Goal: Task Accomplishment & Management: Complete application form

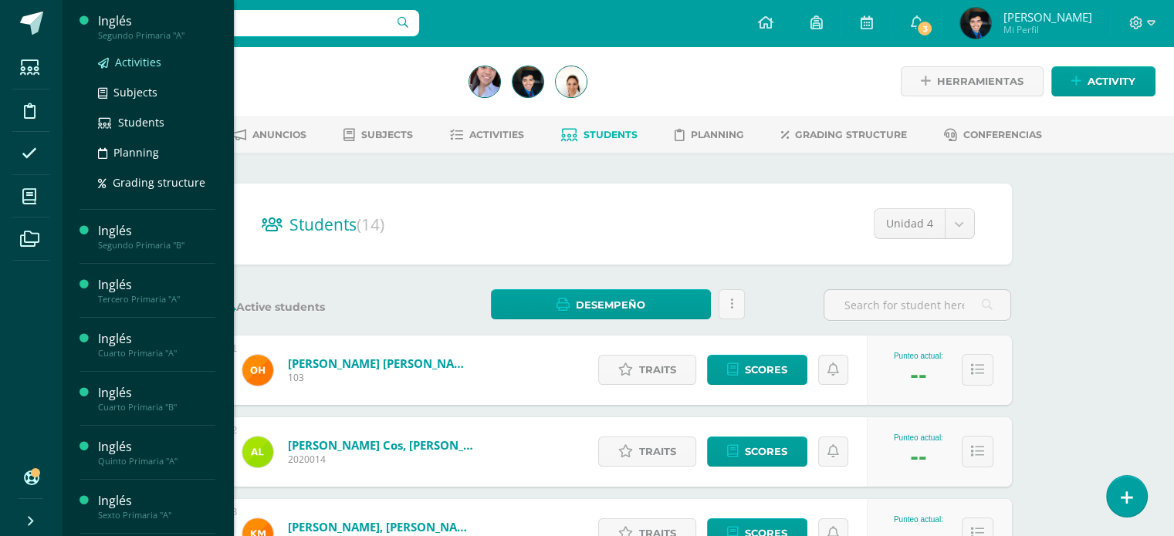
click at [137, 66] on span "Activities" at bounding box center [138, 62] width 46 height 15
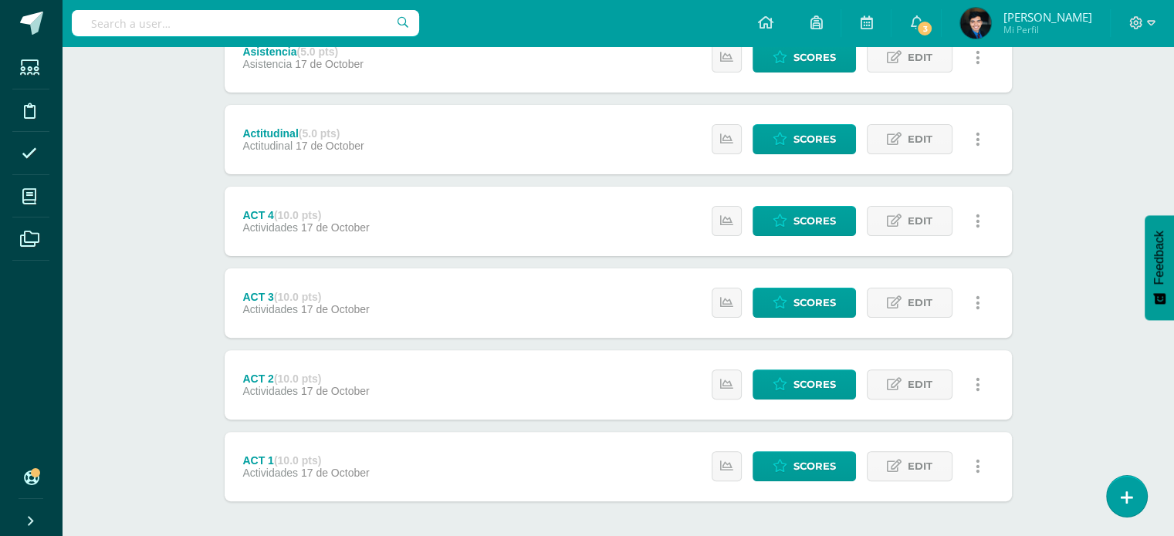
scroll to position [399, 0]
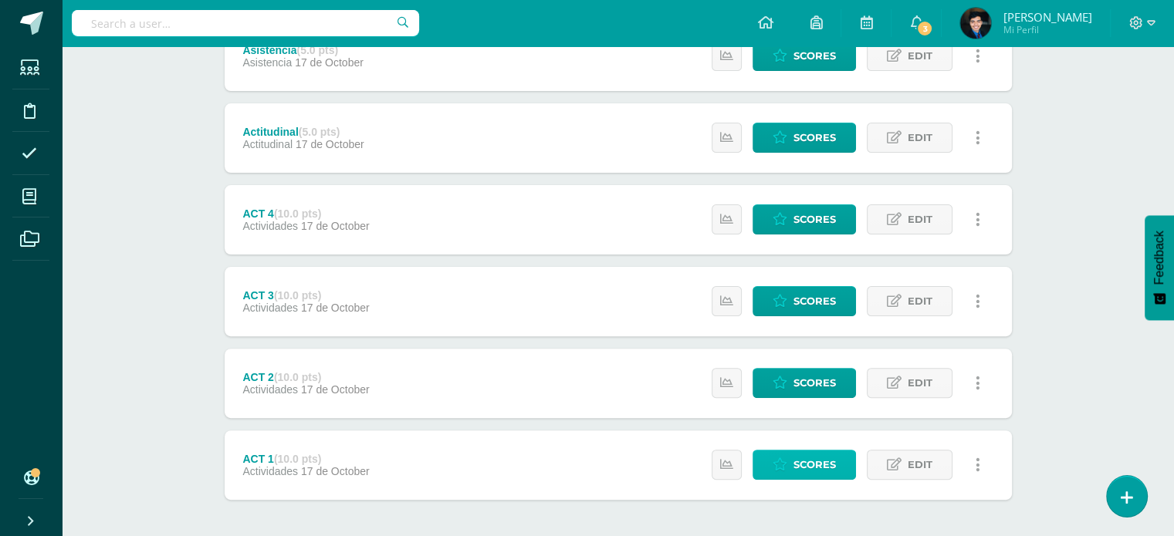
click at [831, 472] on span "Scores" at bounding box center [814, 465] width 42 height 29
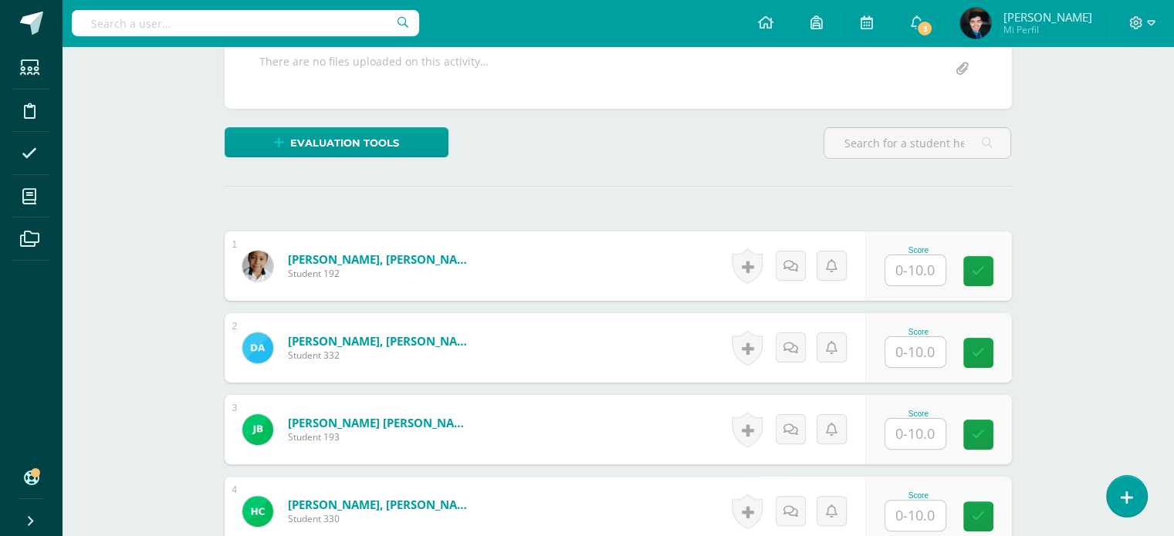
scroll to position [306, 0]
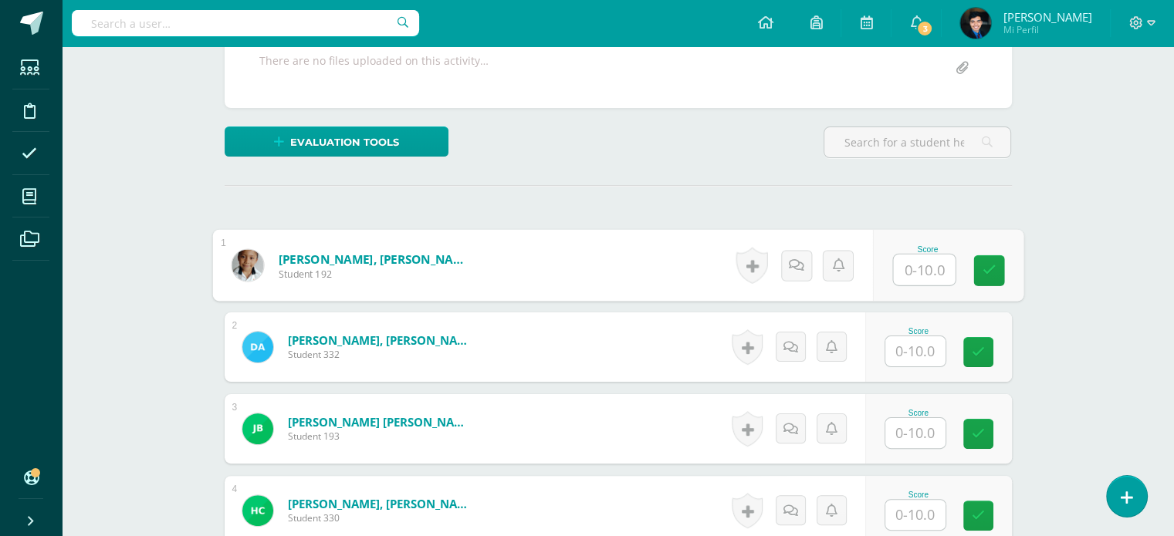
click at [915, 272] on input "text" at bounding box center [924, 270] width 62 height 31
type input "10"
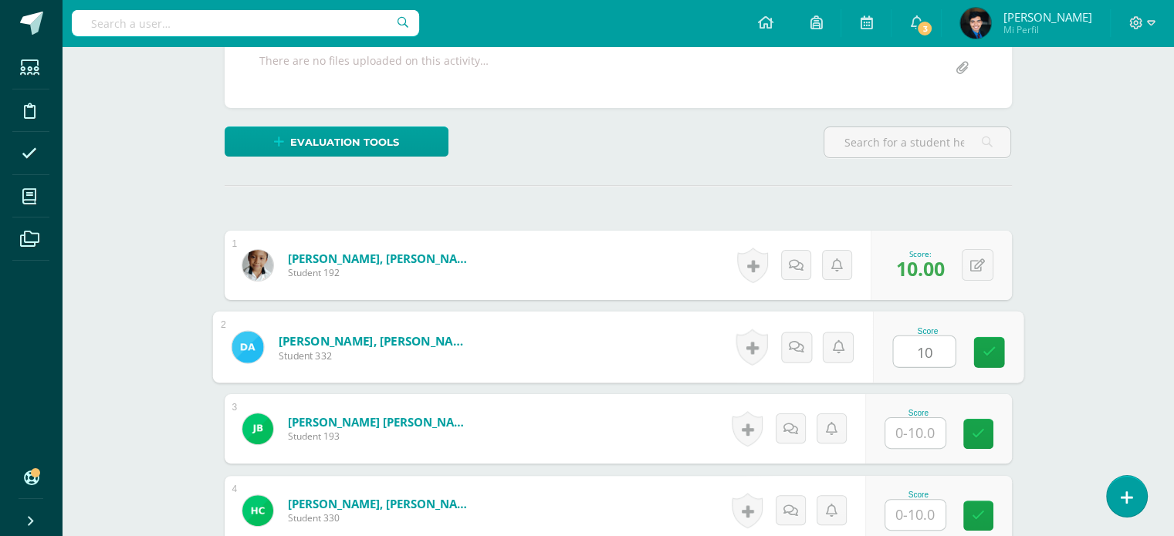
type input "10"
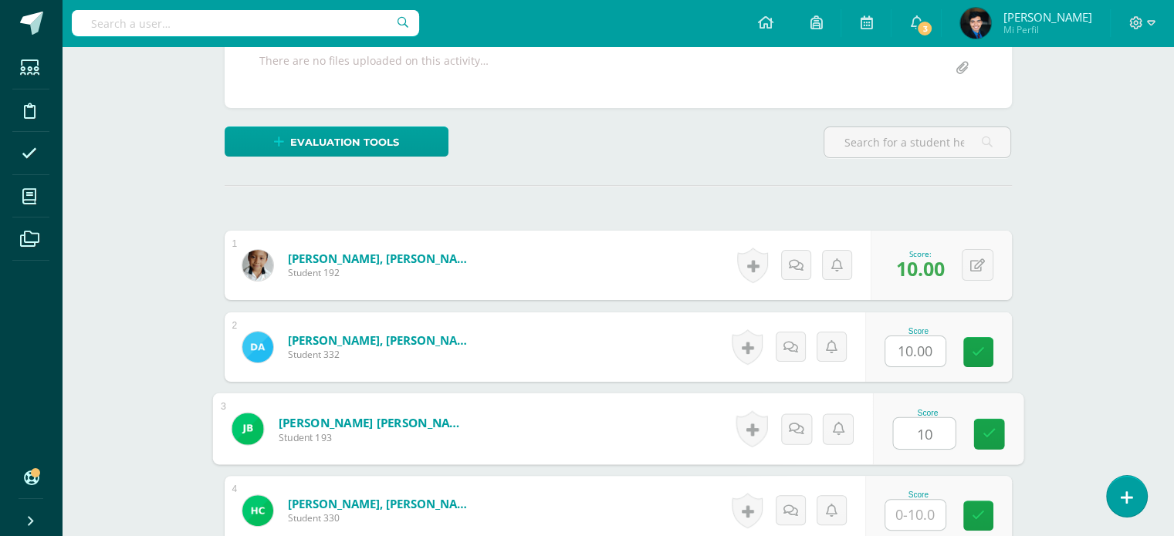
type input "10"
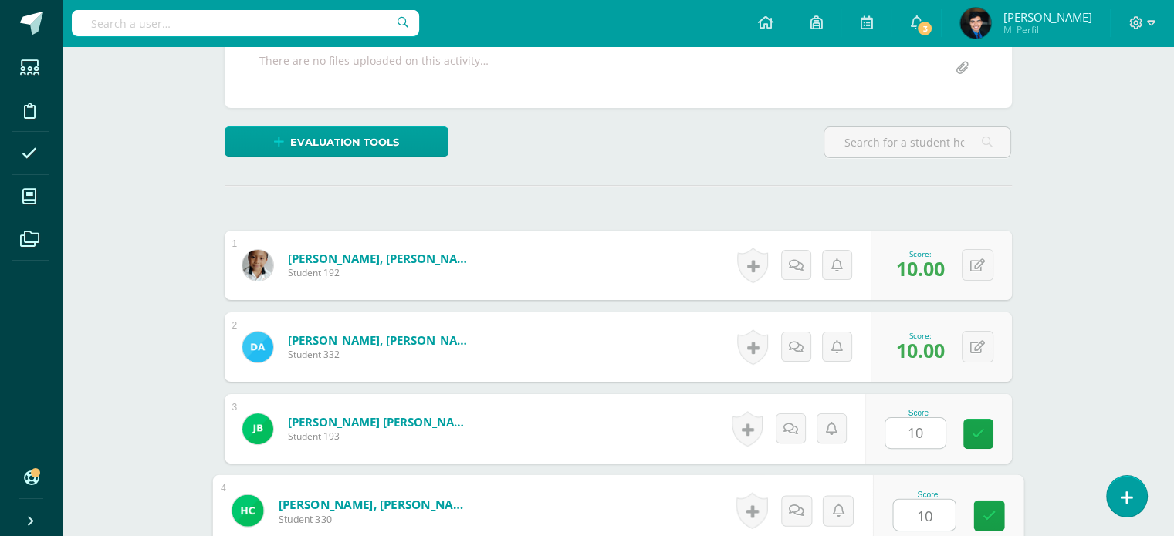
type input "10"
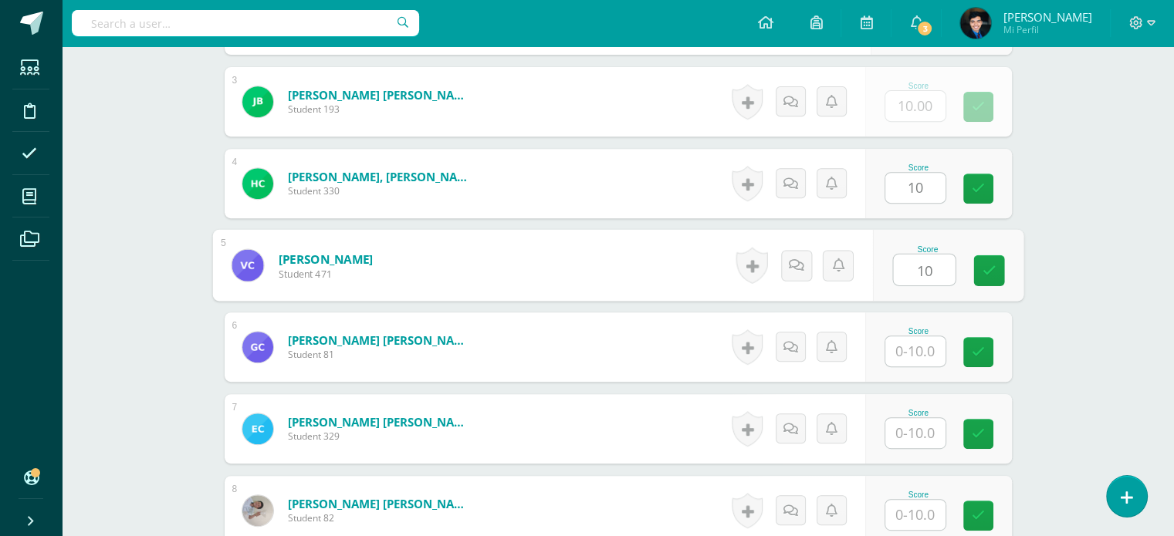
type input "10"
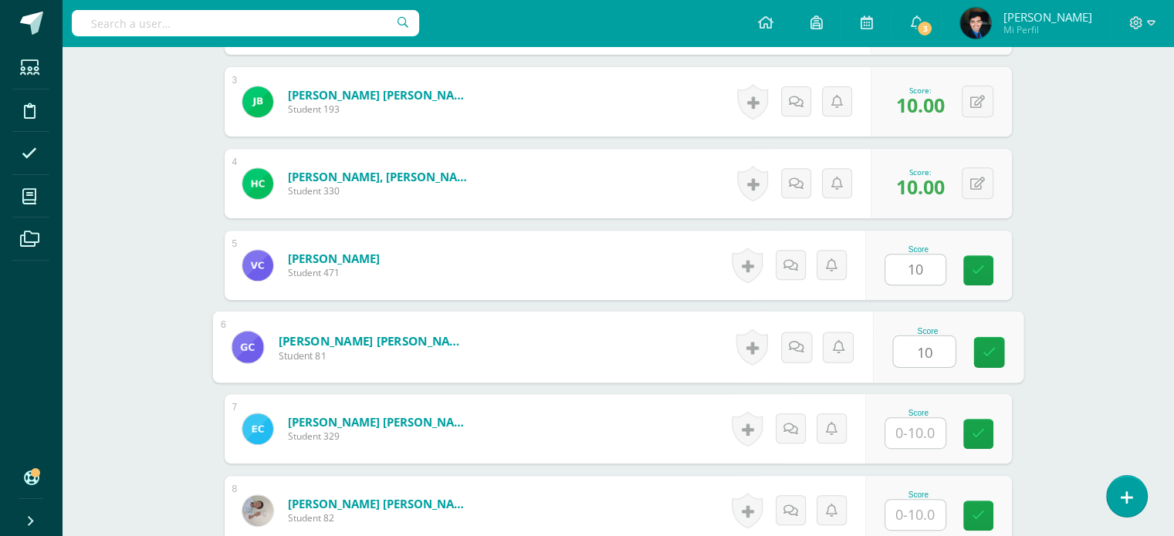
type input "10"
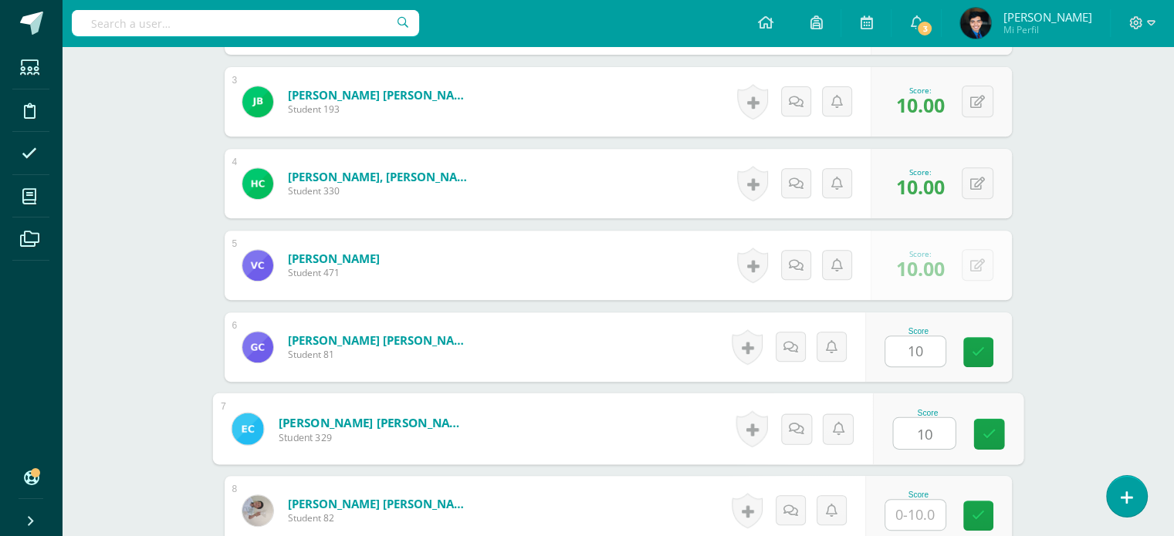
type input "10"
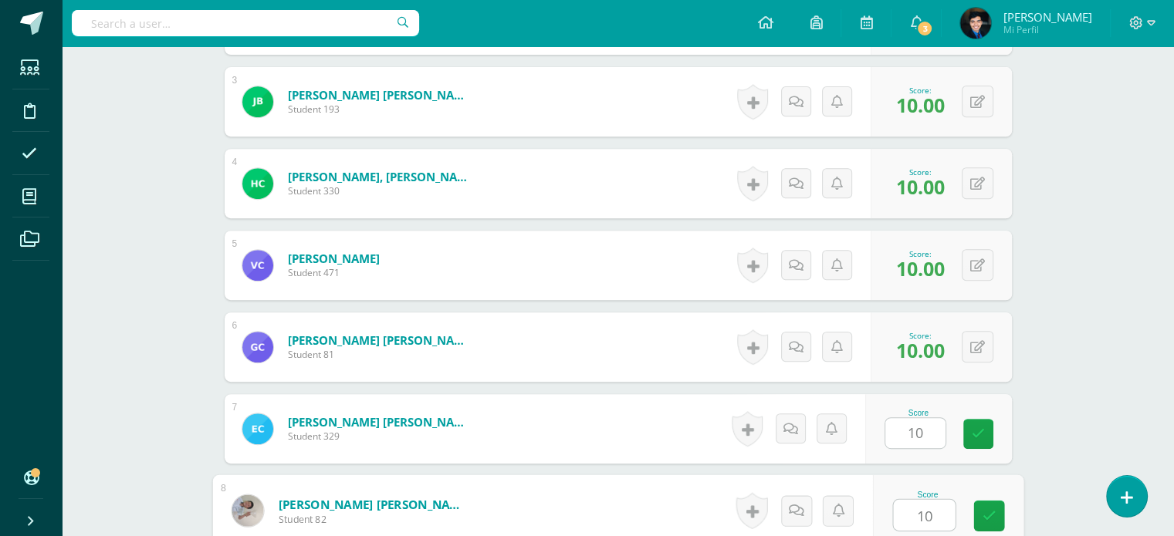
type input "10"
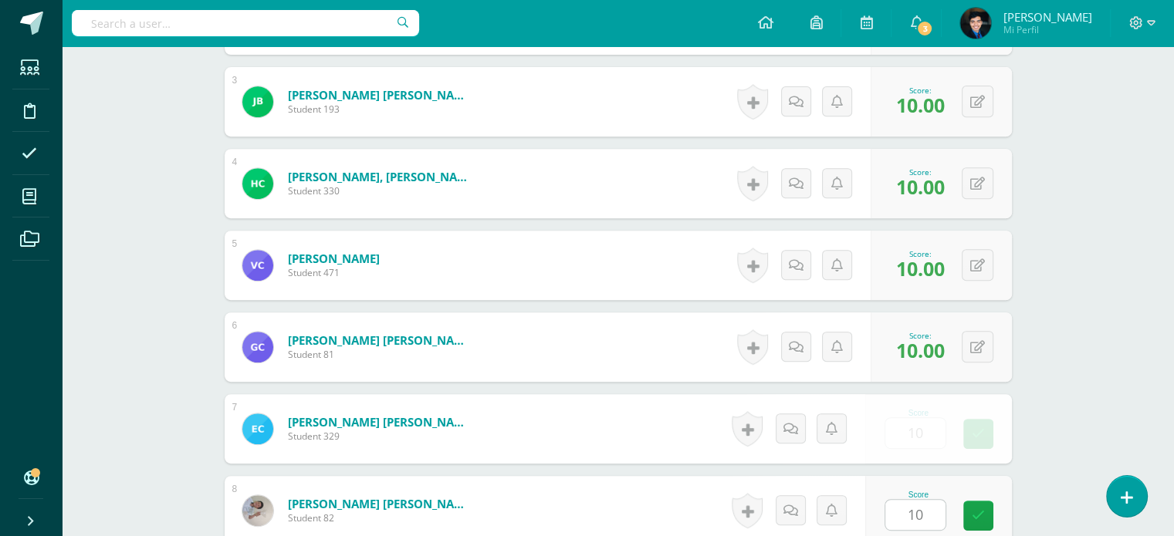
scroll to position [960, 0]
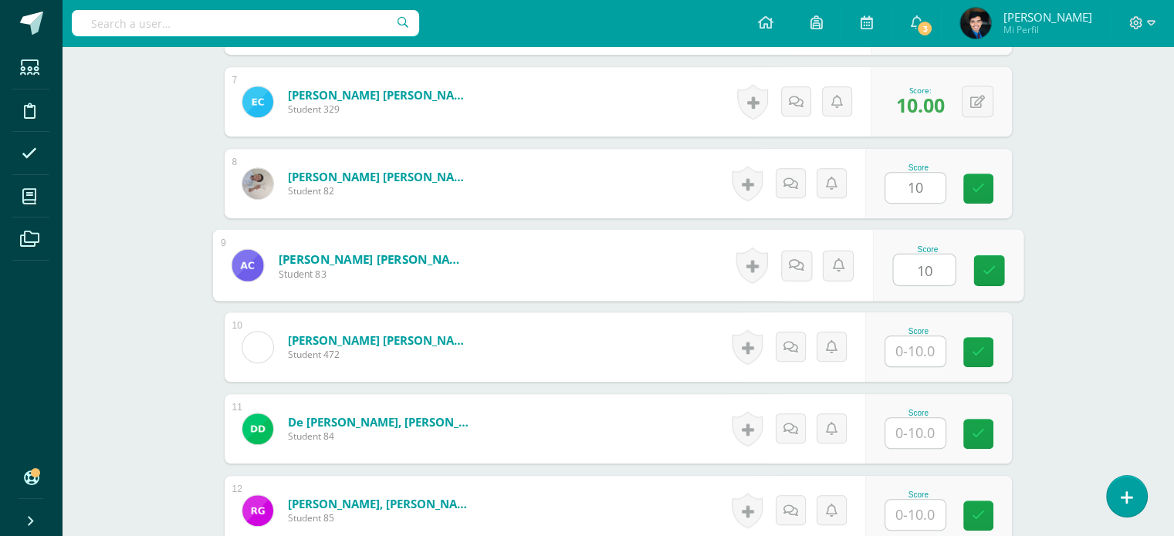
type input "10"
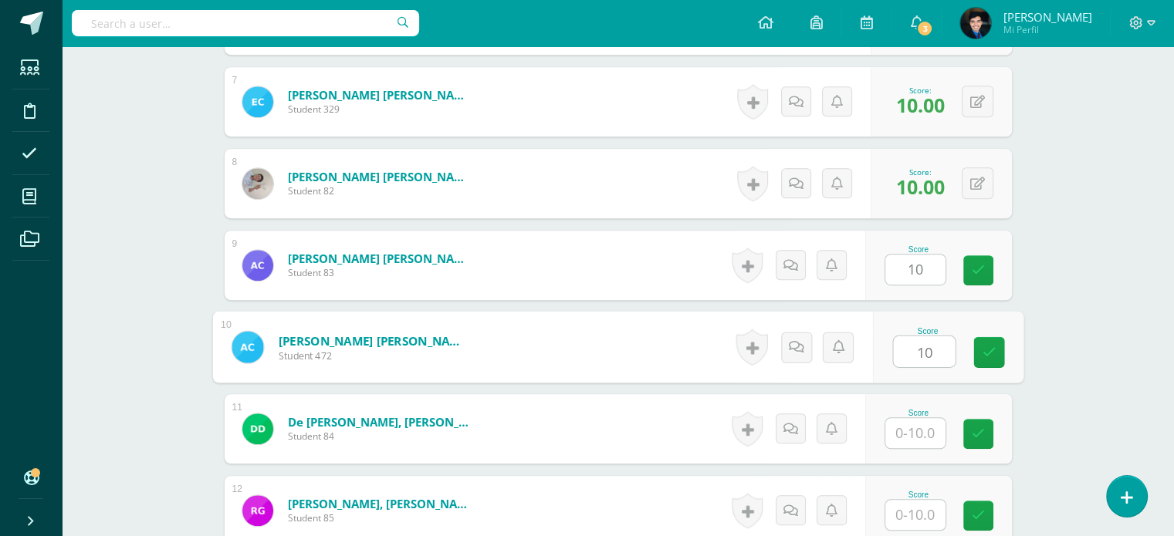
type input "10"
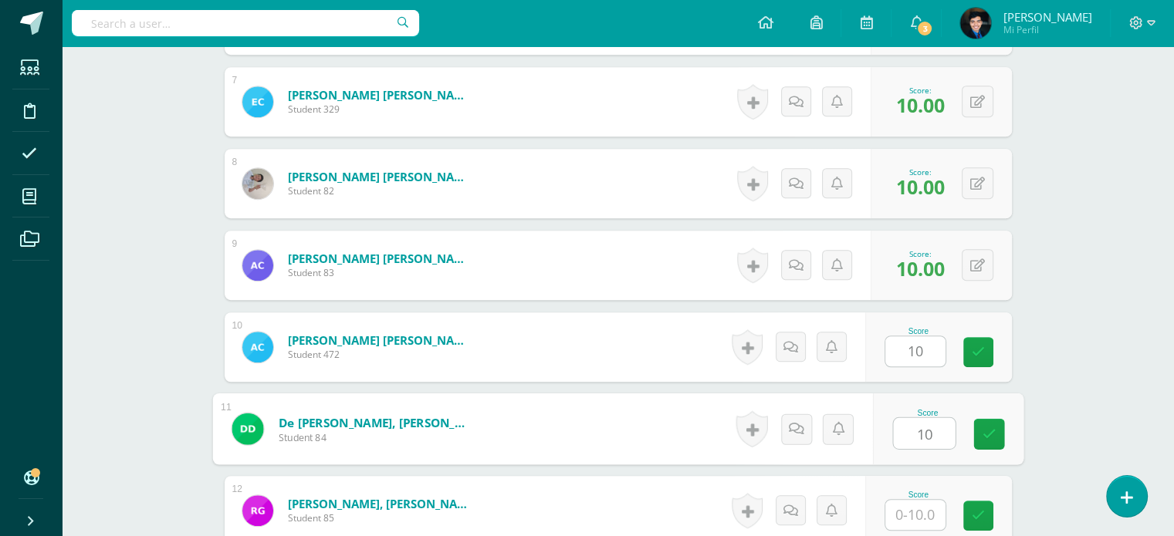
type input "10"
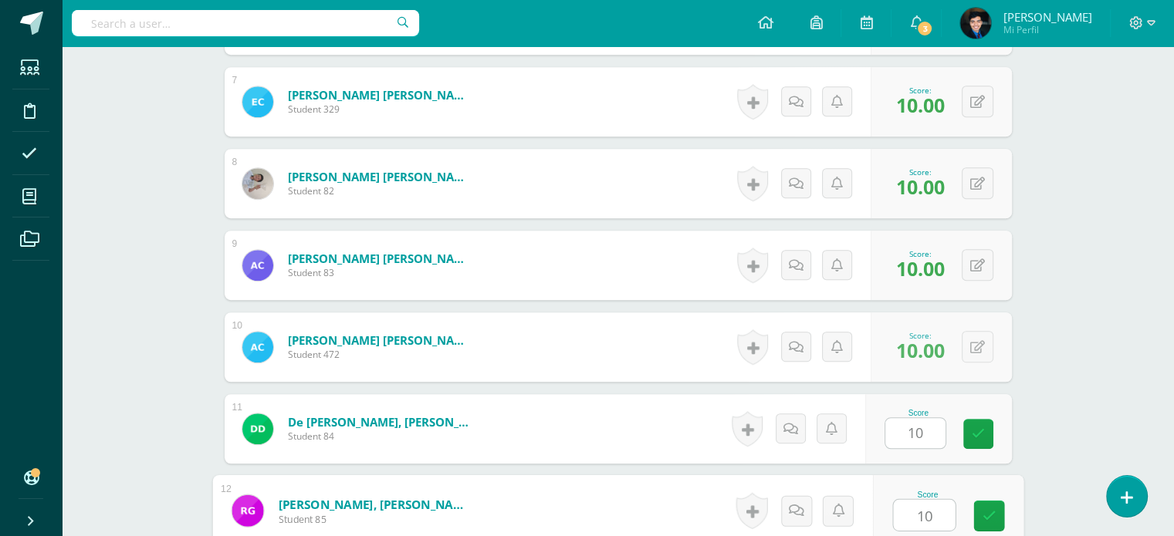
type input "10"
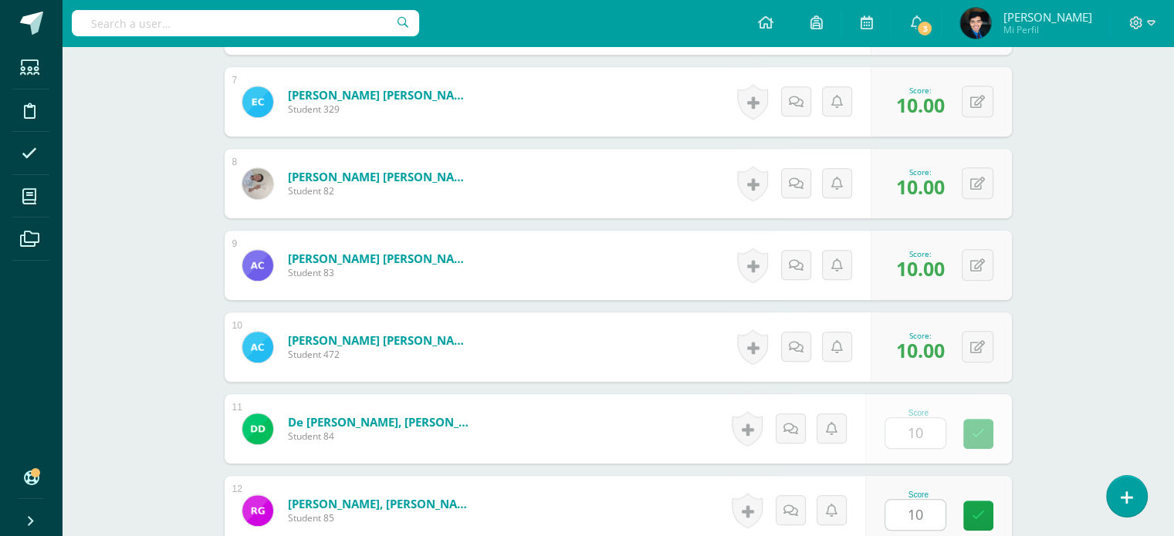
scroll to position [1287, 0]
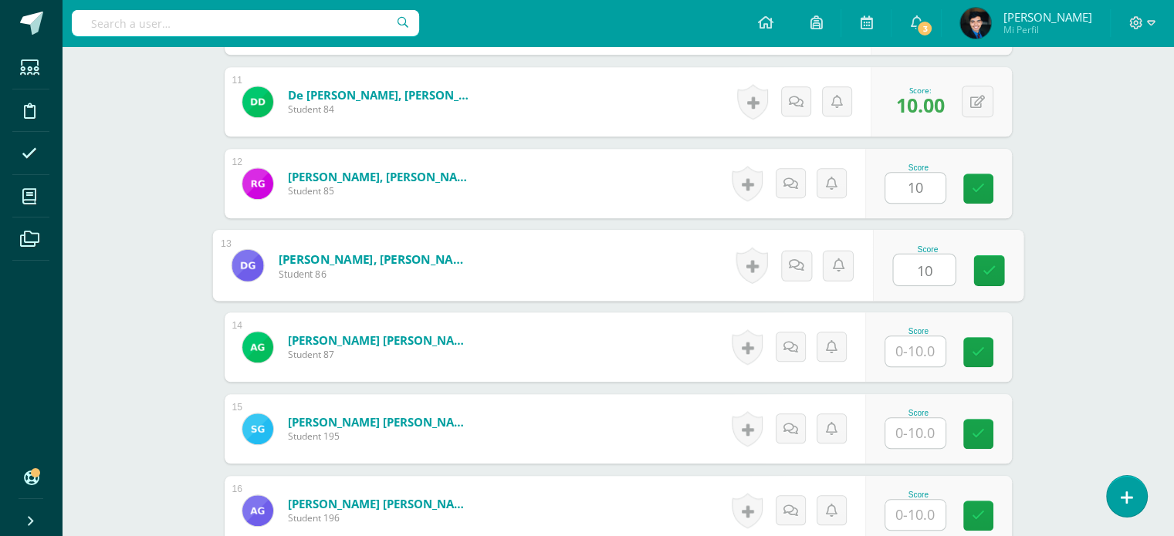
type input "10"
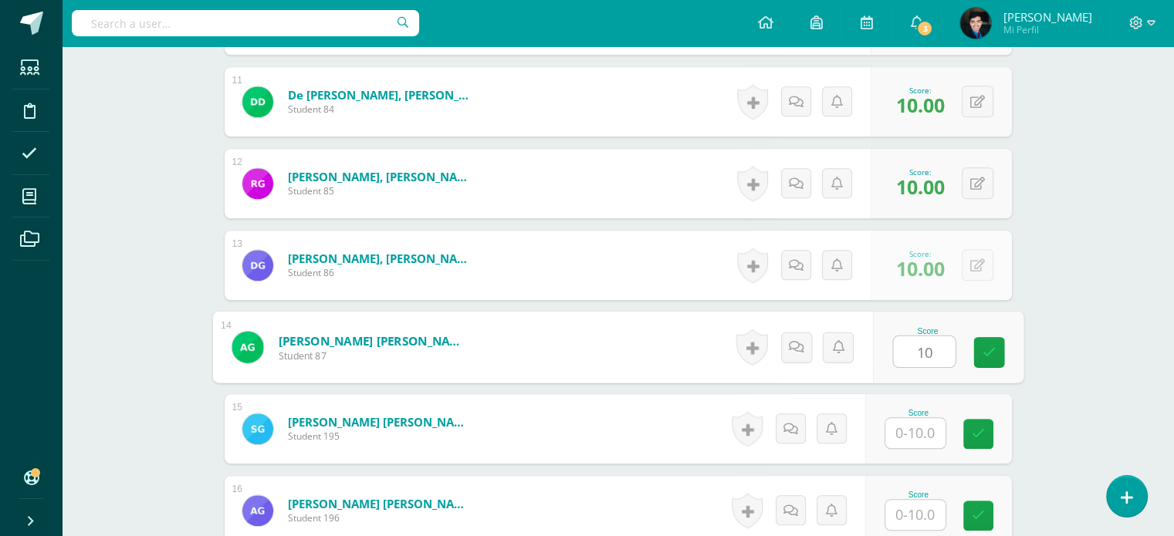
type input "10"
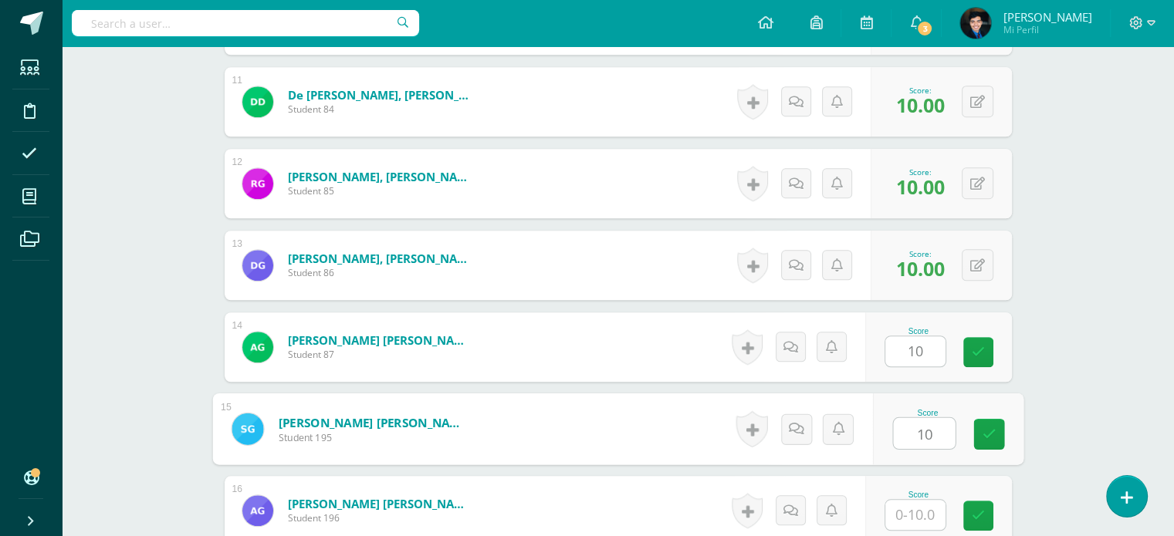
type input "10"
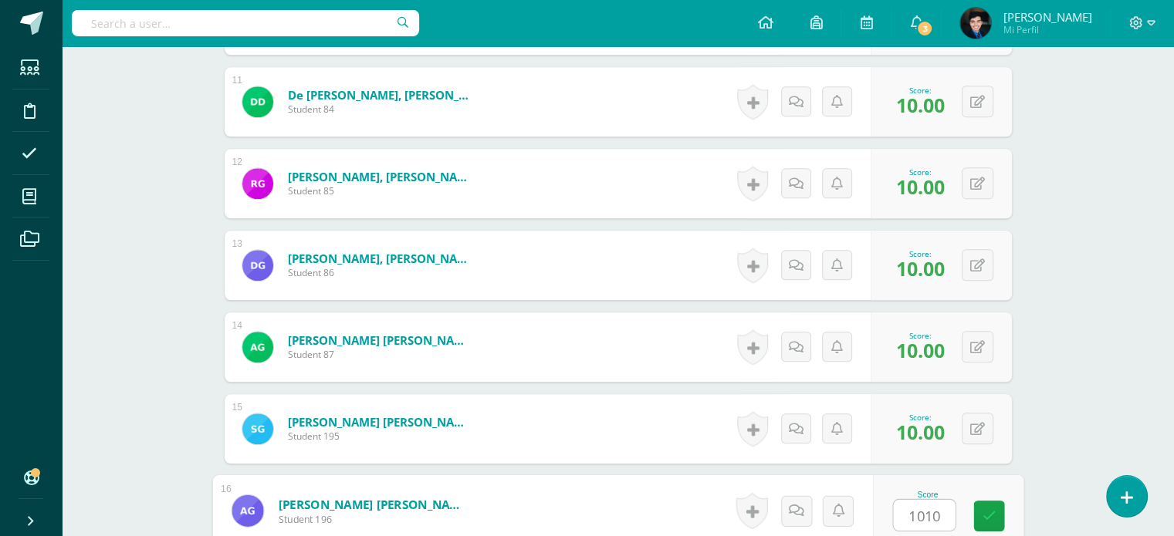
type input "0"
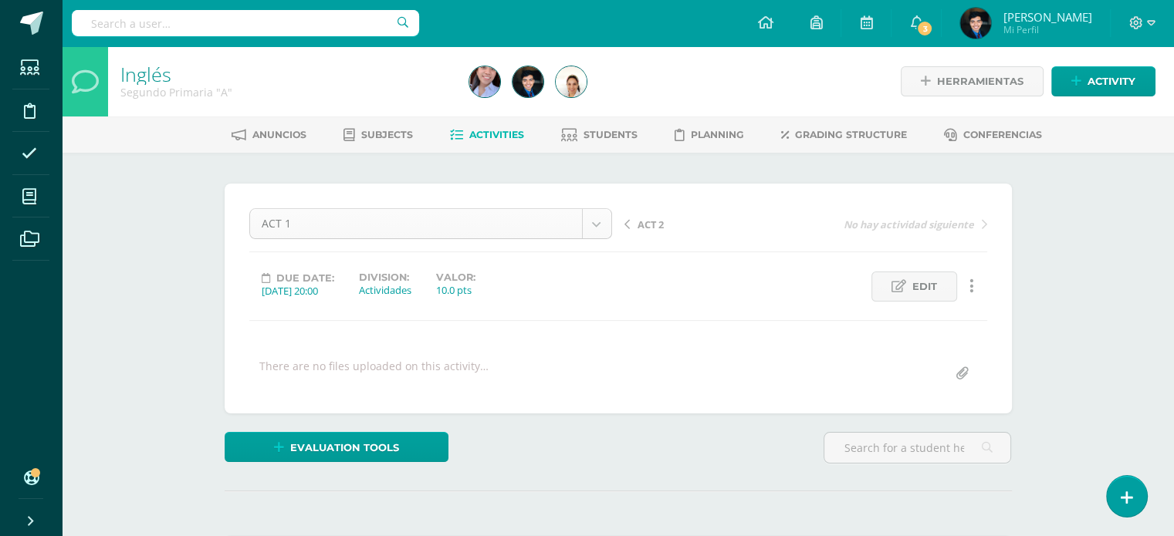
scroll to position [80, 0]
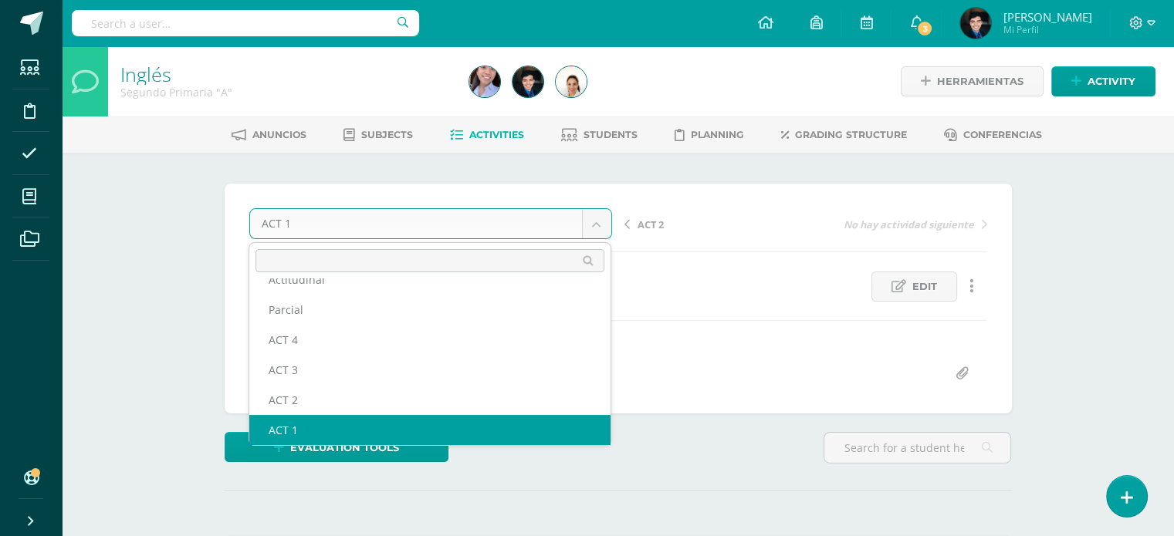
scroll to position [66, 0]
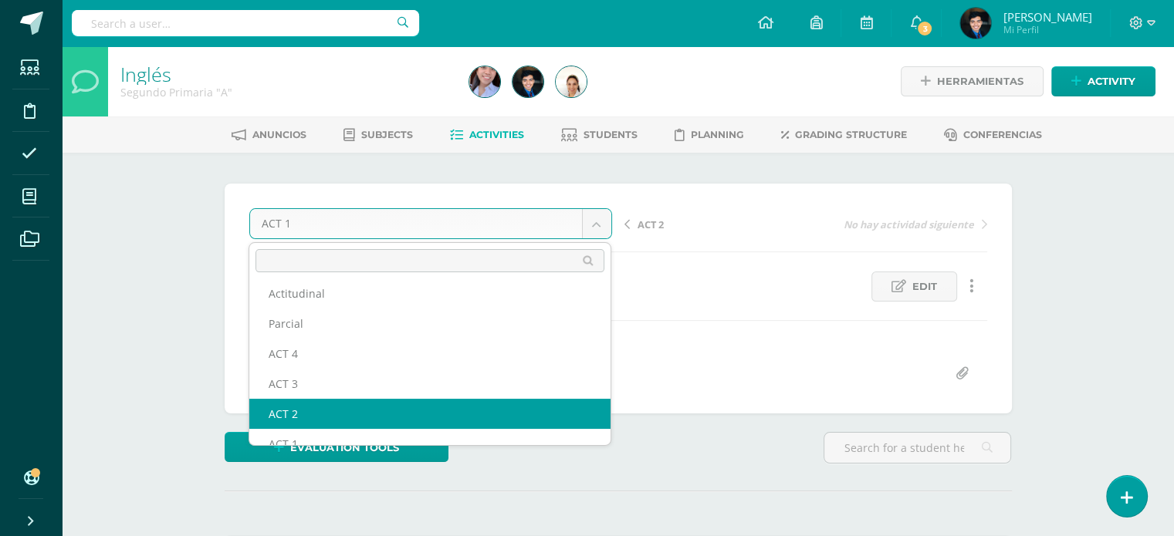
select select "/dashboard/teacher/grade-activity/123450/"
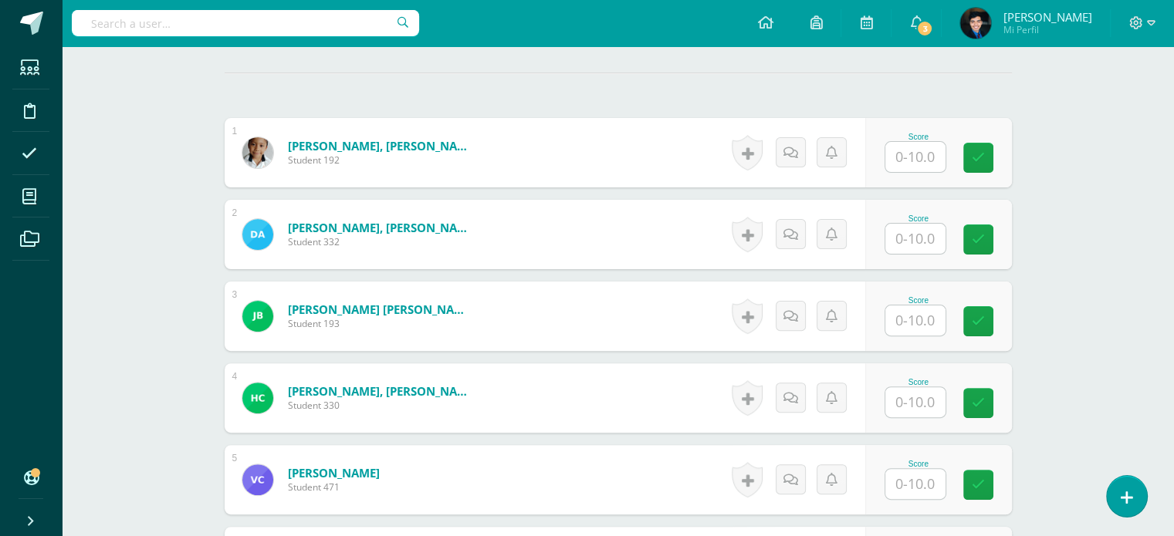
scroll to position [419, 0]
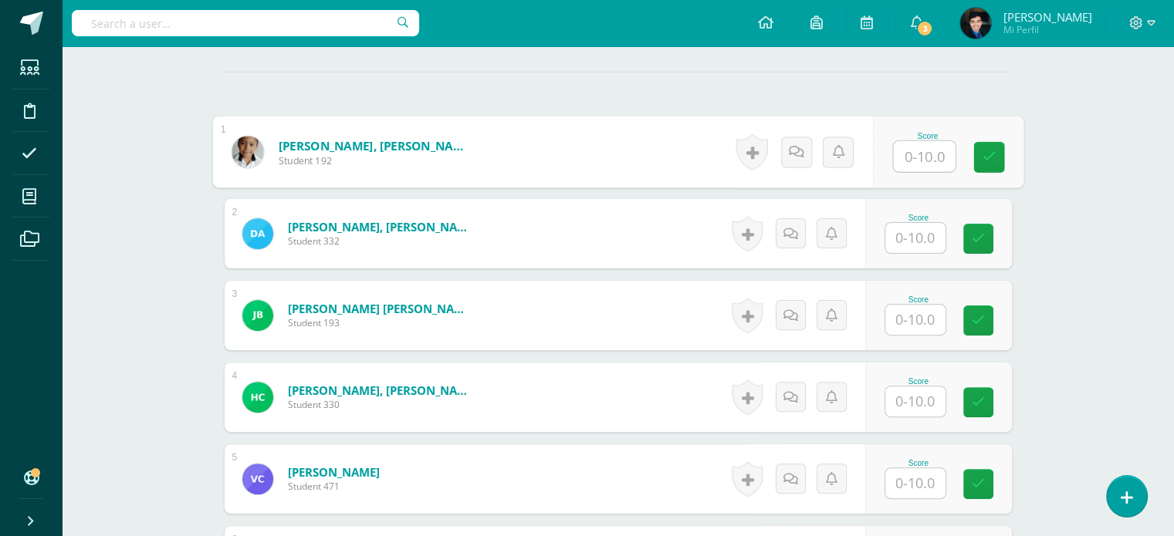
click at [917, 154] on input "text" at bounding box center [924, 156] width 62 height 31
type input "10"
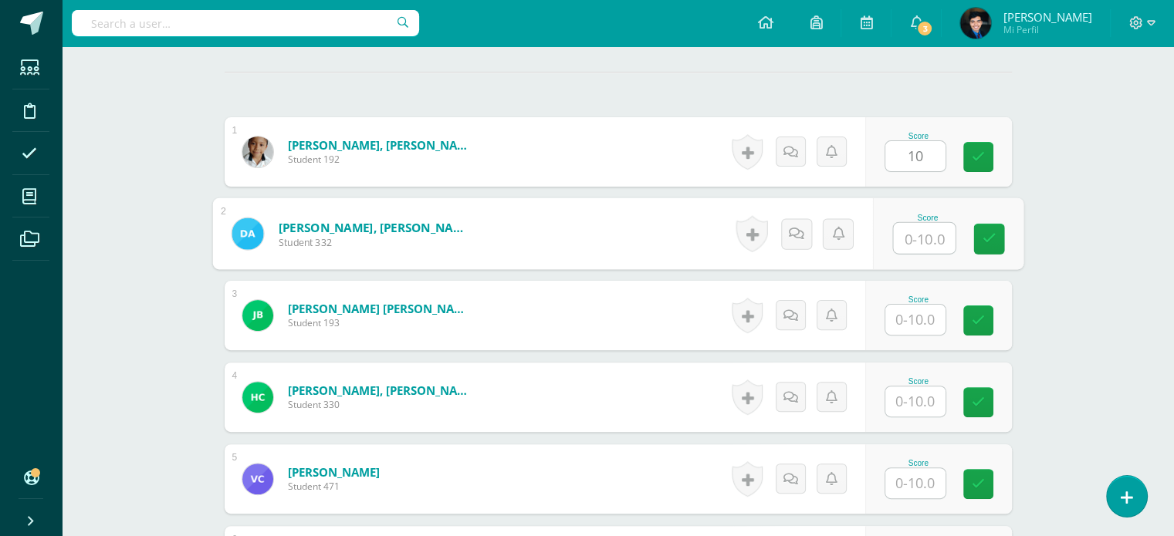
scroll to position [420, 0]
type input "10"
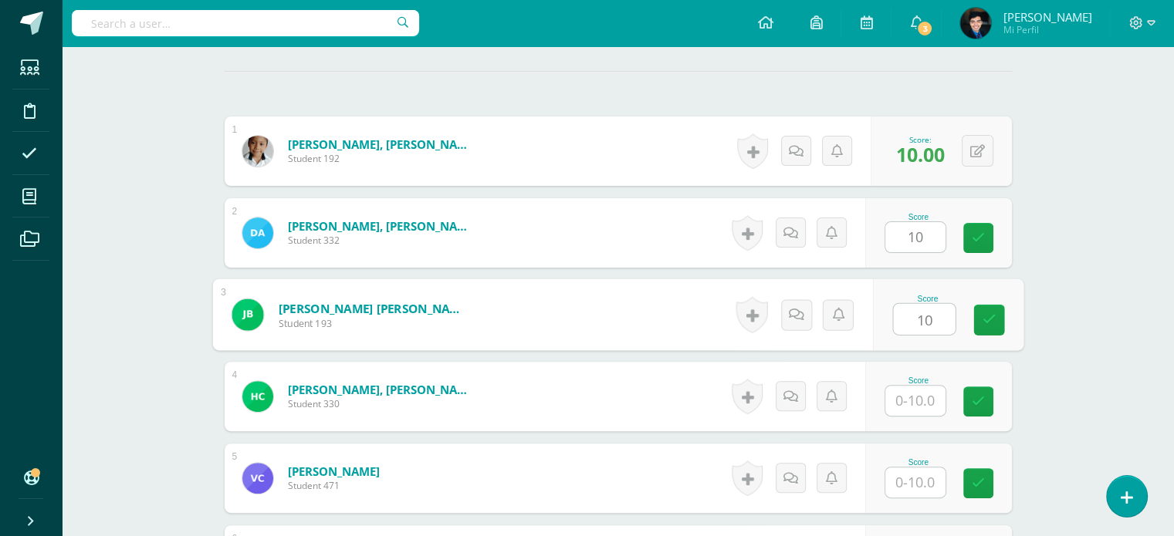
type input "10"
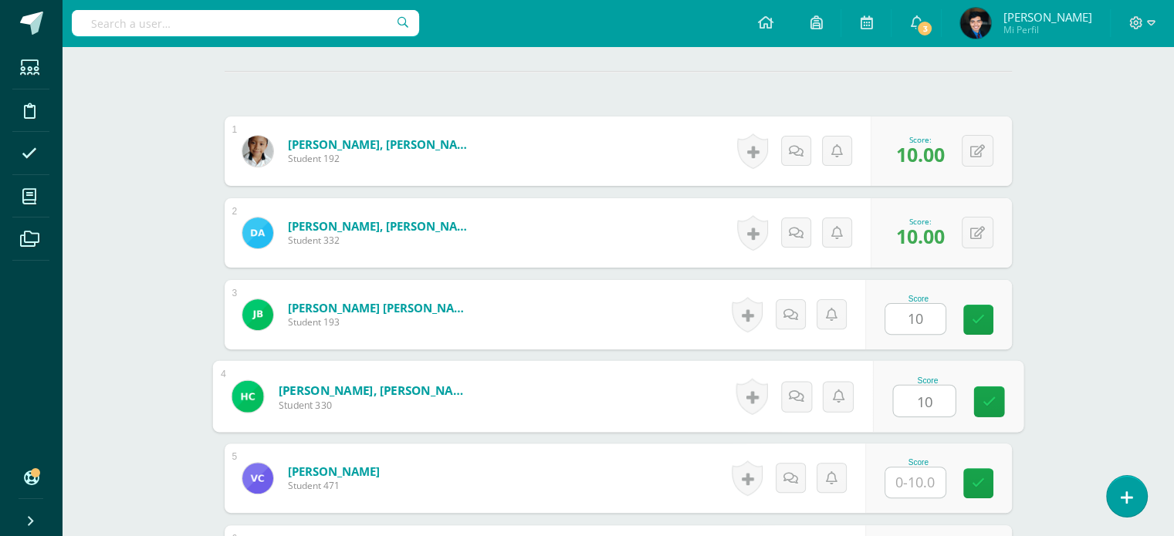
type input "10"
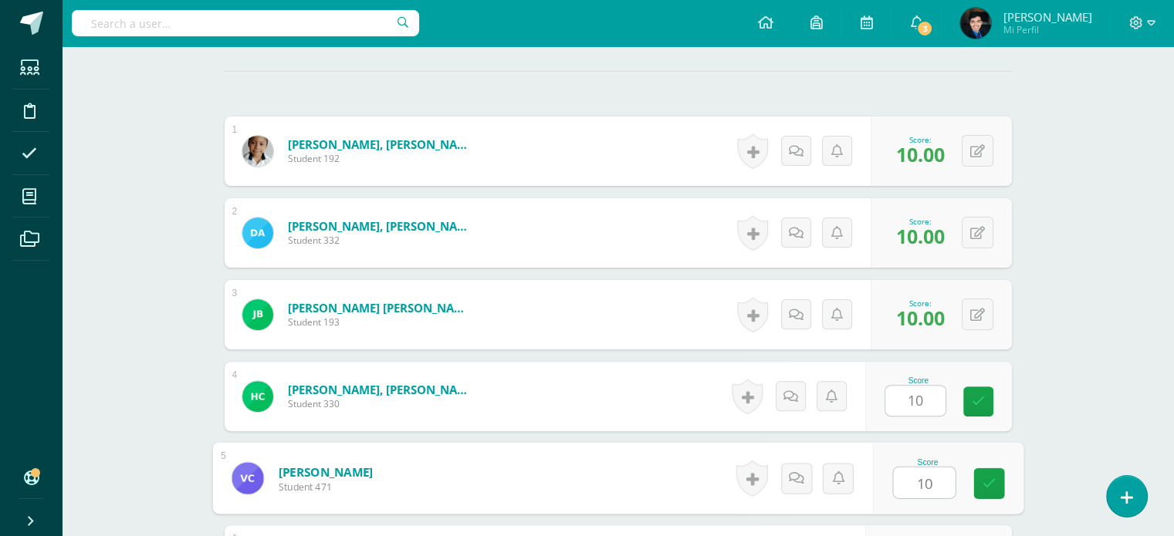
type input "10"
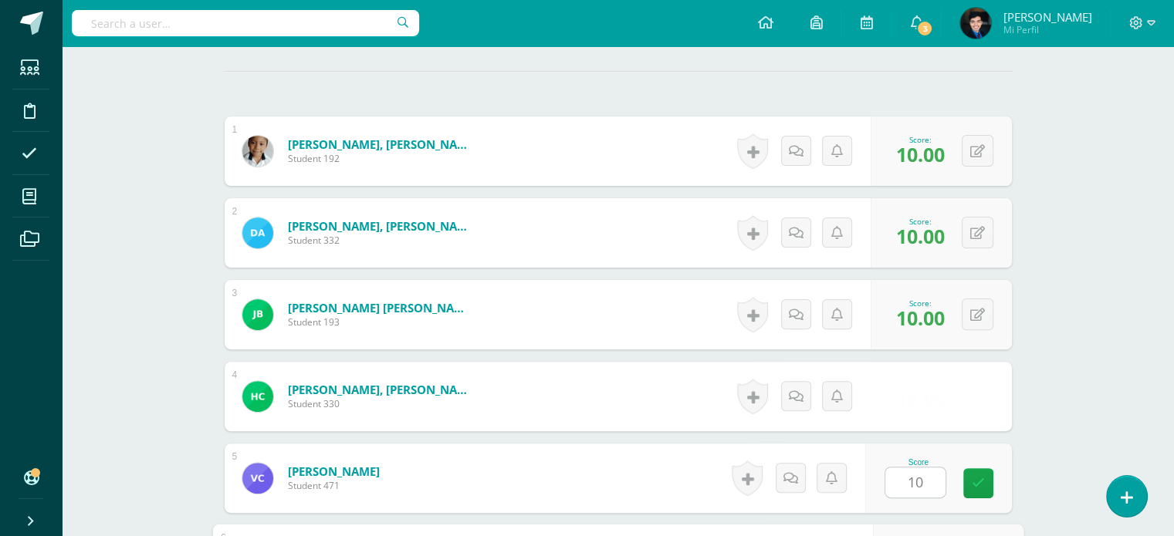
scroll to position [715, 0]
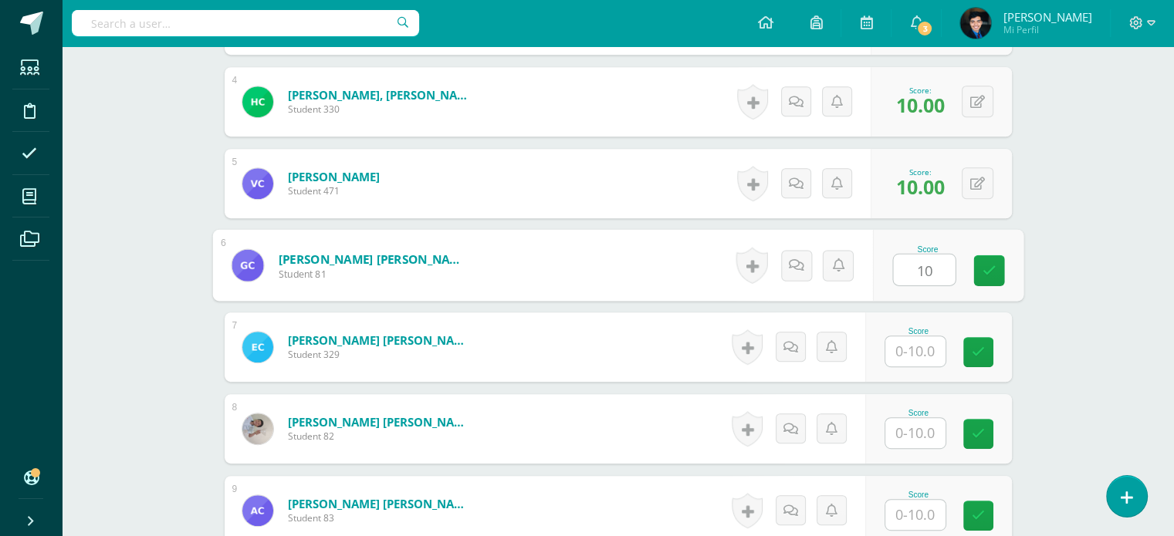
type input "10"
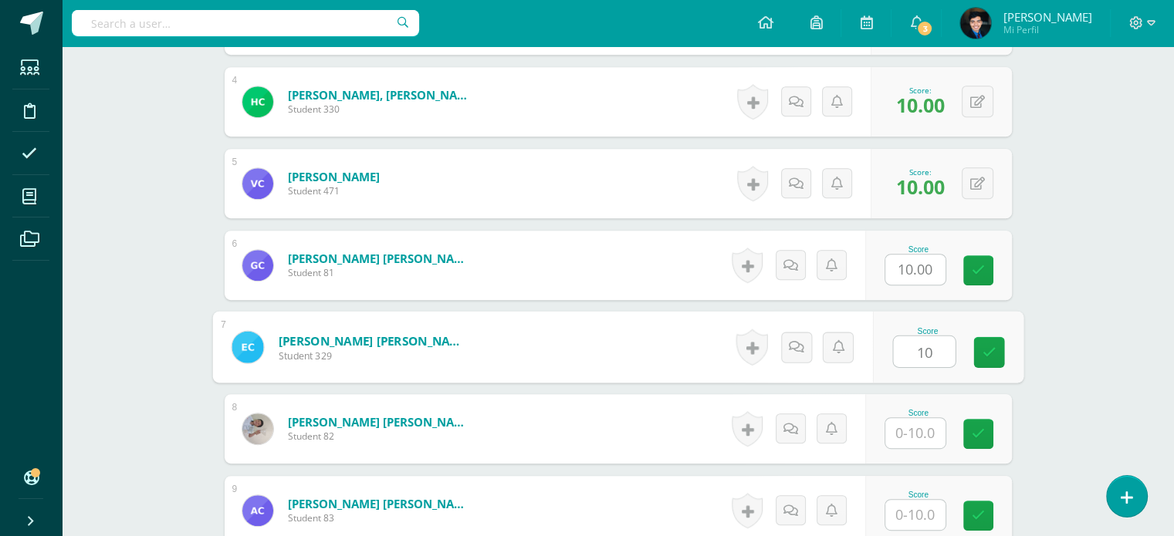
type input "10"
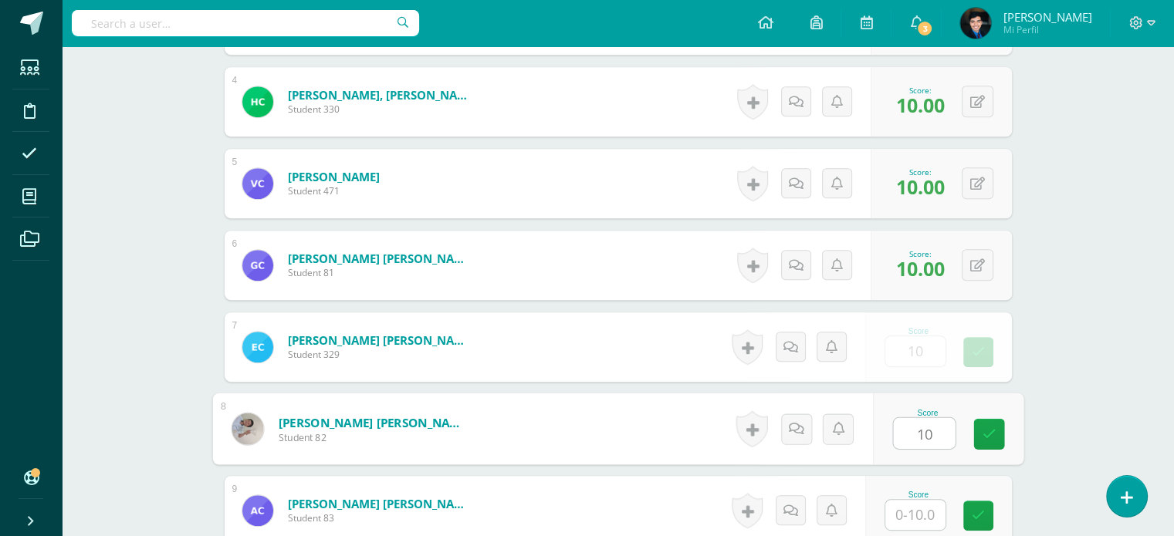
type input "10"
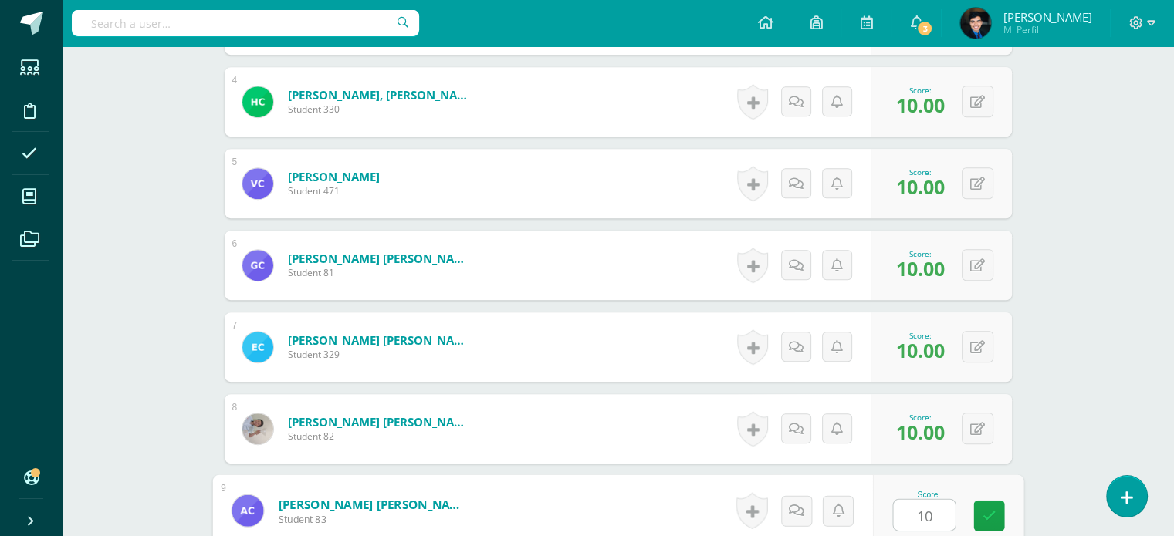
type input "10"
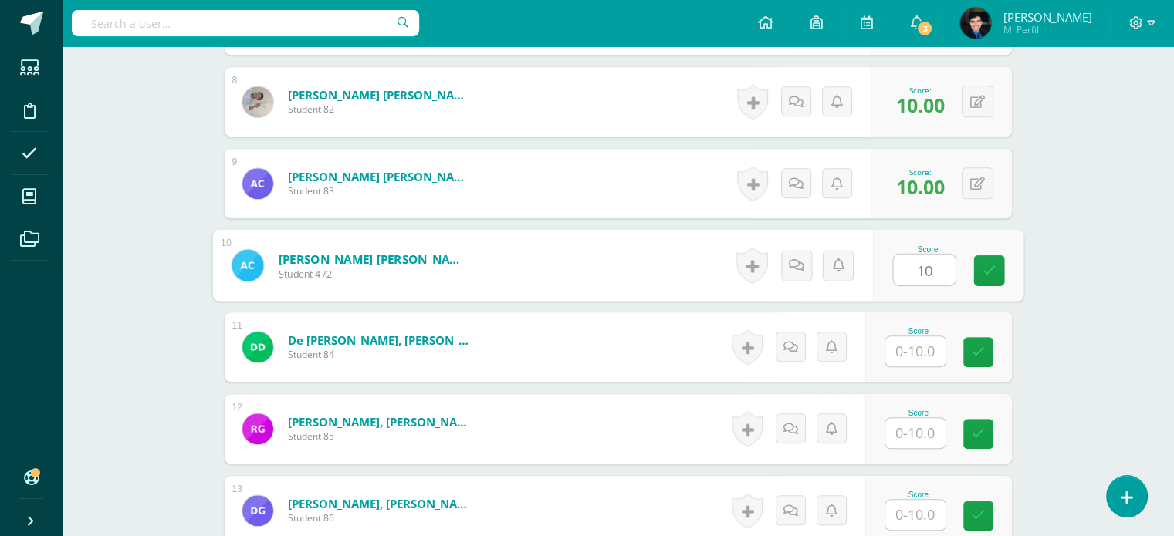
type input "10"
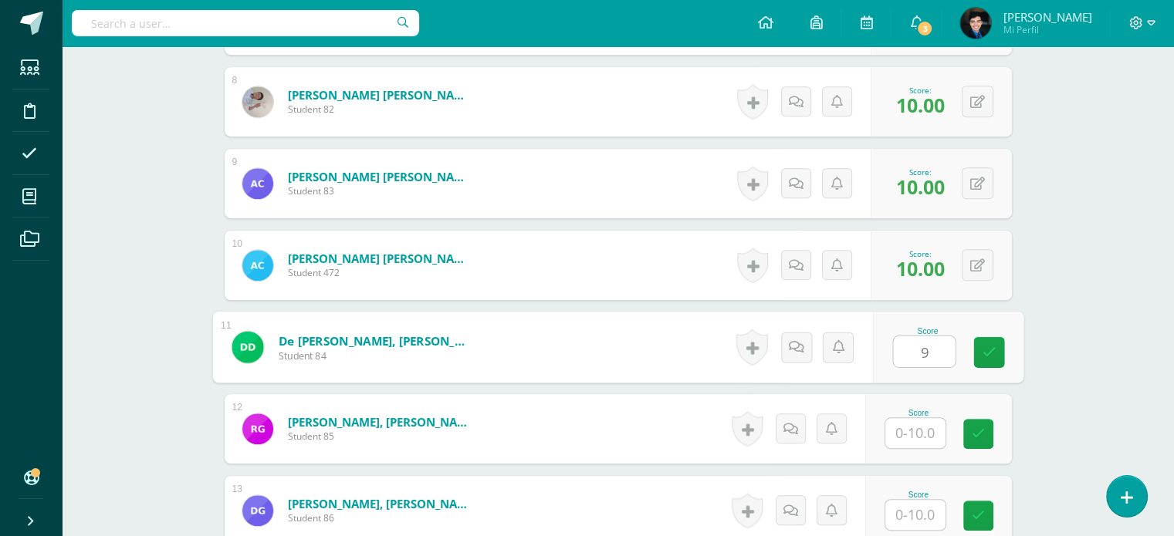
type input "9"
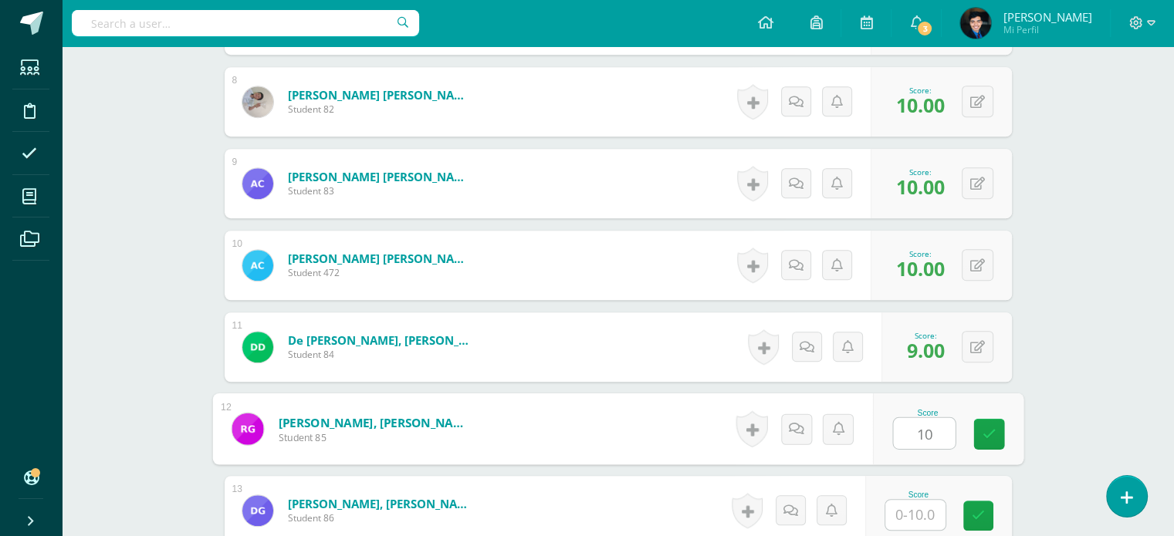
type input "10"
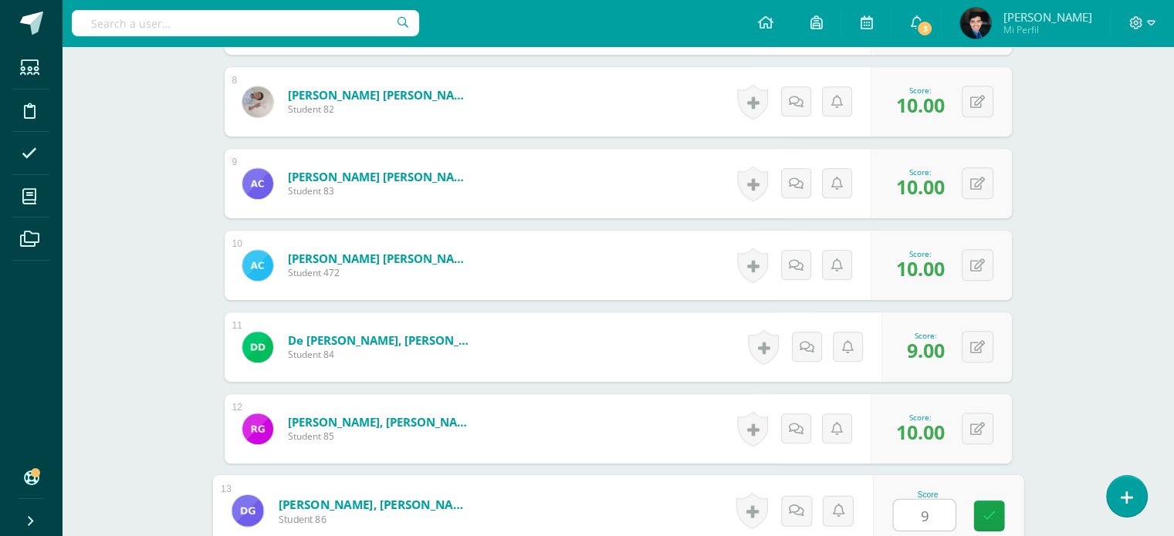
type input "9"
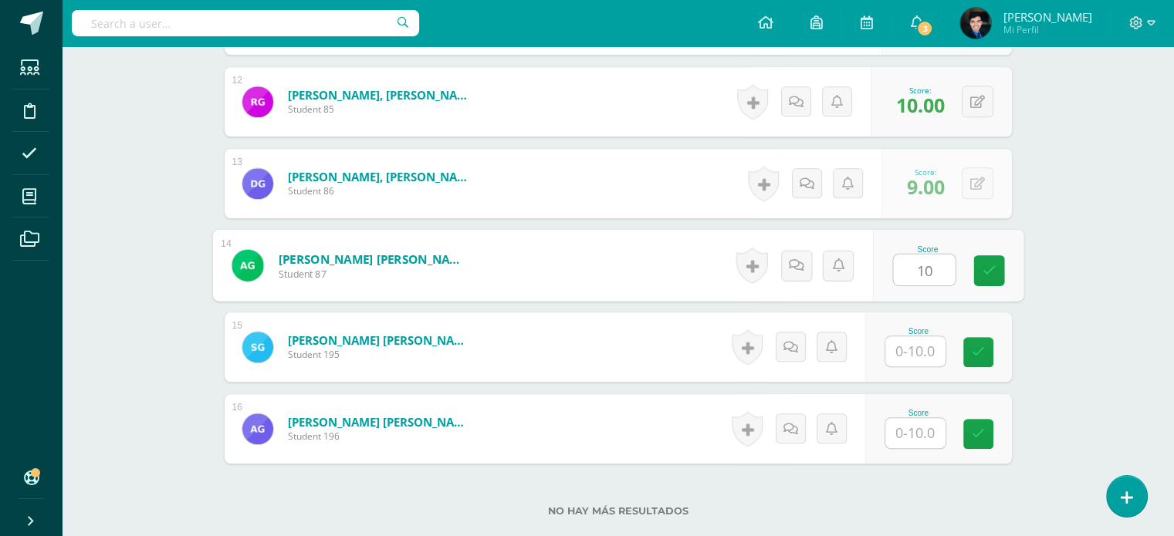
type input "10"
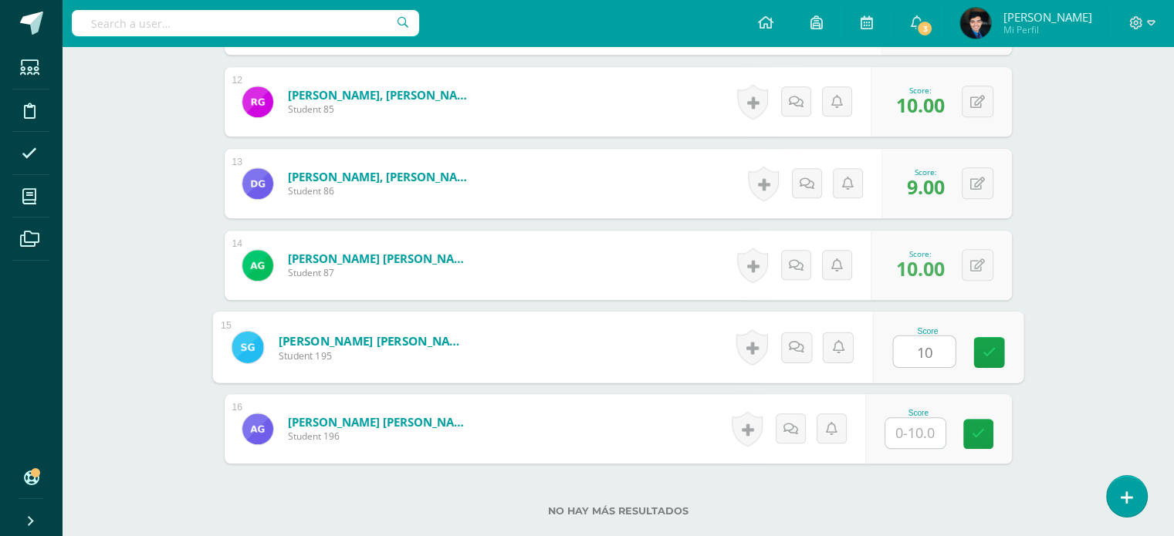
type input "10"
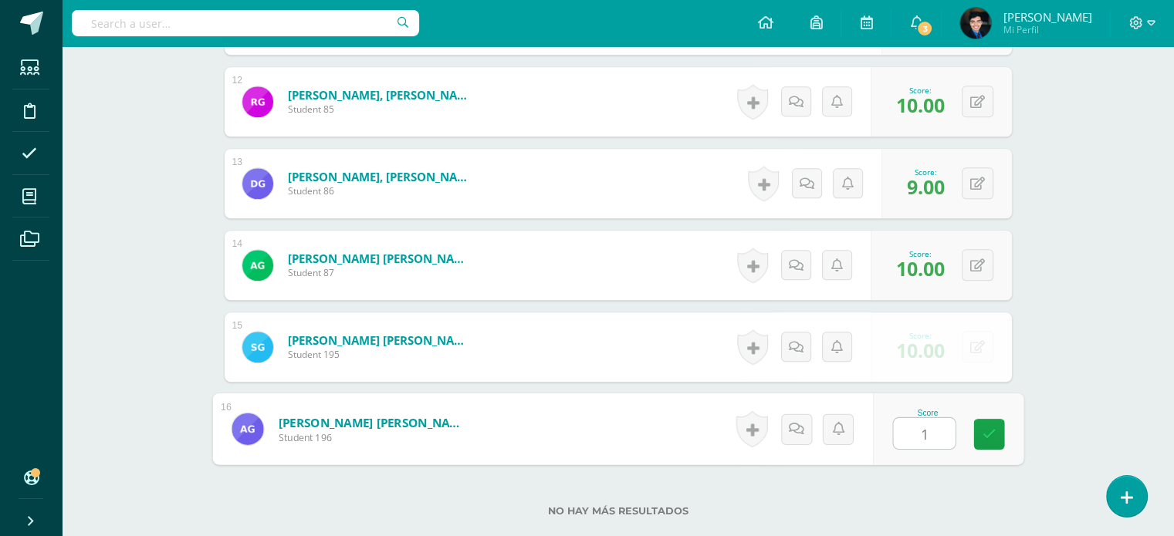
type input "10"
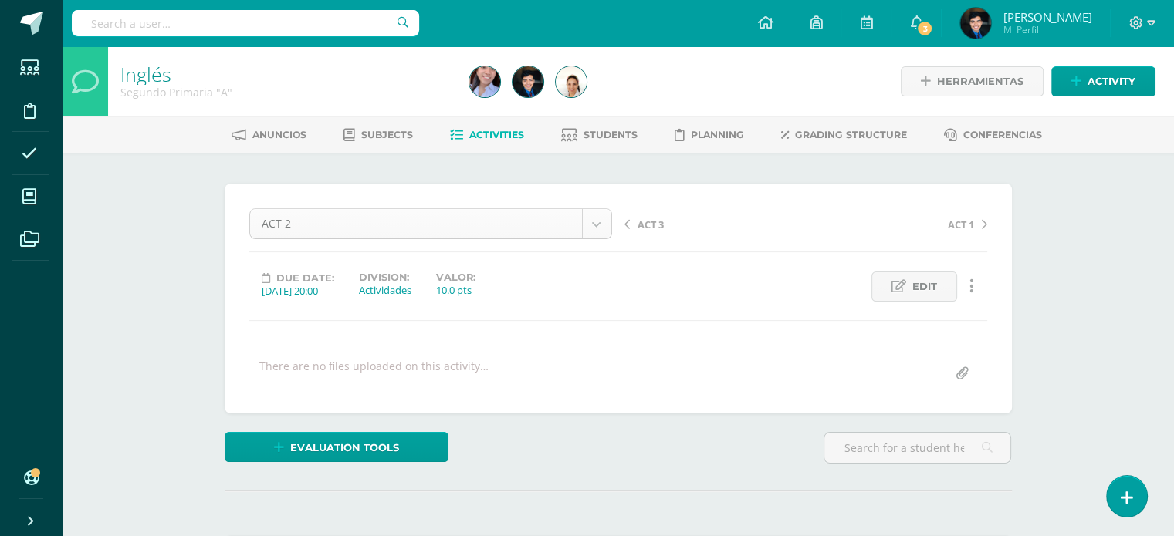
scroll to position [49, 0]
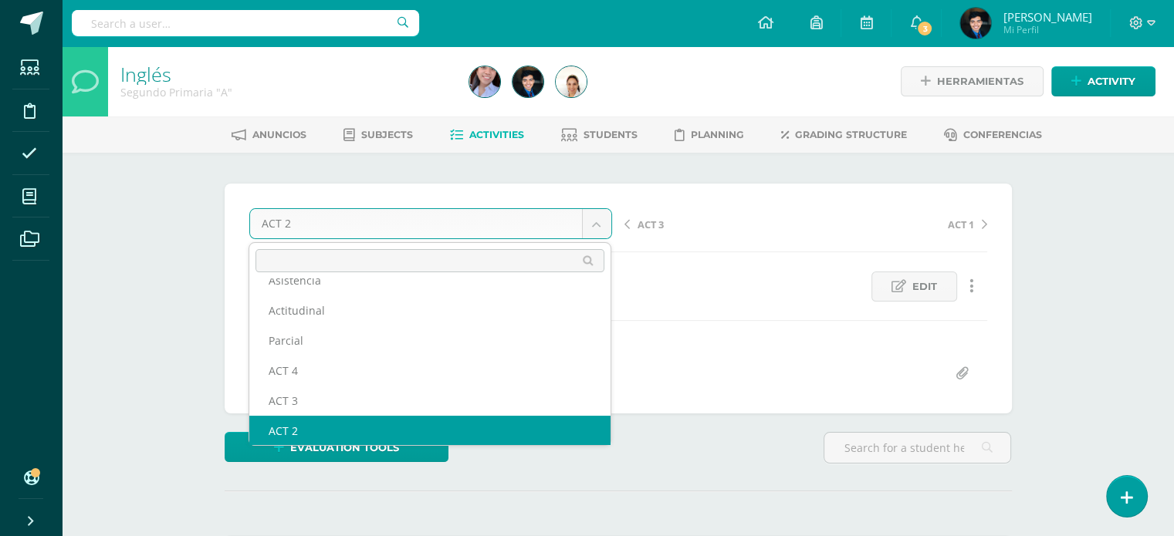
scroll to position [36, 0]
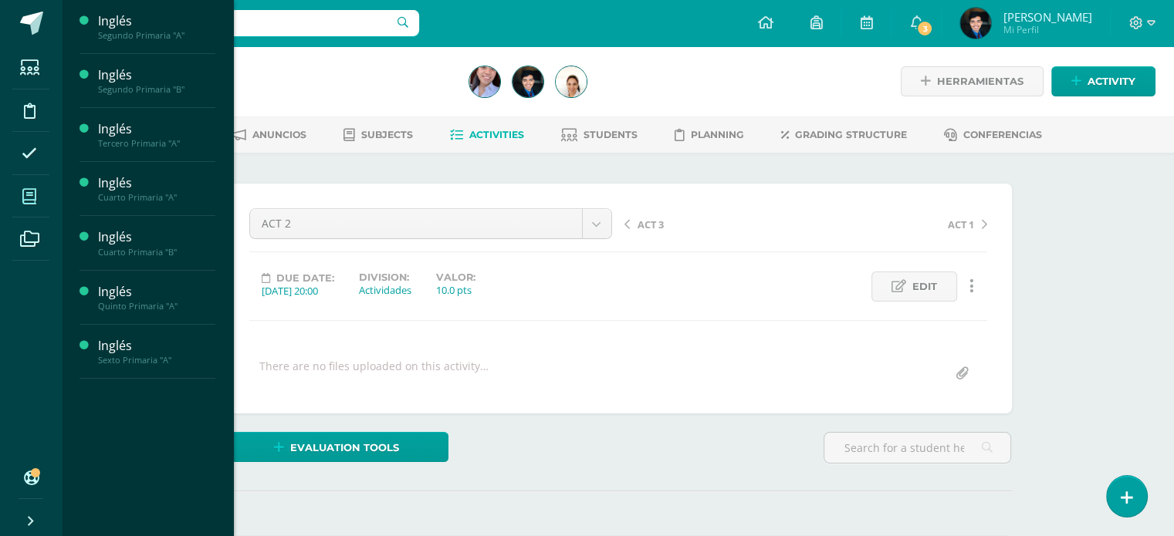
click at [28, 189] on icon at bounding box center [29, 196] width 14 height 15
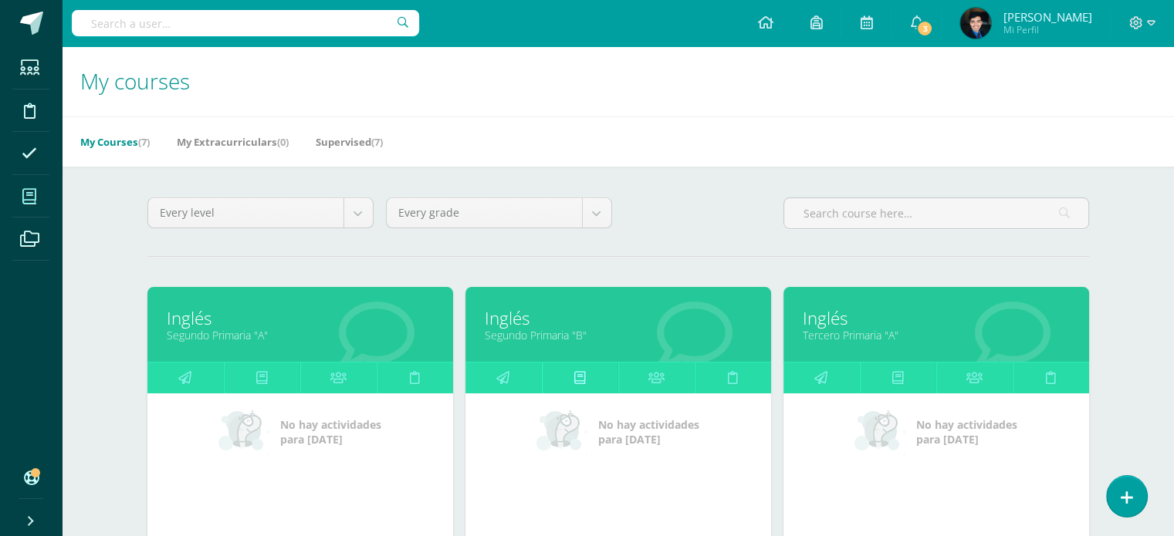
click at [571, 379] on link at bounding box center [580, 378] width 76 height 31
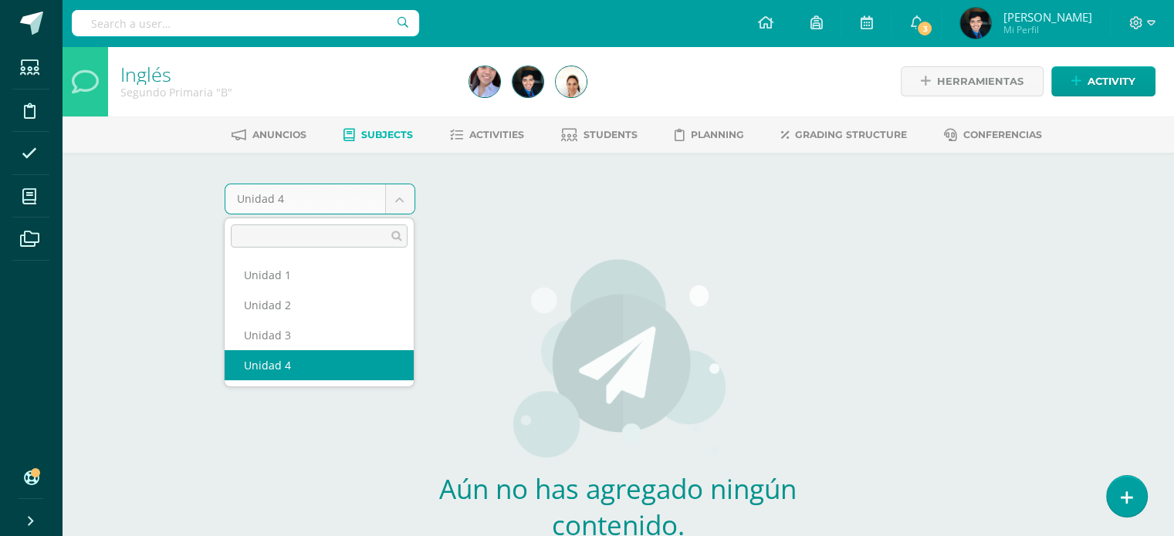
click at [406, 205] on body "Students Discipline Attendance My courses Archivos Soporte Help Reportar un pro…" at bounding box center [587, 342] width 1174 height 684
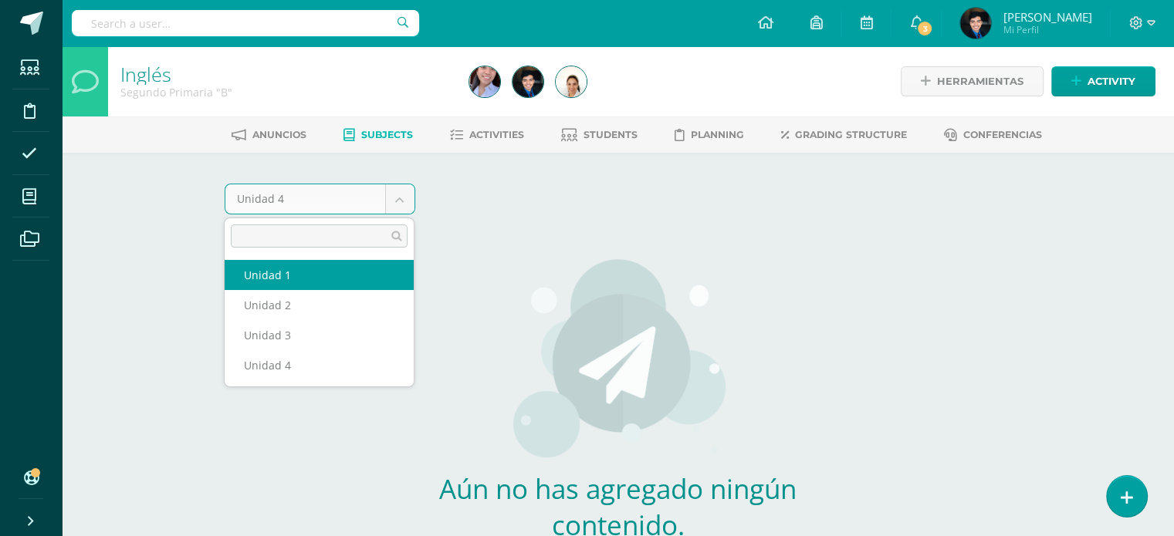
select select "Unidad 1"
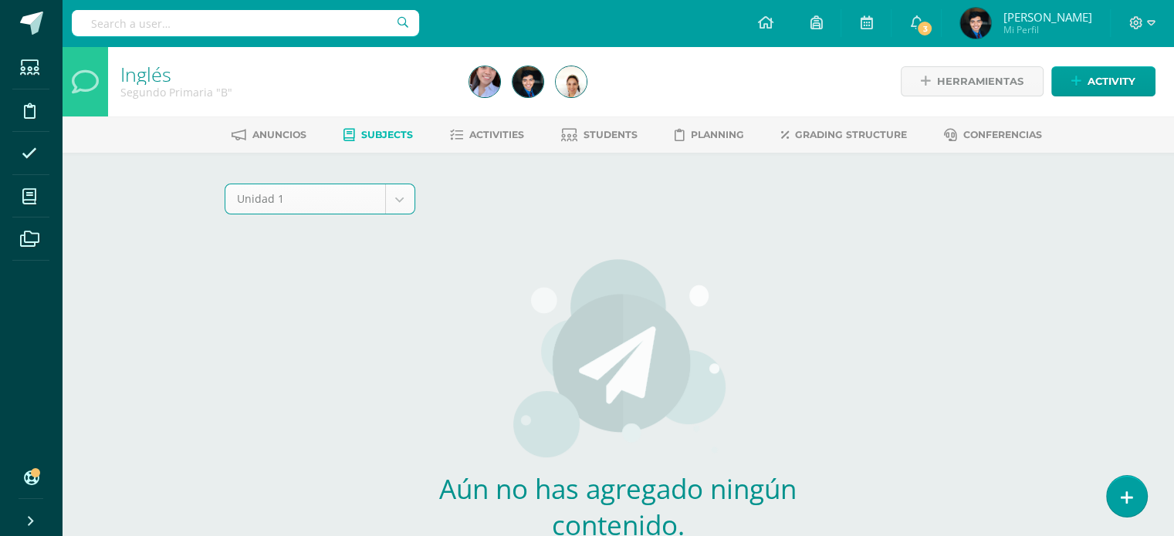
scroll to position [107, 0]
click at [499, 144] on link "Activities" at bounding box center [487, 135] width 74 height 25
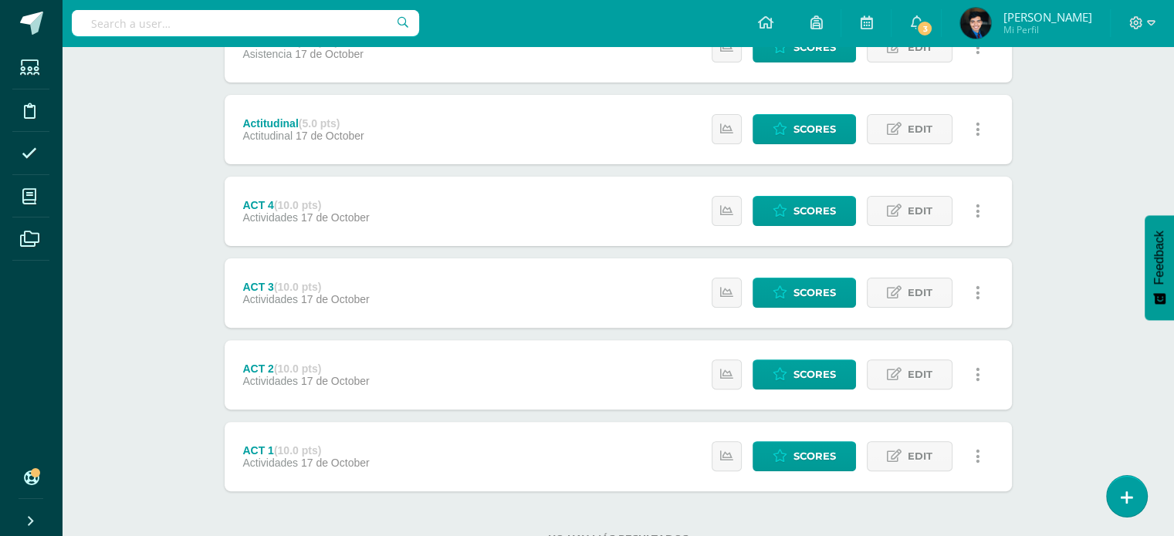
scroll to position [465, 0]
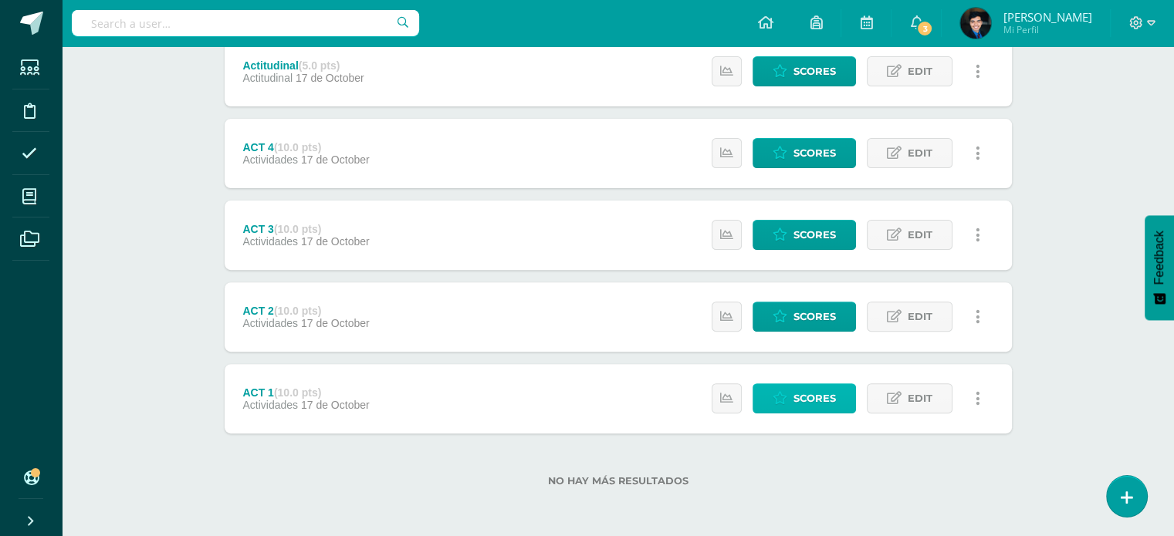
click at [766, 394] on link "Scores" at bounding box center [803, 399] width 103 height 30
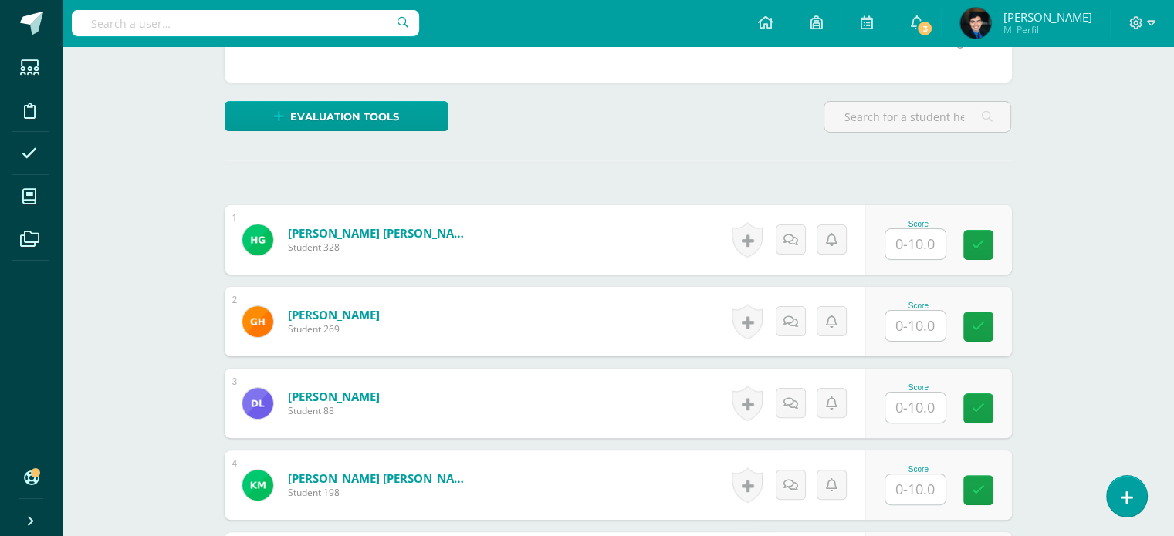
scroll to position [330, 0]
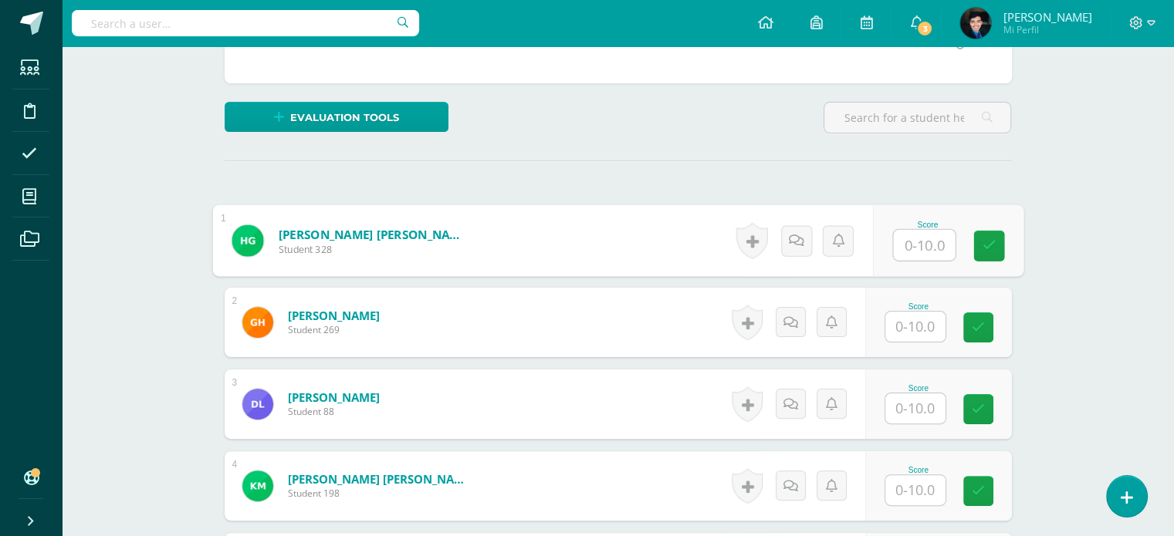
click at [927, 251] on input "text" at bounding box center [924, 245] width 62 height 31
type input "10"
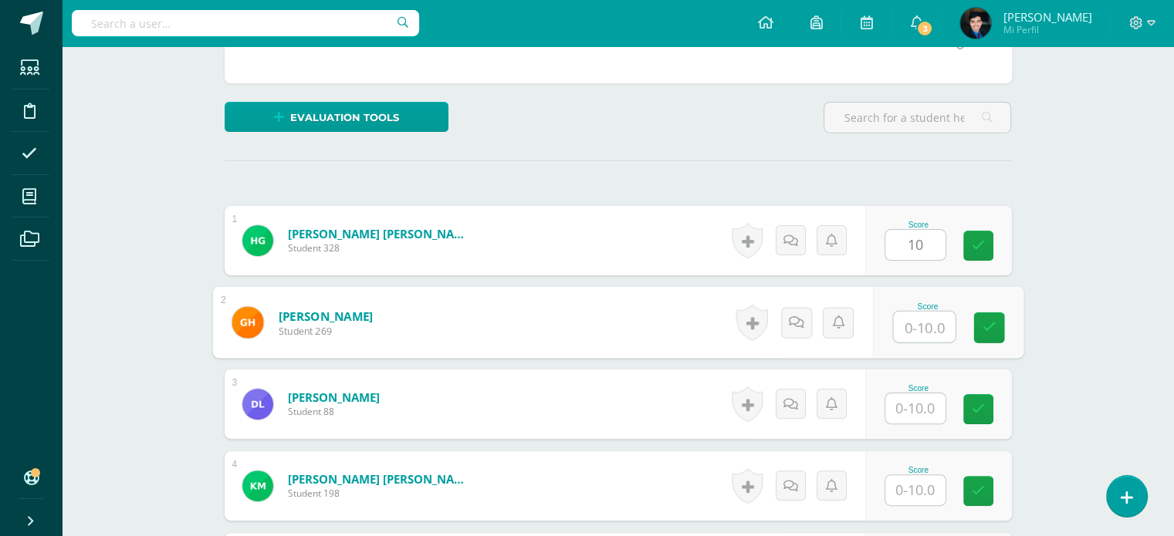
type input "1"
type input "9"
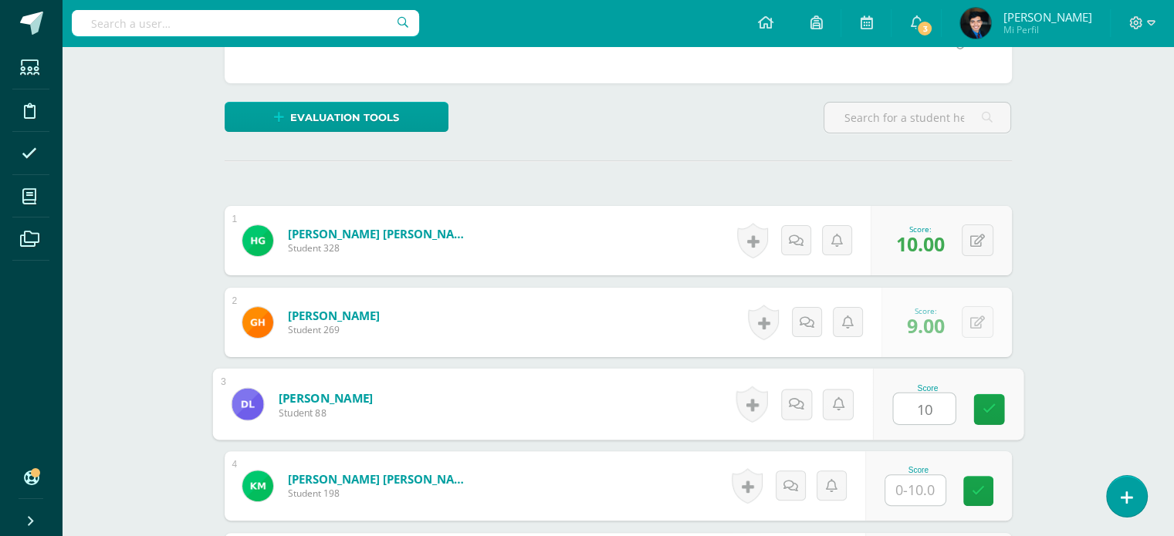
type input "10"
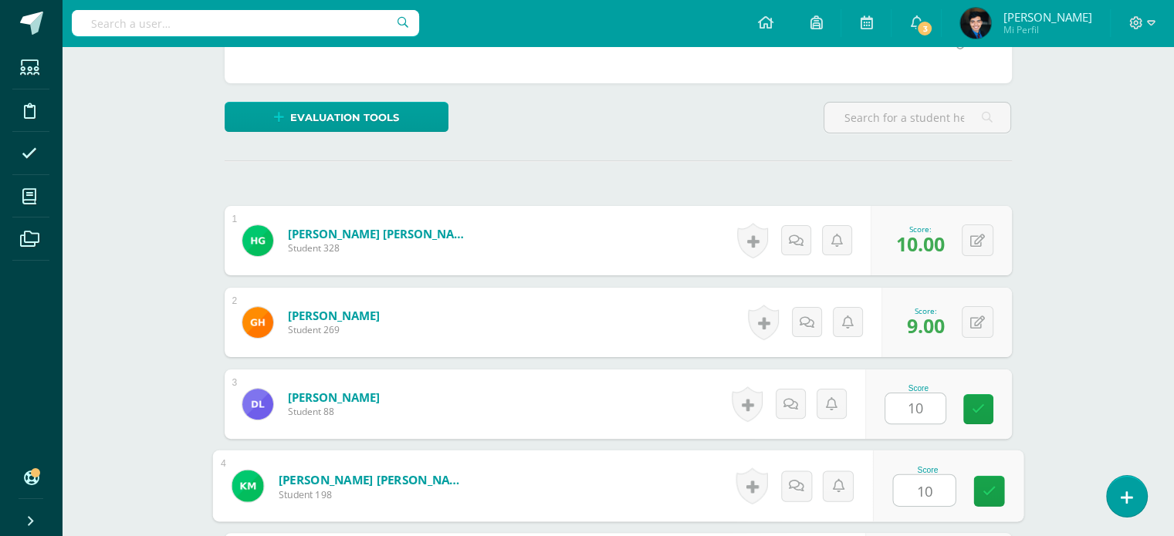
type input "10"
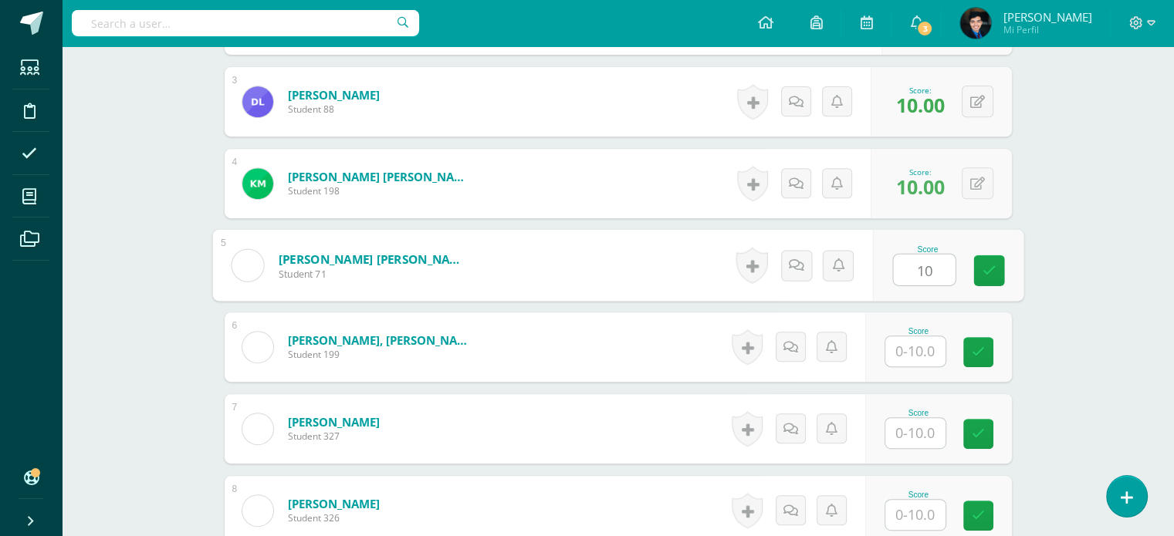
type input "10"
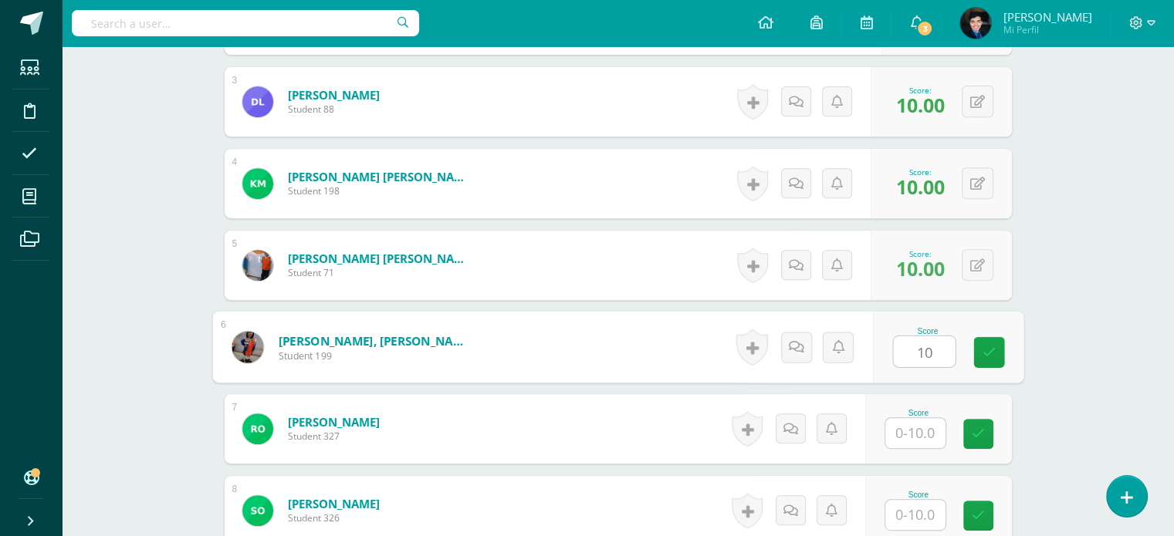
type input "10"
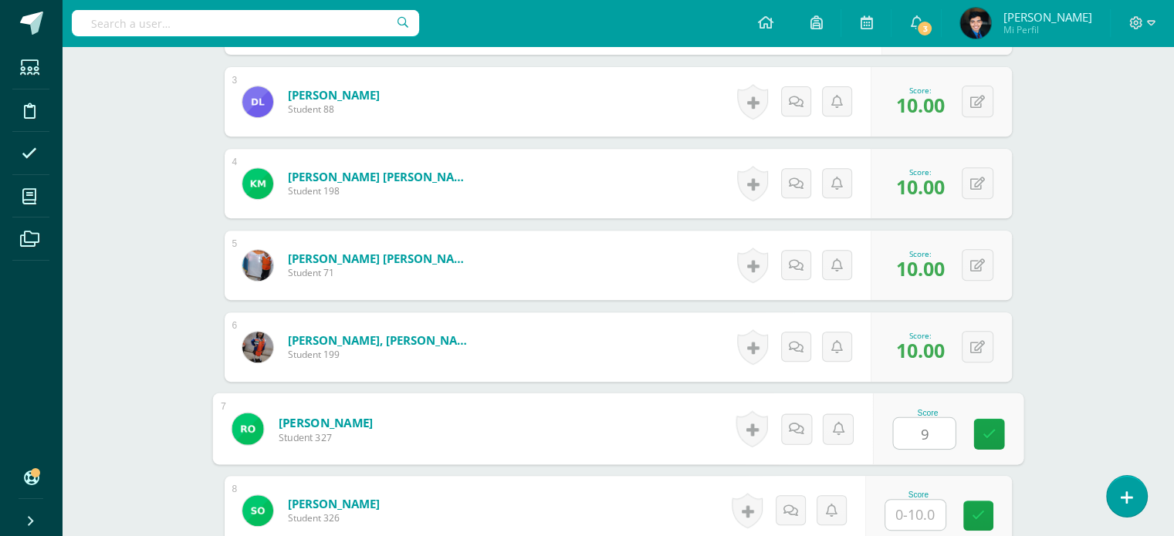
type input "9"
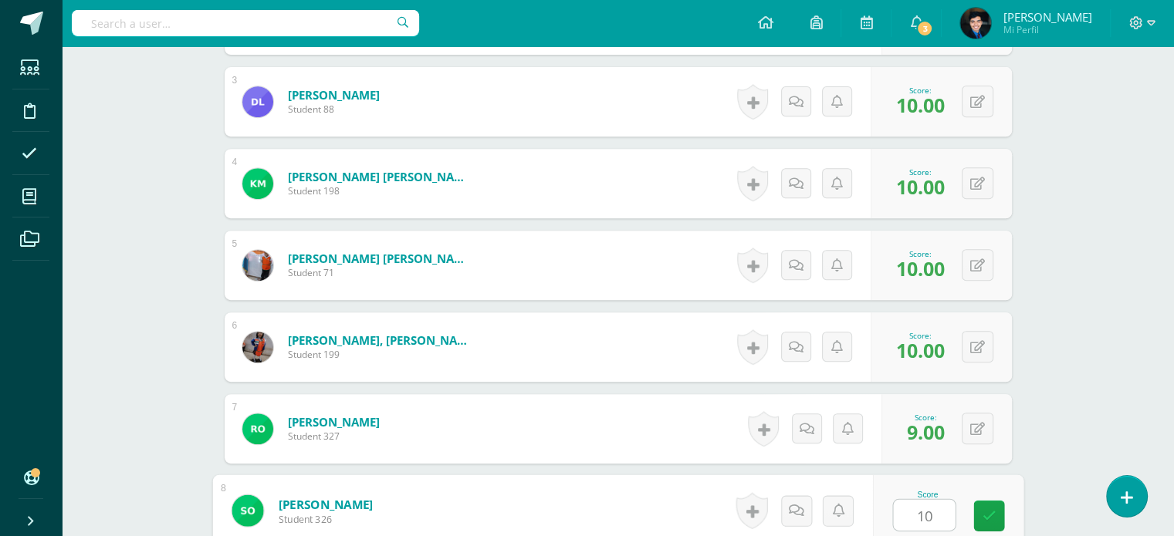
type input "10"
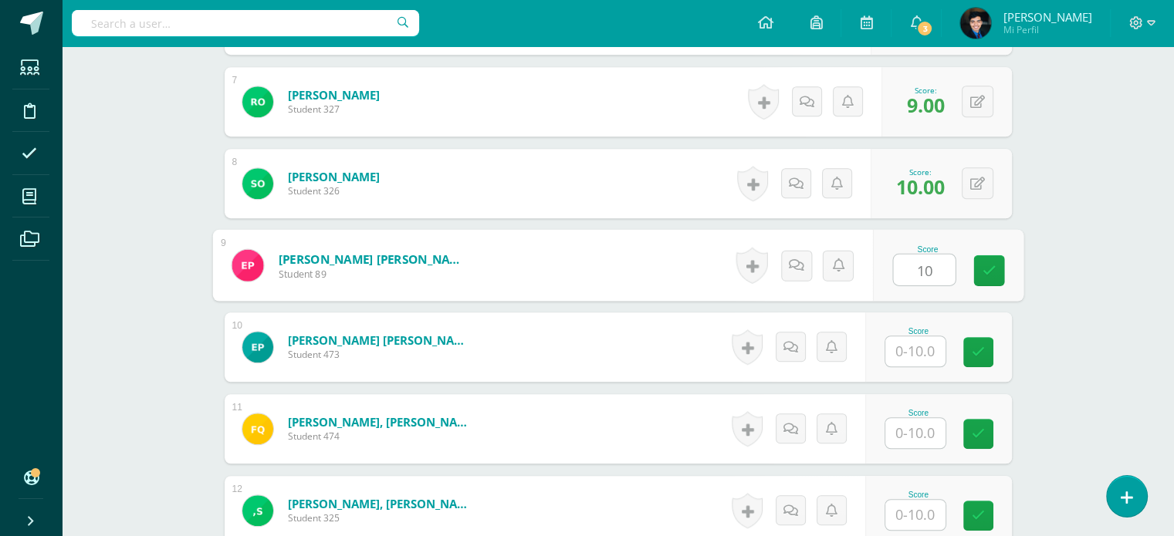
type input "10"
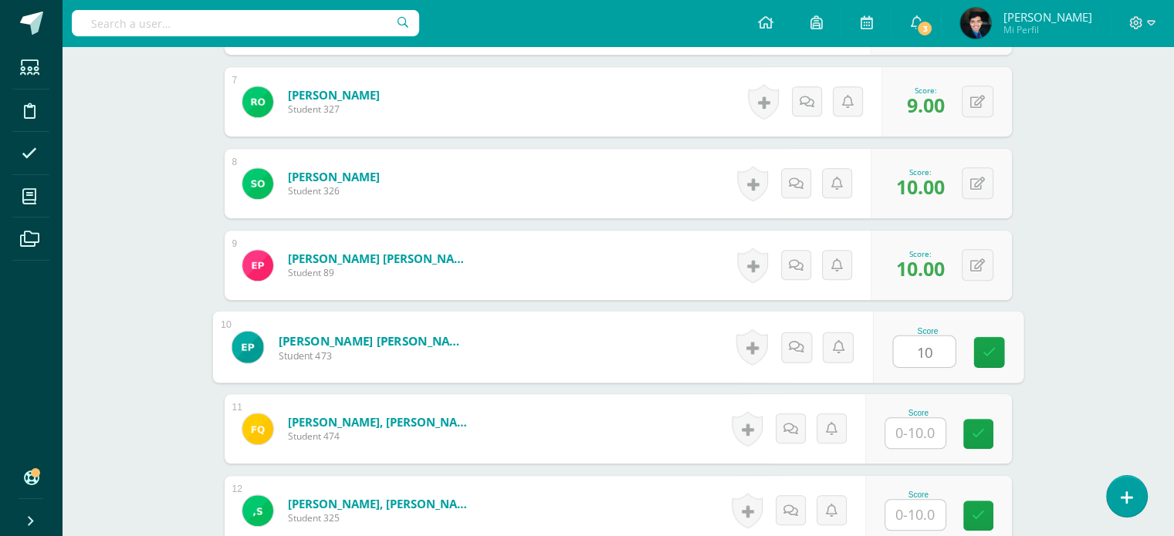
type input "10"
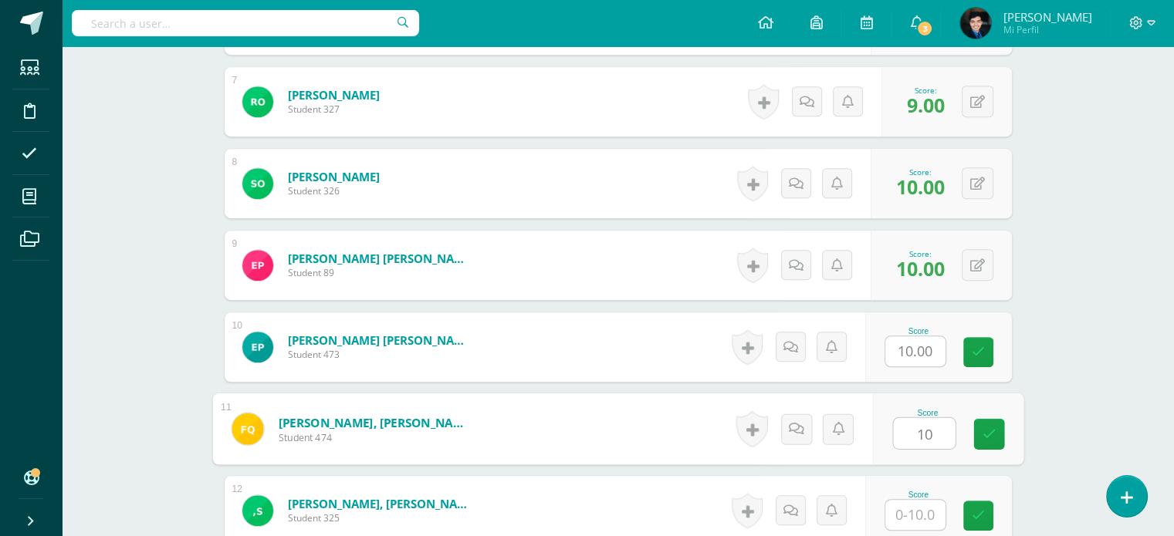
type input "10"
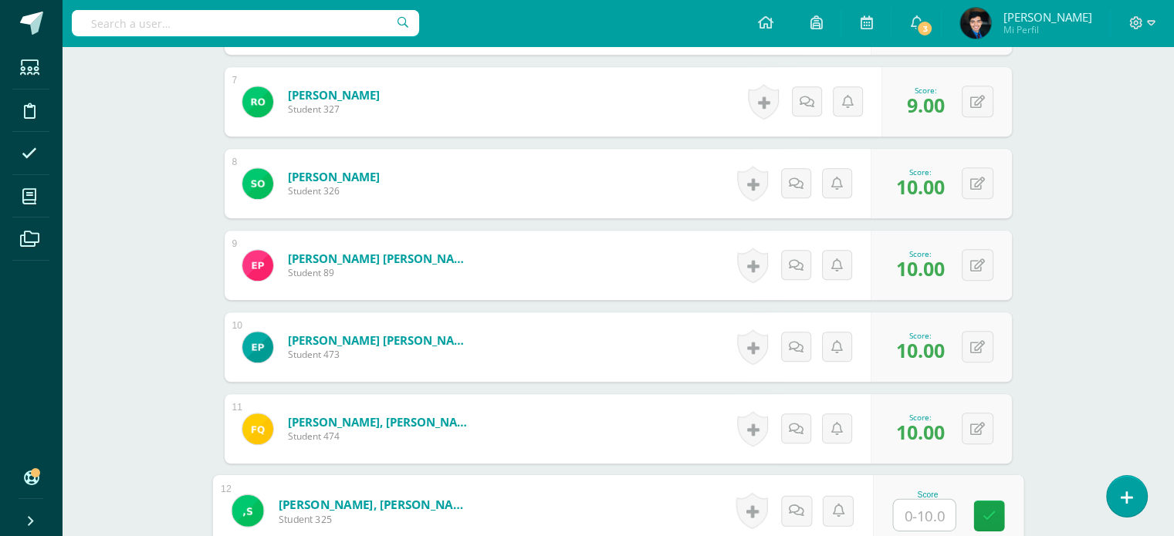
type input "1"
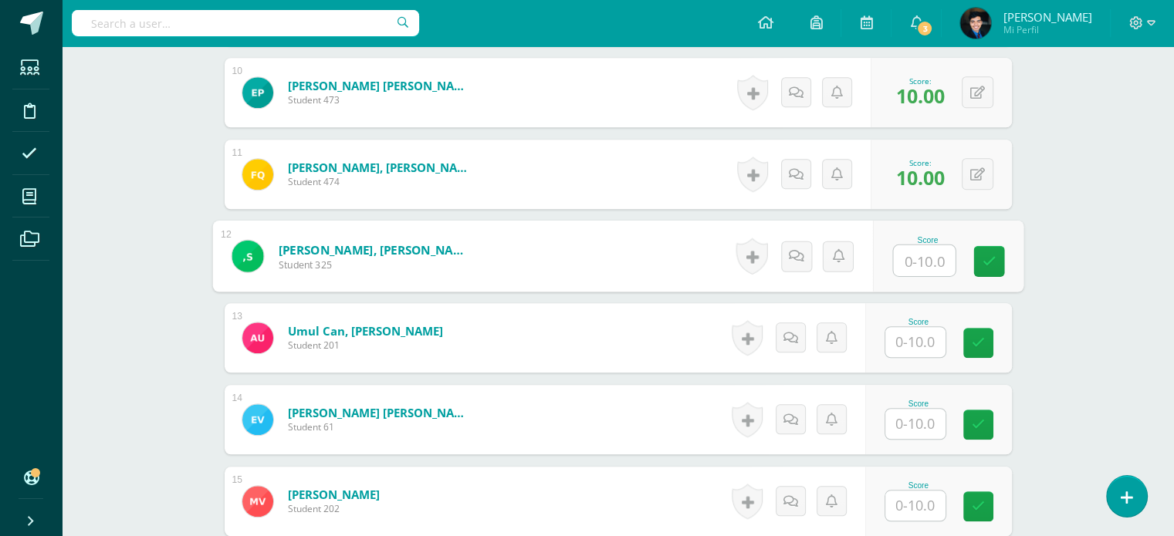
scroll to position [1222, 0]
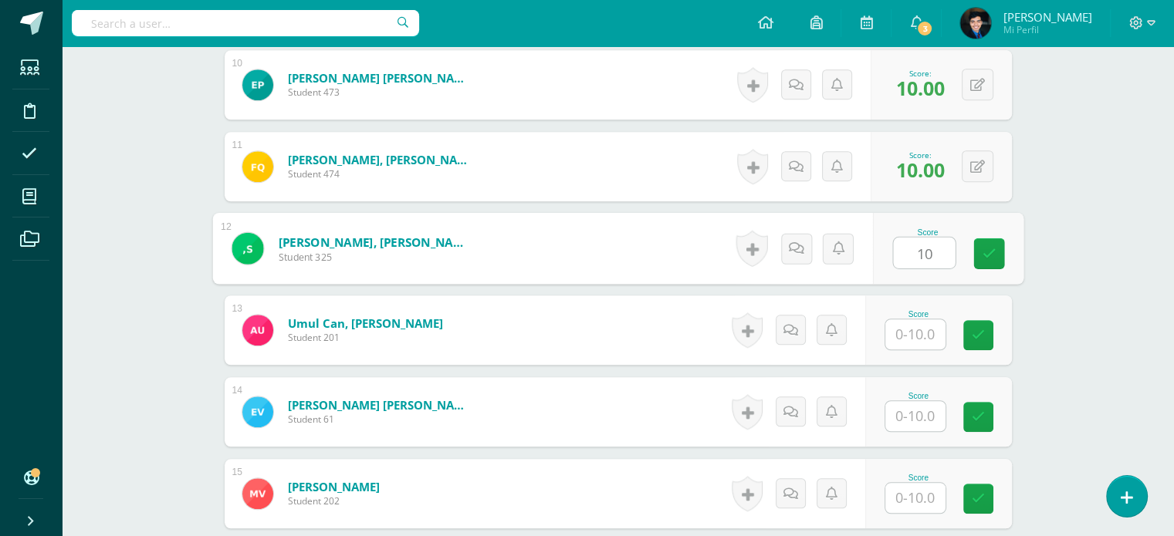
type input "10"
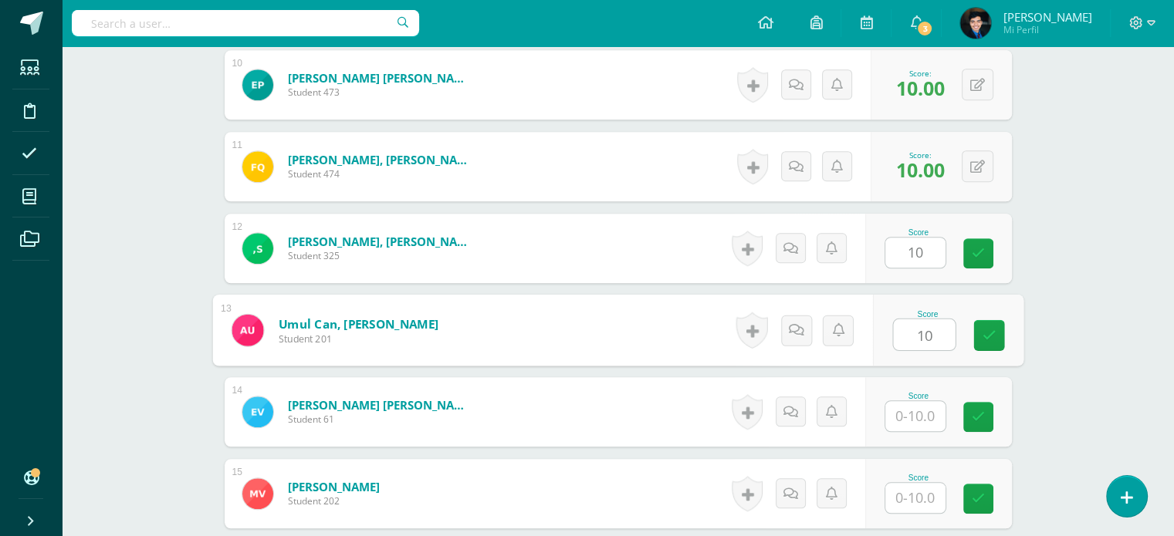
type input "10"
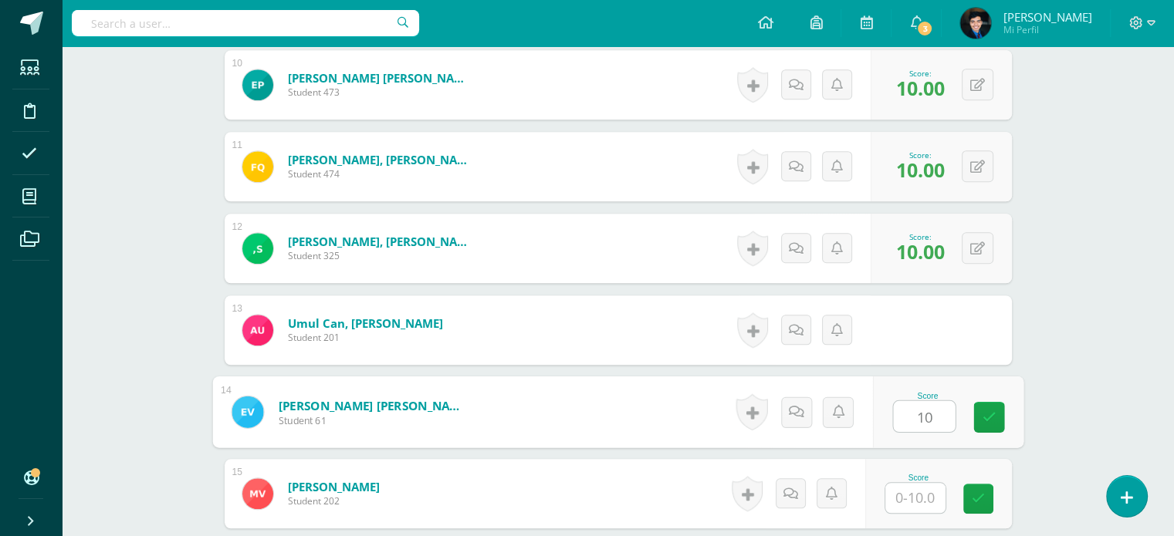
type input "10"
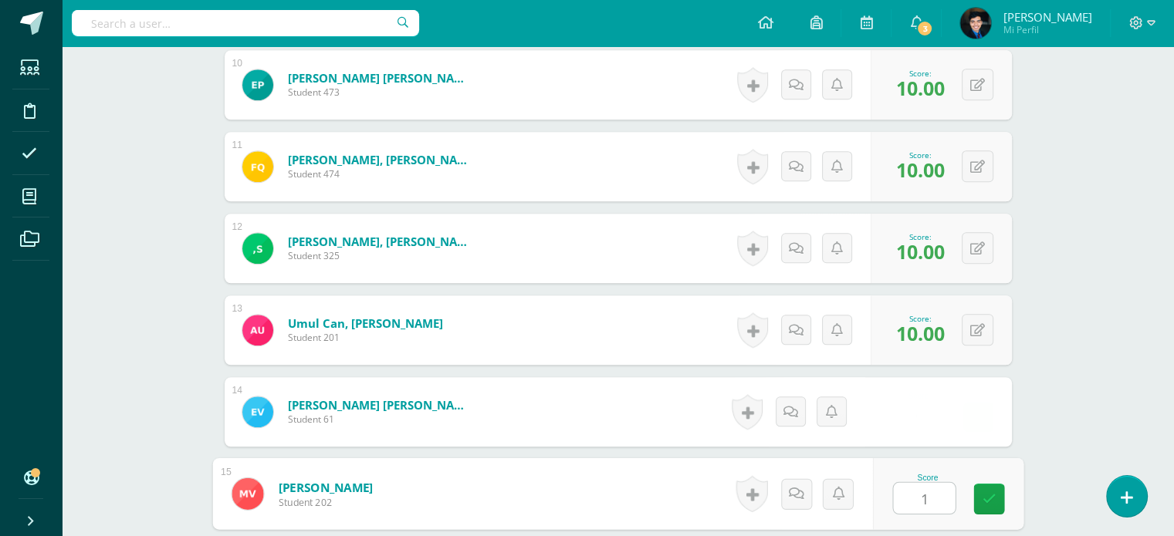
type input "10"
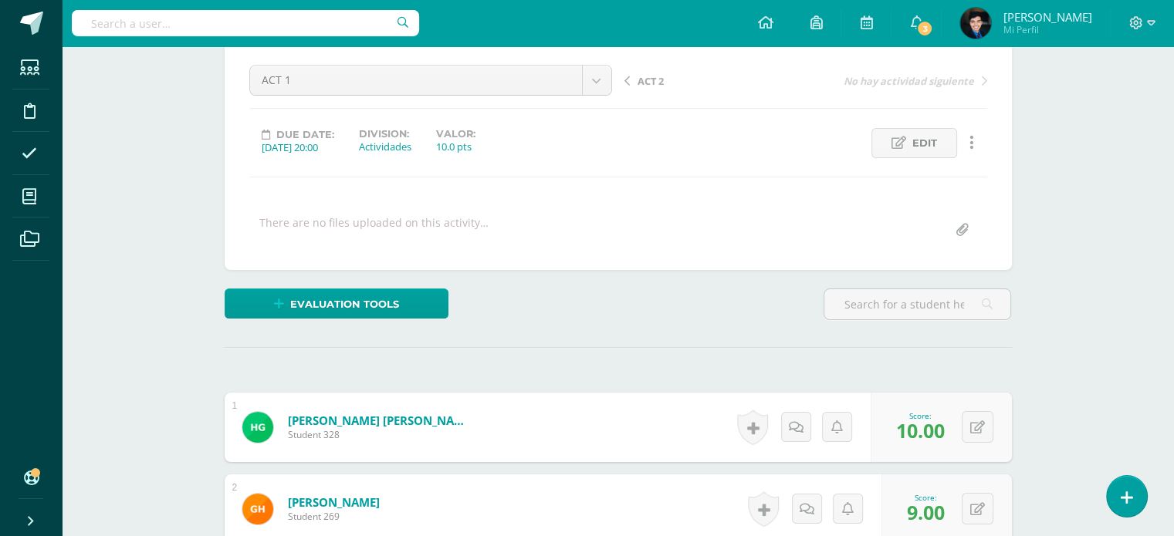
scroll to position [0, 0]
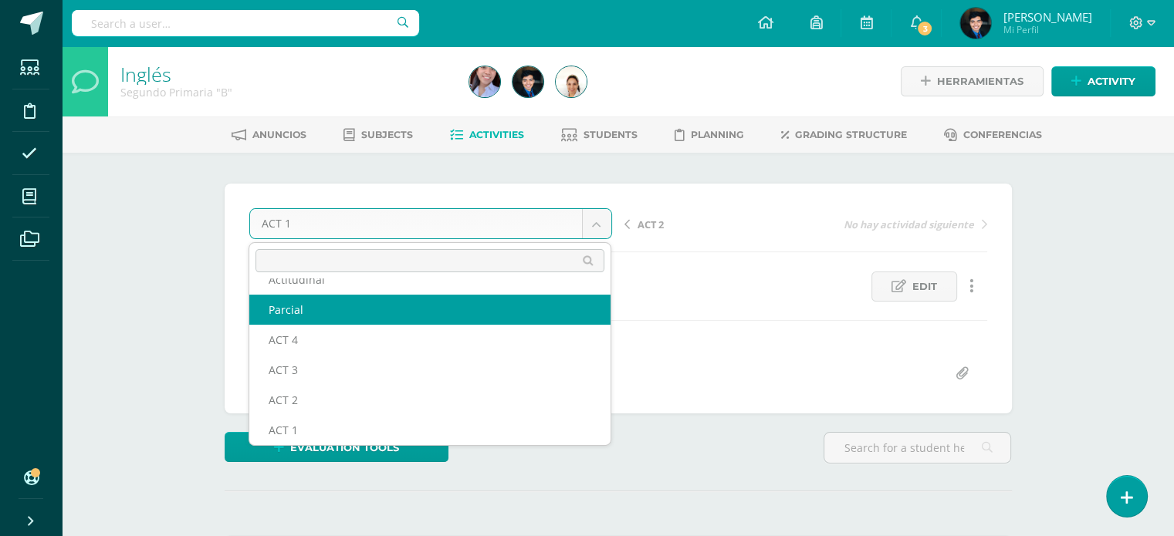
scroll to position [66, 0]
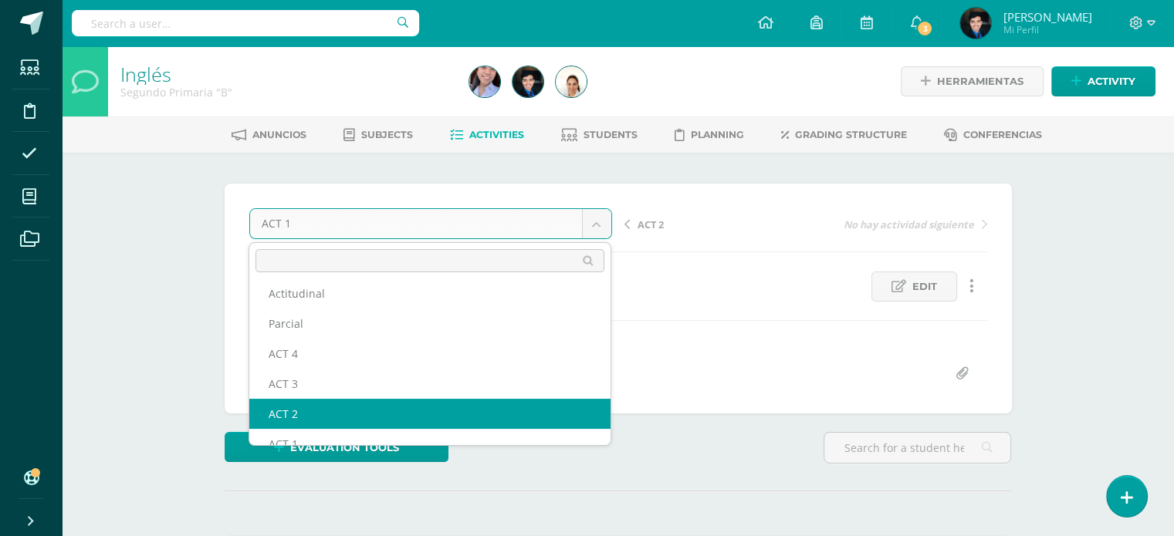
select select "/dashboard/teacher/grade-activity/123455/"
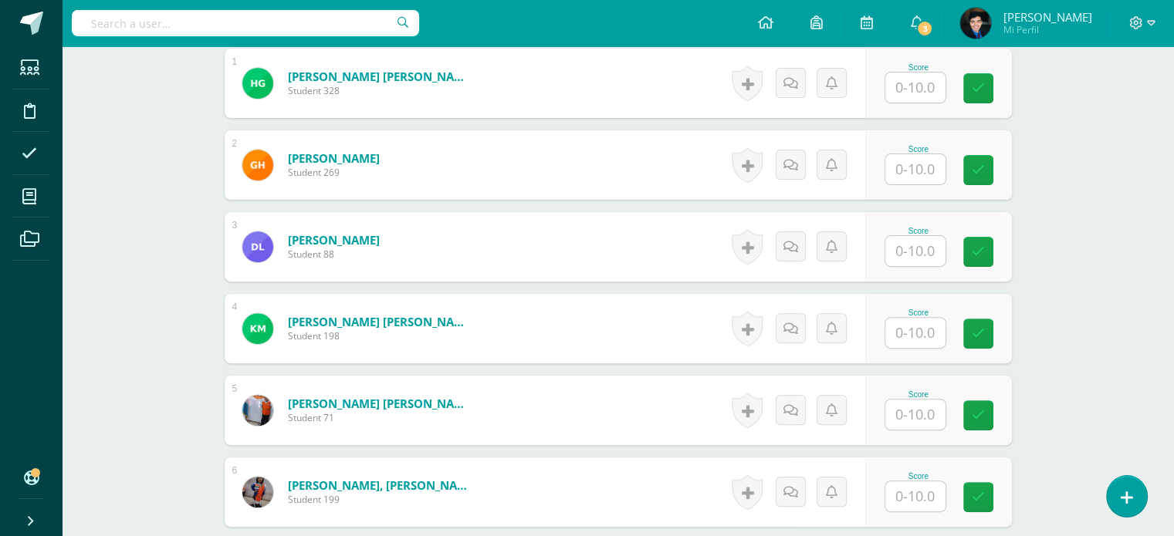
scroll to position [488, 0]
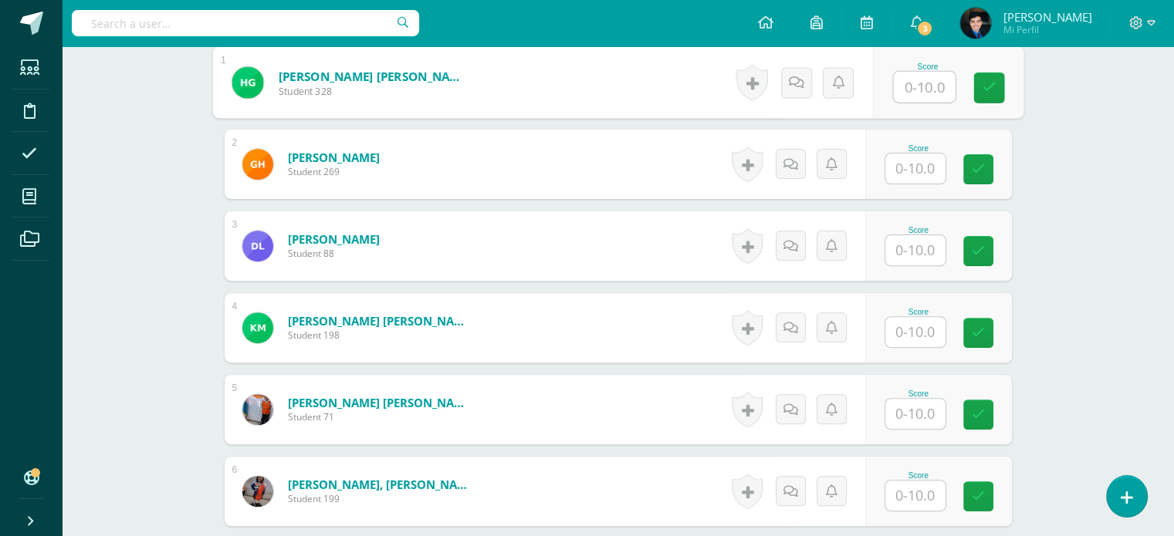
click at [921, 84] on input "text" at bounding box center [924, 87] width 62 height 31
type input "10"
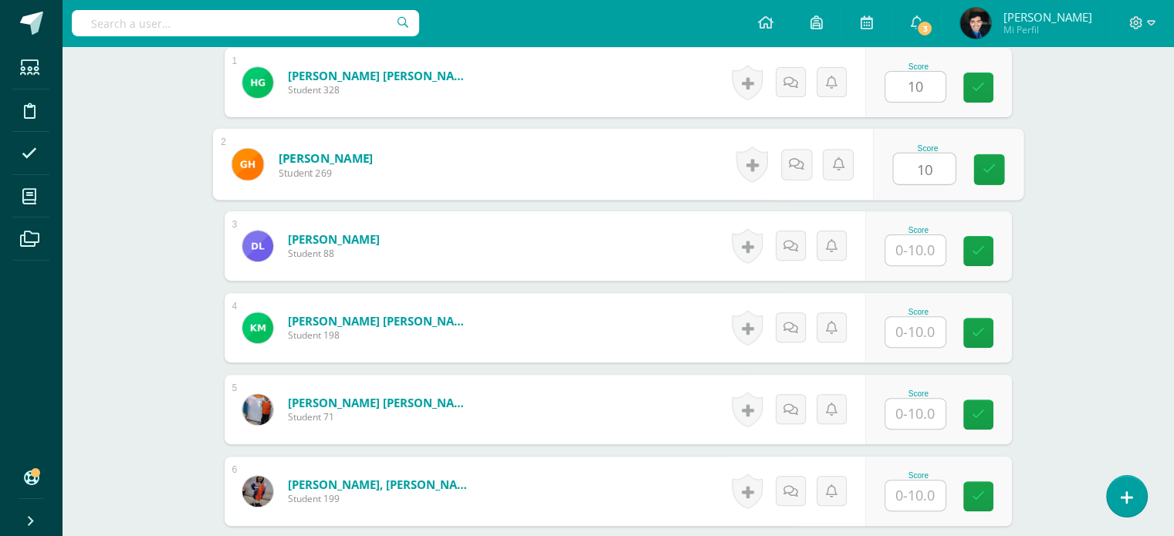
type input "10"
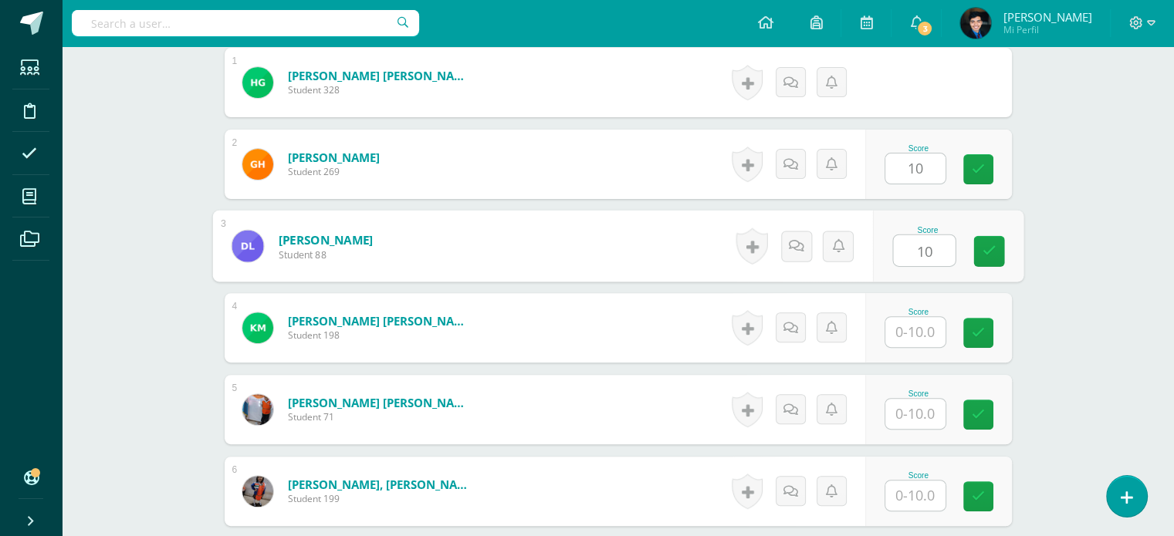
type input "10"
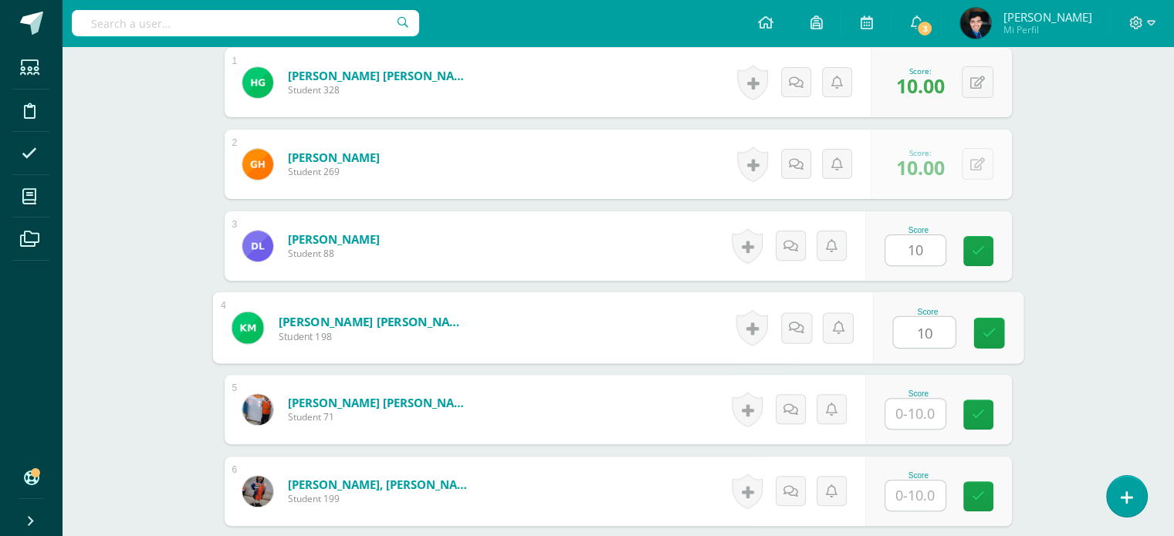
type input "10"
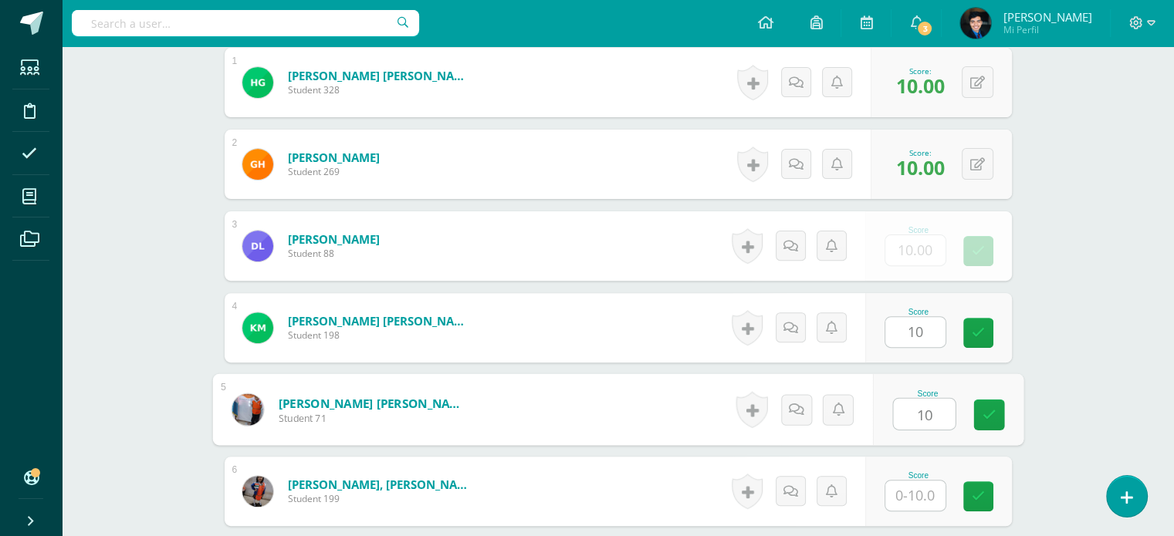
type input "10"
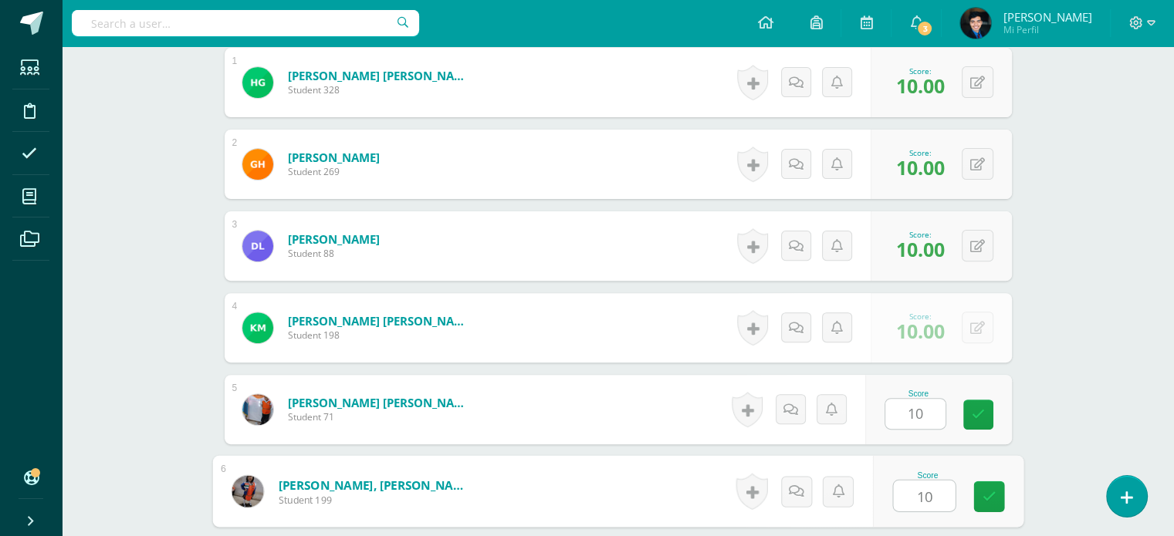
type input "10"
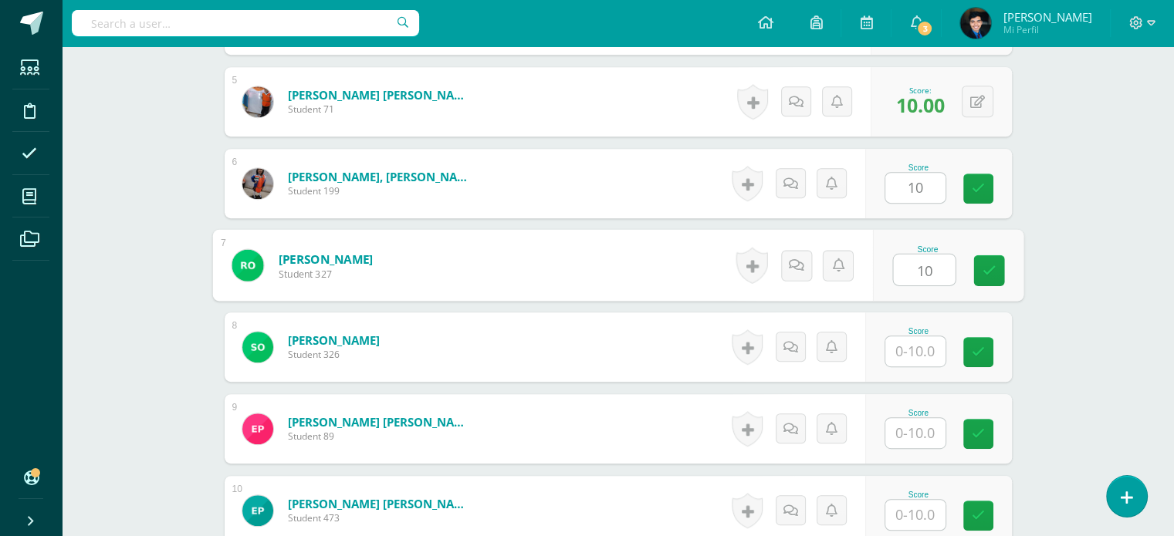
type input "10"
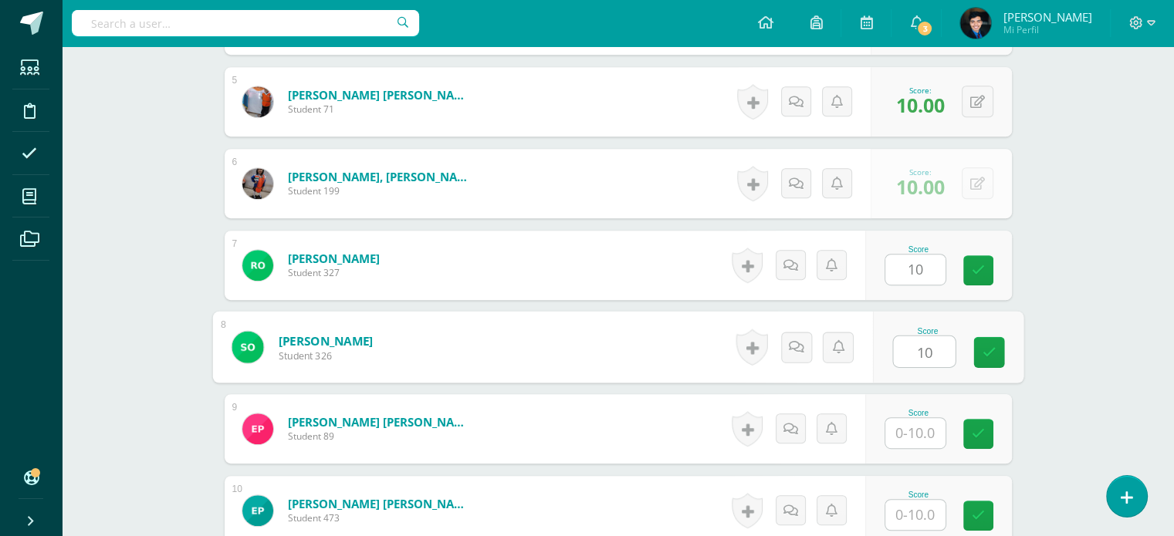
type input "10"
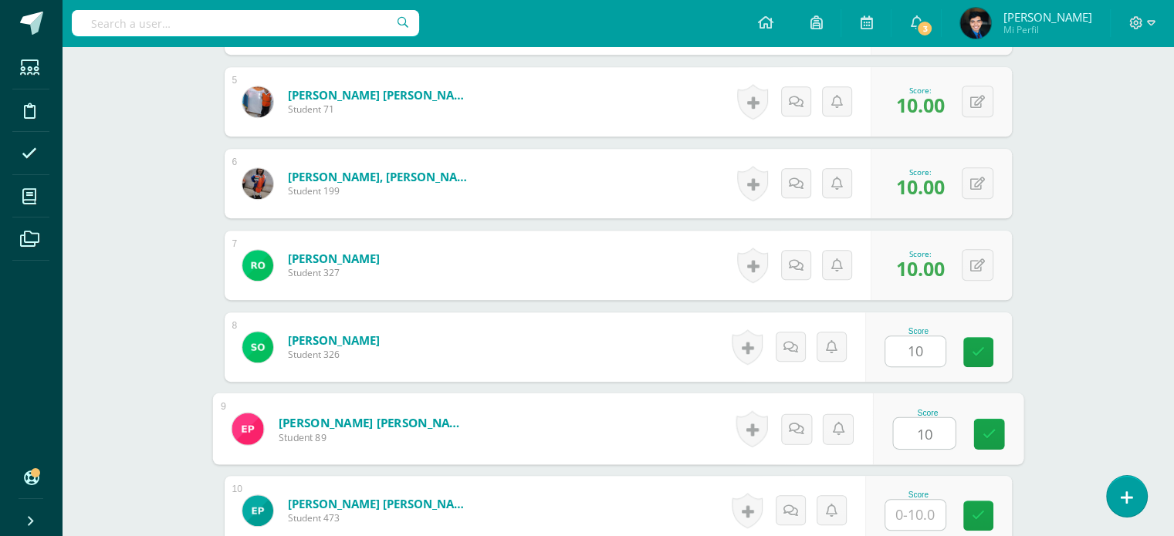
type input "10"
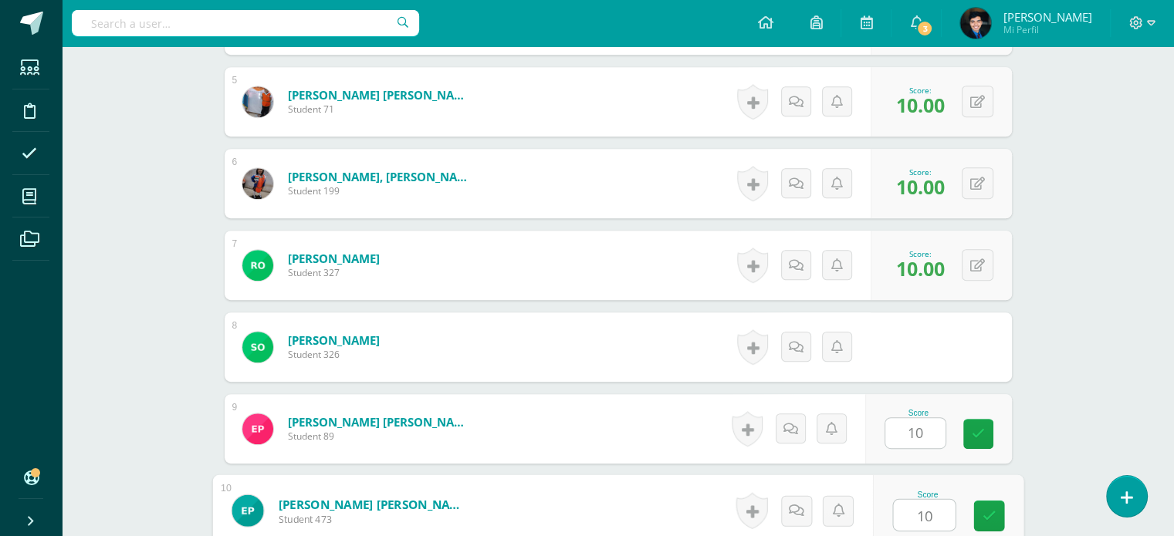
type input "10"
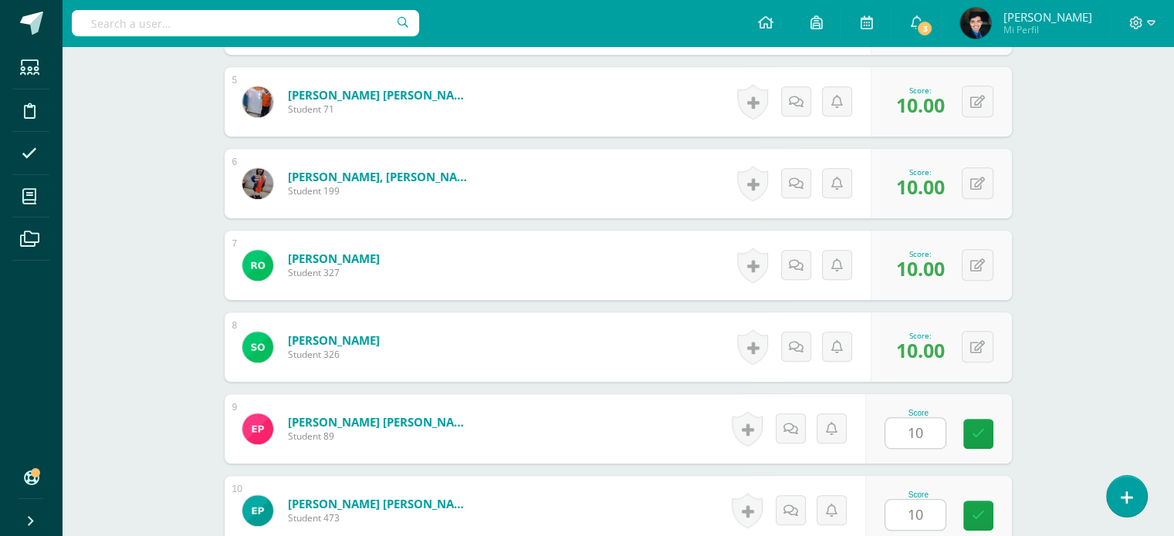
scroll to position [1124, 0]
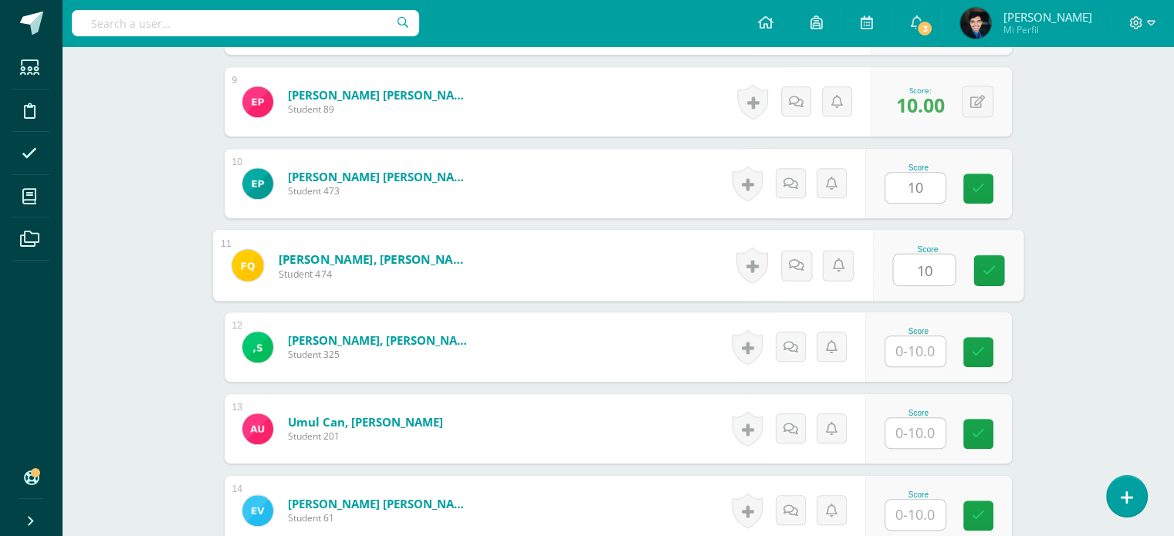
type input "10"
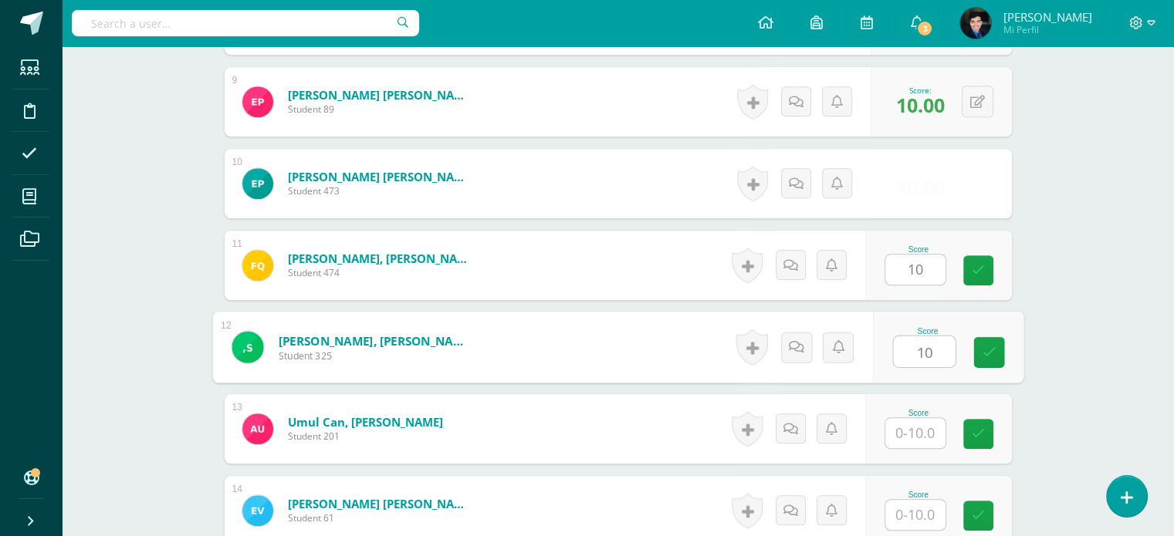
type input "10"
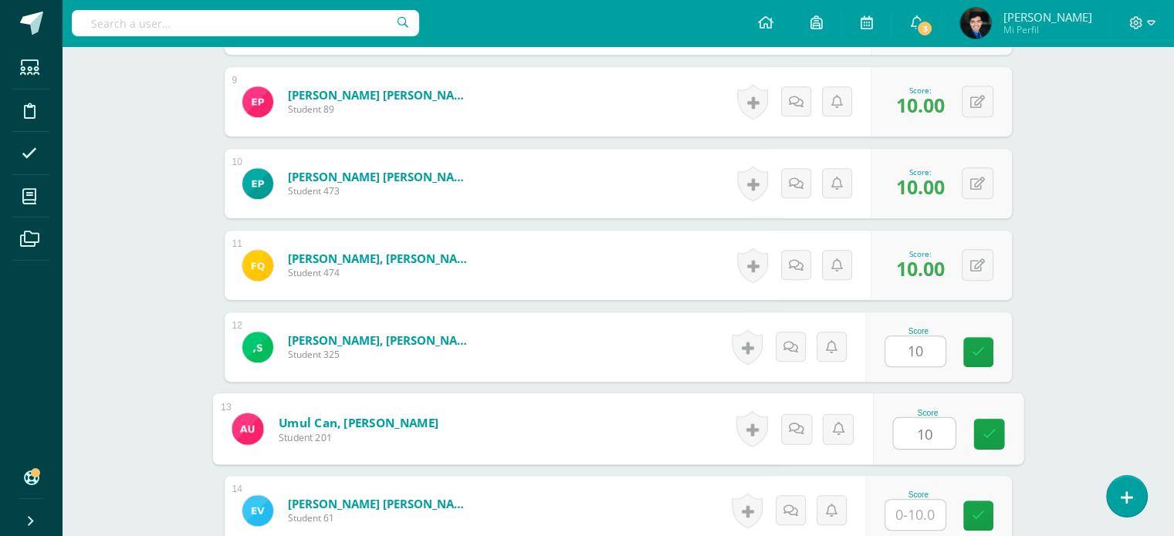
type input "10"
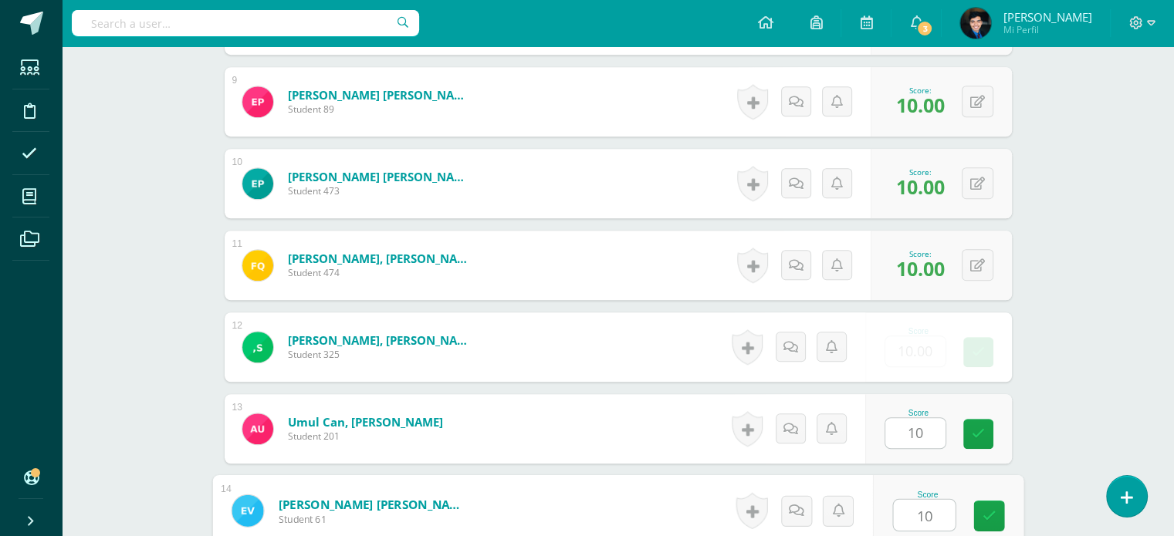
type input "10"
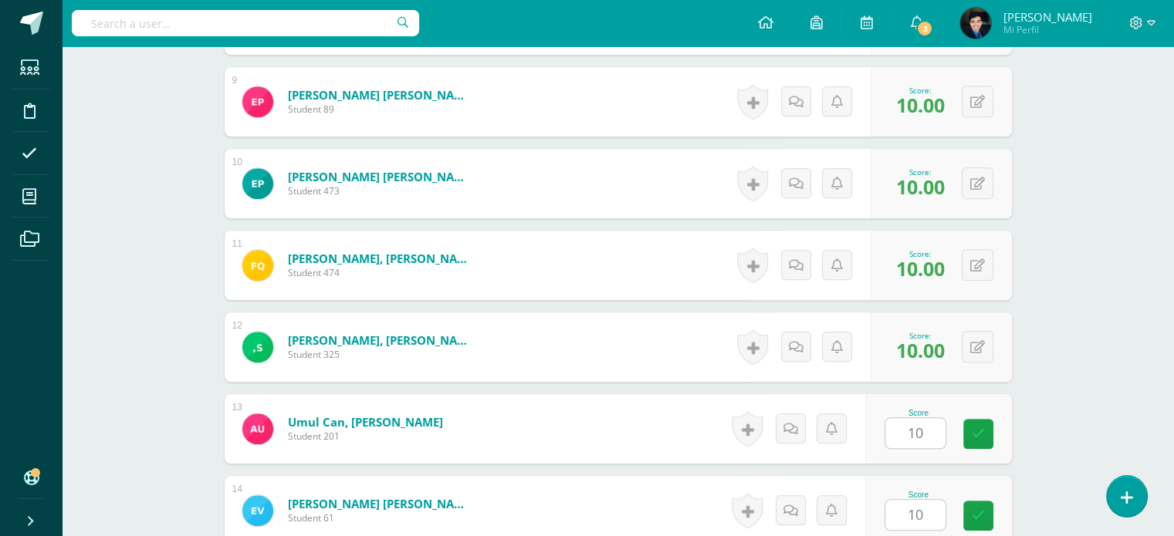
scroll to position [1391, 0]
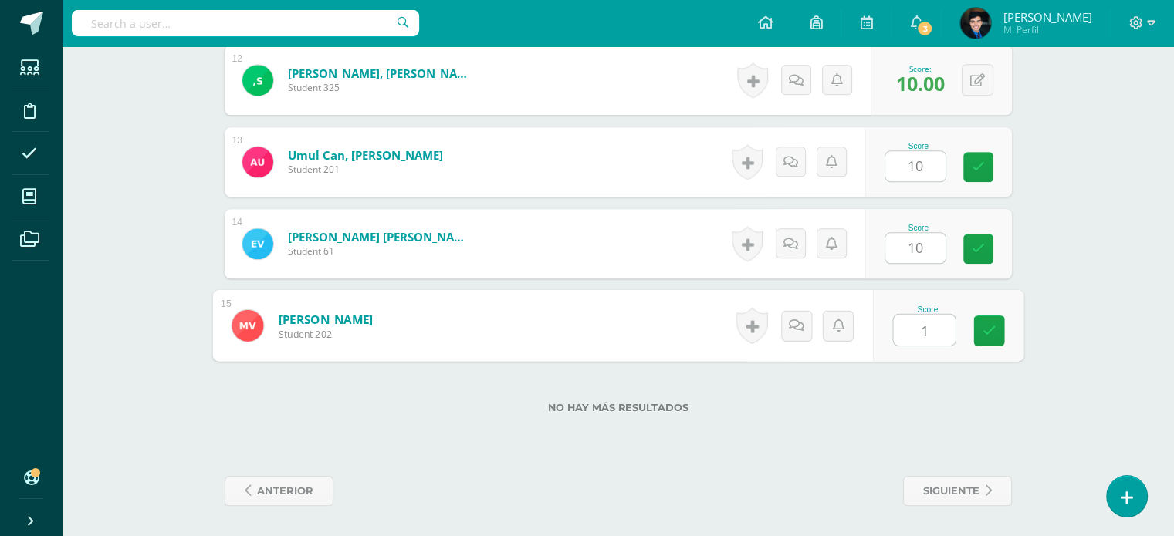
type input "10"
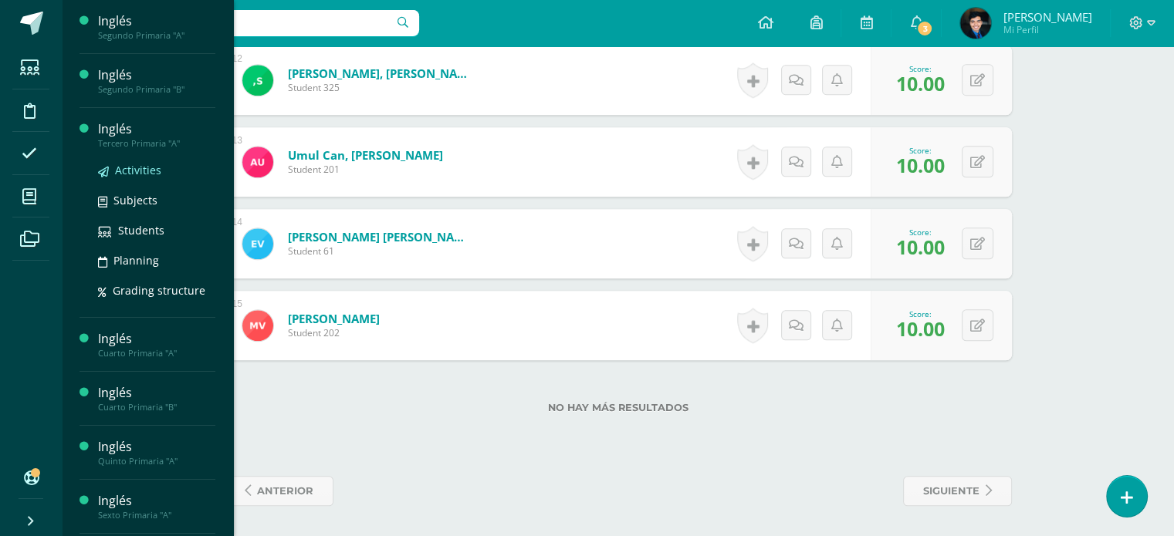
click span "Activities"
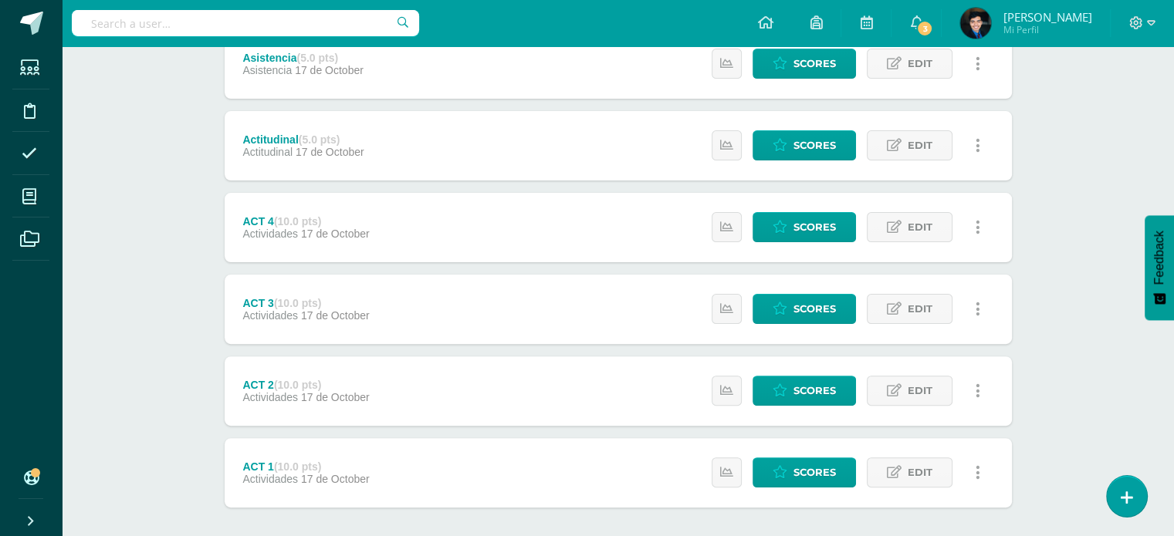
scroll to position [465, 0]
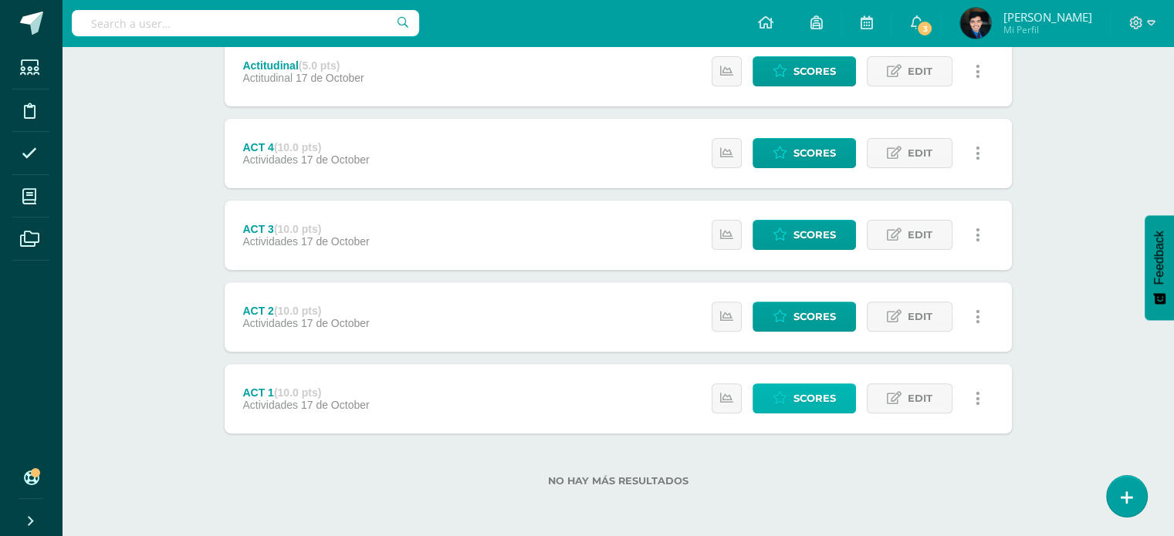
click at [800, 405] on span "Scores" at bounding box center [814, 398] width 42 height 29
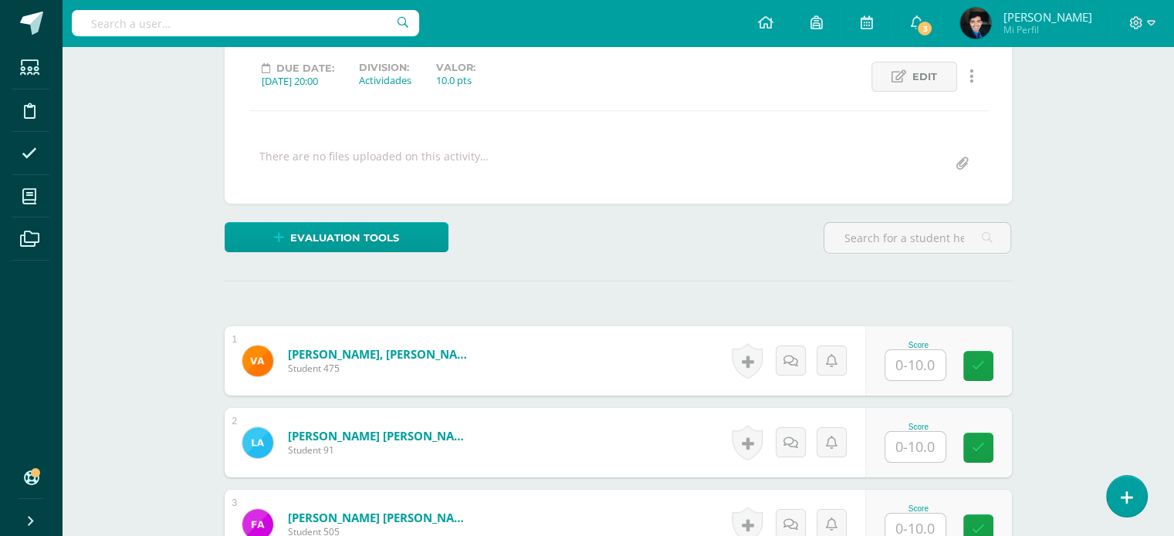
scroll to position [225, 0]
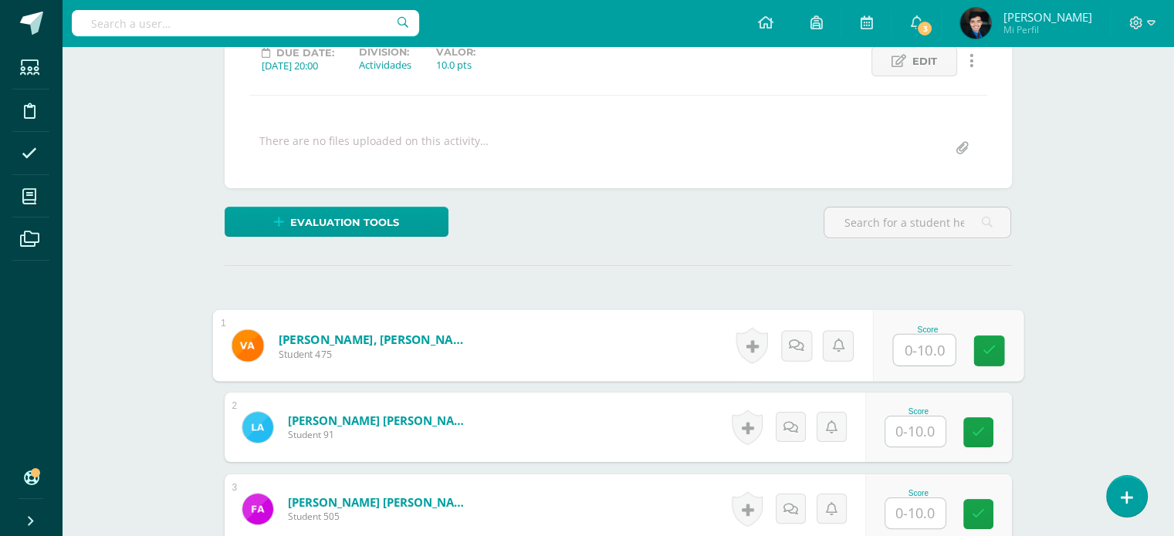
click at [907, 351] on input "text" at bounding box center [924, 350] width 62 height 31
type input "10"
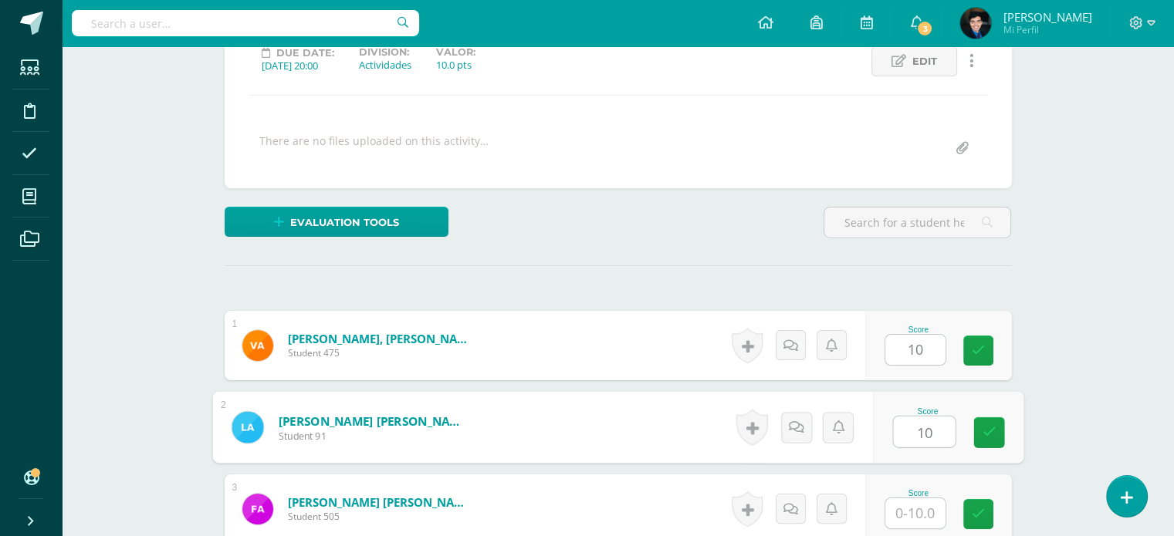
type input "10"
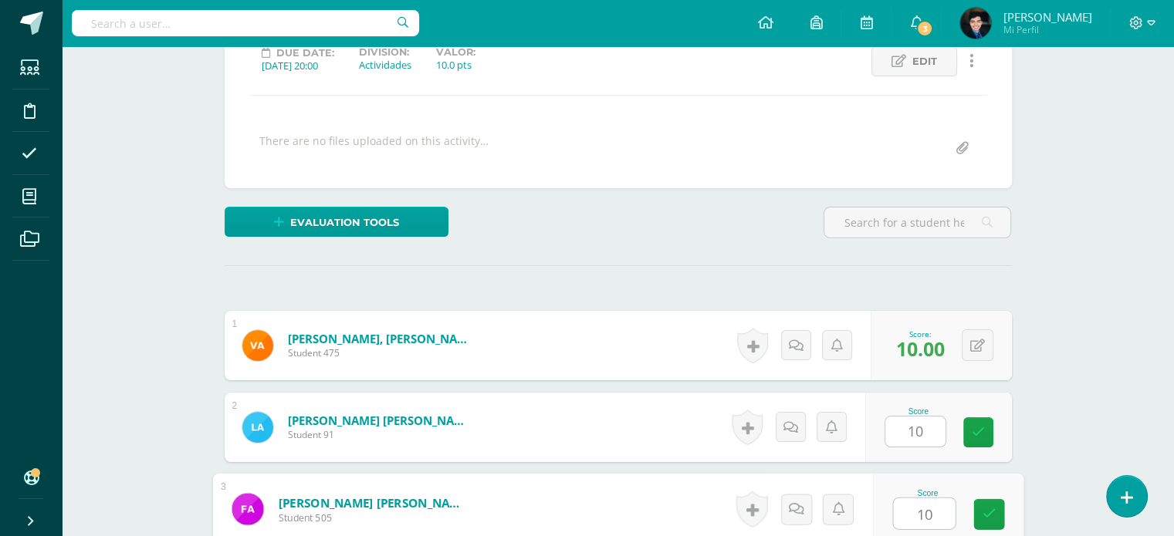
type input "10"
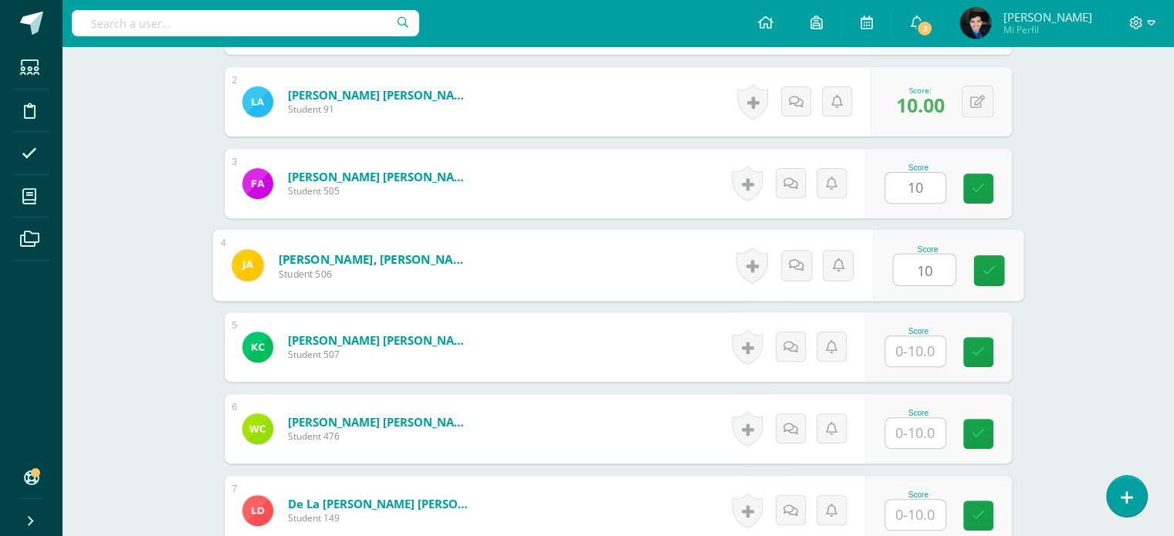
type input "10"
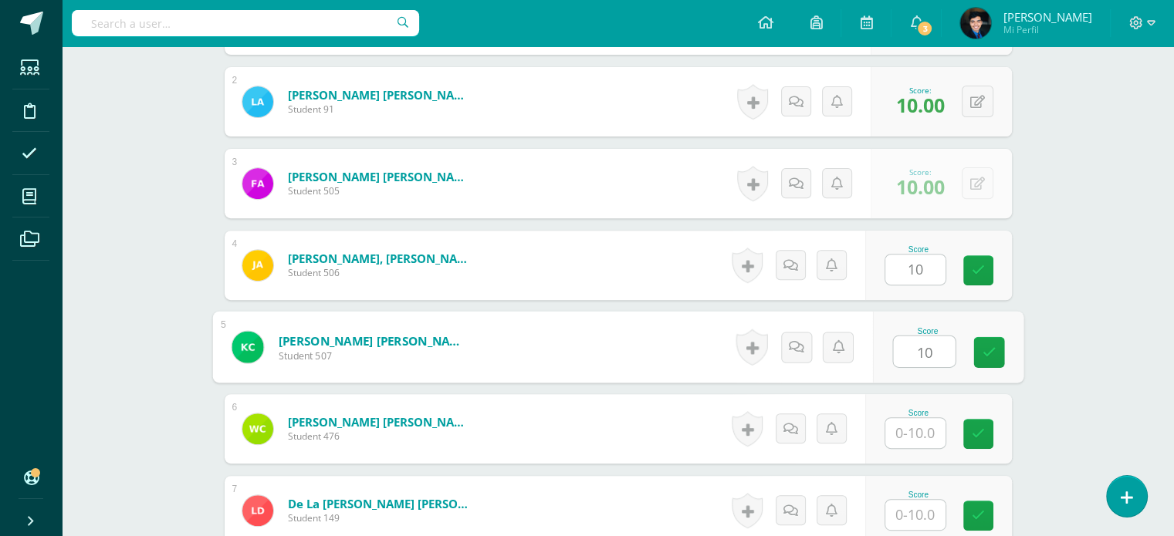
type input "10"
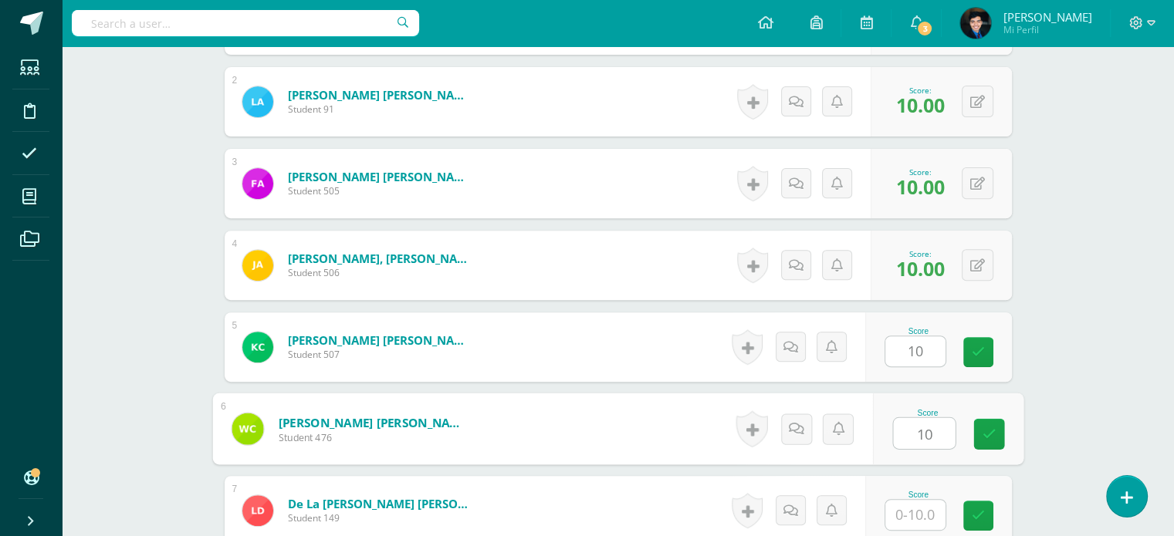
type input "10"
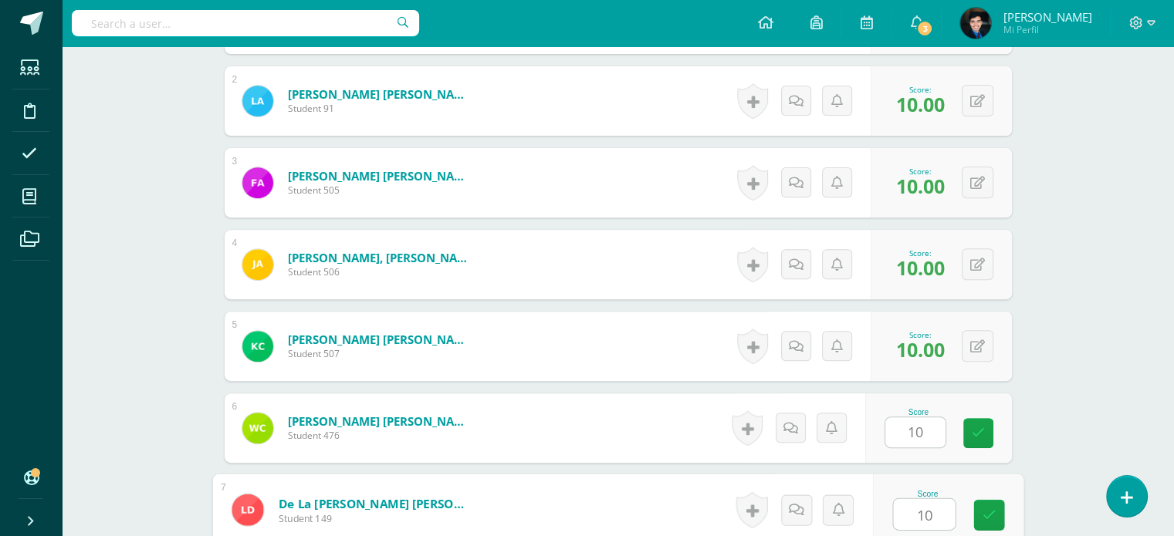
type input "10"
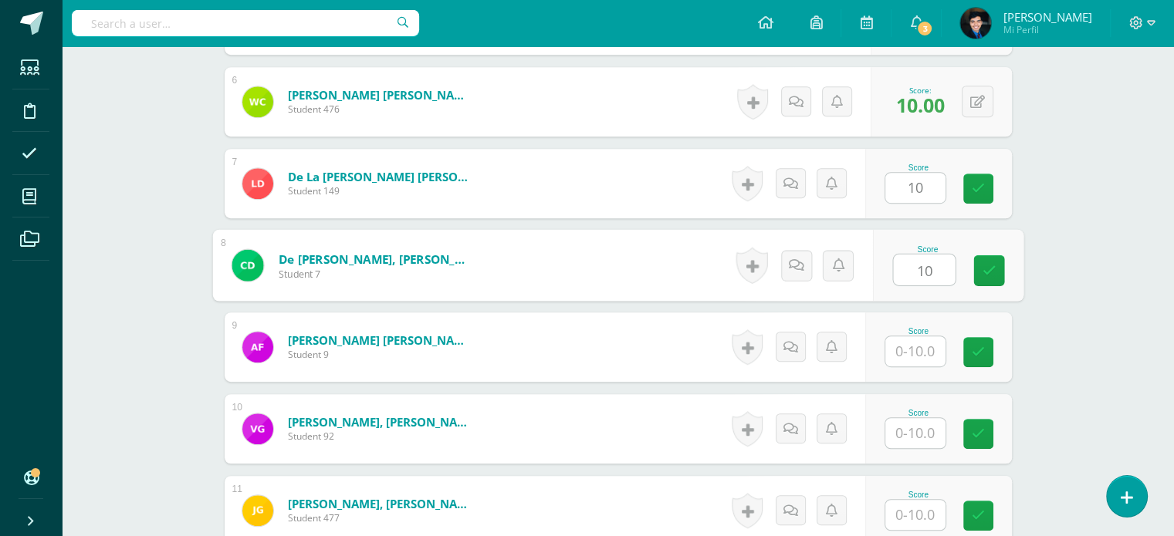
type input "10"
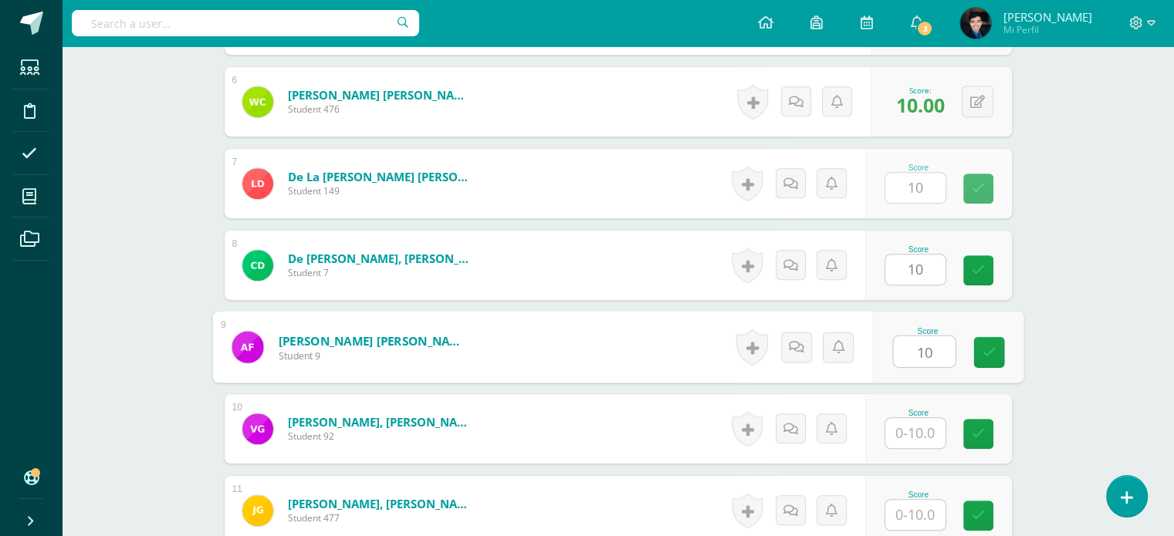
type input "10"
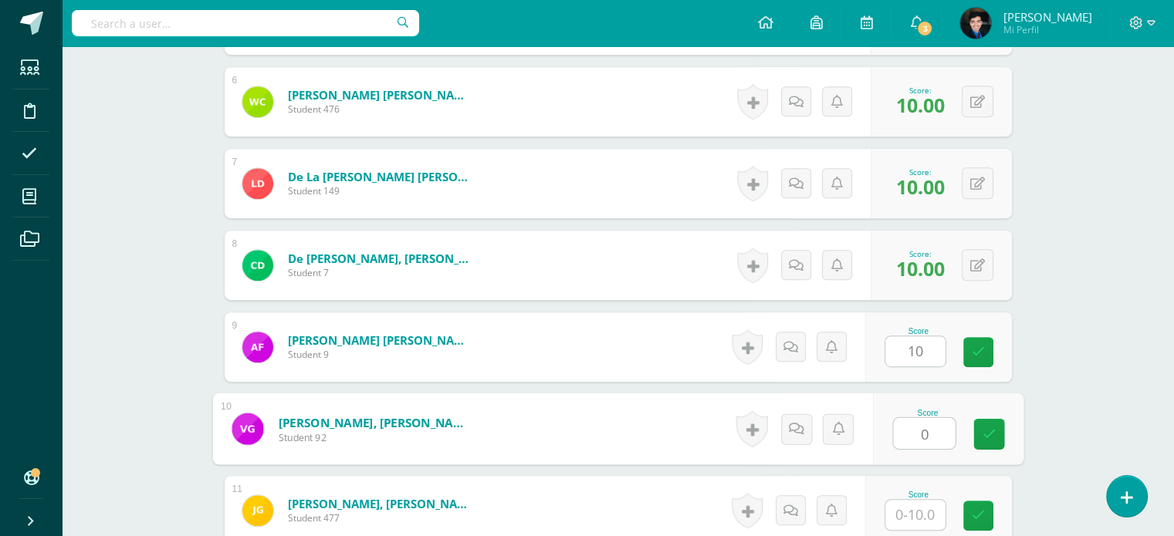
type input "0"
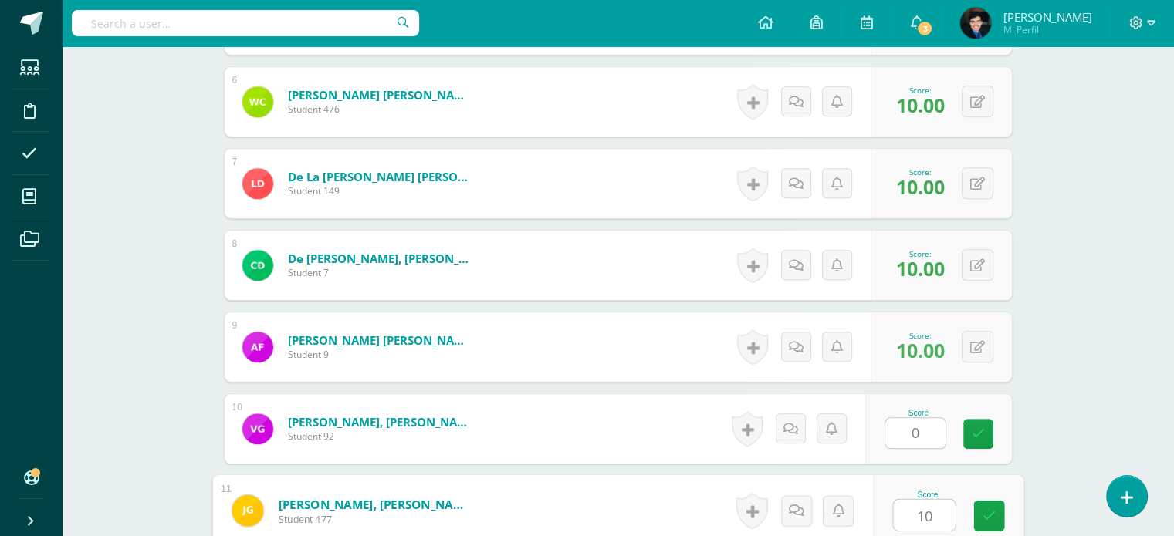
type input "10"
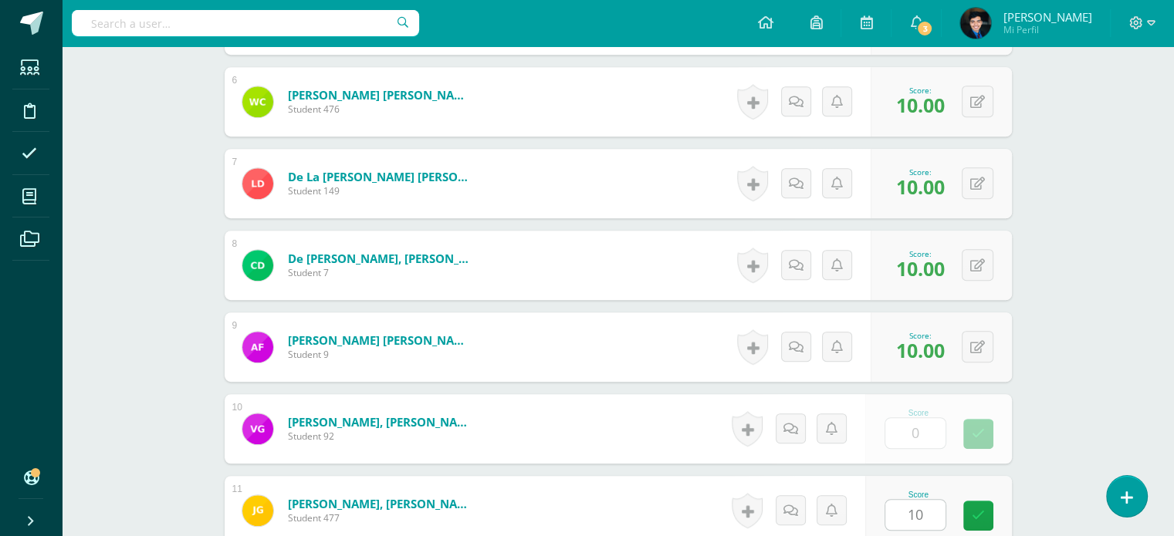
scroll to position [1205, 0]
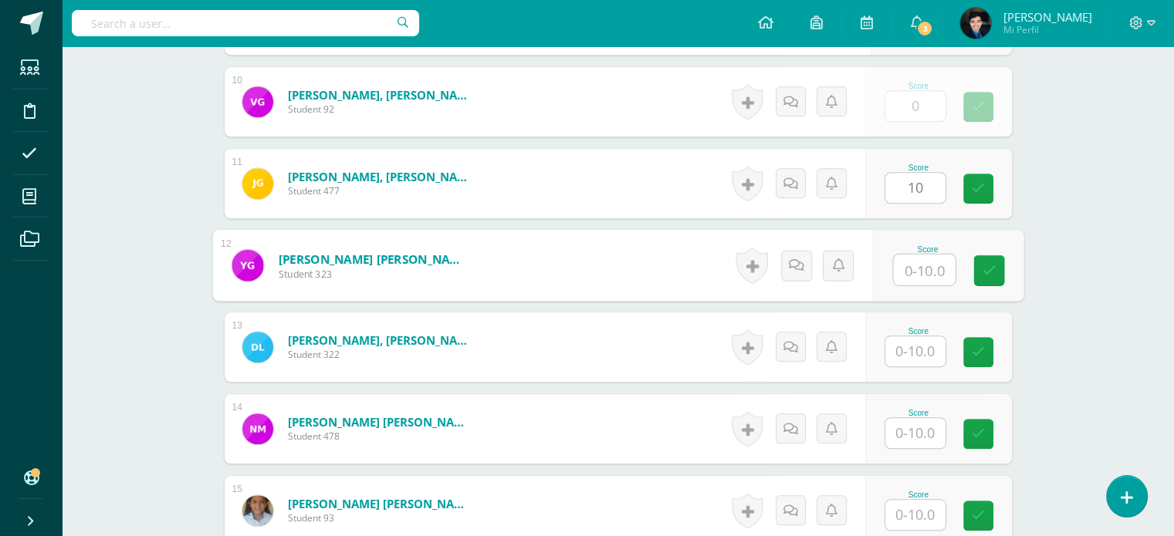
type input "0.00"
type input "10"
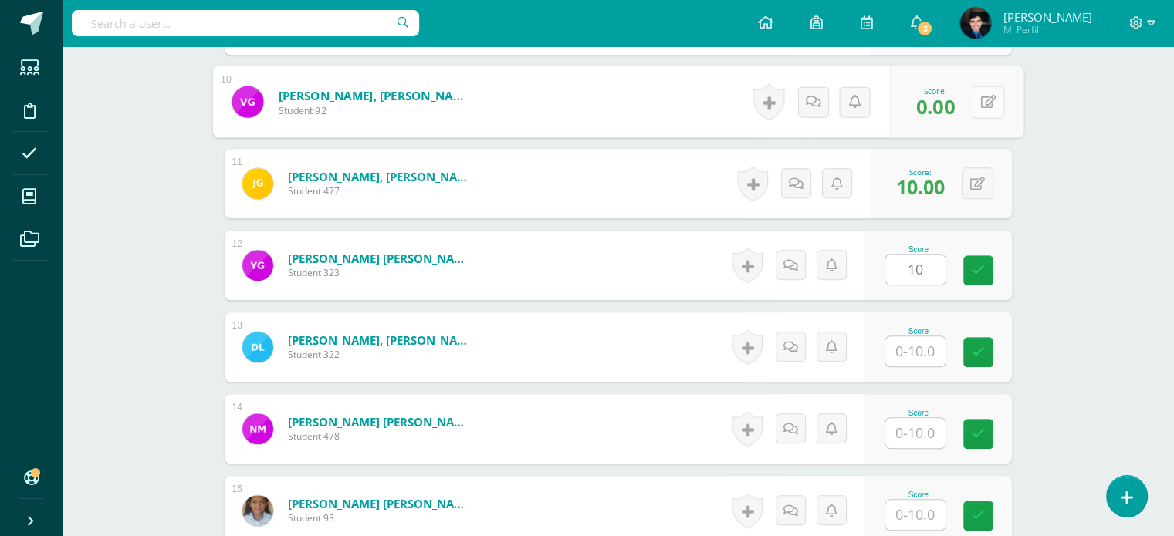
click at [973, 96] on button at bounding box center [988, 102] width 32 height 32
type input "10"
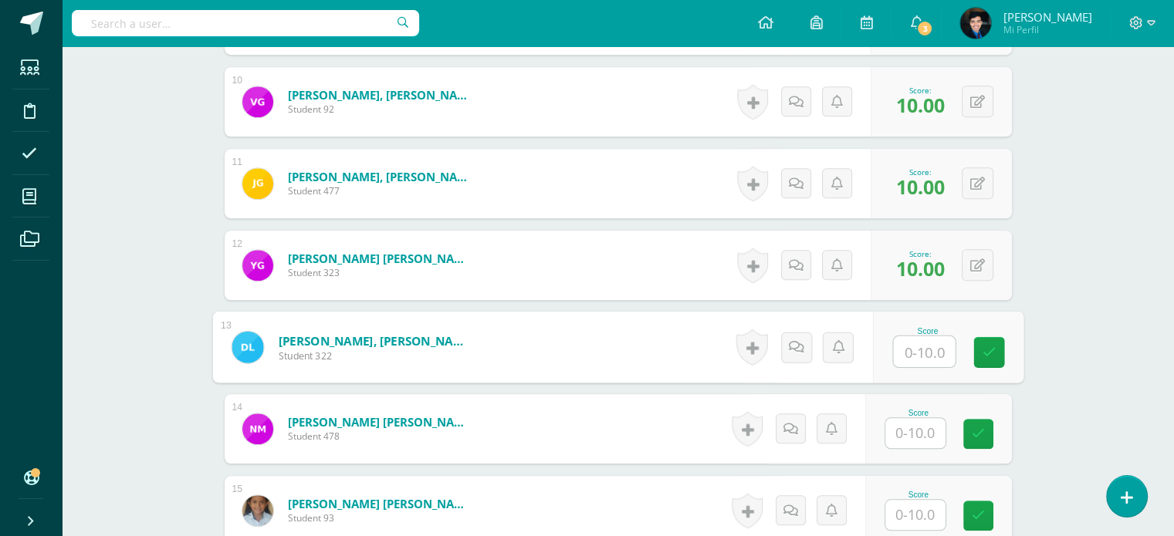
click at [914, 349] on input "text" at bounding box center [924, 351] width 62 height 31
type input "10"
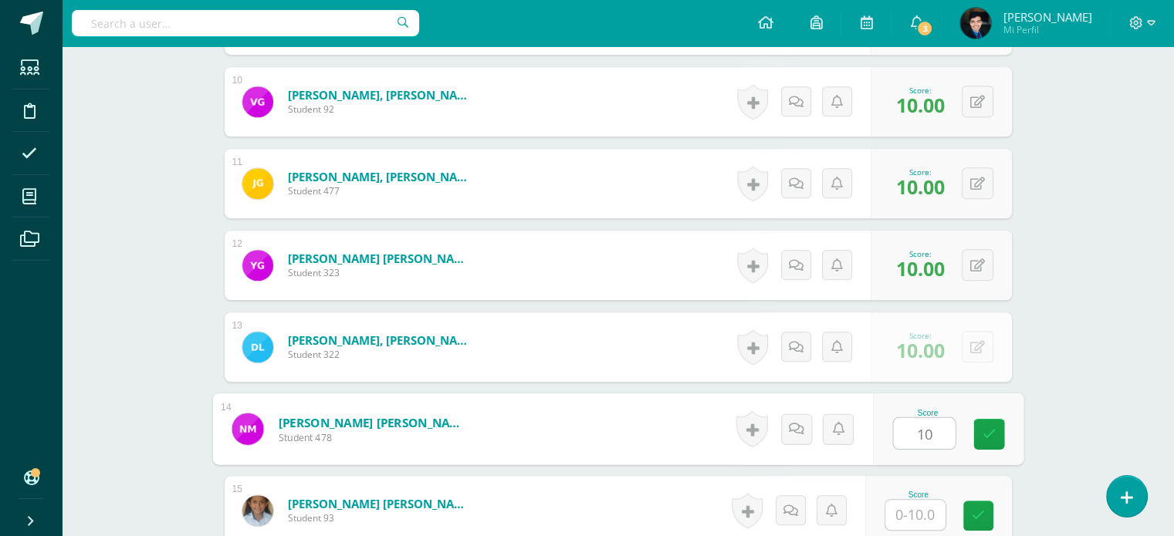
type input "10"
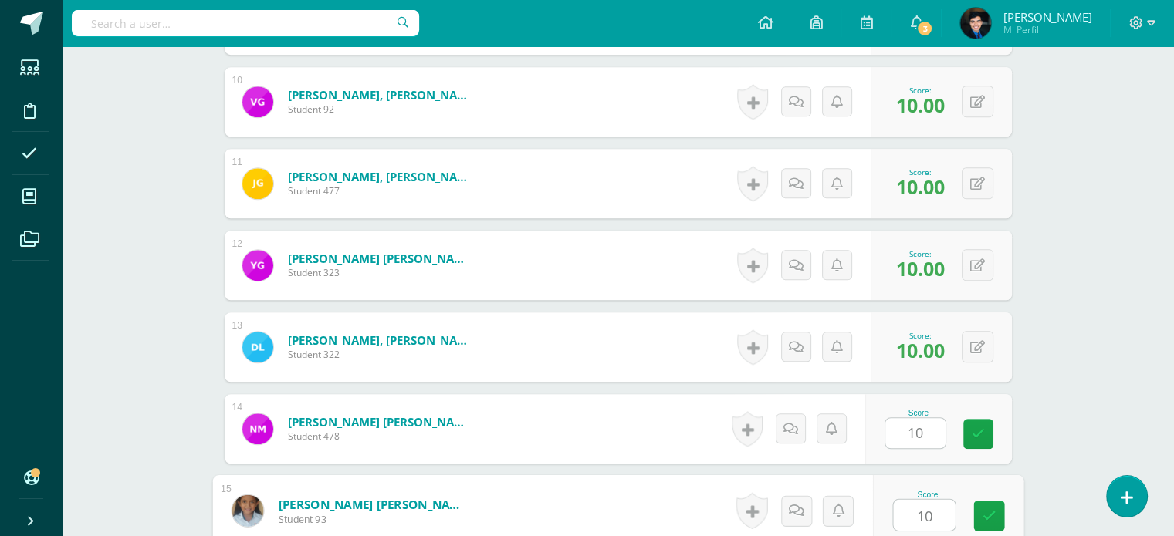
type input "10"
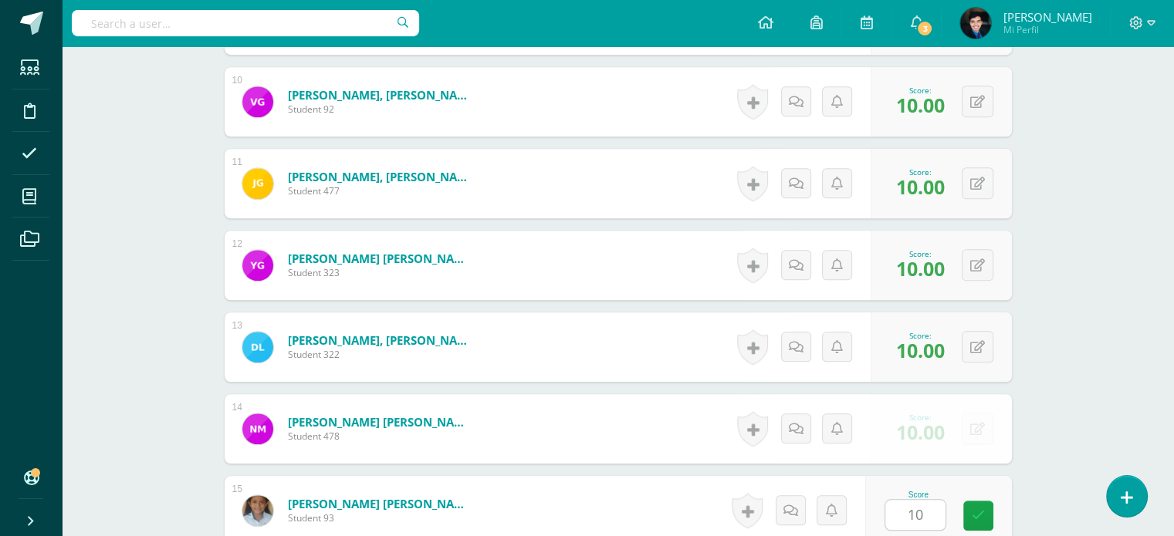
scroll to position [1533, 0]
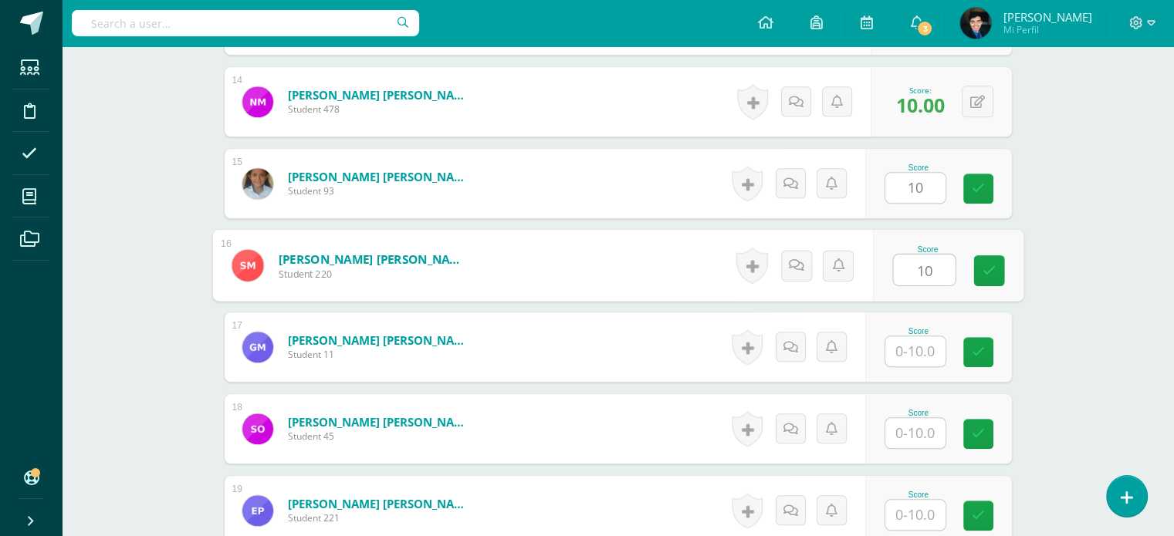
type input "10"
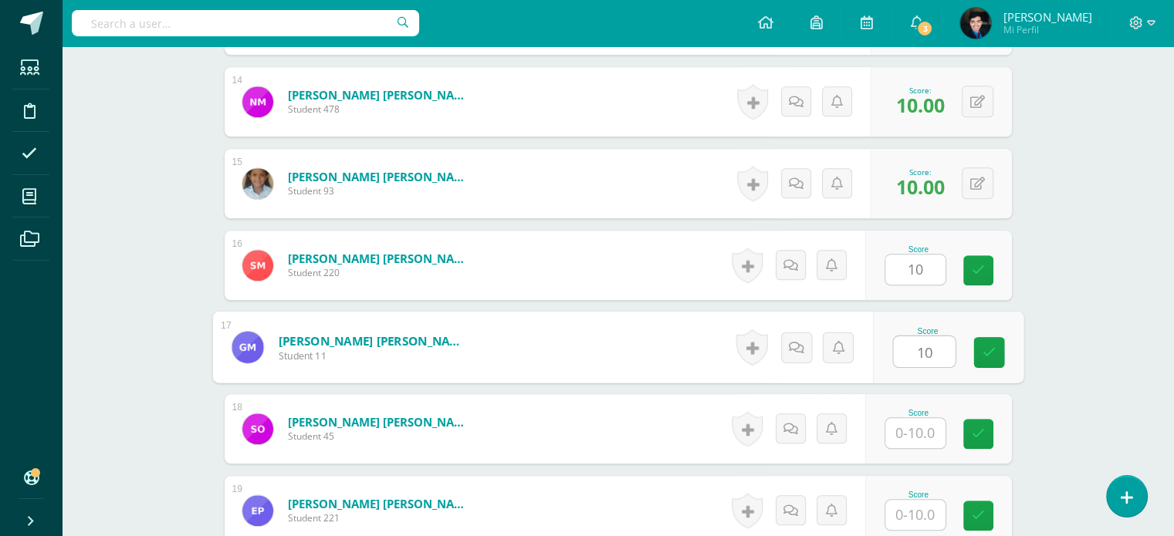
type input "10"
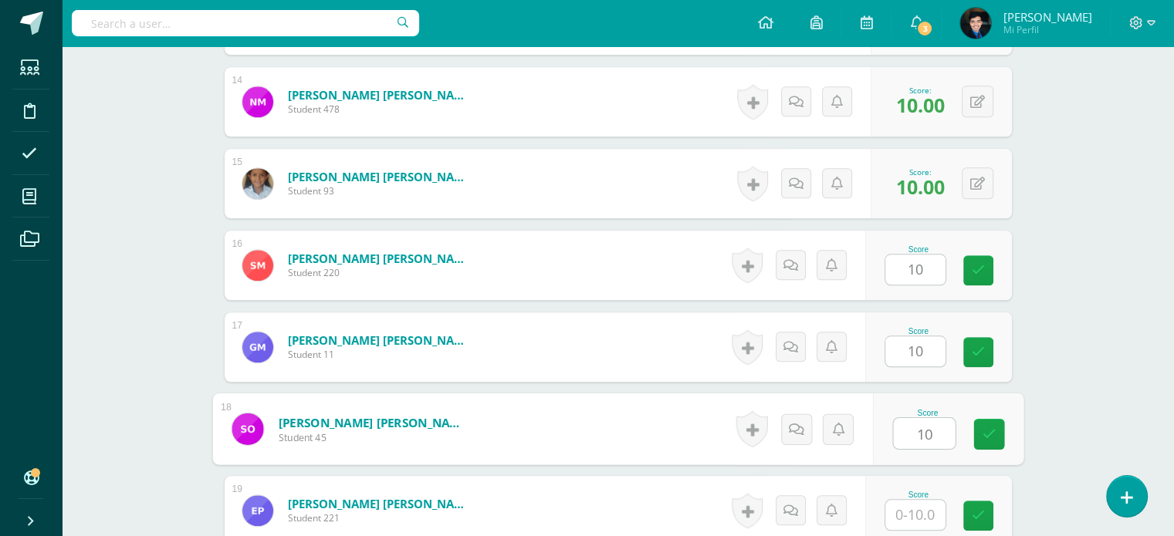
type input "10"
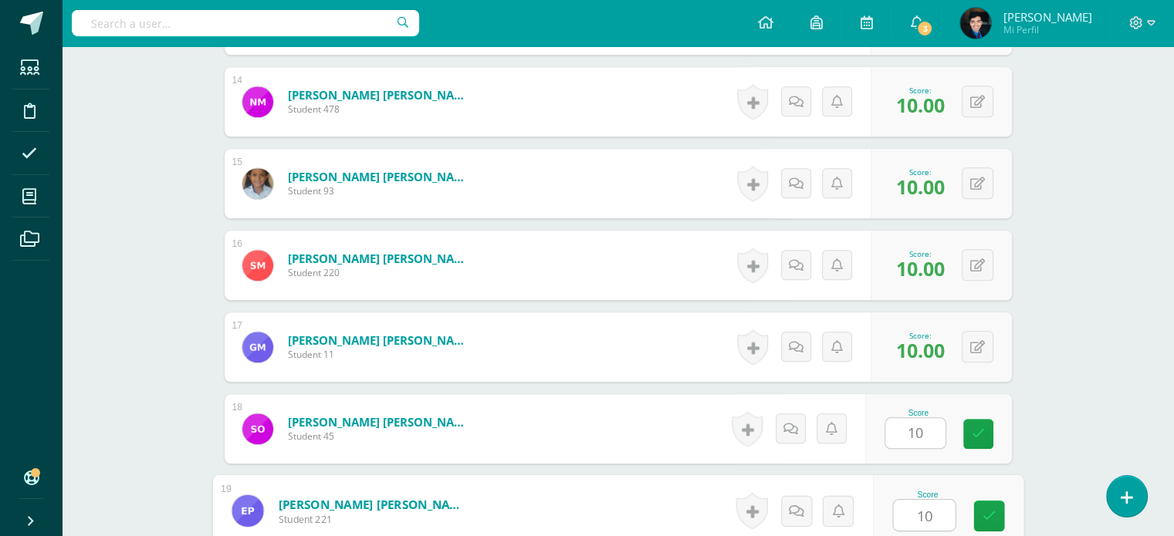
type input "10"
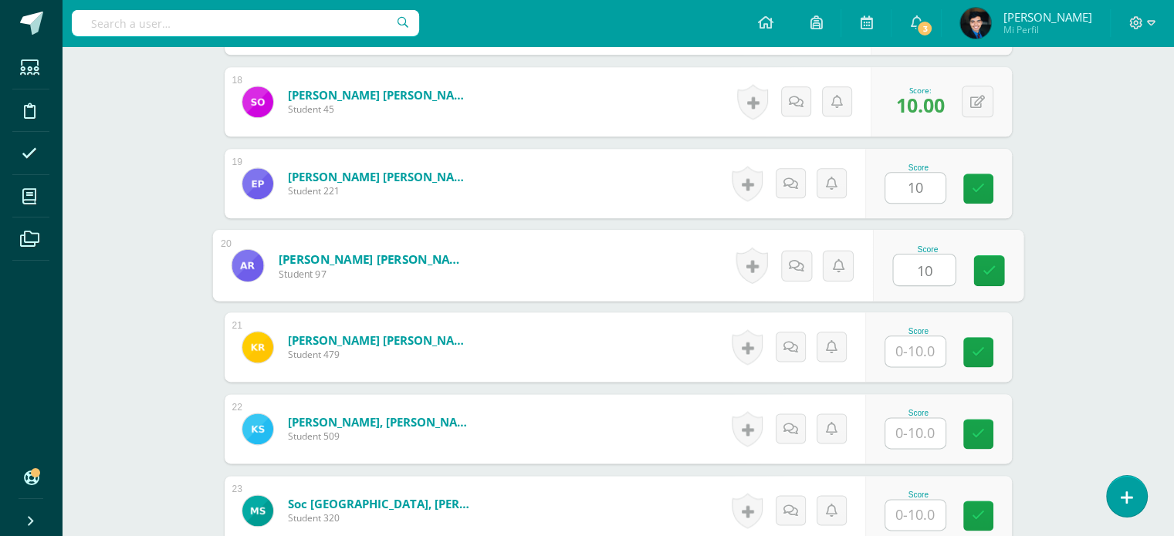
type input "10"
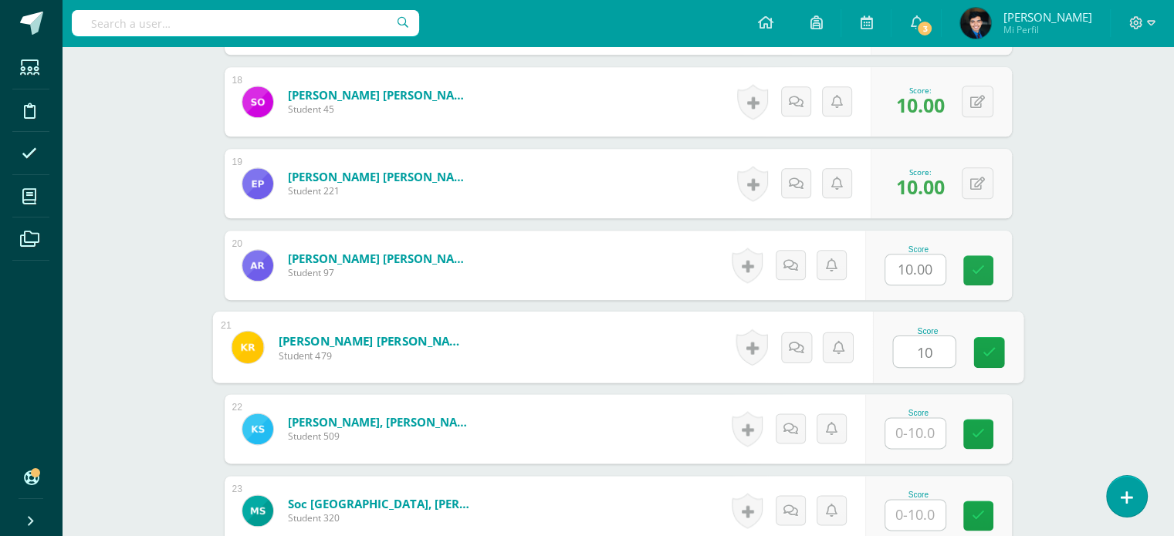
type input "10"
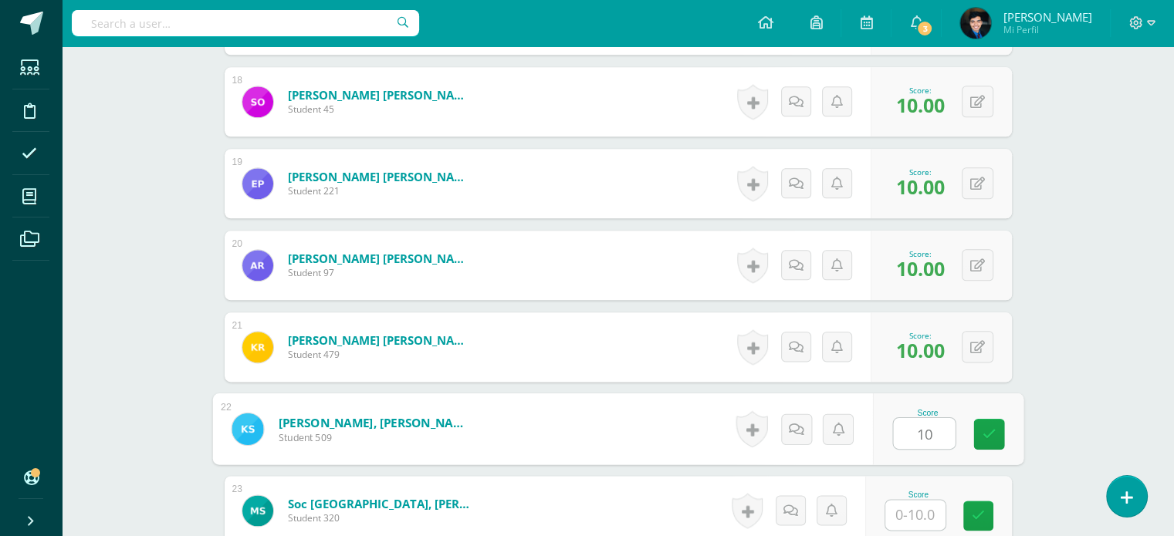
type input "10"
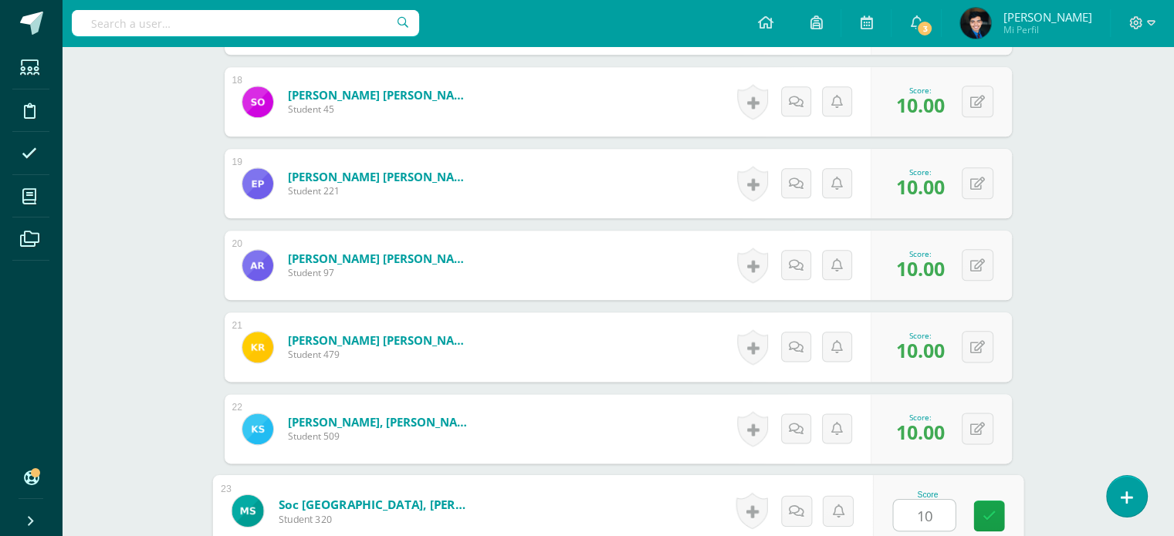
type input "10"
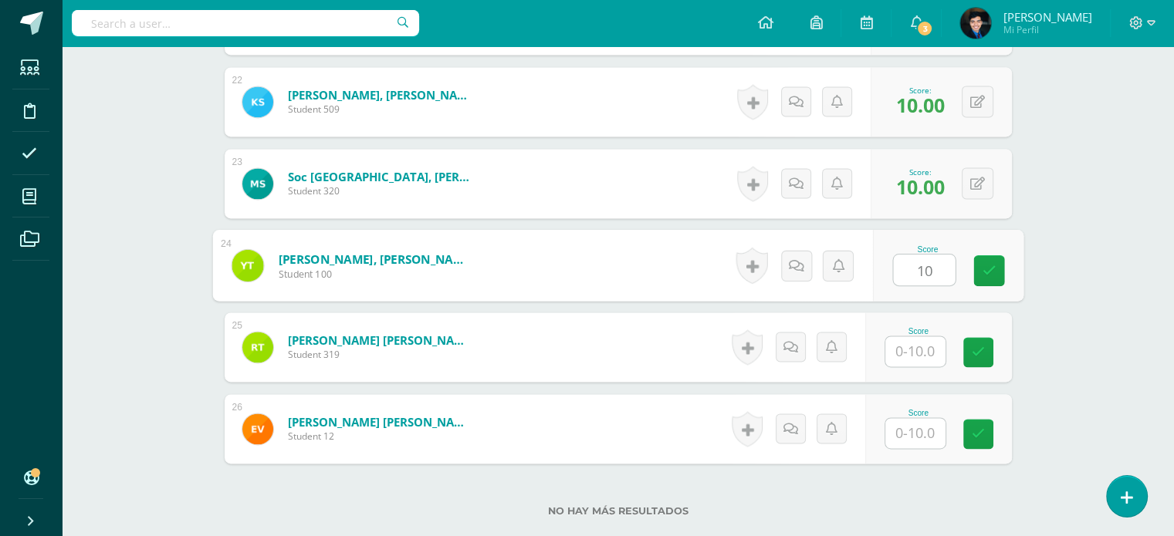
type input "10"
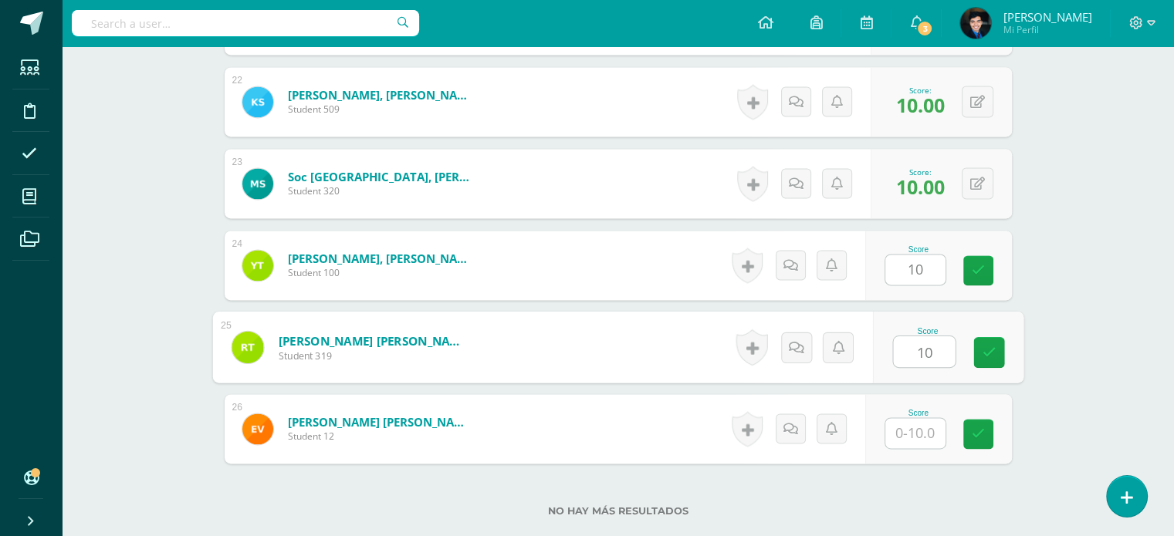
type input "10"
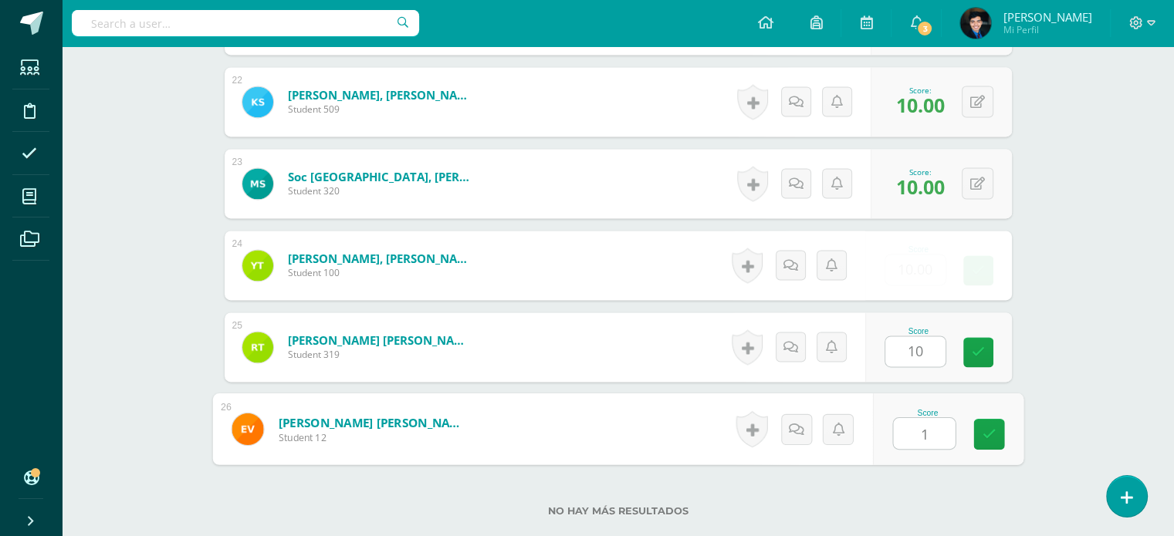
type input "10"
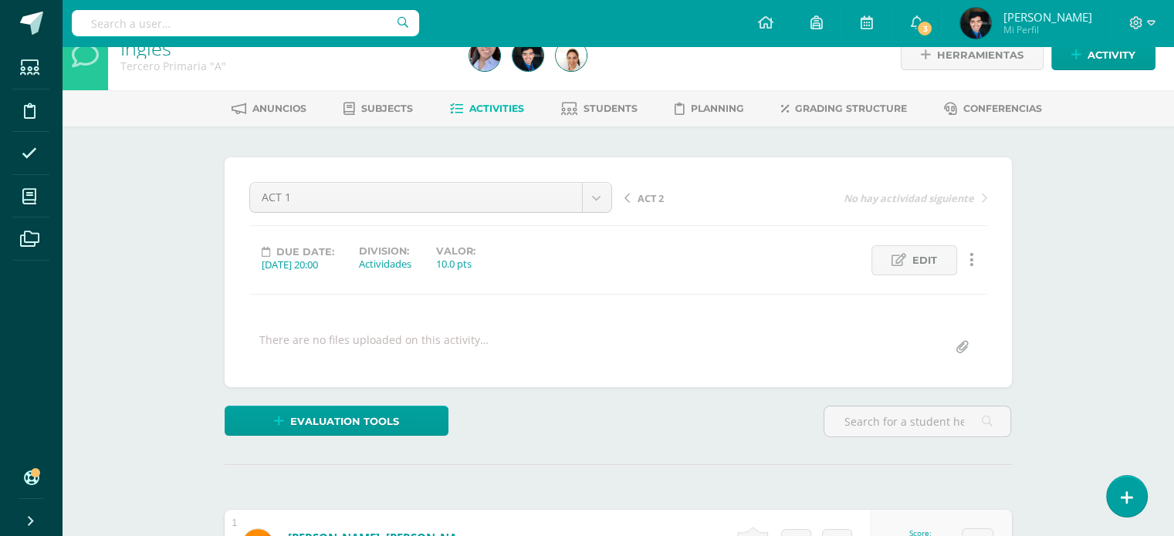
scroll to position [0, 0]
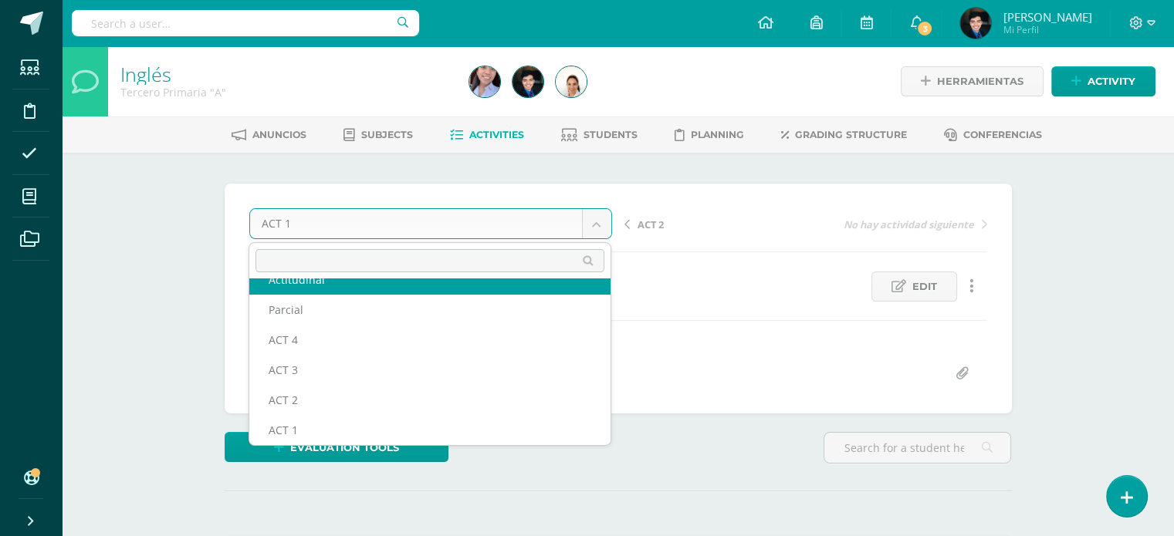
scroll to position [66, 0]
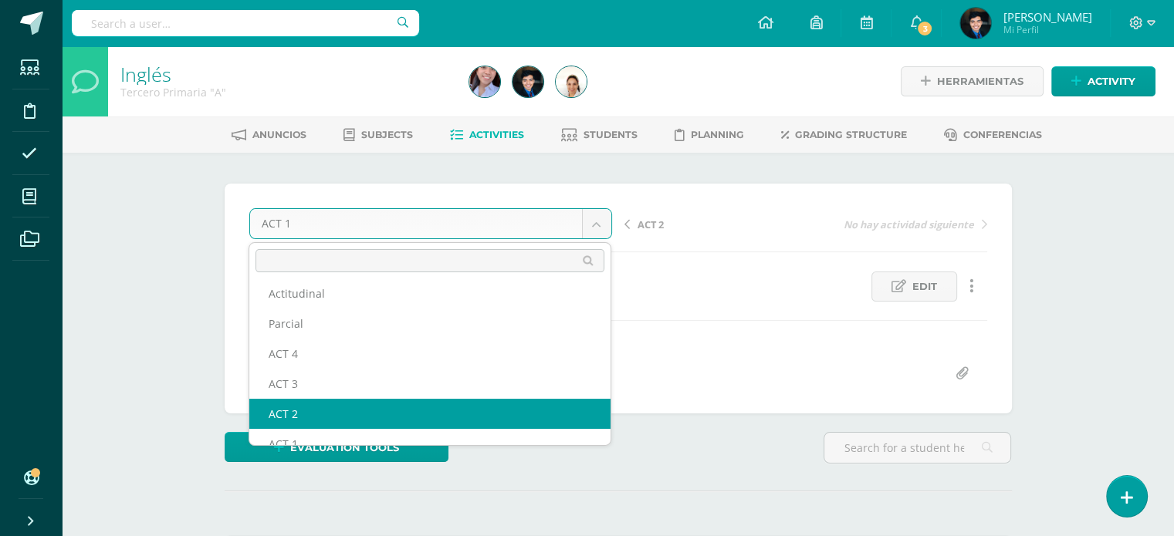
select select "/dashboard/teacher/grade-activity/123454/"
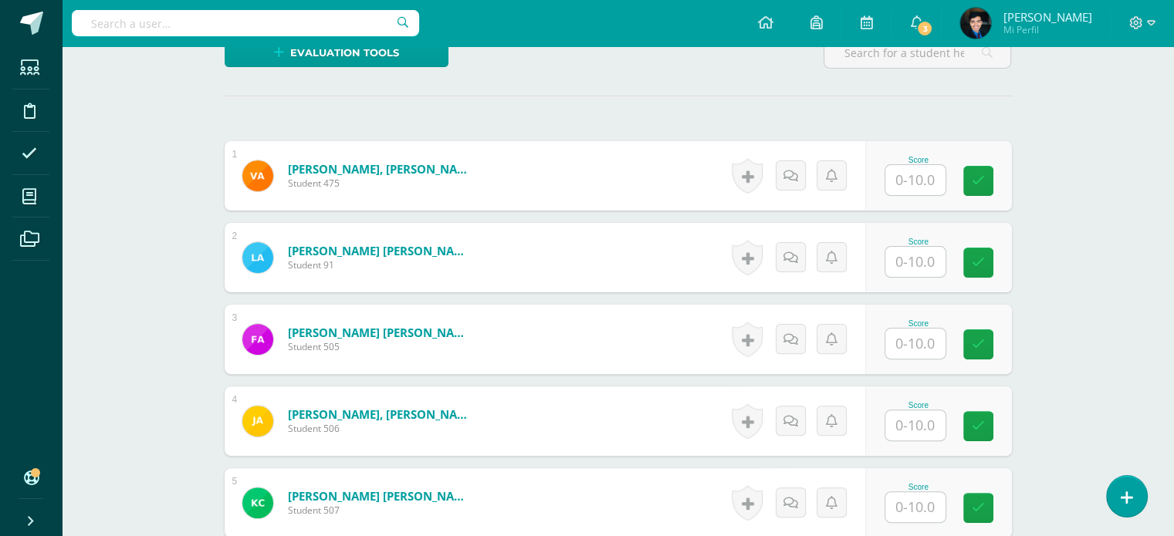
scroll to position [396, 0]
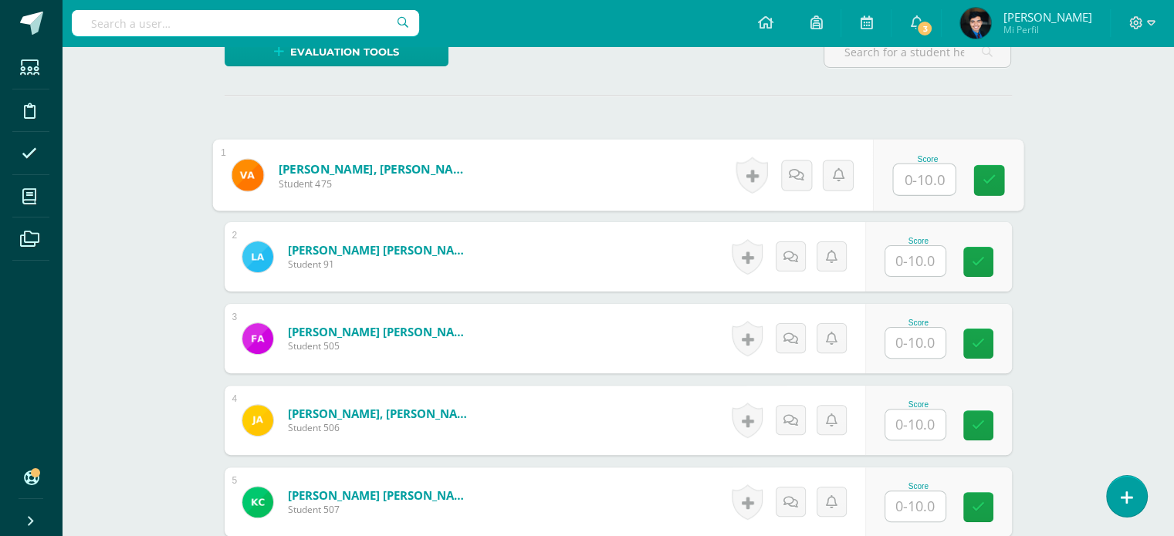
click at [924, 182] on input "text" at bounding box center [924, 179] width 62 height 31
type input "10"
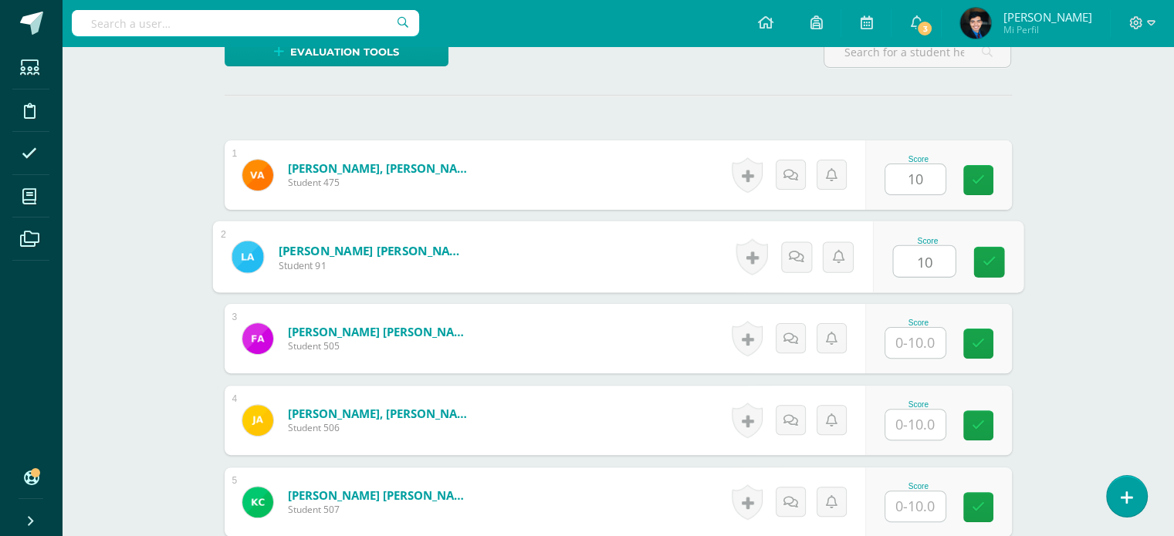
type input "10"
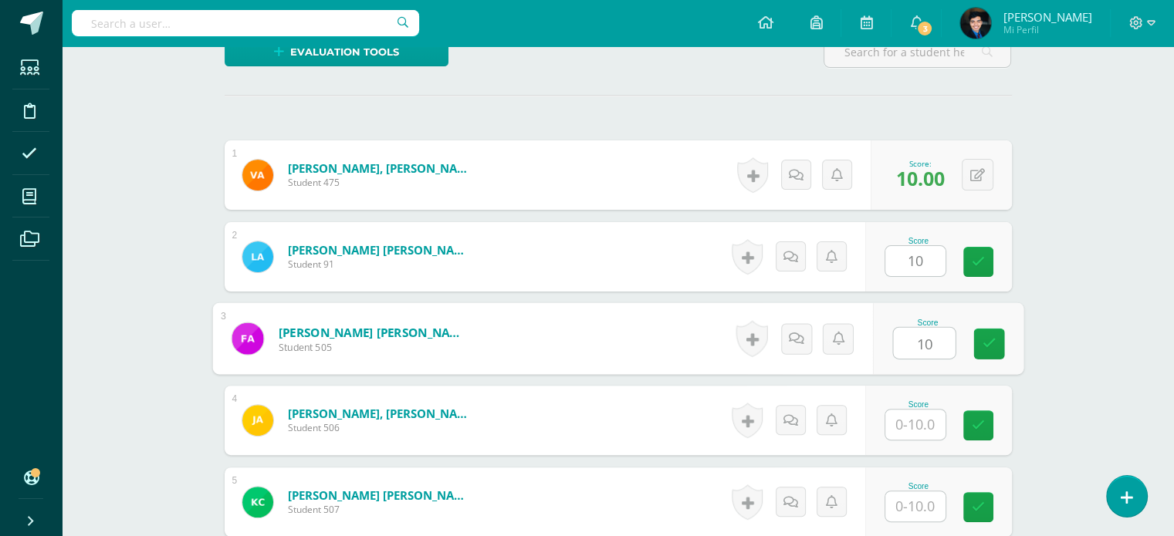
type input "10"
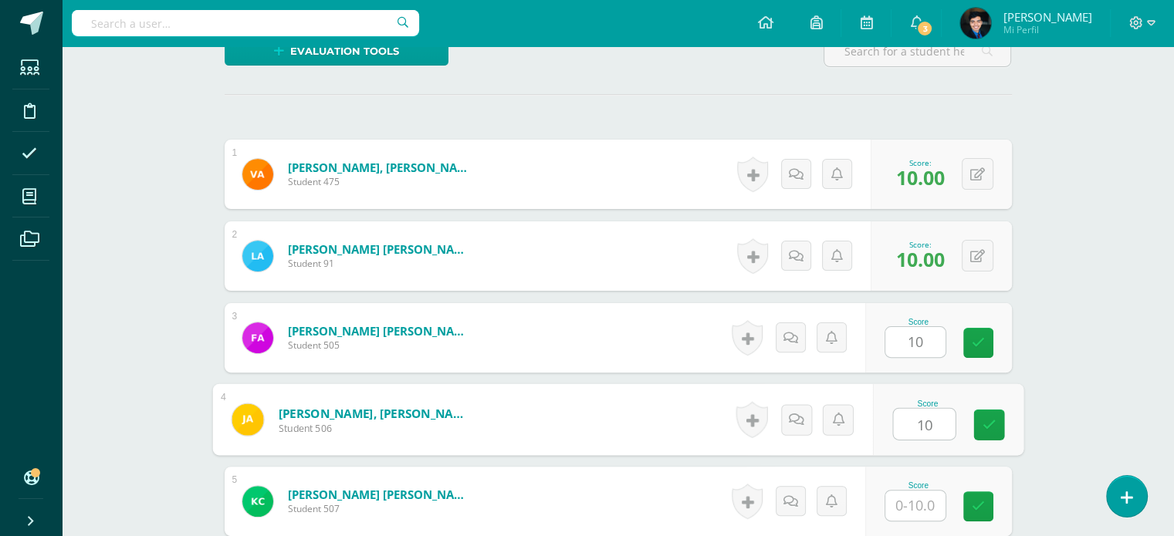
type input "10"
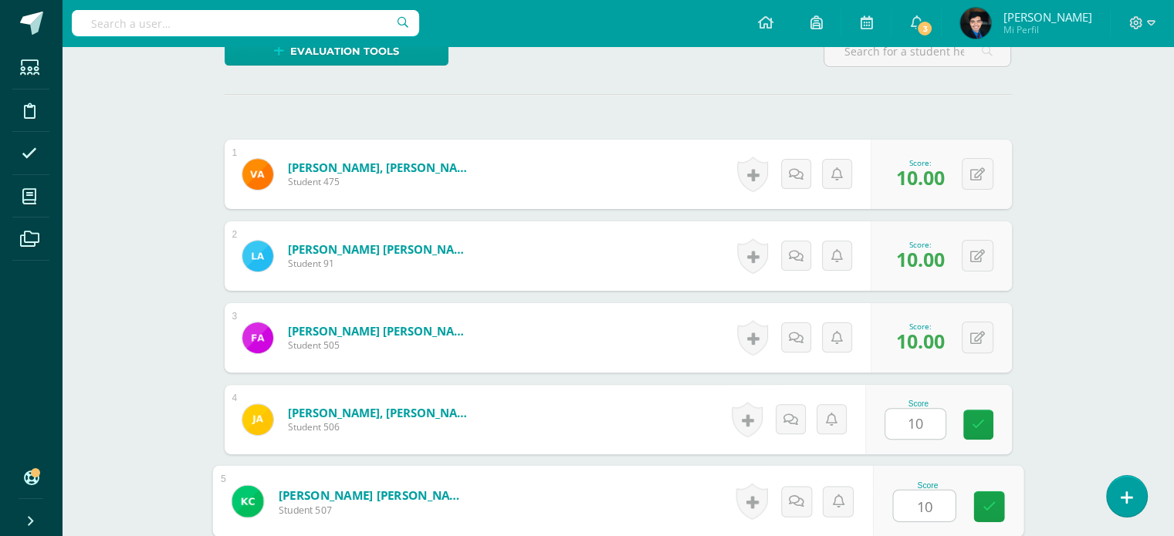
type input "10"
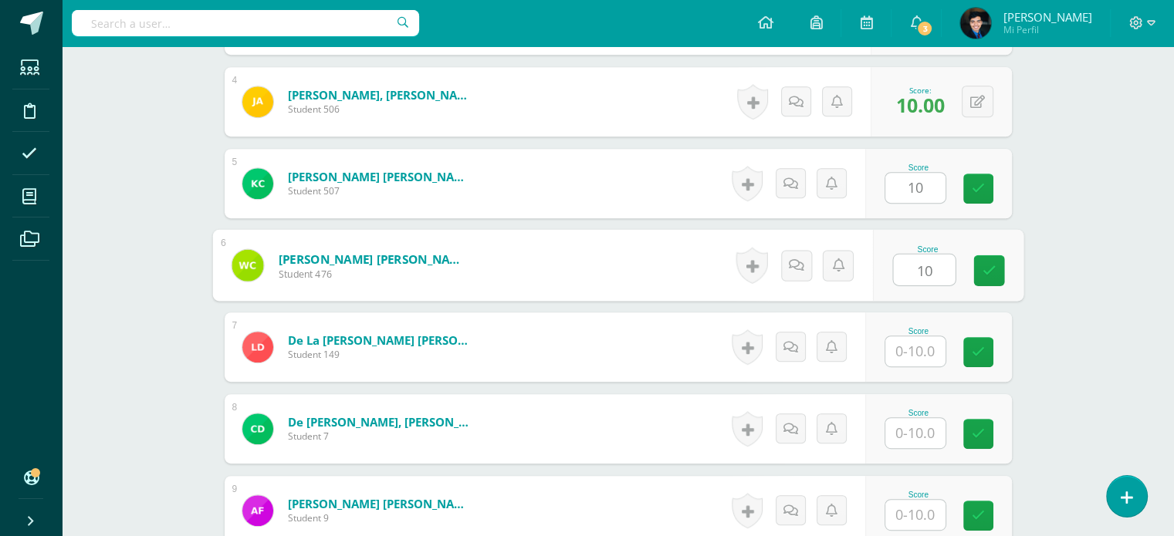
type input "10"
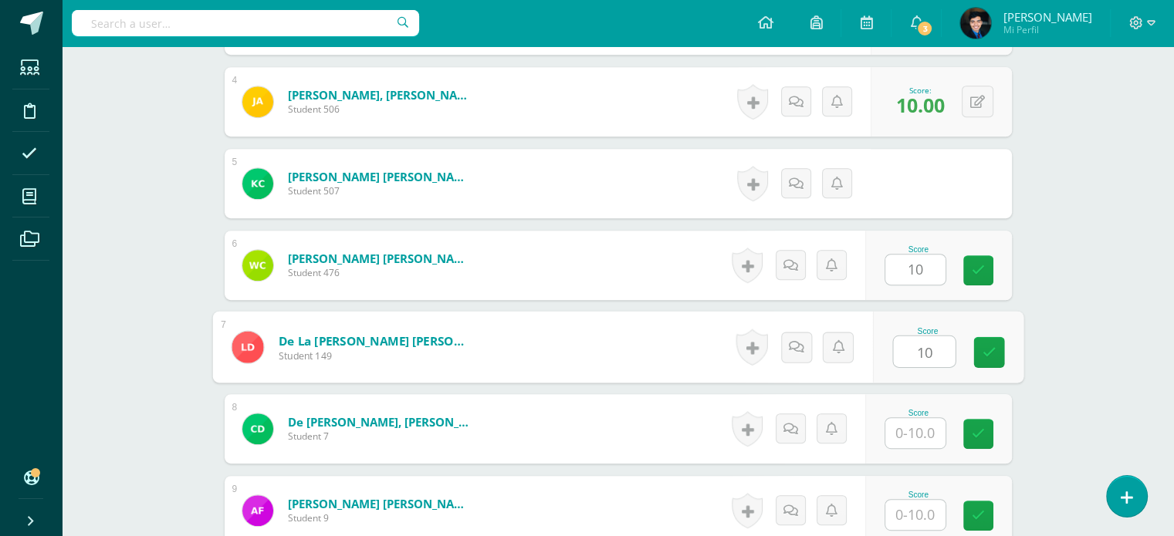
type input "10"
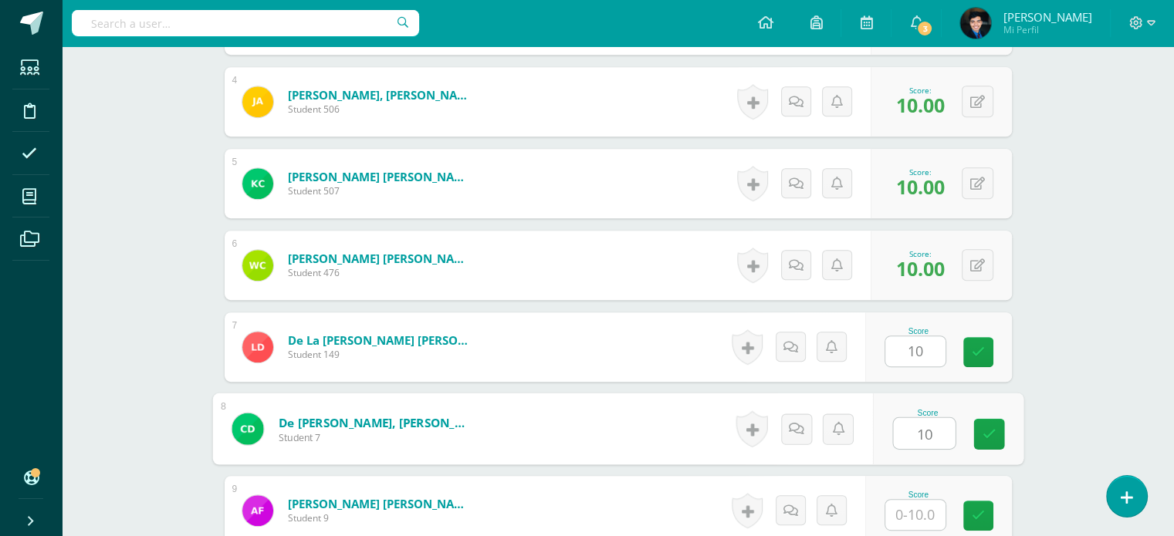
type input "10"
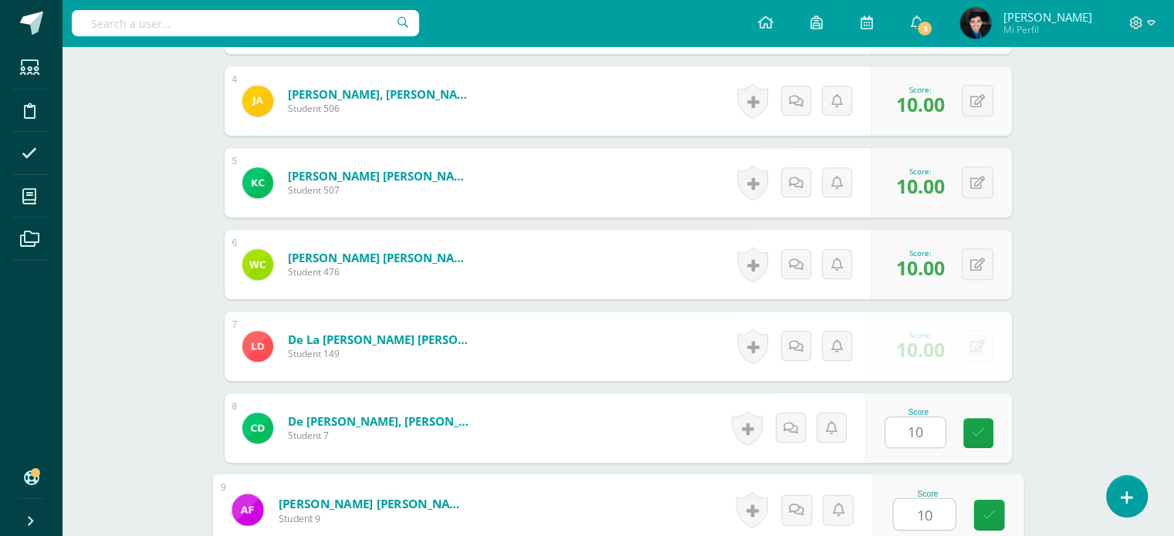
type input "10"
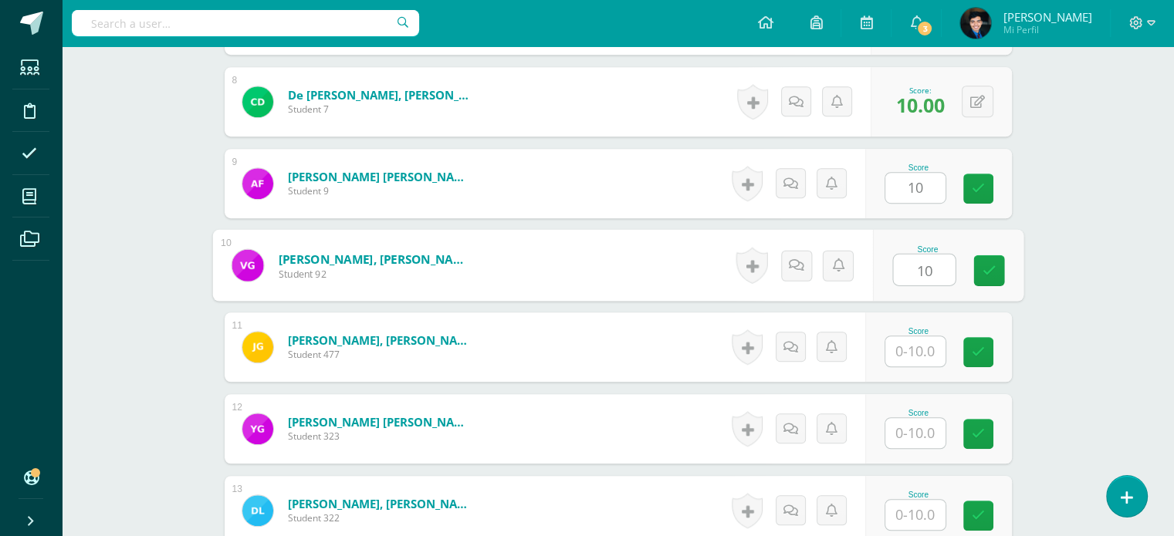
type input "10"
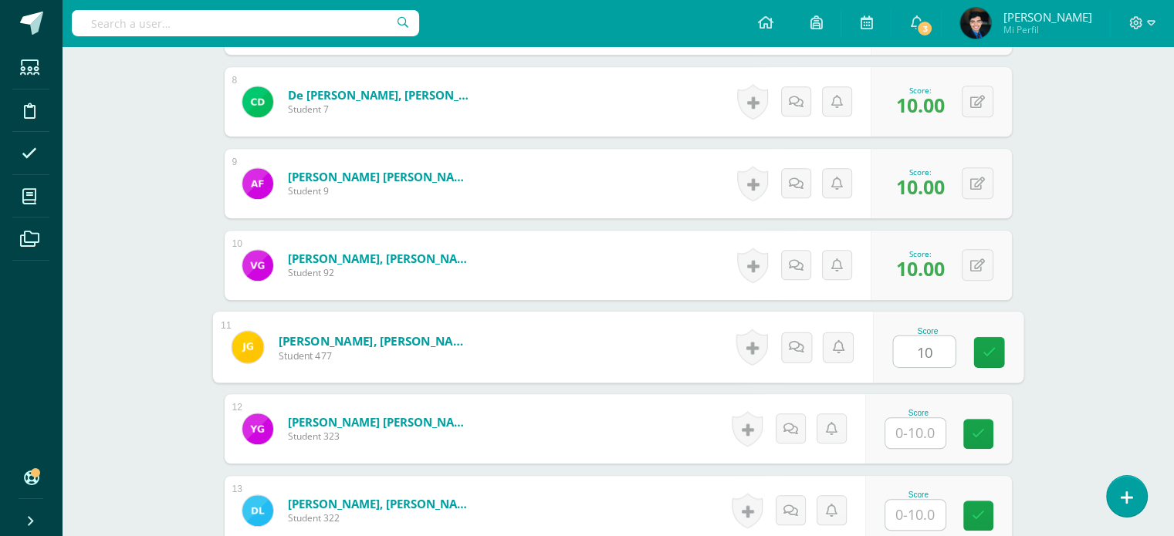
type input "10"
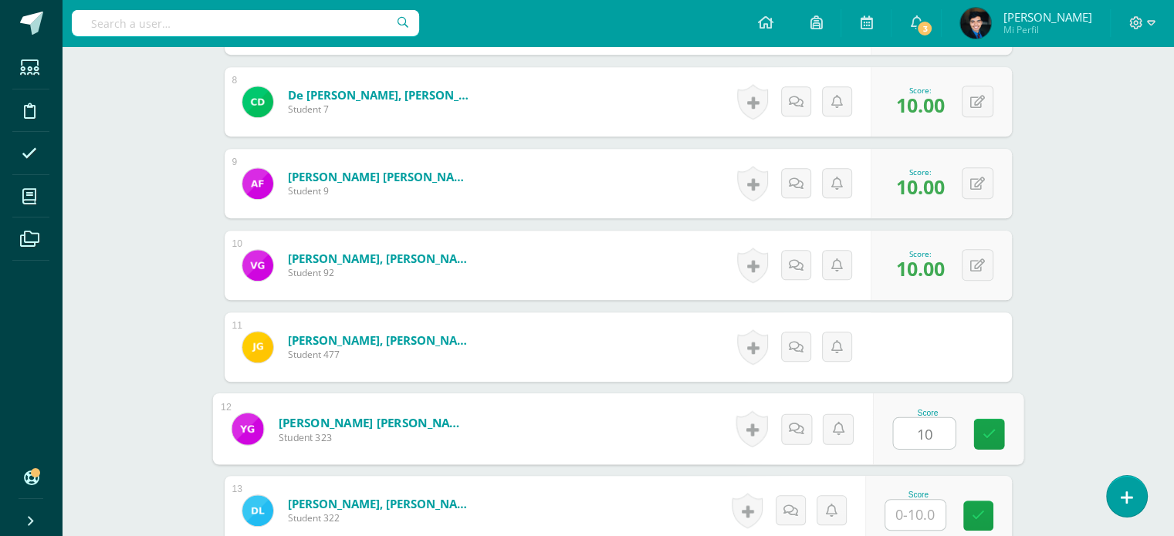
type input "10"
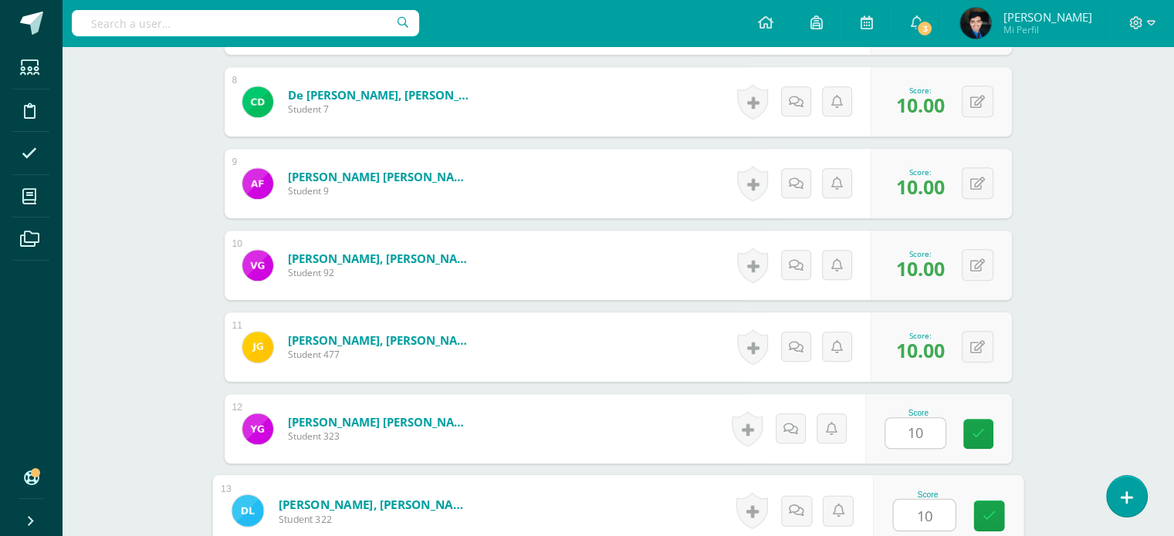
type input "10"
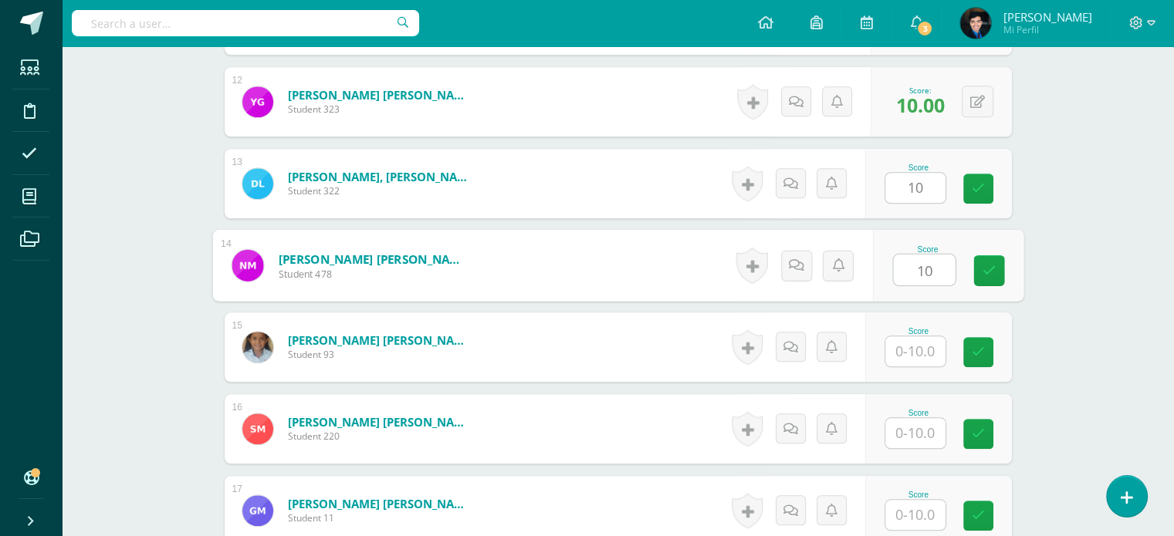
type input "10"
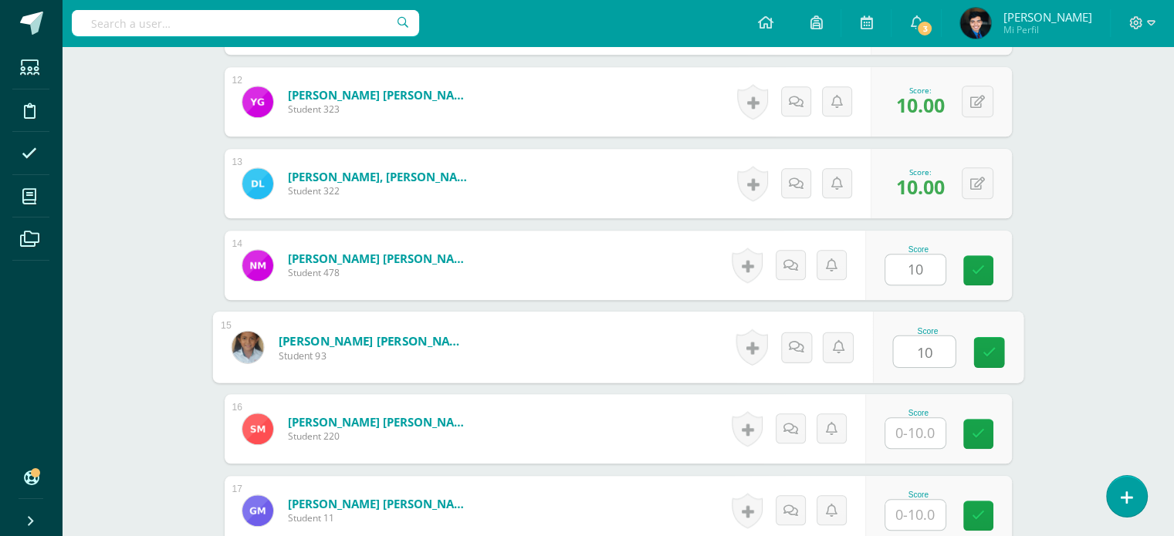
type input "10"
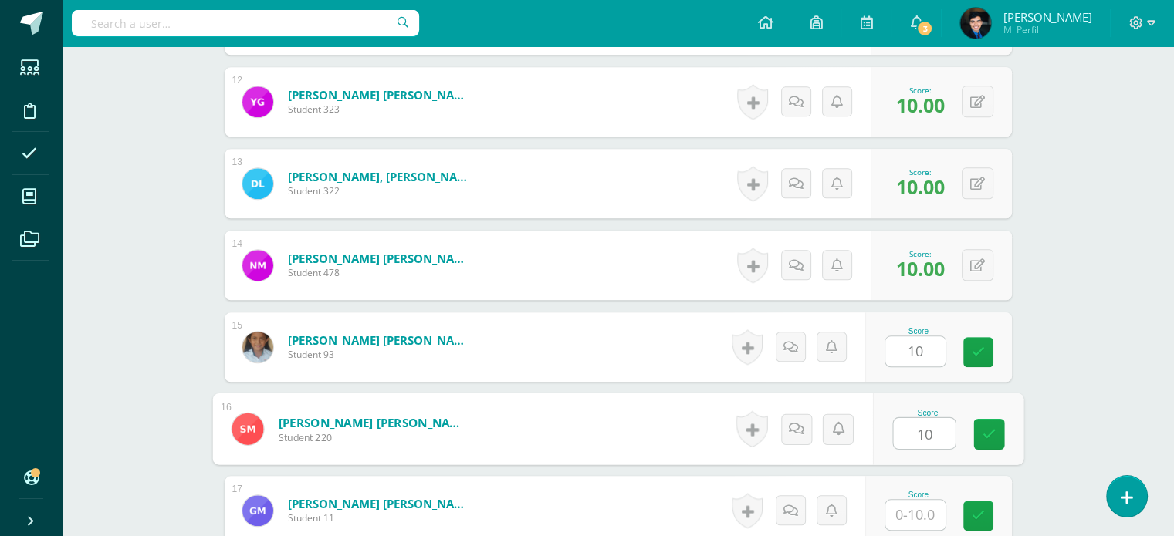
type input "10"
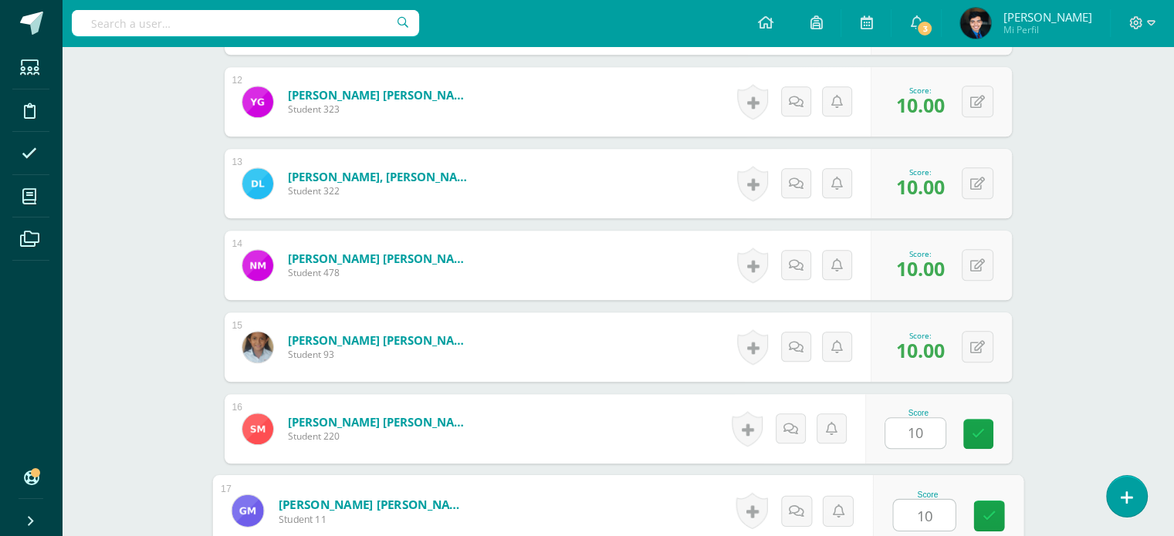
type input "10"
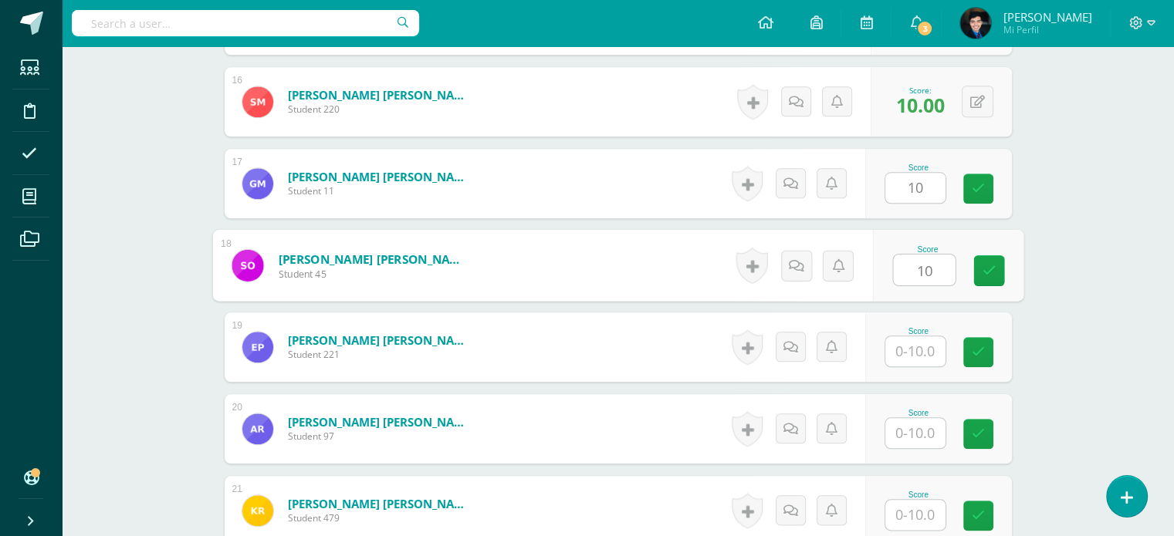
type input "10"
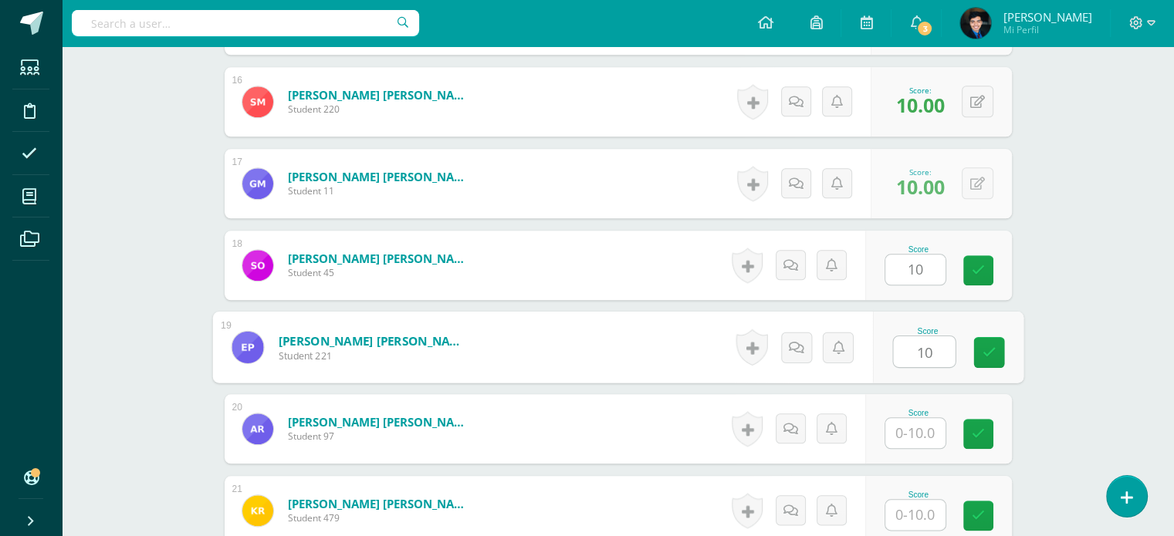
type input "10"
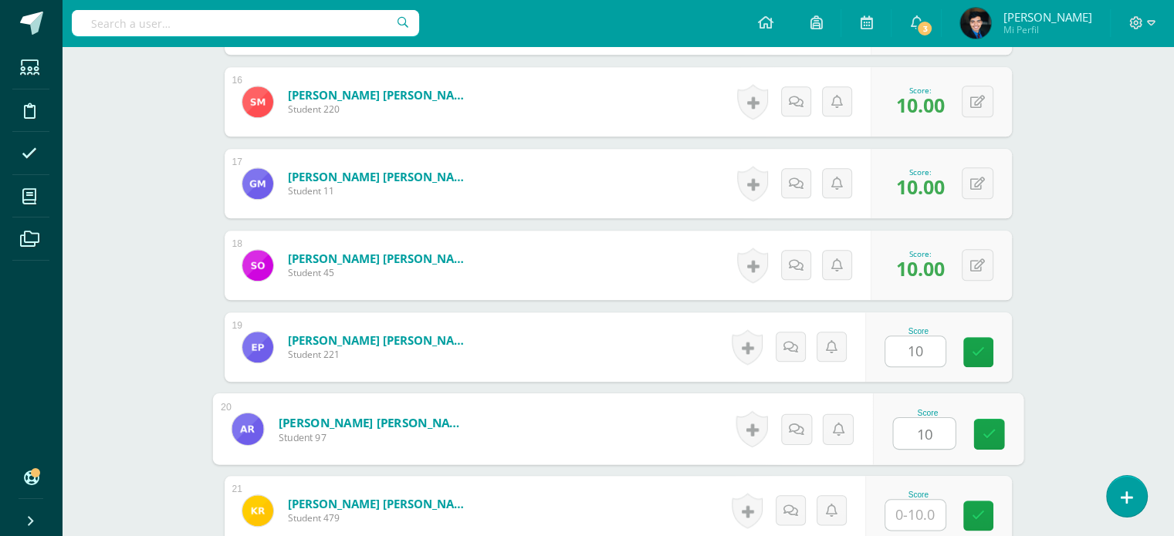
type input "10"
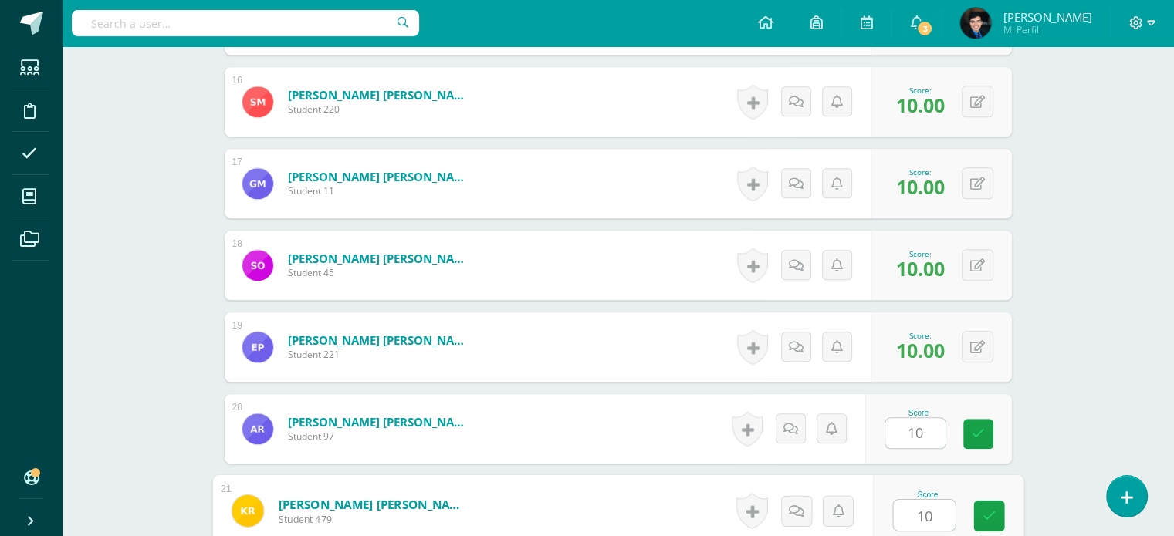
type input "10"
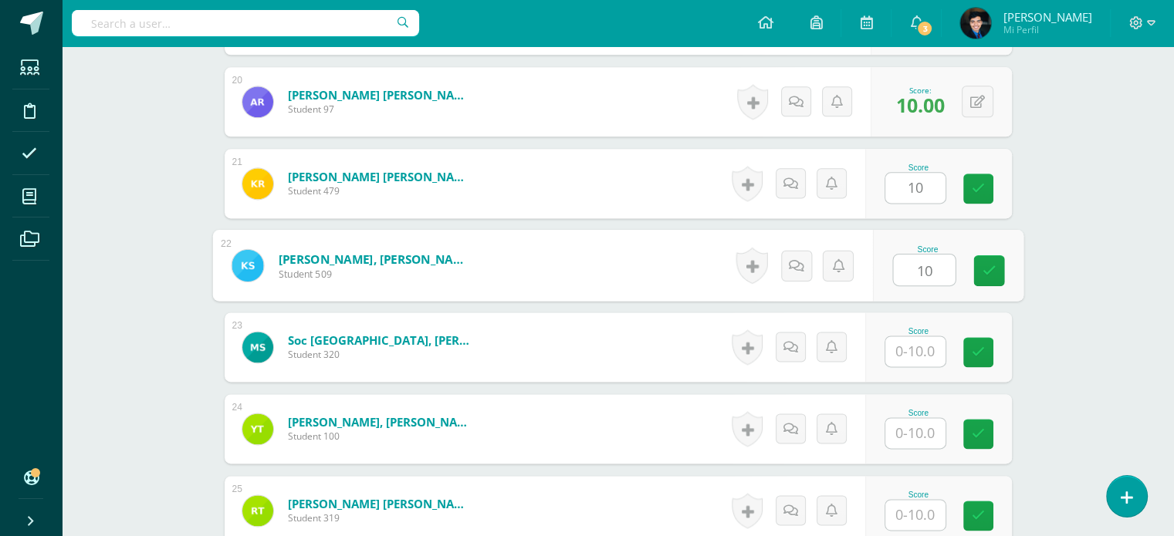
type input "10"
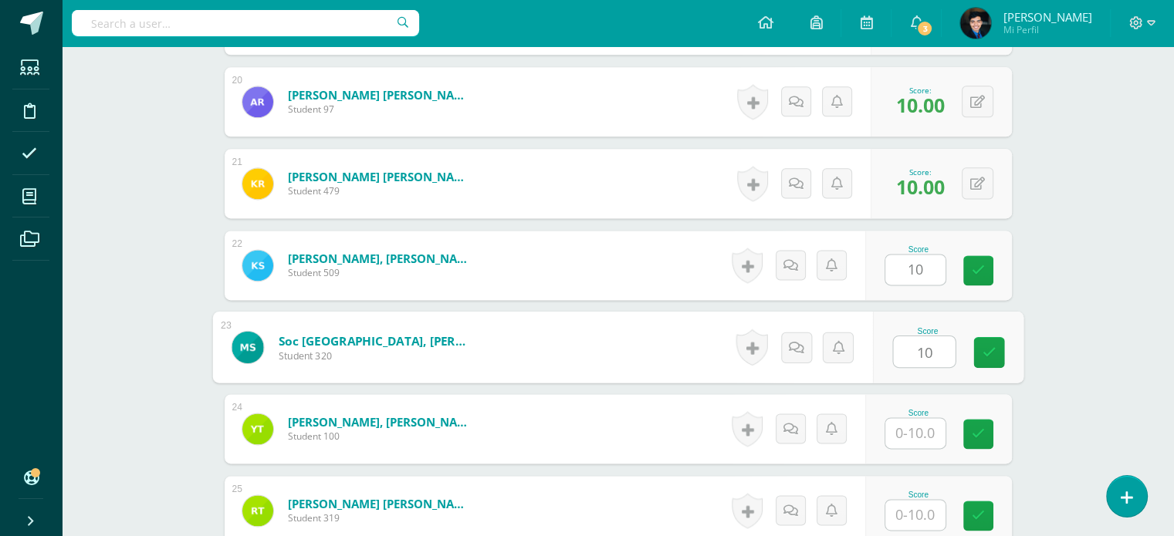
type input "10"
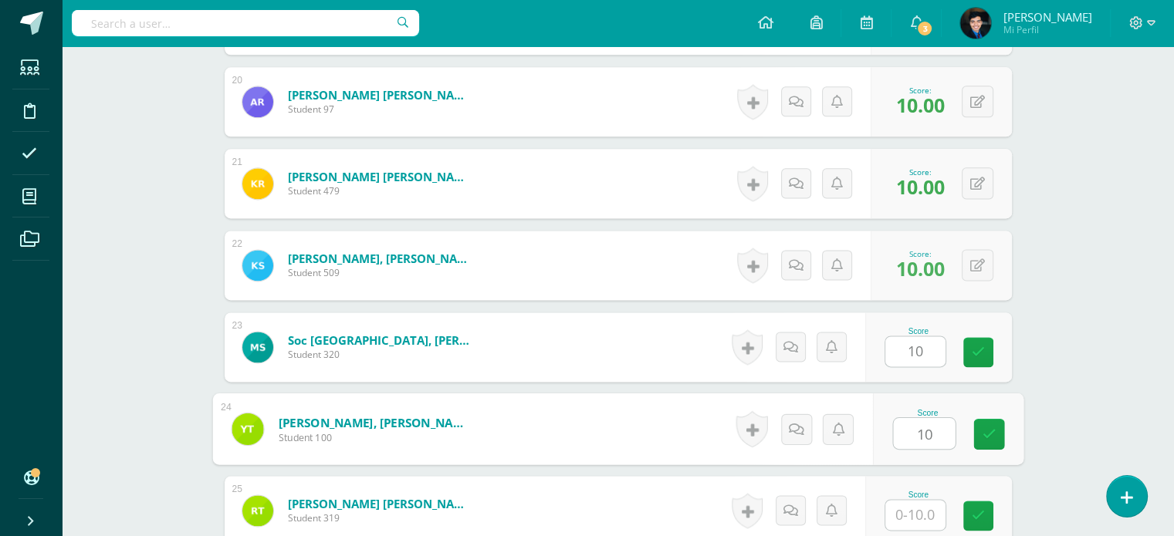
type input "10"
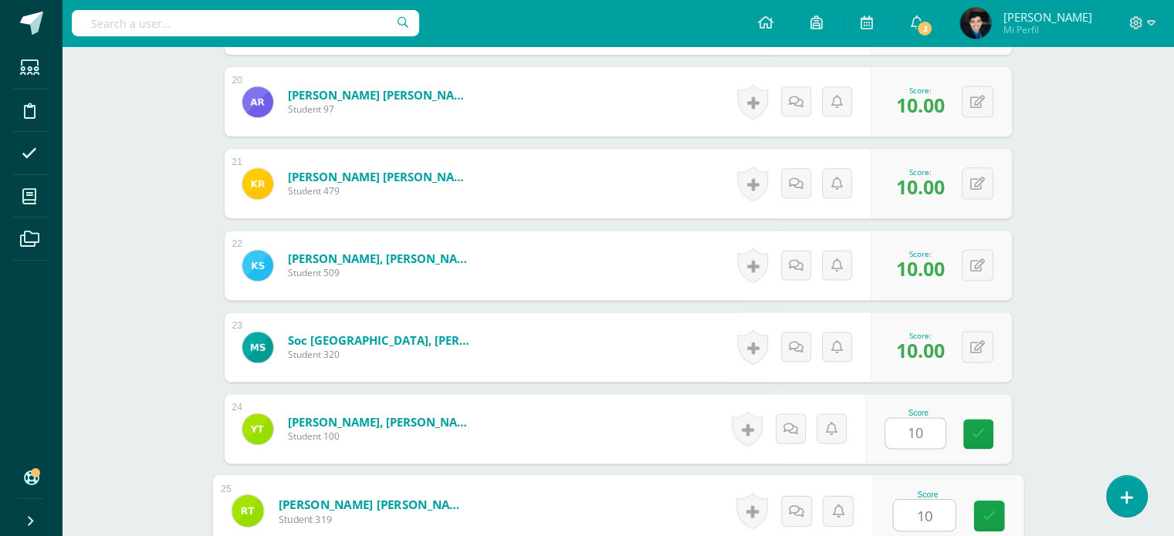
type input "10"
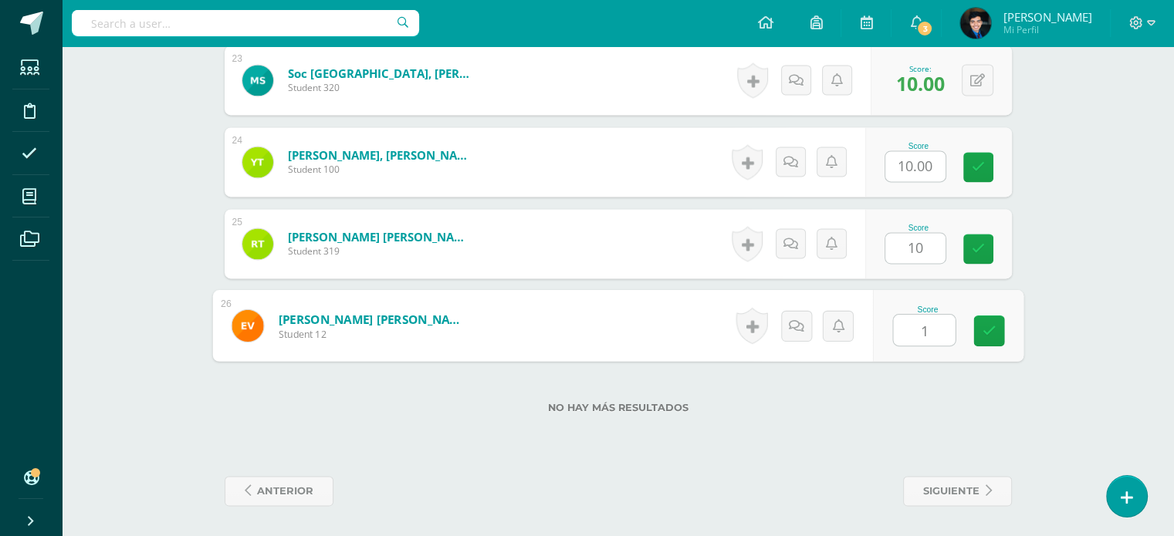
type input "10"
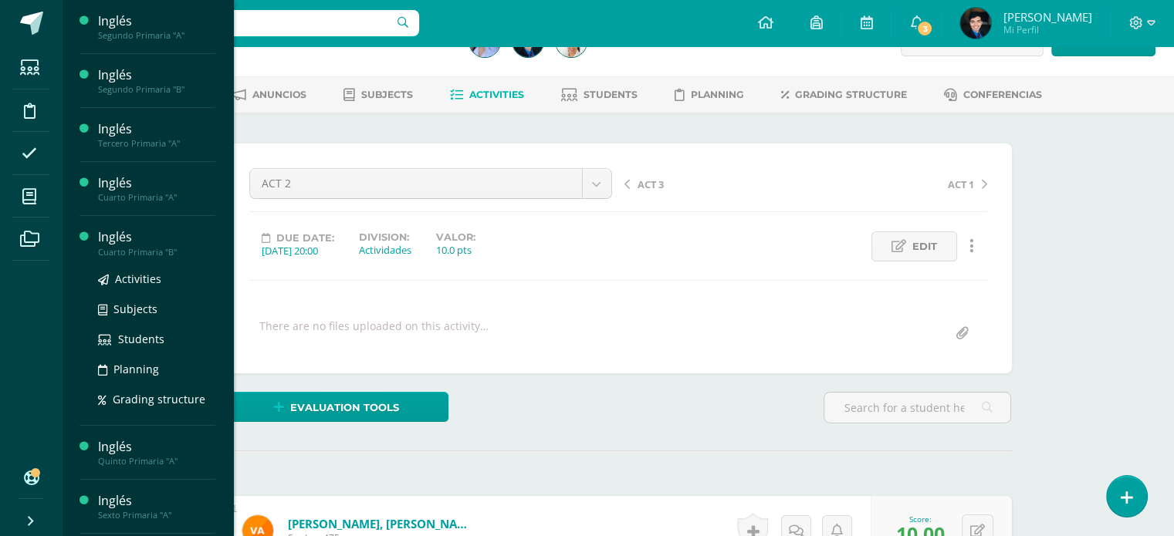
scroll to position [0, 0]
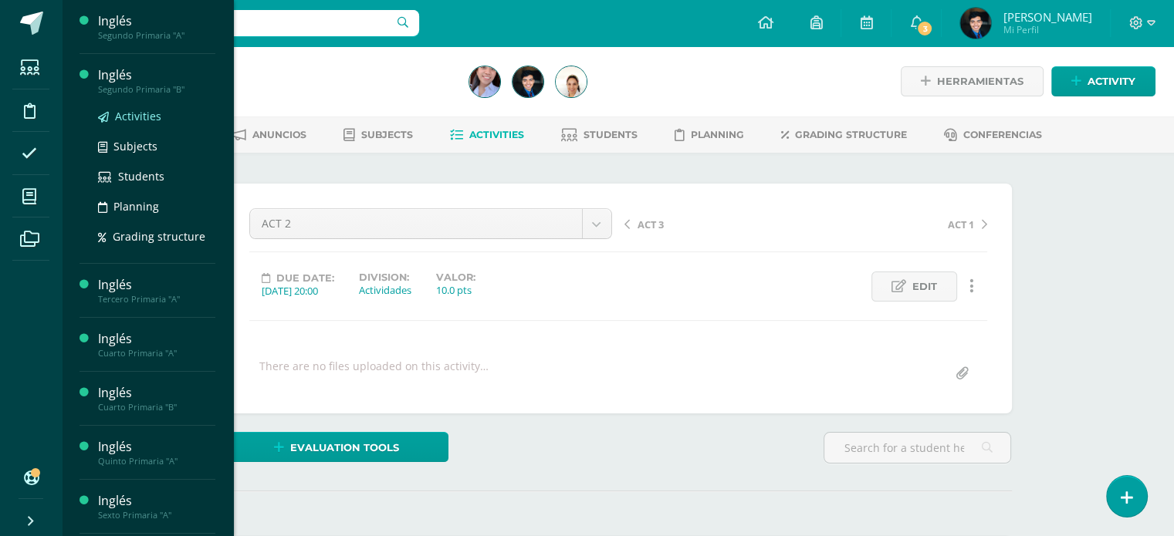
click at [142, 110] on span "Activities" at bounding box center [138, 116] width 46 height 15
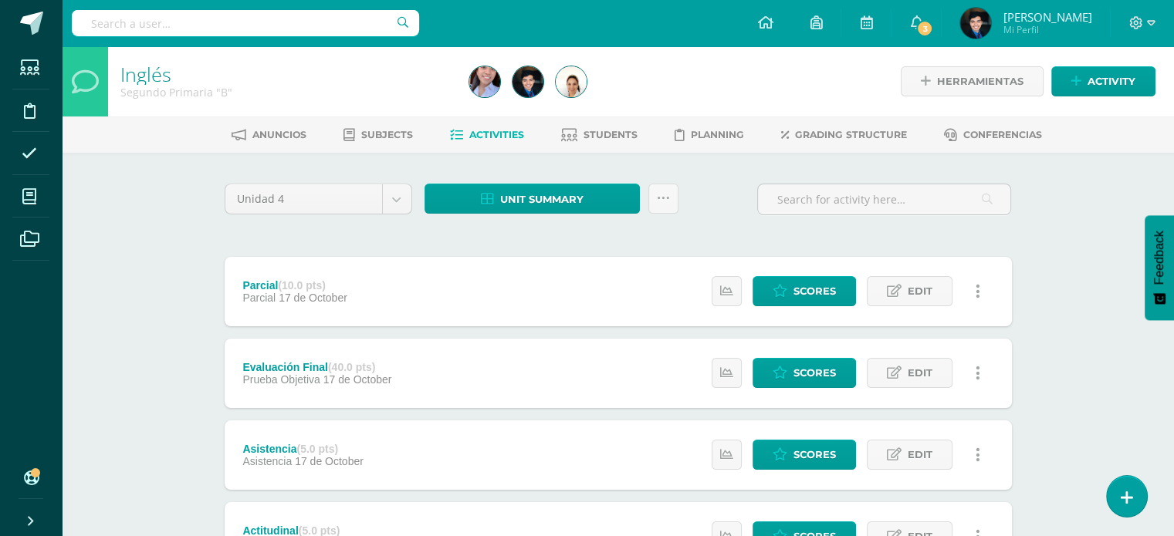
scroll to position [465, 0]
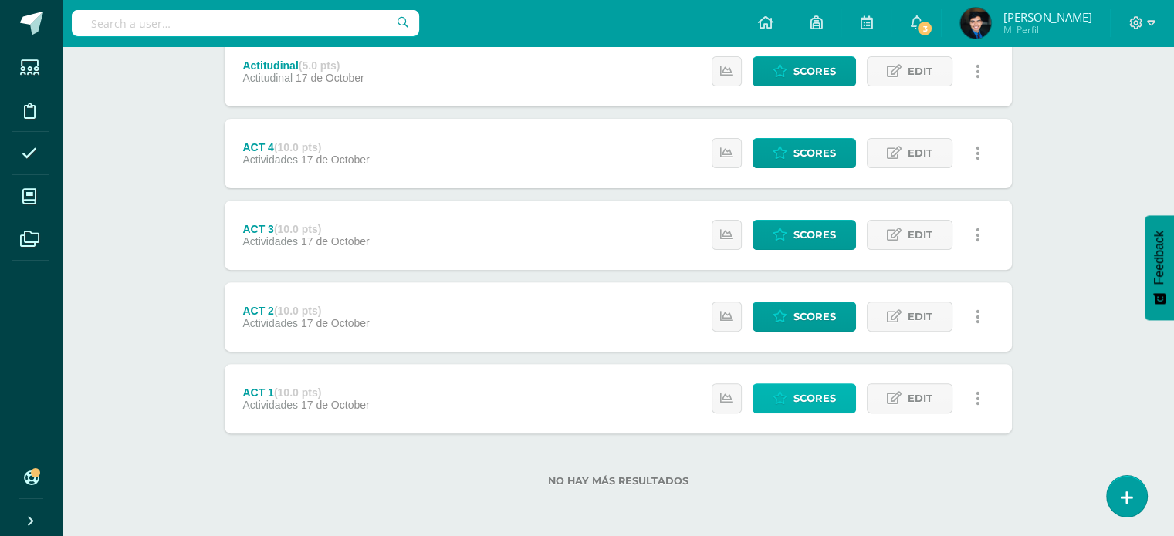
click at [804, 394] on span "Scores" at bounding box center [814, 398] width 42 height 29
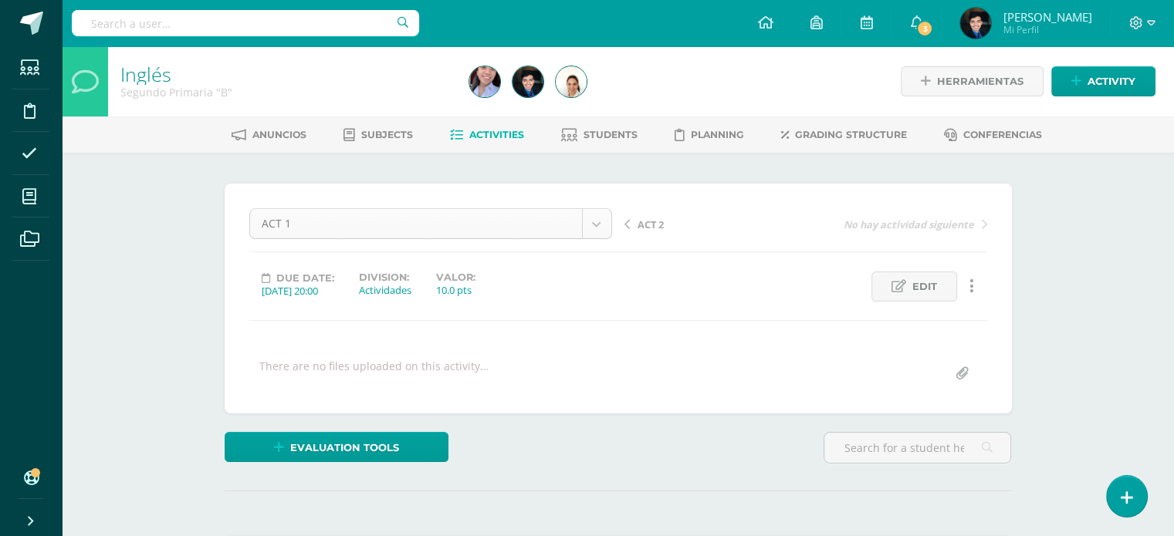
scroll to position [80, 0]
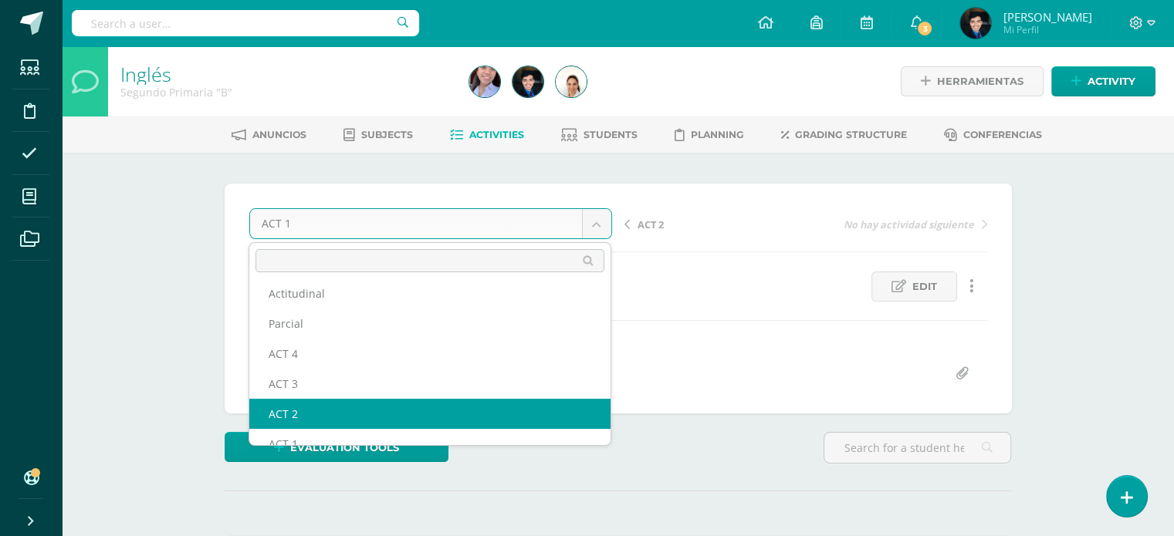
scroll to position [86, 0]
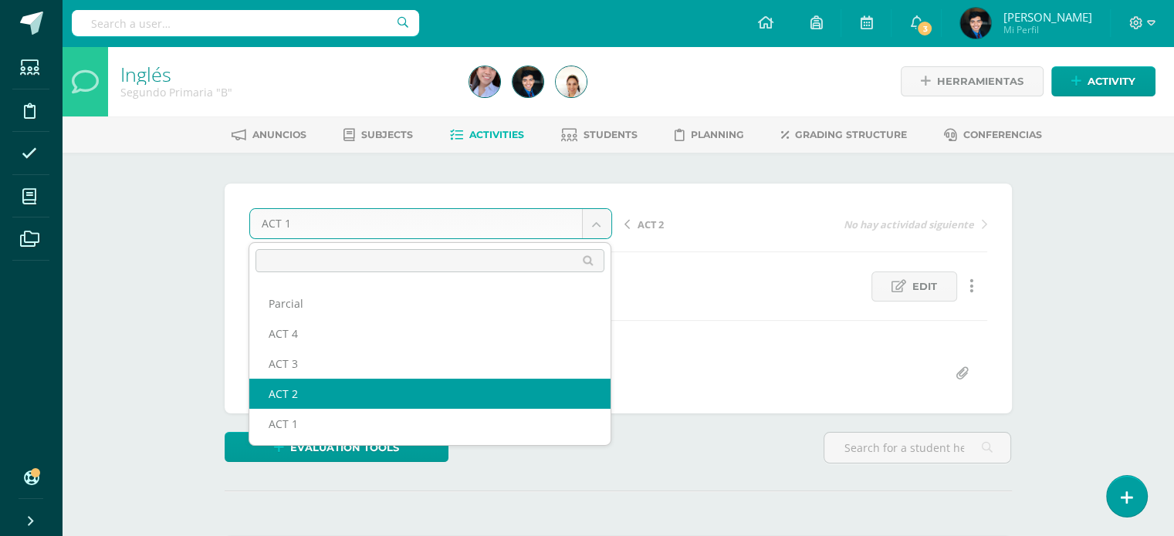
select select "/dashboard/teacher/grade-activity/123455/"
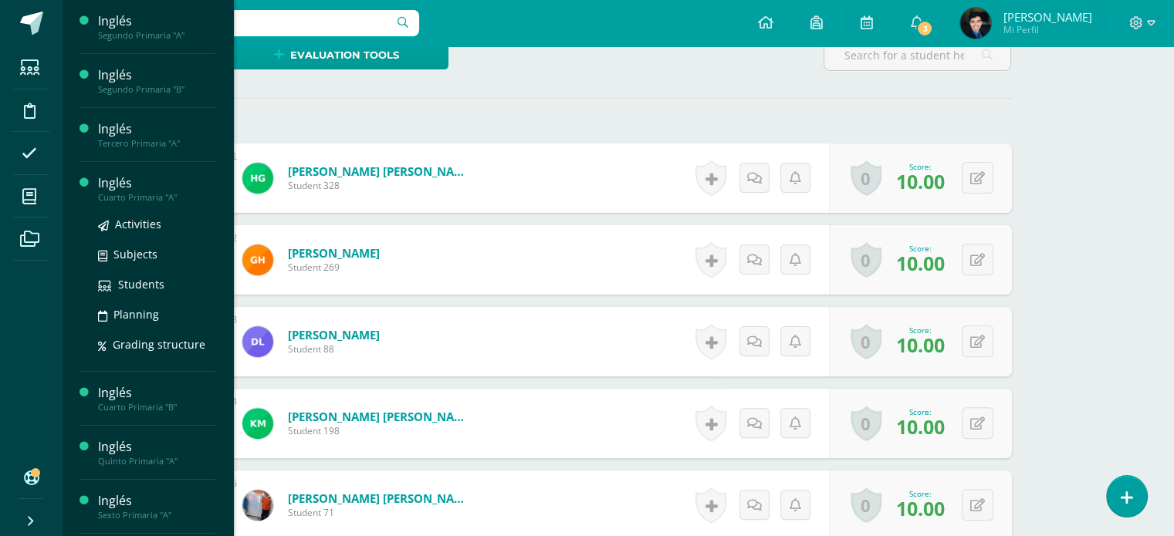
scroll to position [394, 0]
click at [140, 217] on span "Activities" at bounding box center [138, 224] width 46 height 15
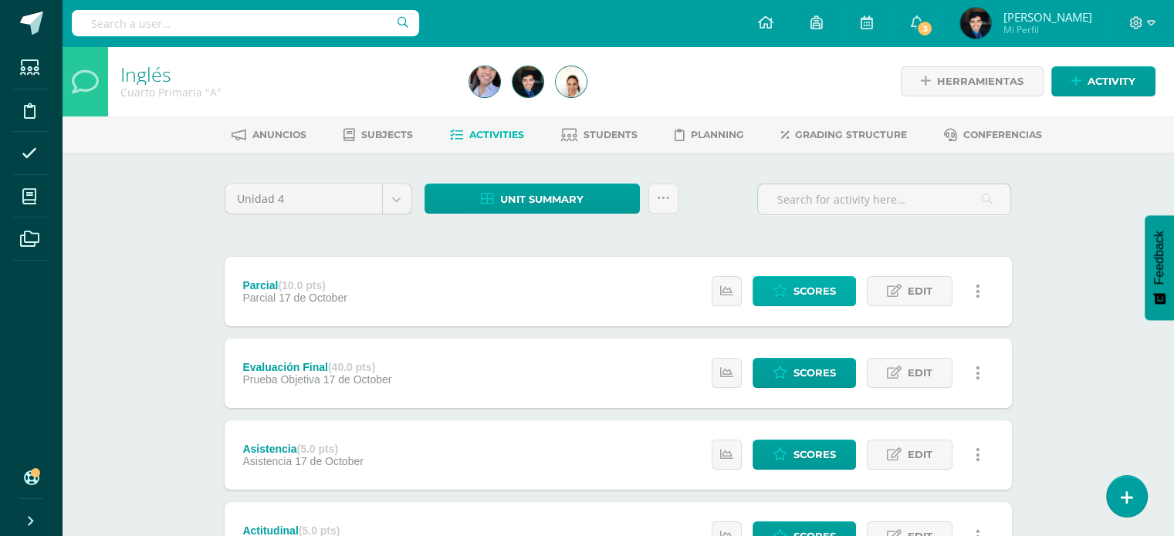
scroll to position [465, 0]
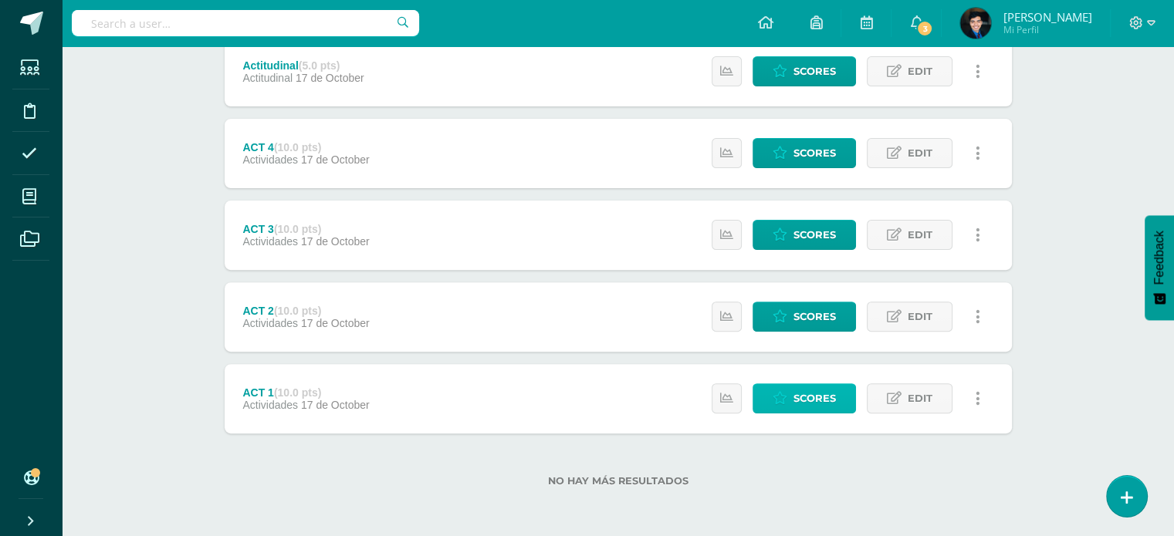
click at [776, 397] on icon at bounding box center [779, 398] width 15 height 13
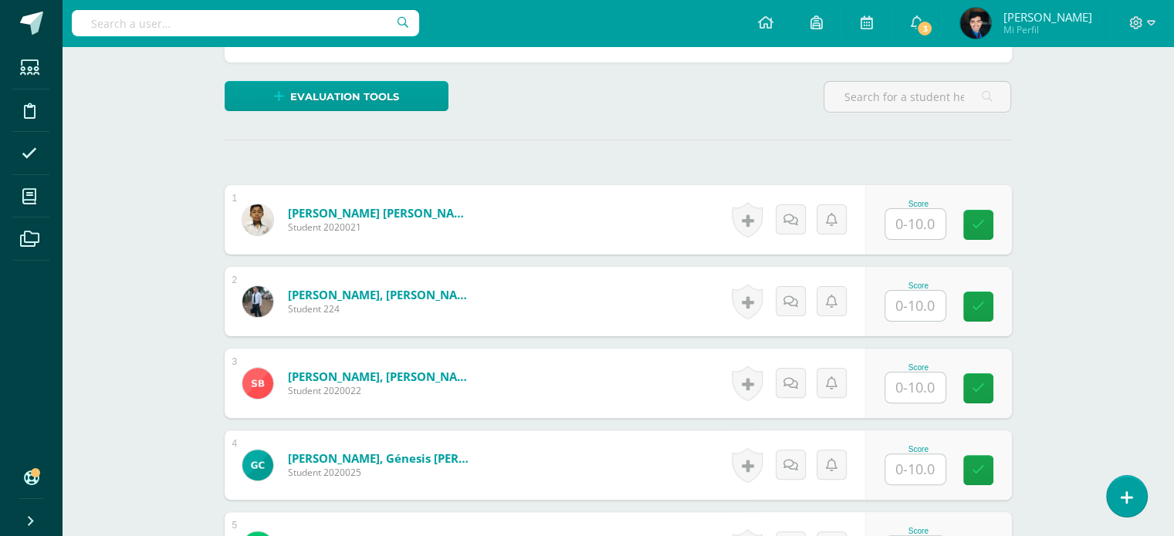
scroll to position [352, 0]
click at [917, 231] on input "text" at bounding box center [915, 223] width 60 height 30
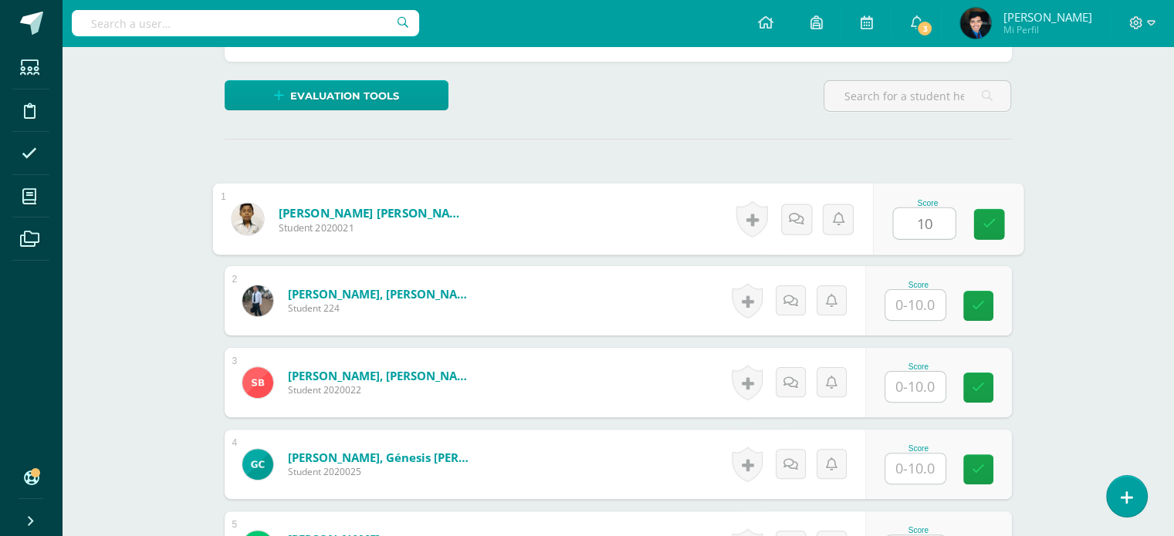
type input "10"
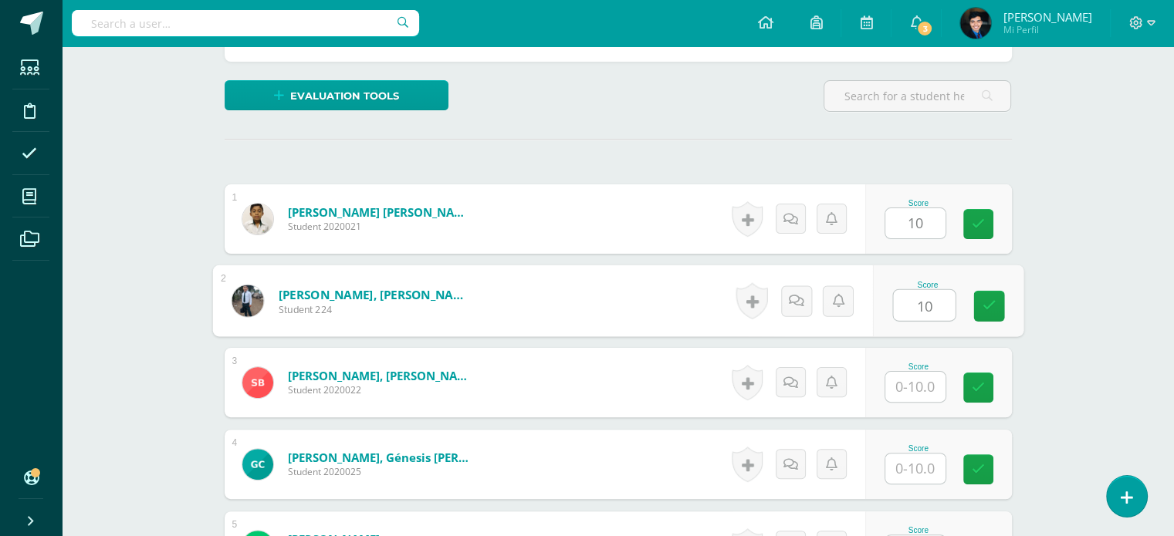
type input "10"
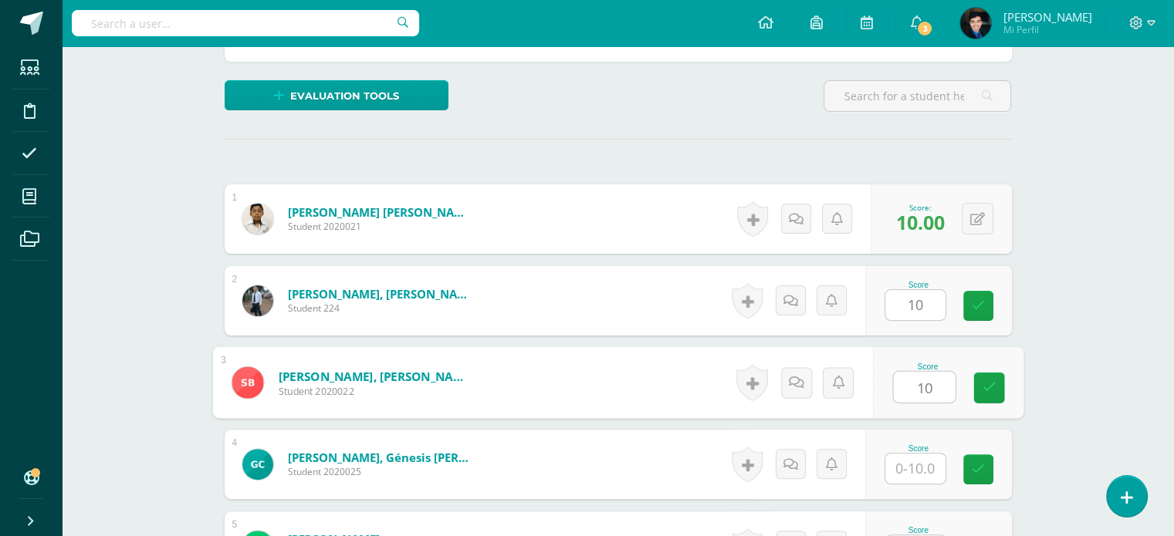
type input "10"
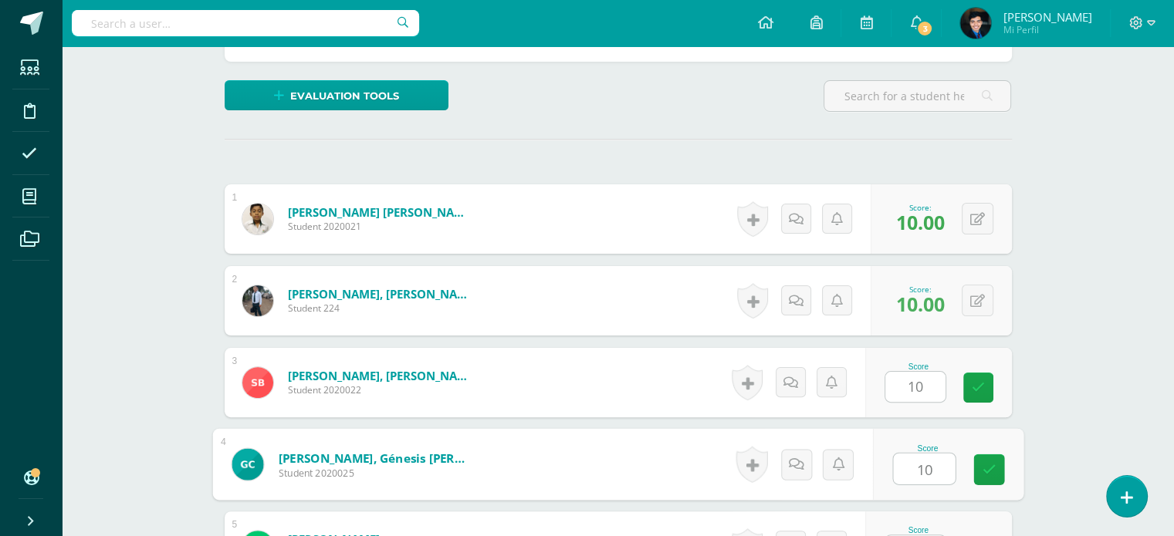
type input "10"
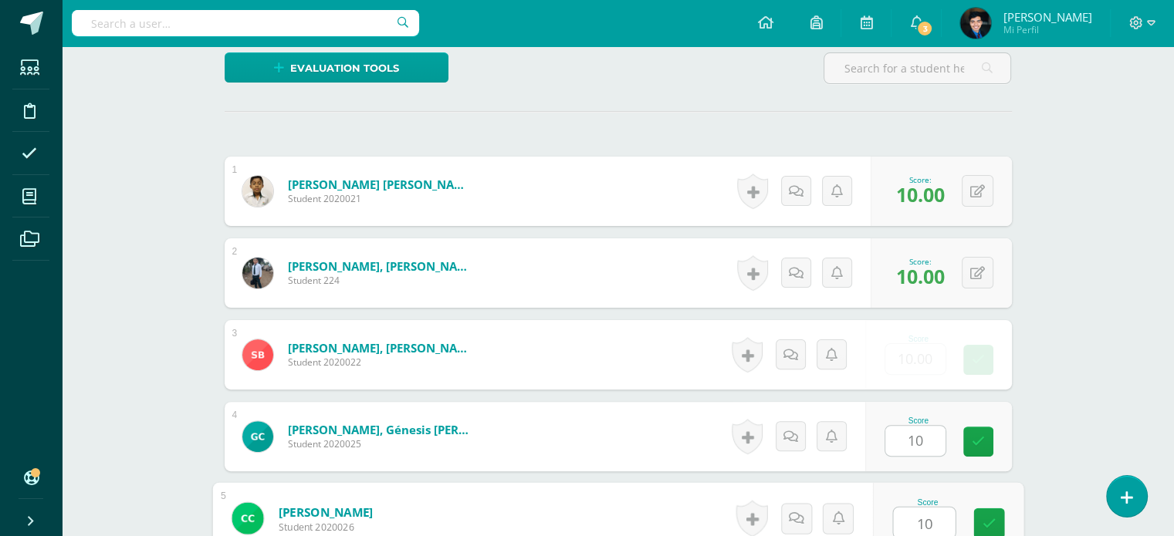
type input "10"
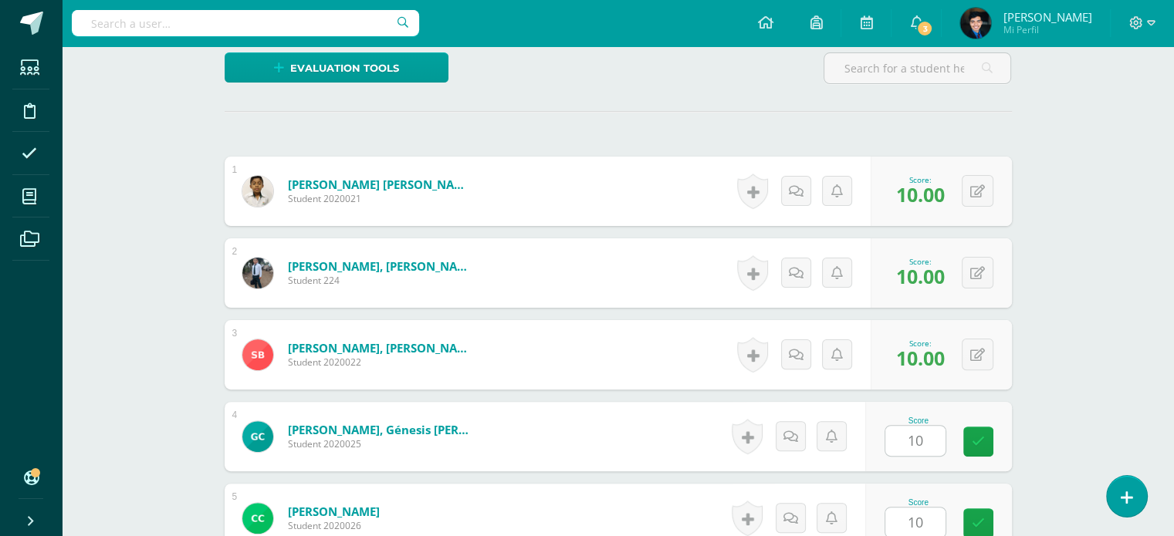
scroll to position [715, 0]
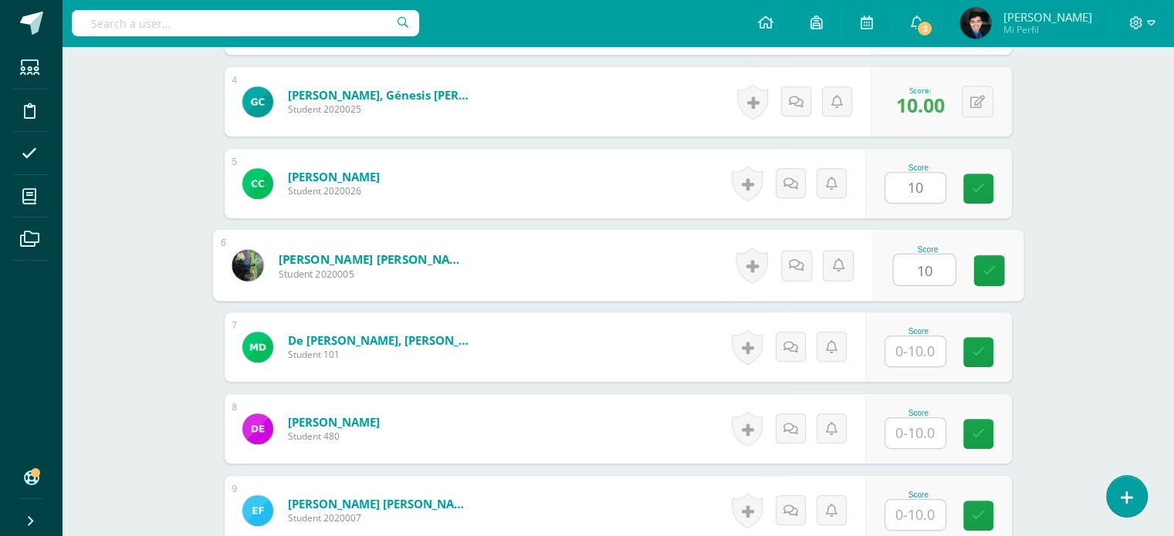
type input "10"
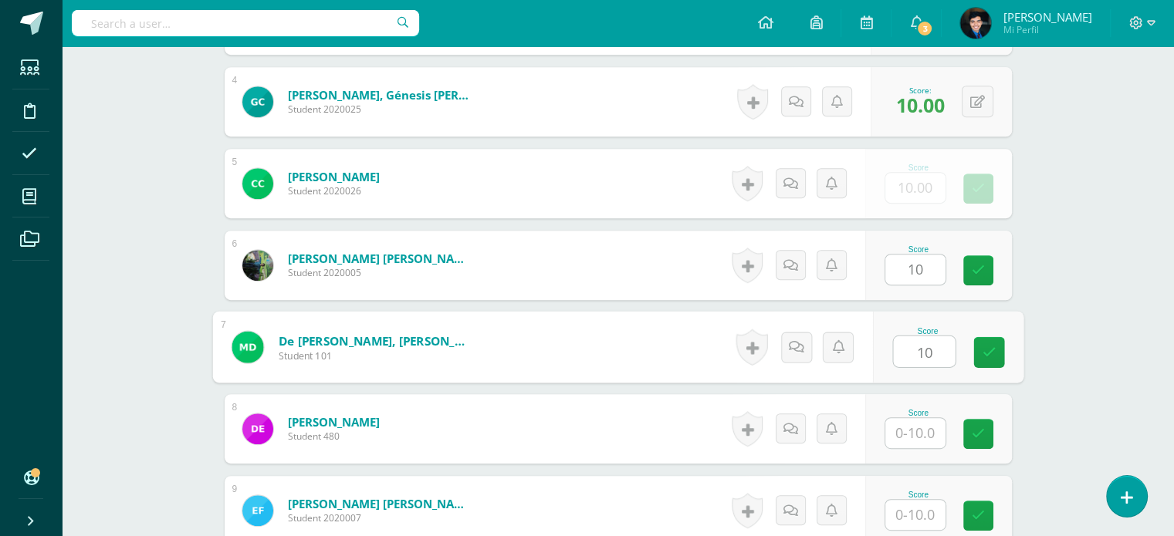
type input "10"
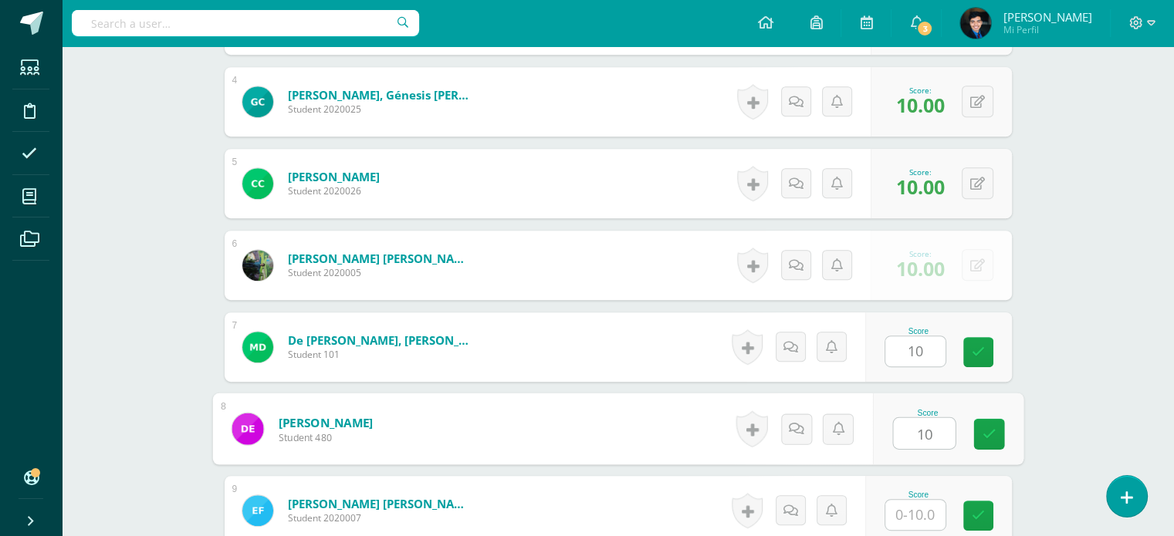
type input "10"
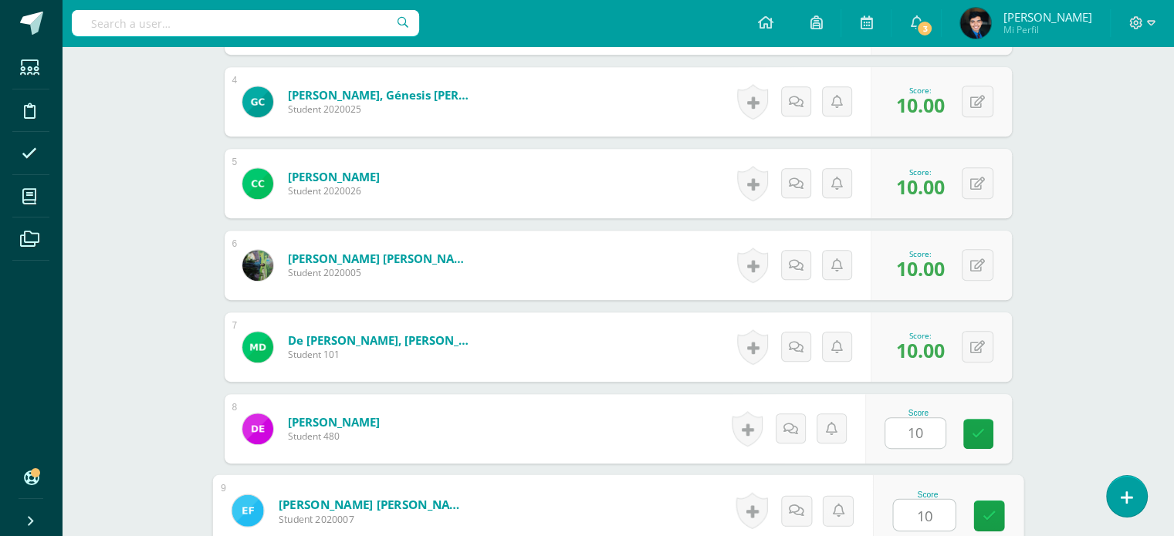
type input "10"
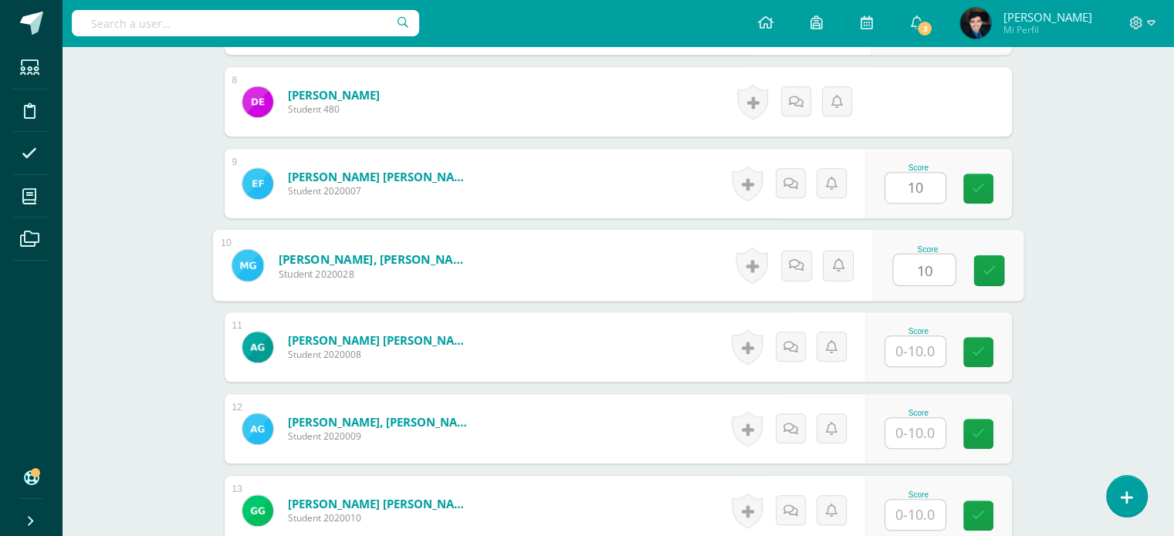
type input "10"
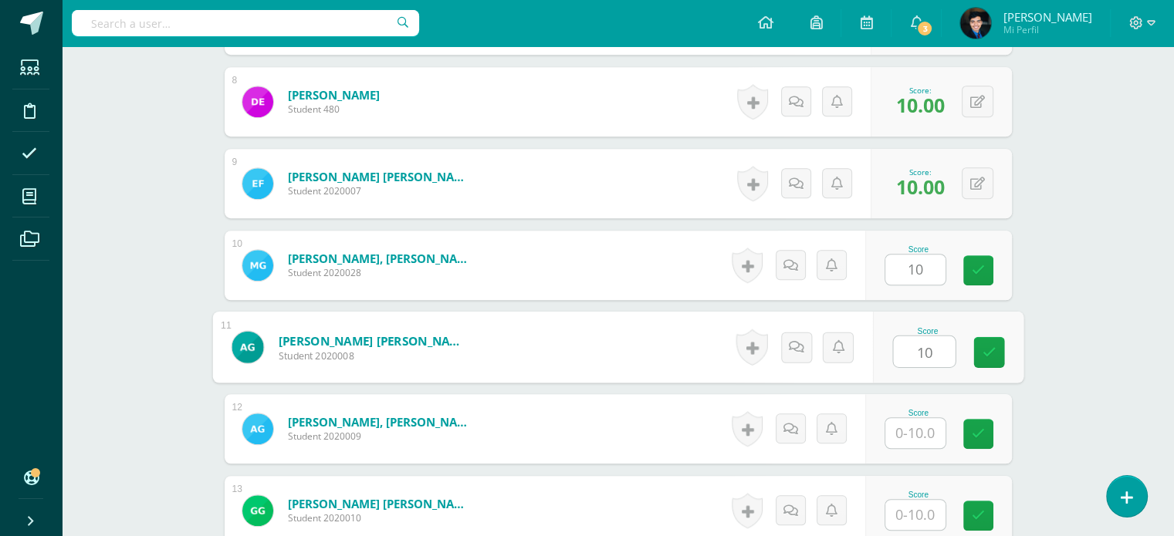
type input "10"
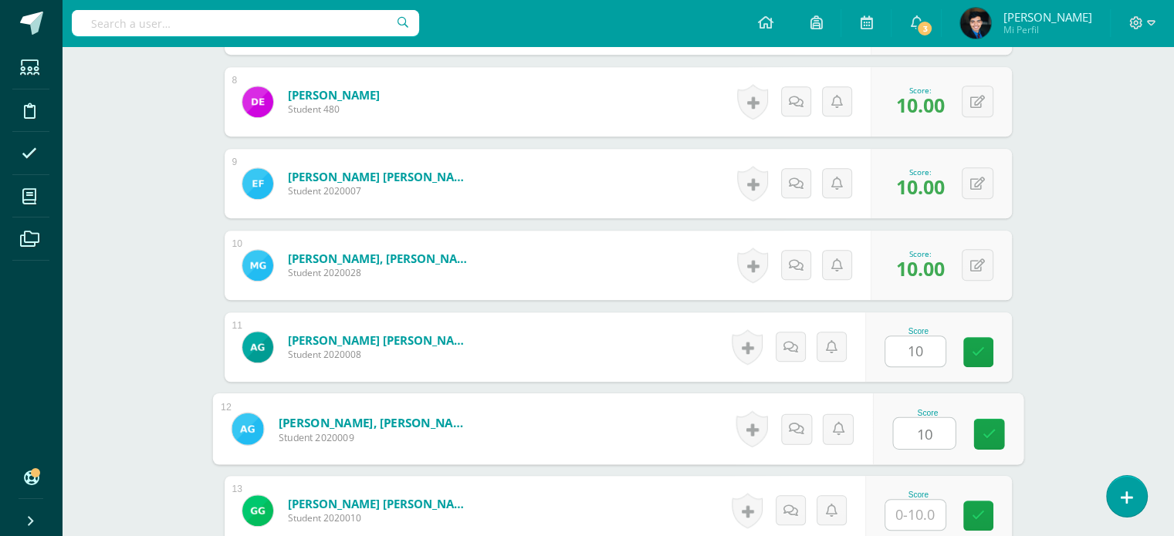
type input "10"
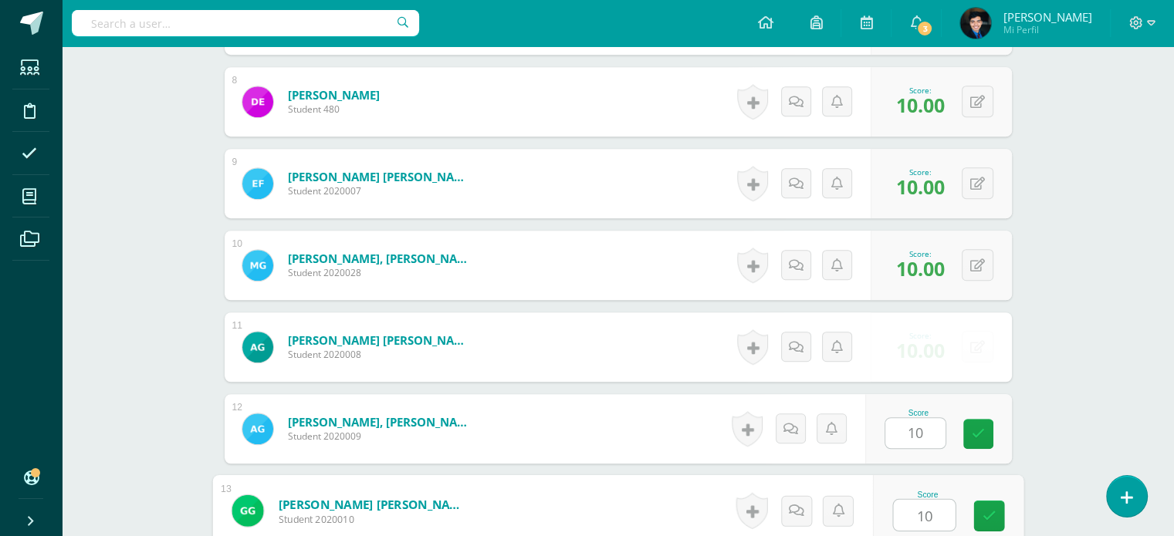
type input "10"
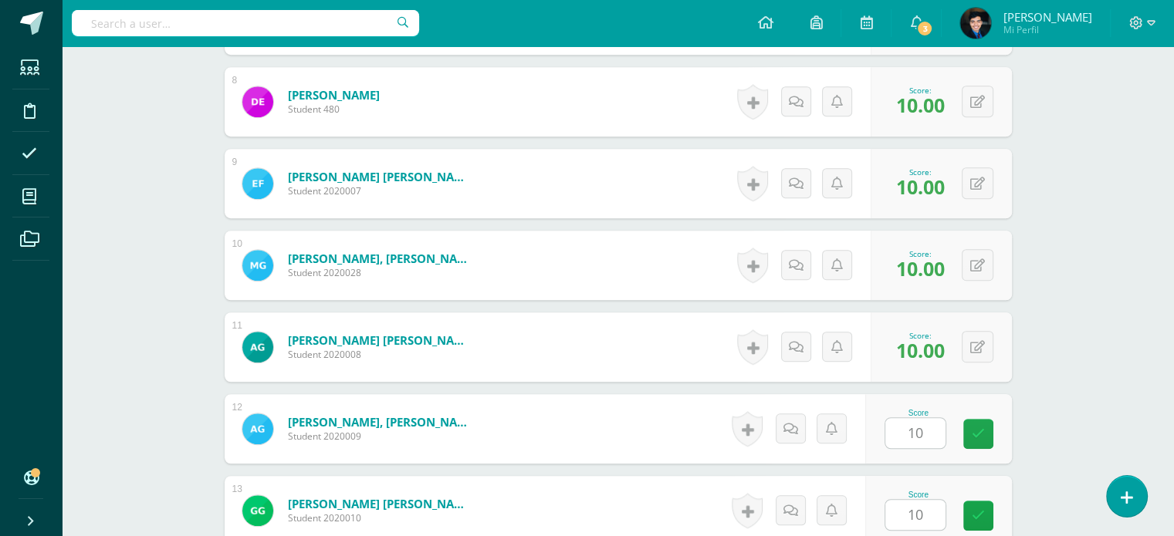
scroll to position [1309, 0]
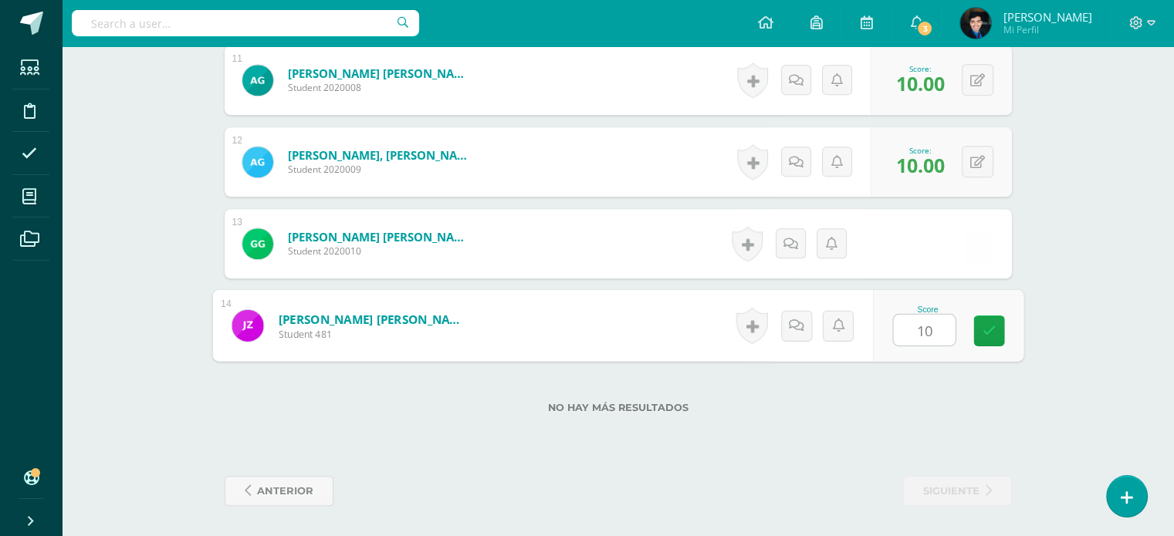
type input "101"
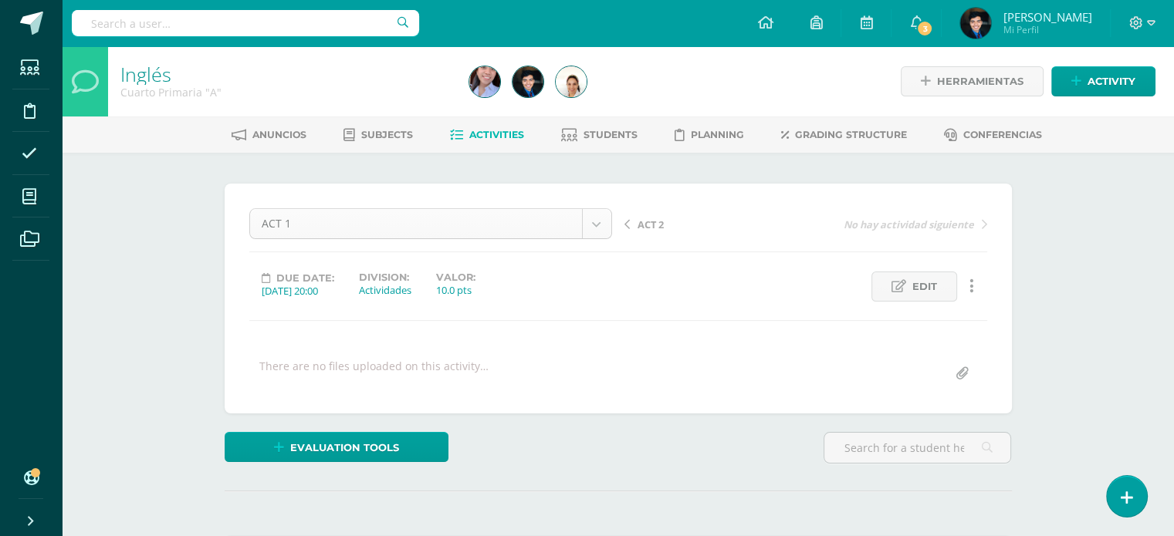
scroll to position [80, 0]
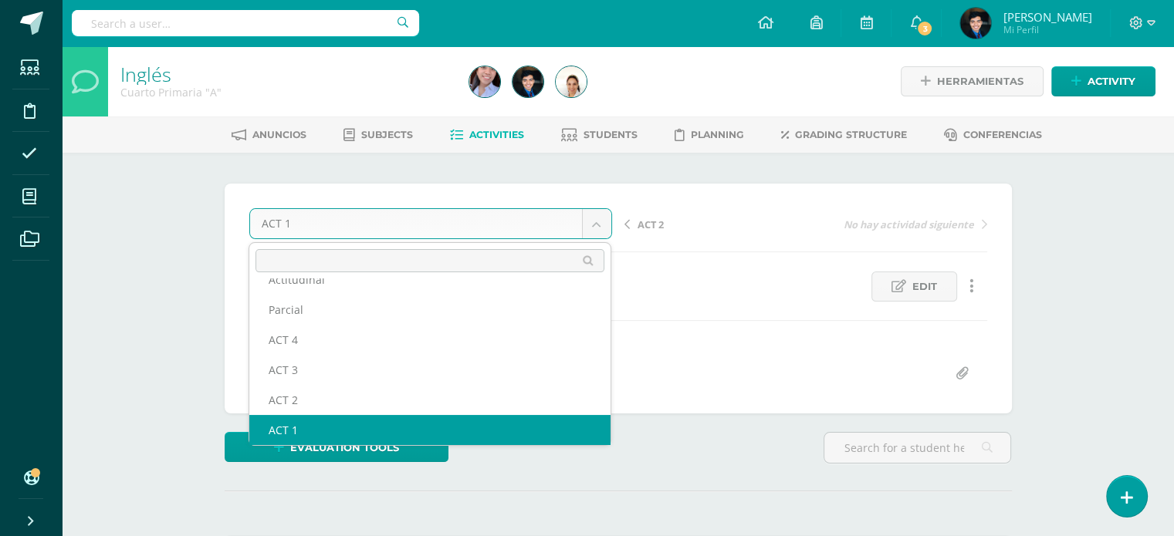
scroll to position [66, 0]
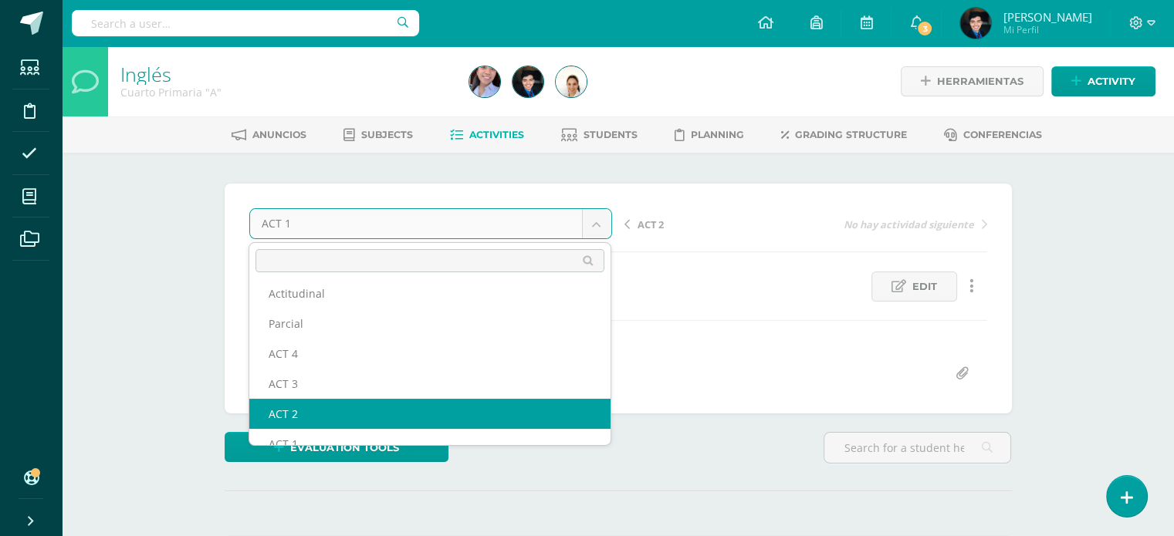
select select "/dashboard/teacher/grade-activity/123453/"
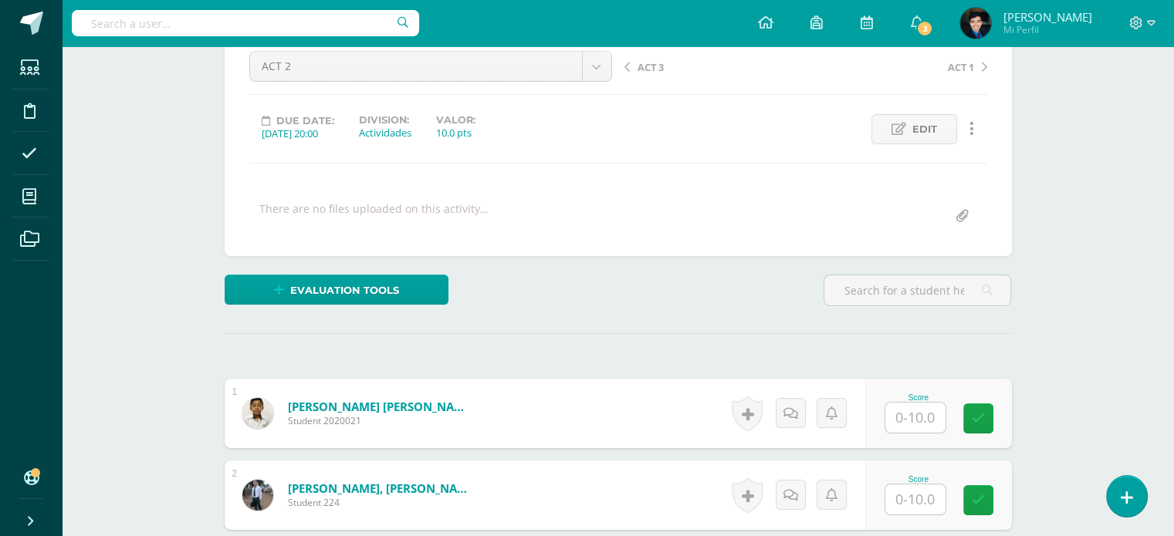
scroll to position [136, 0]
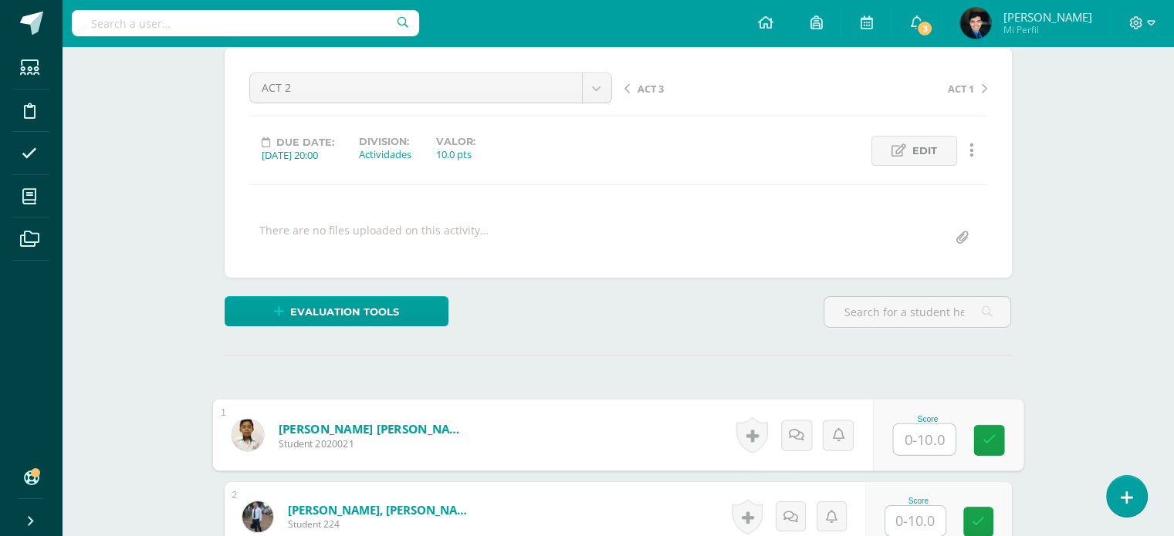
click at [916, 436] on input "text" at bounding box center [924, 439] width 62 height 31
type input "10"
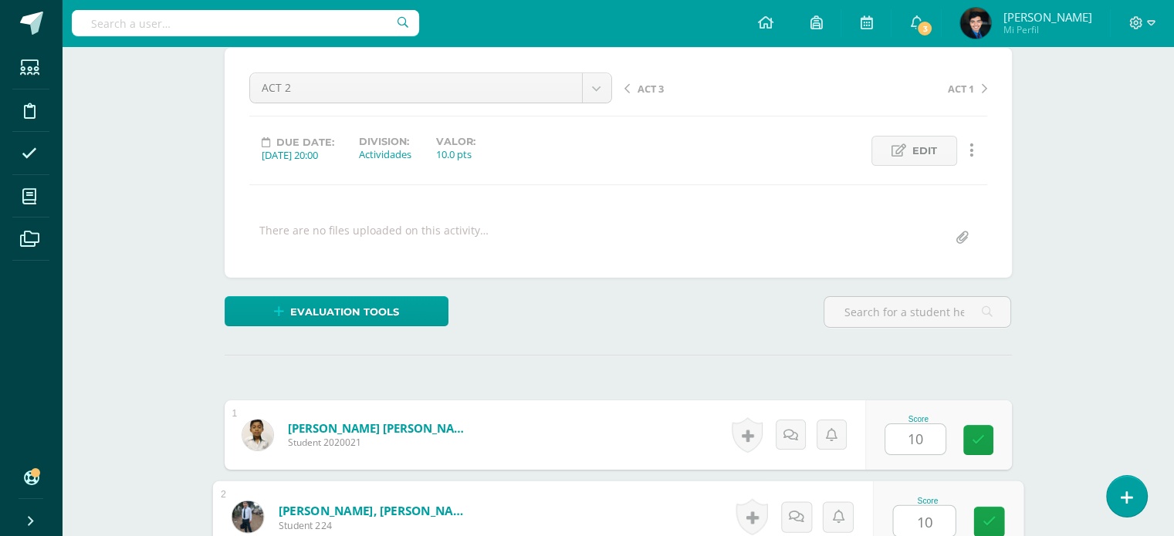
type input "10"
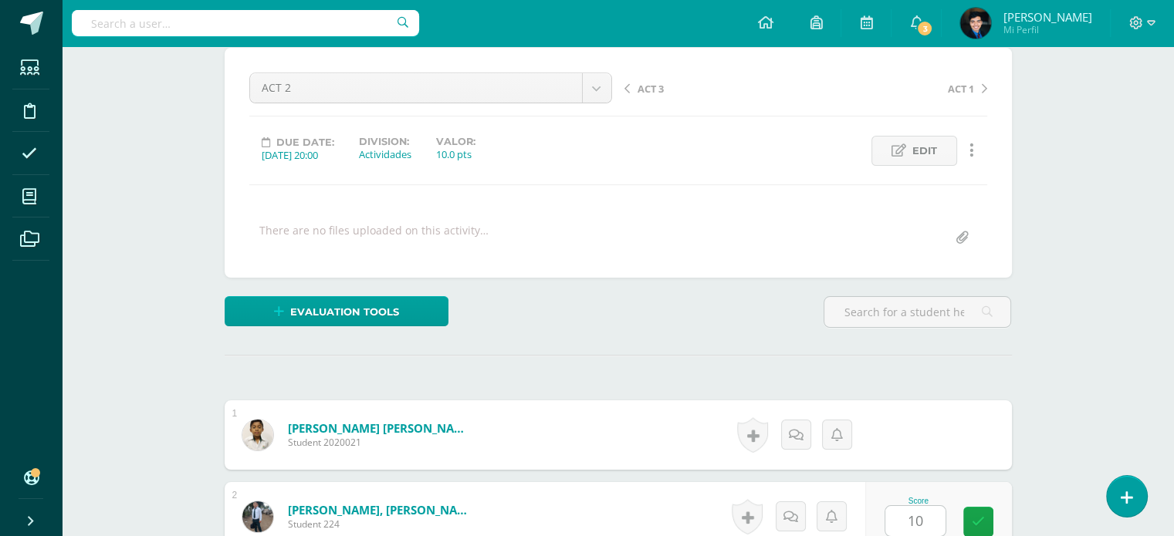
scroll to position [469, 0]
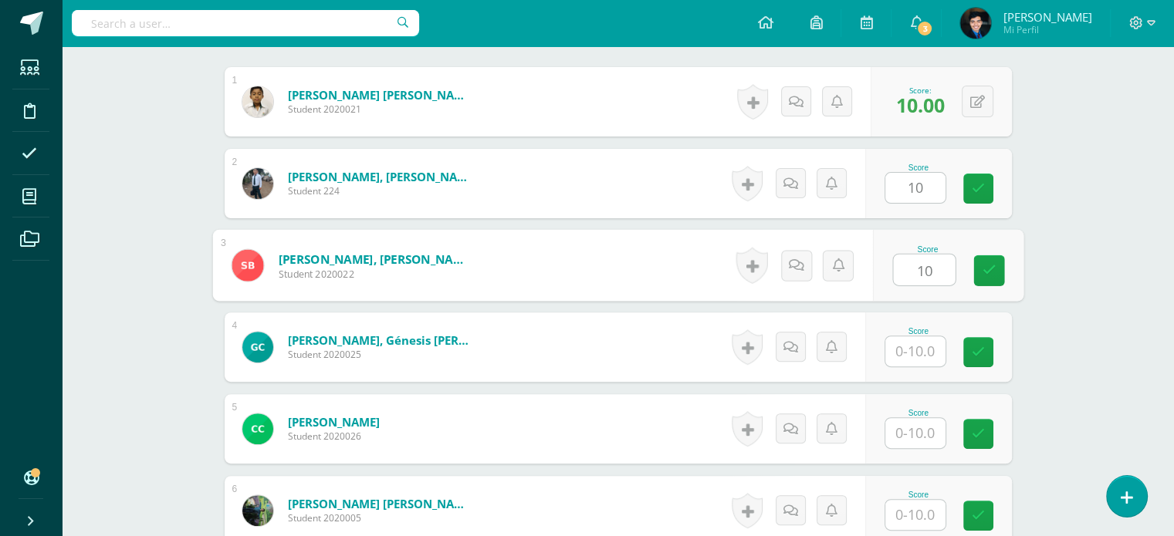
type input "10"
drag, startPoint x: 916, startPoint y: 436, endPoint x: 909, endPoint y: 440, distance: 7.9
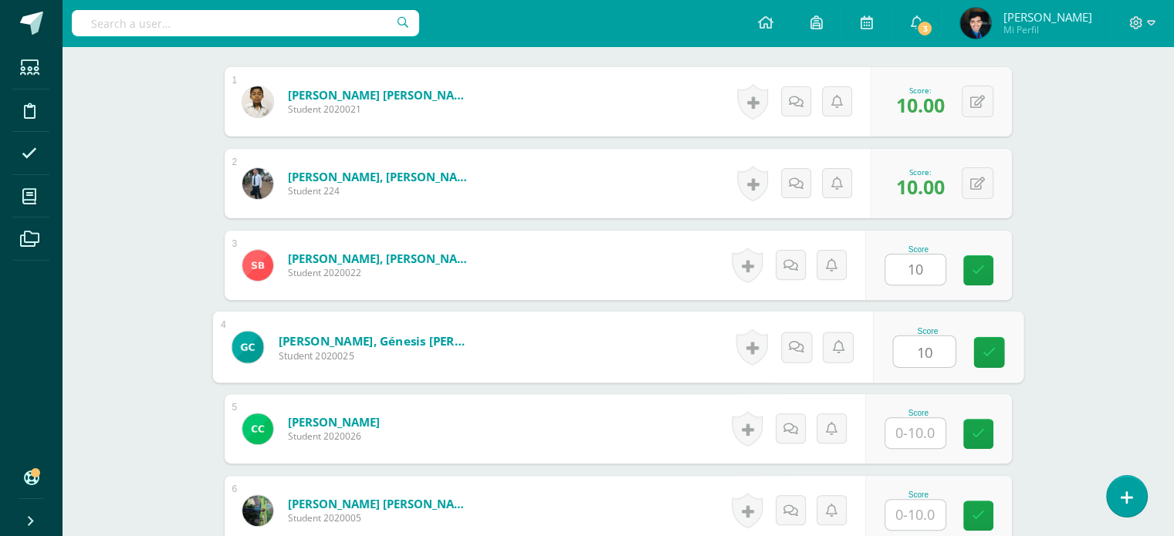
type input "10"
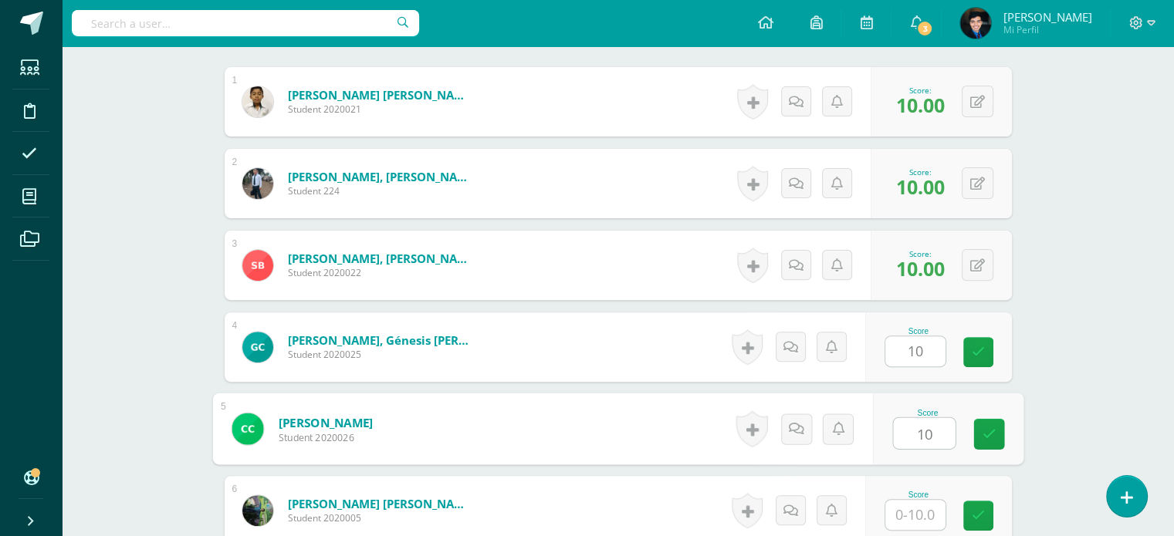
type input "10"
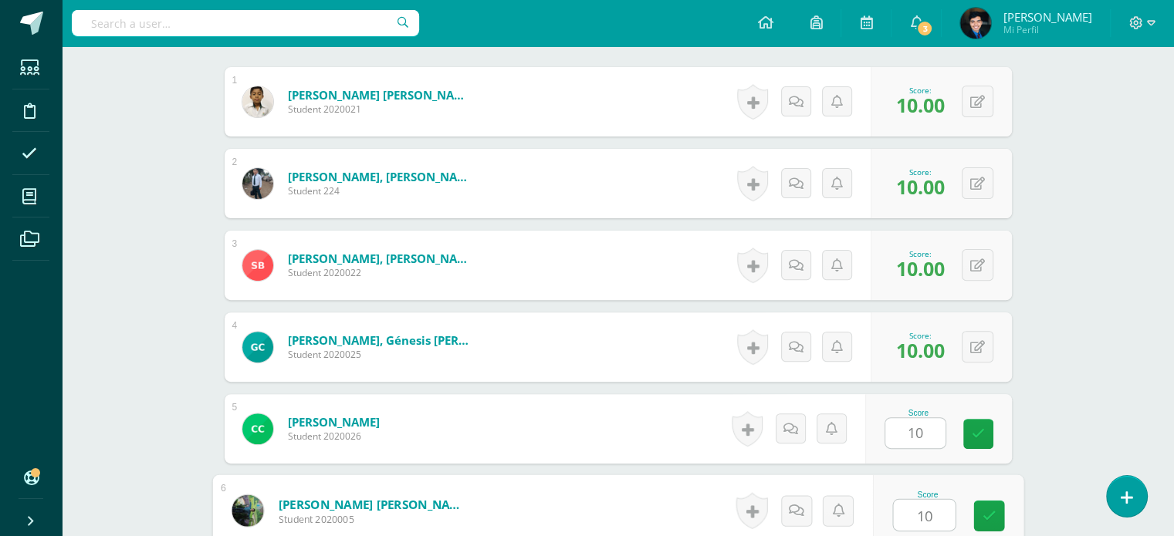
type input "10"
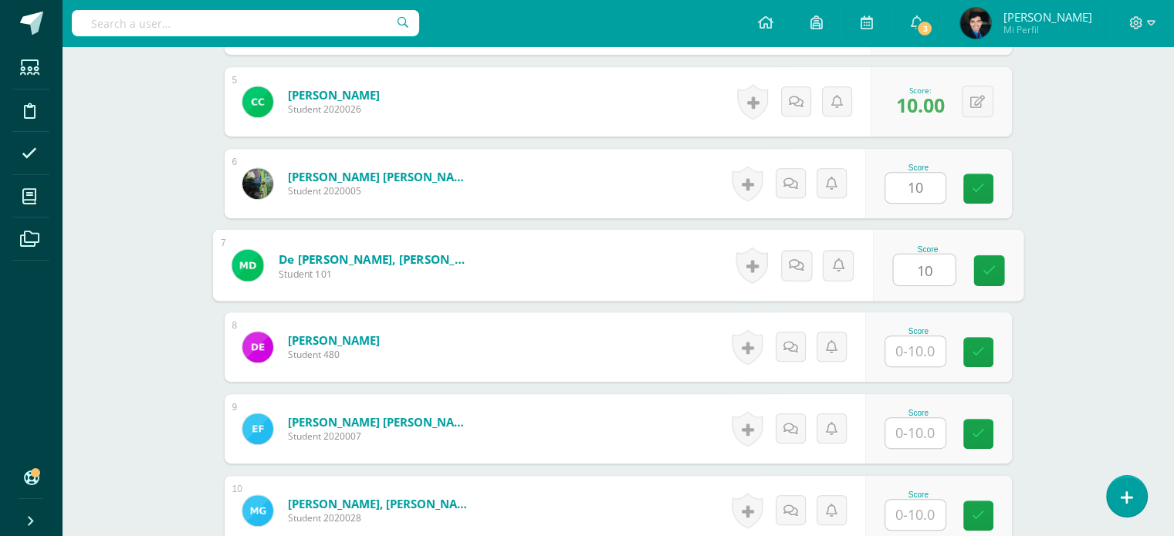
type input "10"
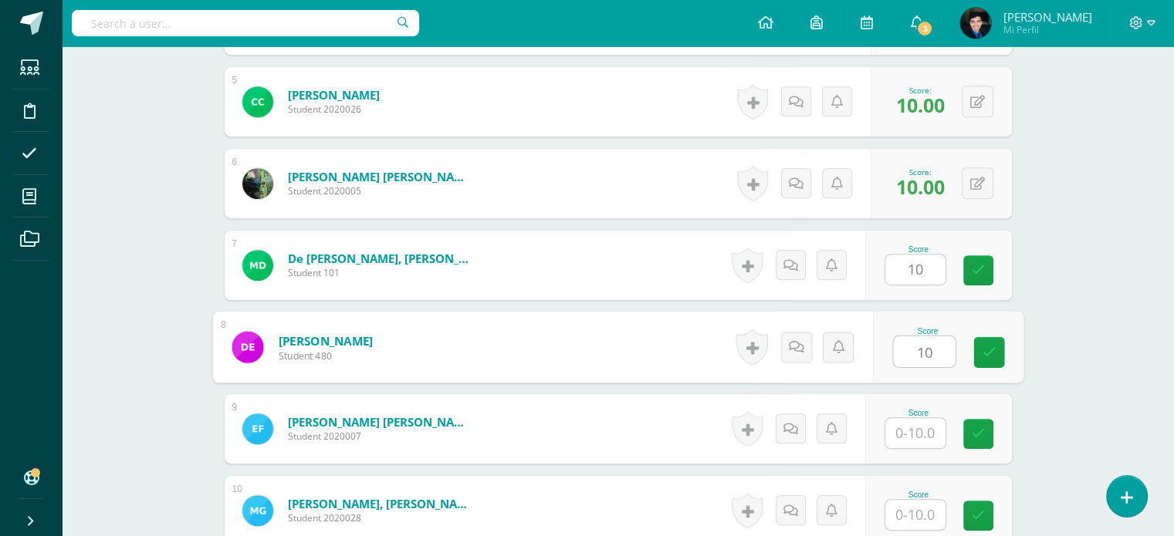
type input "10"
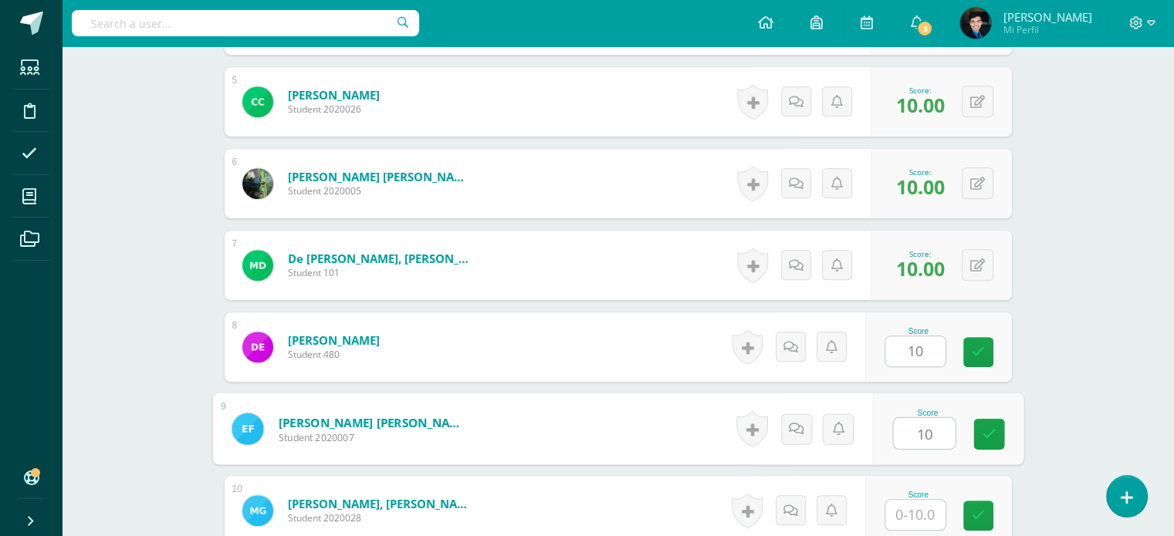
type input "10"
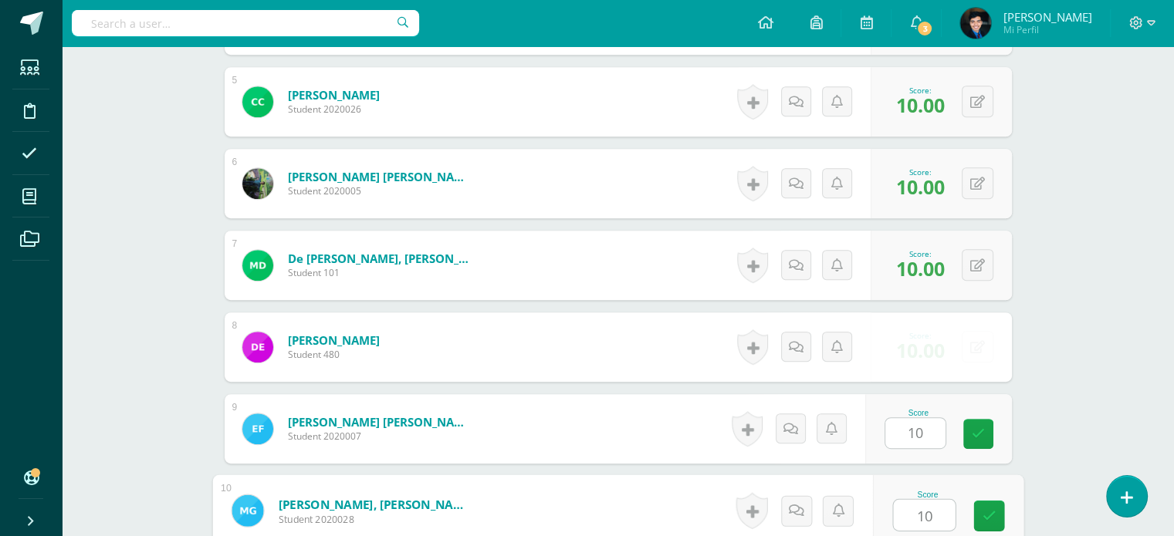
type input "10"
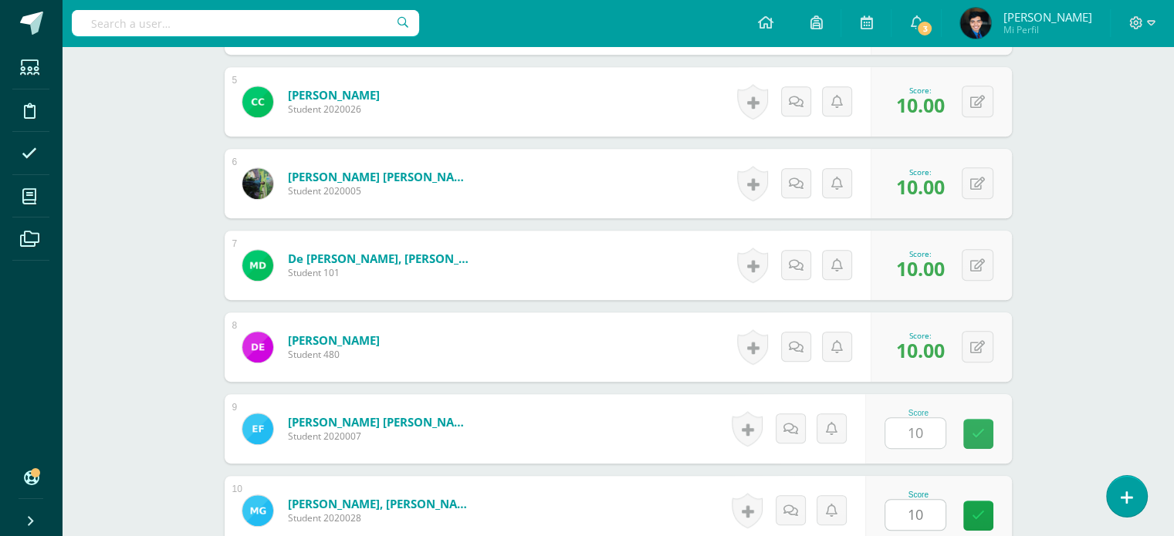
scroll to position [1124, 0]
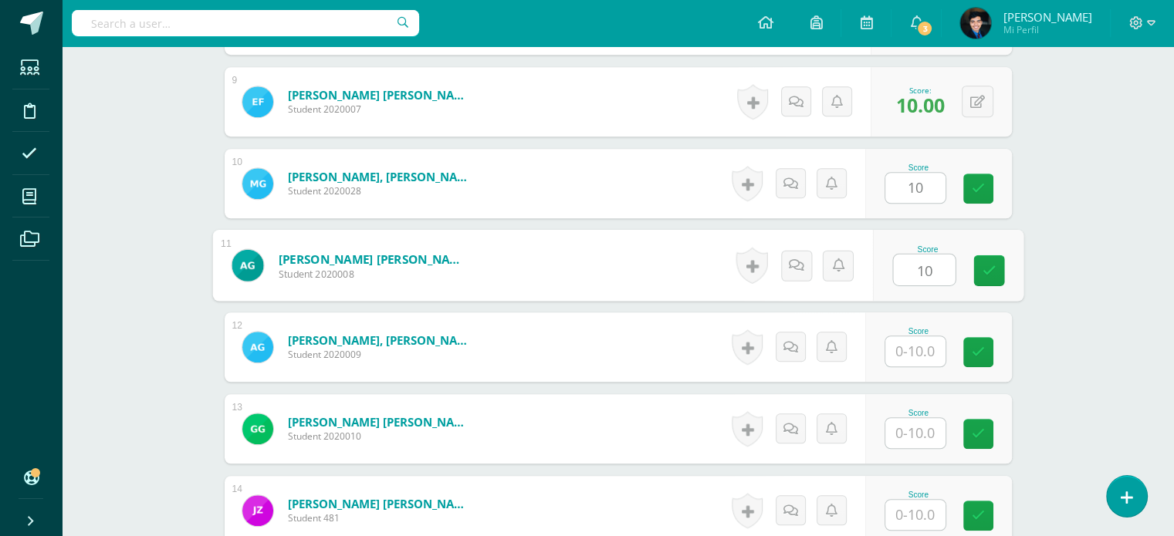
type input "10"
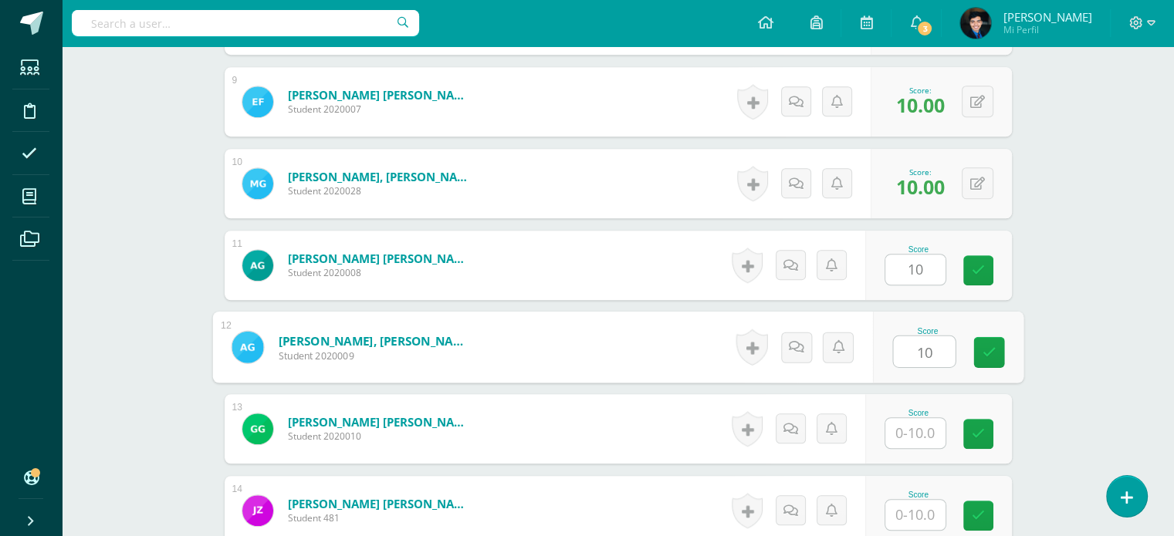
type input "10"
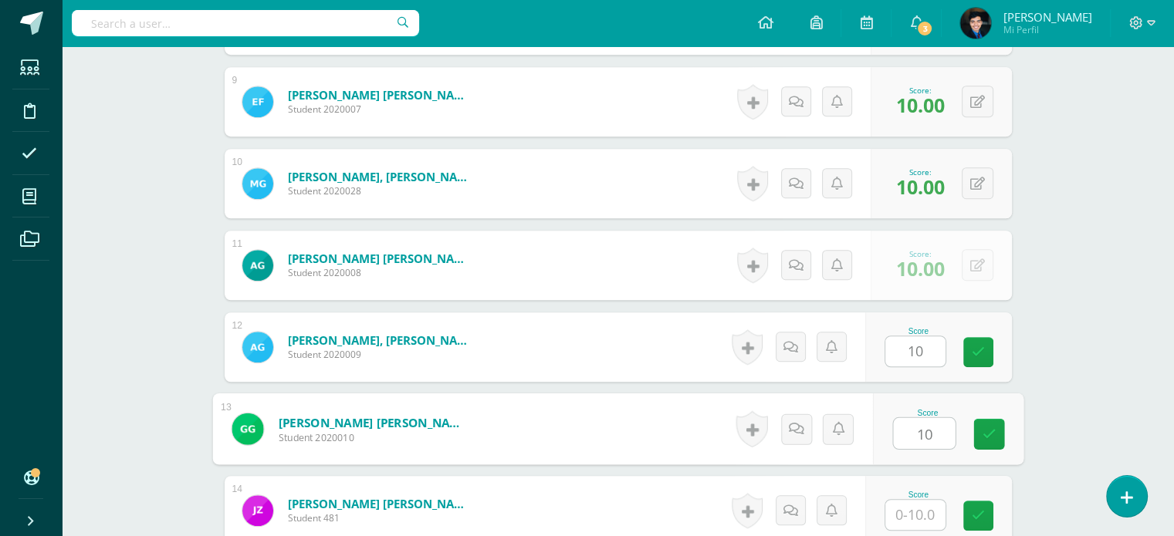
type input "10"
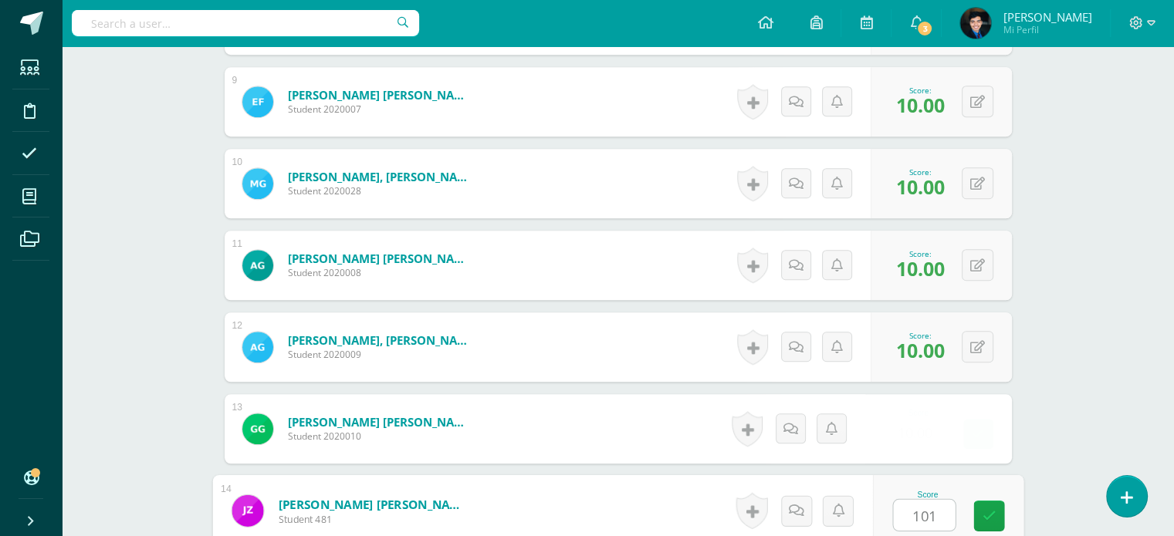
type input "1010"
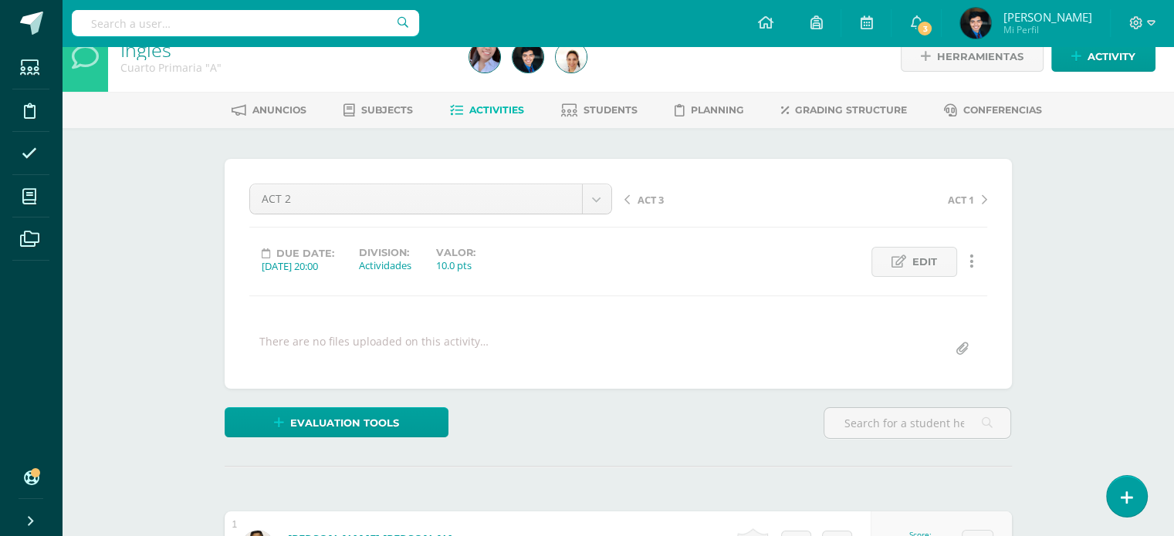
scroll to position [0, 0]
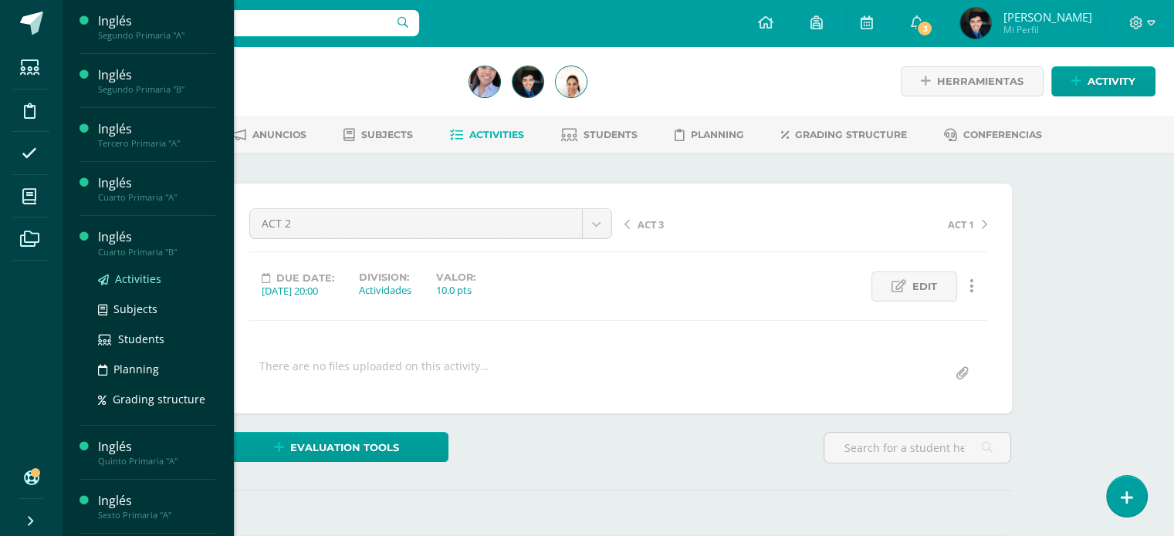
click at [136, 279] on span "Activities" at bounding box center [138, 279] width 46 height 15
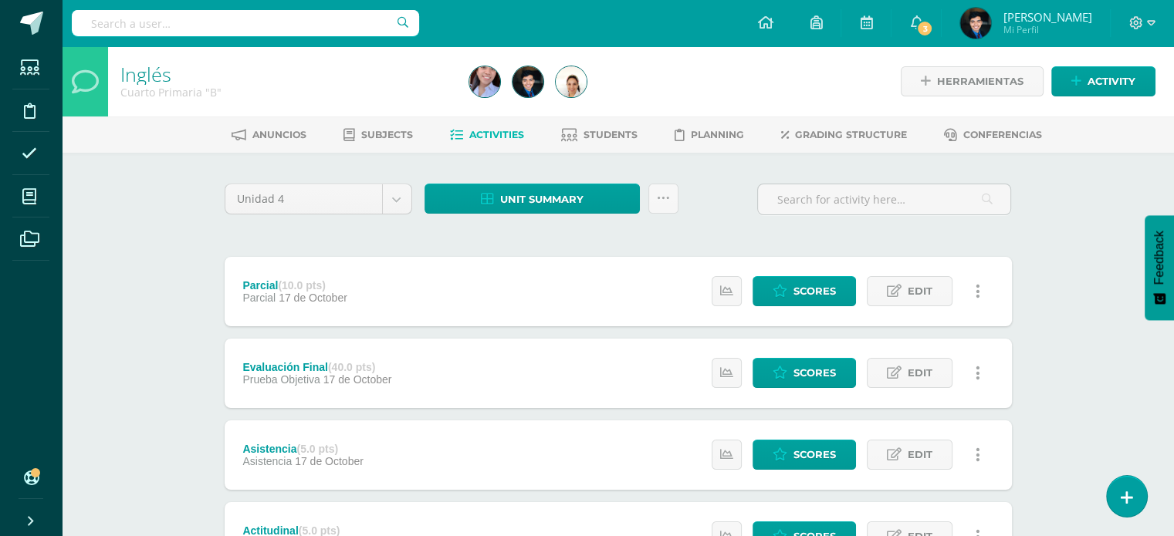
scroll to position [465, 0]
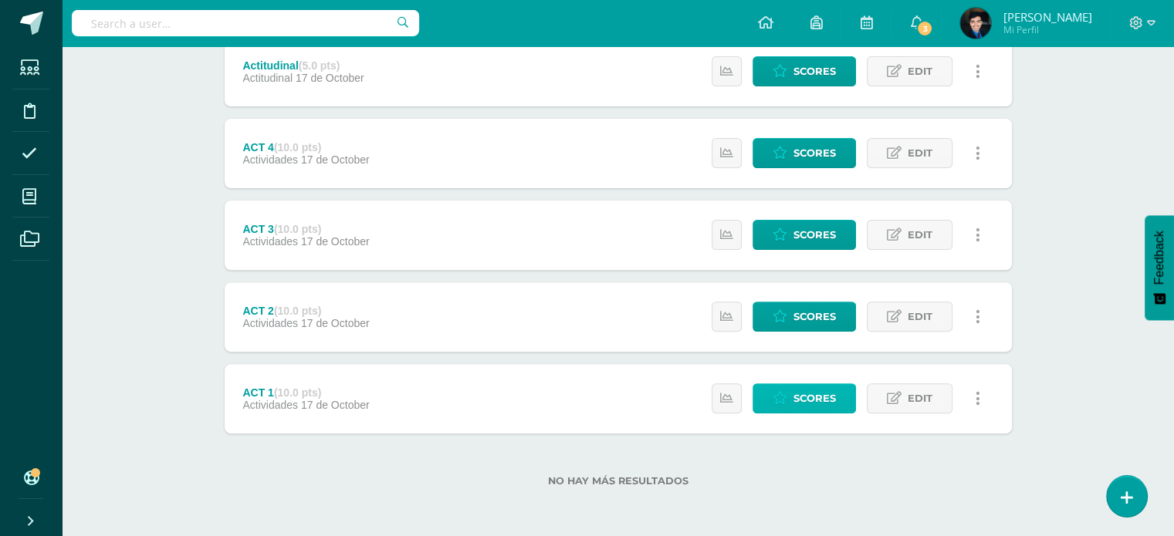
click at [812, 397] on span "Scores" at bounding box center [814, 398] width 42 height 29
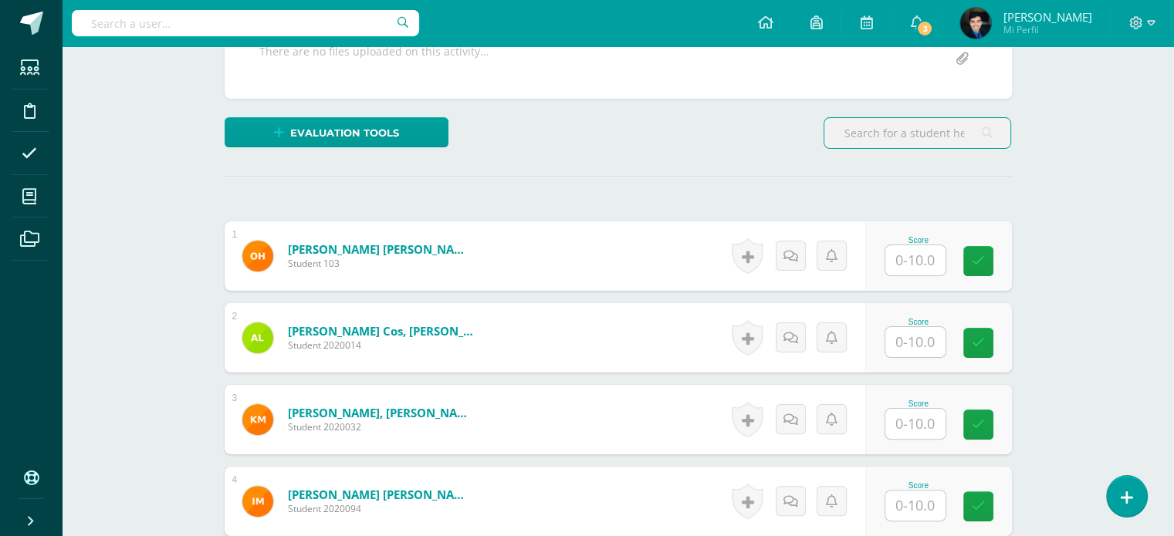
scroll to position [319, 0]
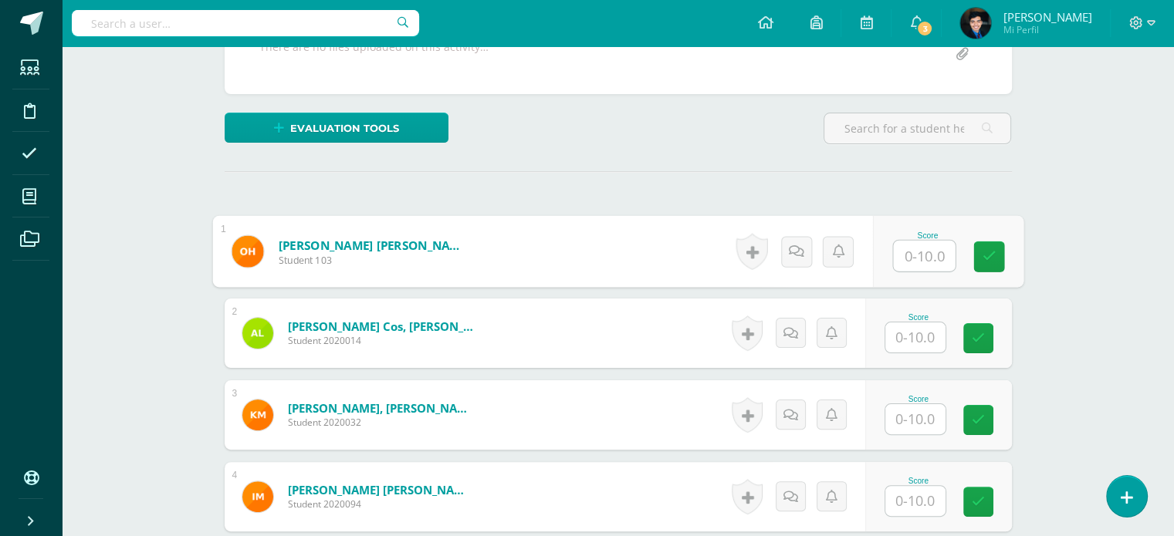
click at [929, 250] on input "text" at bounding box center [924, 256] width 62 height 31
type input "10"
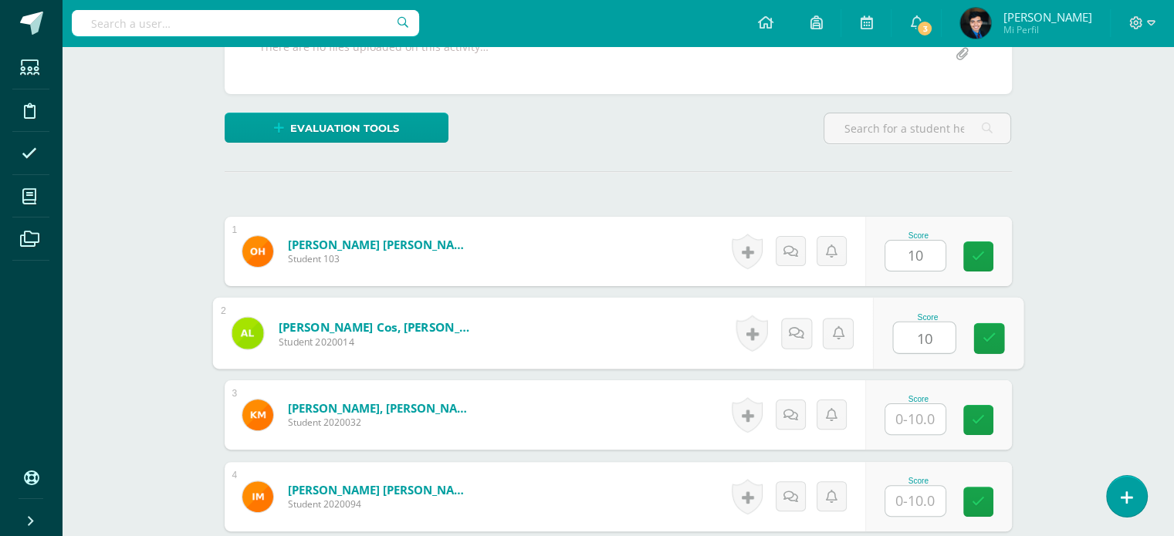
type input "10"
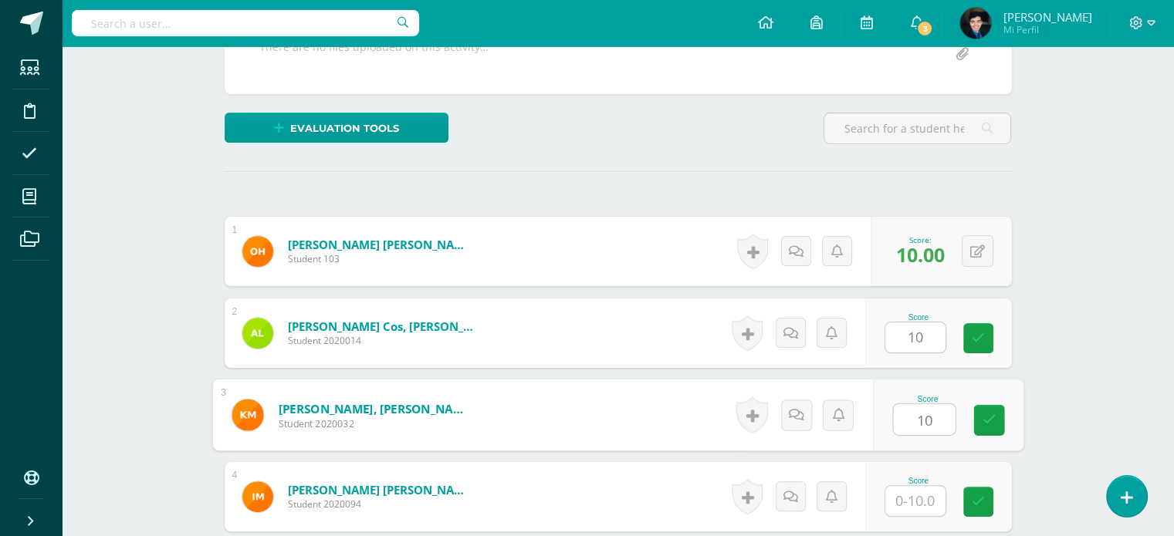
type input "10"
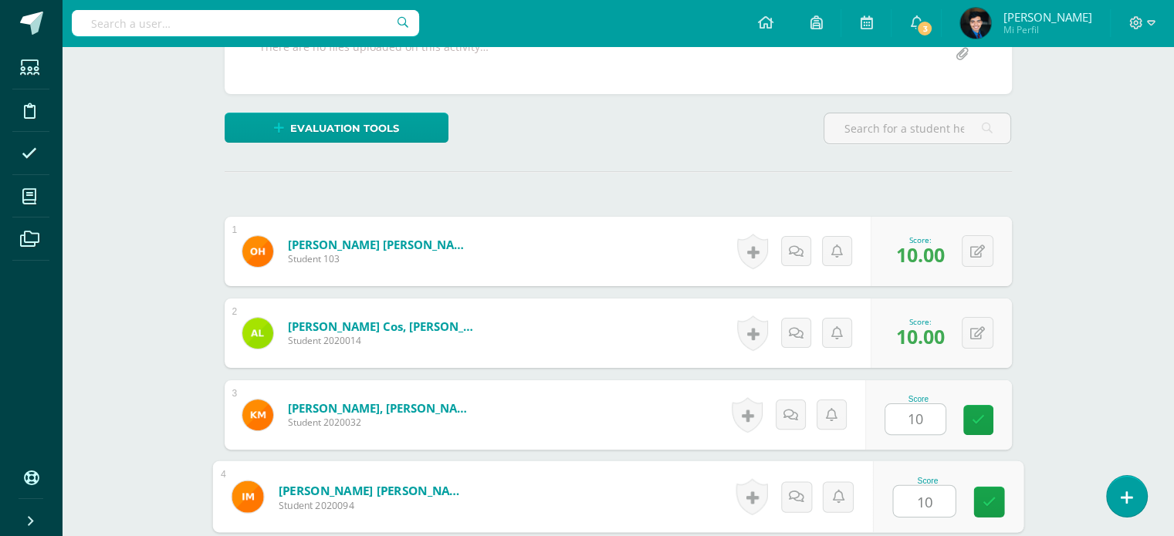
type input "10"
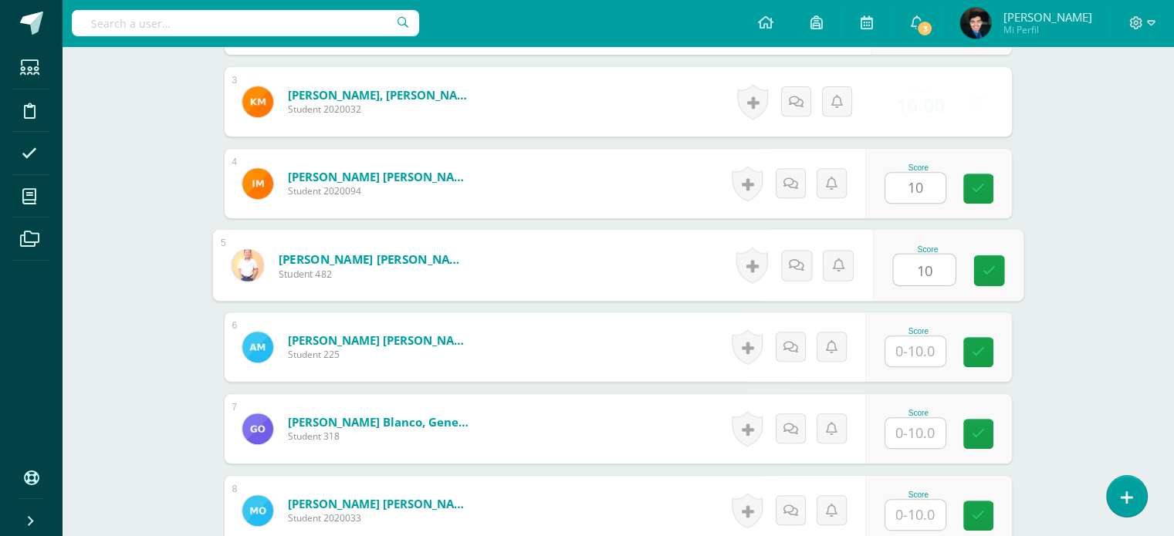
type input "10"
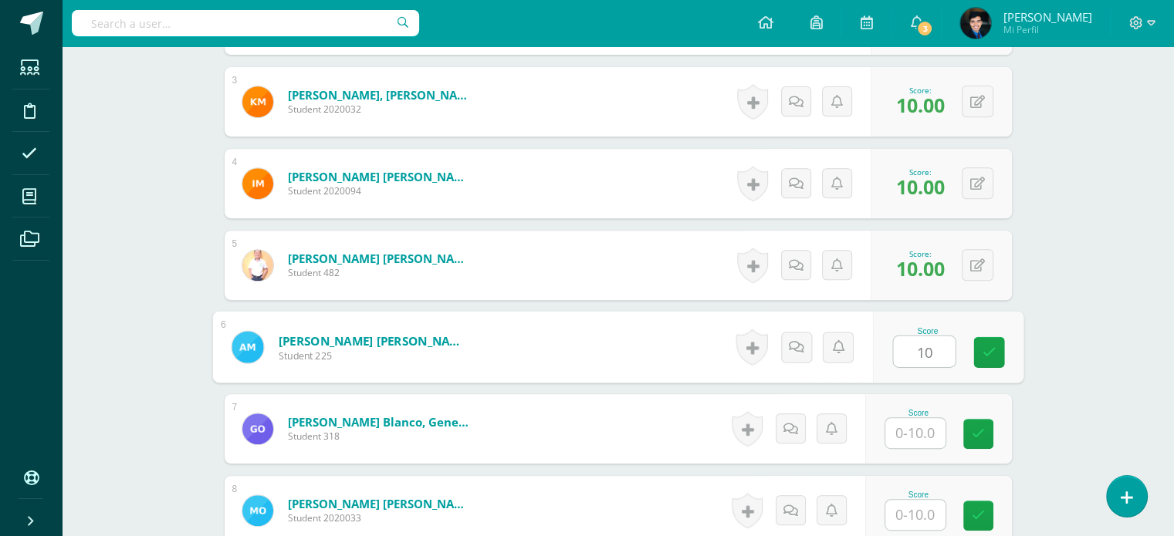
type input "10"
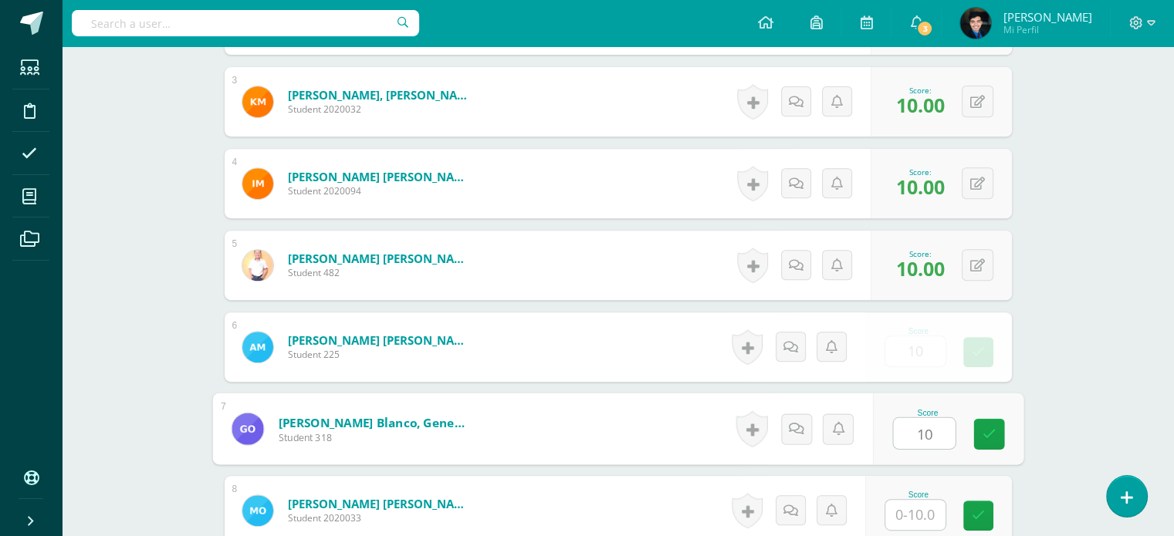
type input "10"
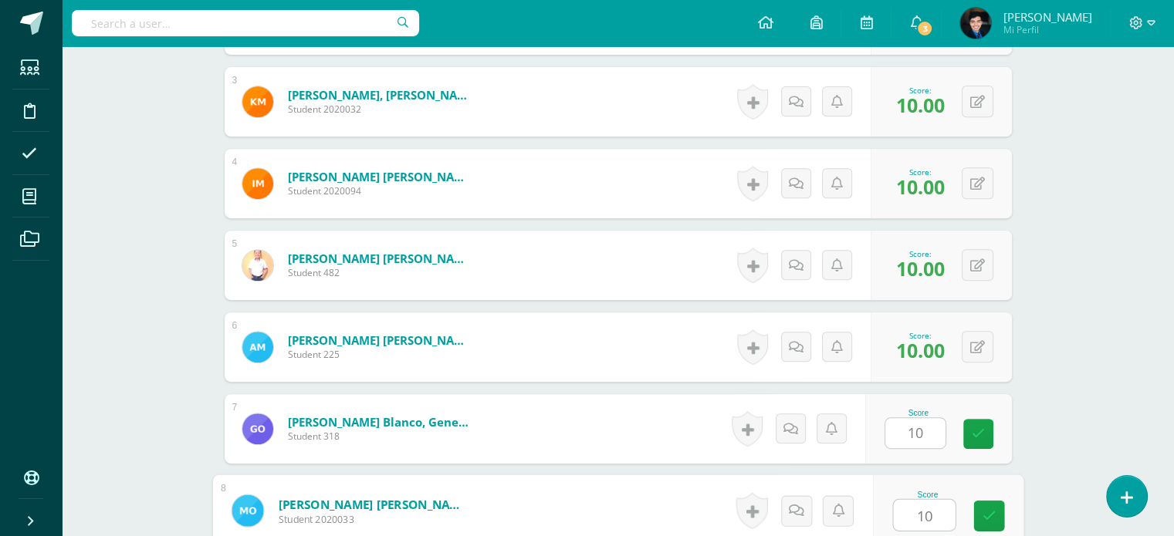
type input "10"
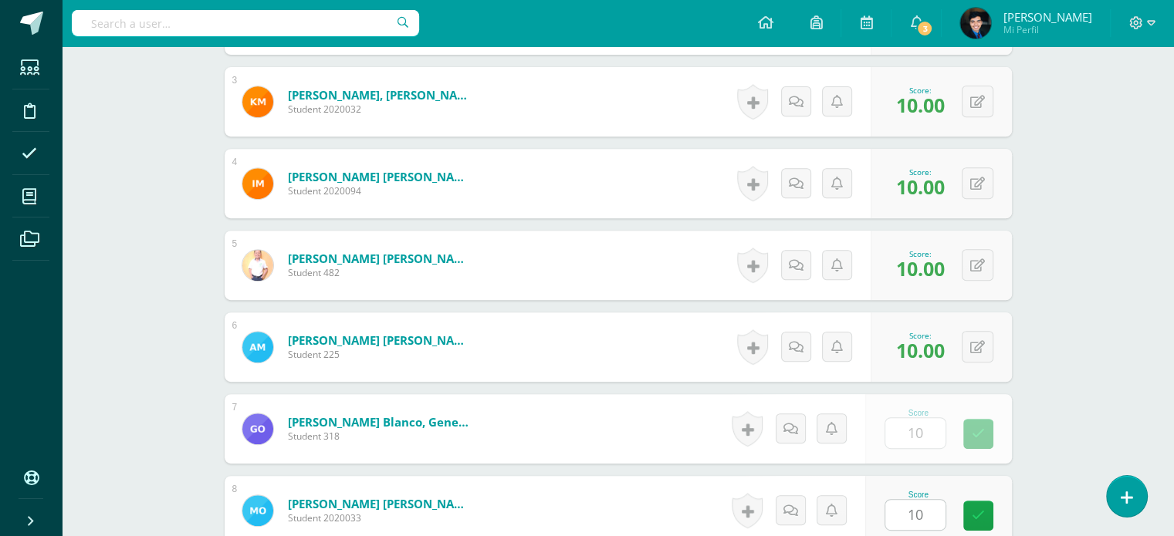
scroll to position [960, 0]
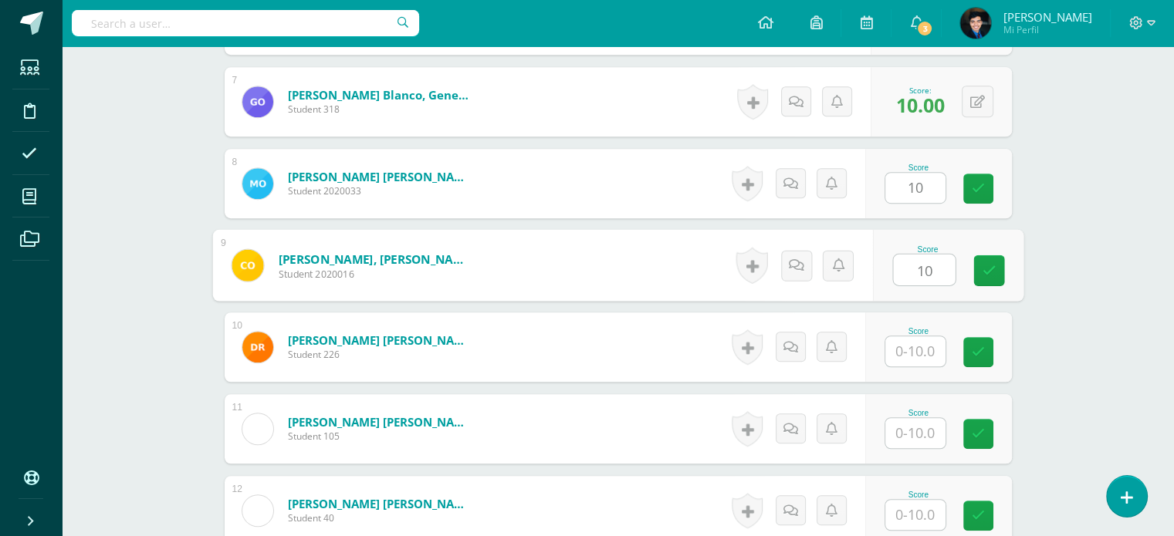
type input "10"
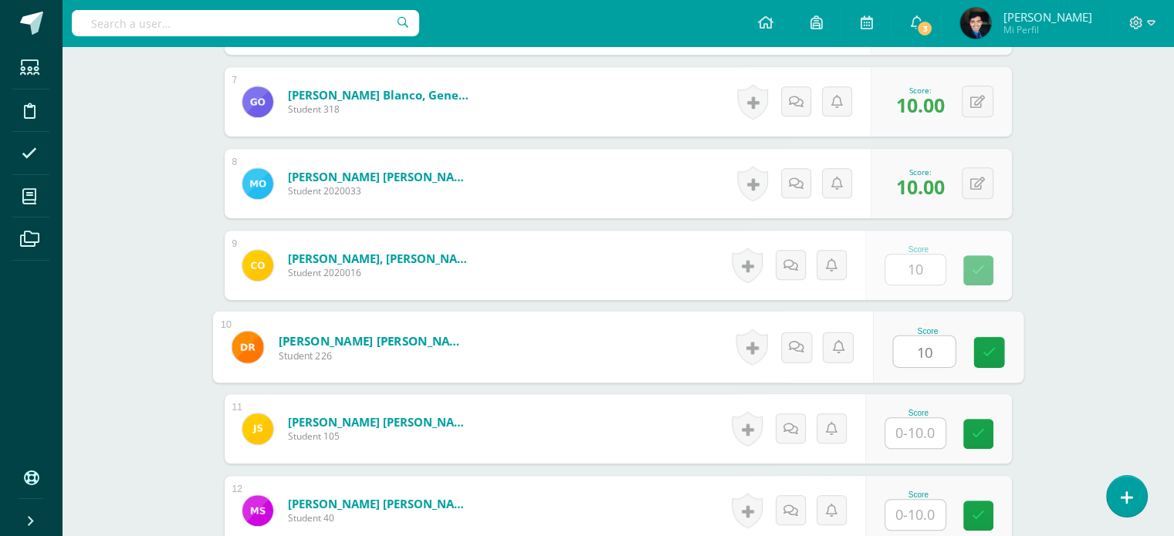
type input "10"
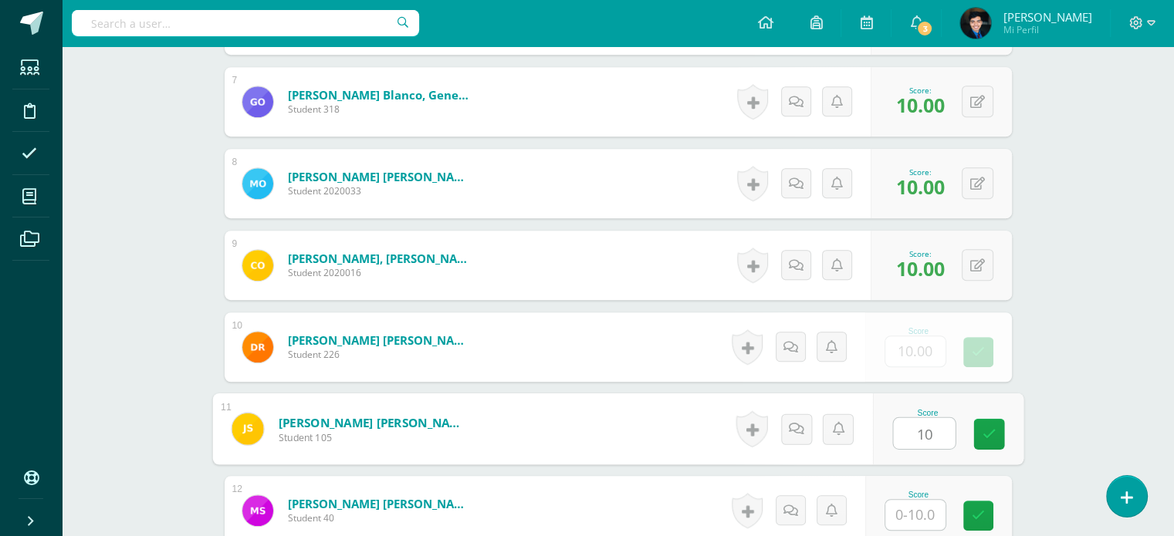
type input "10"
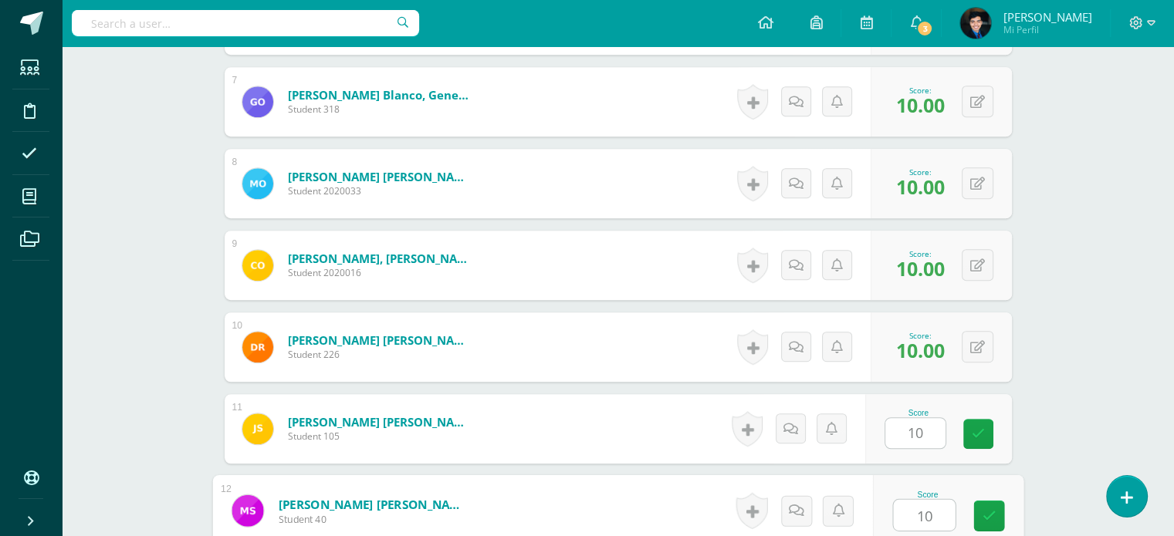
type input "10"
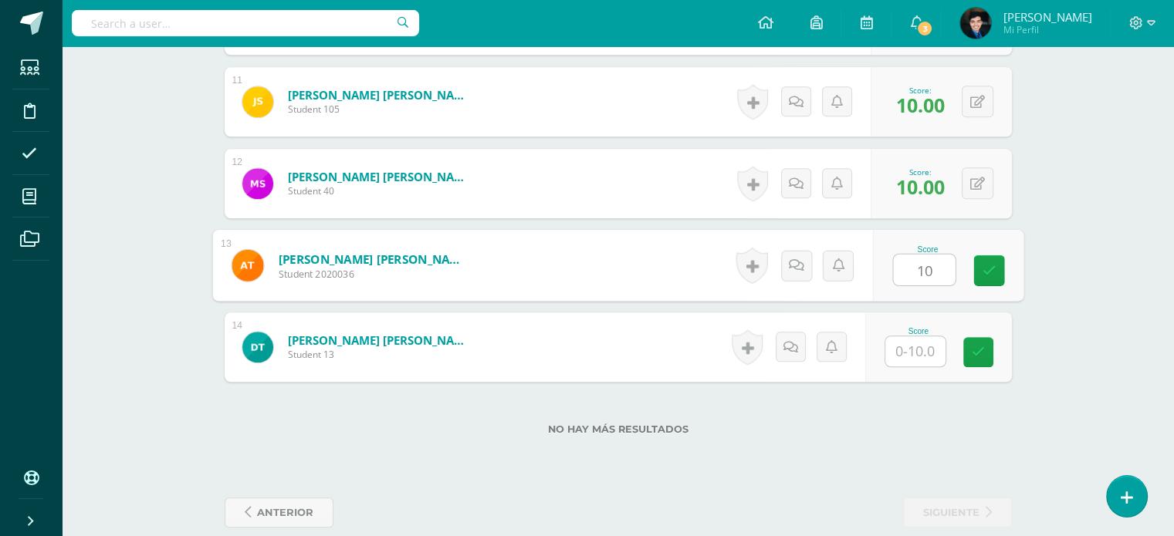
type input "10"
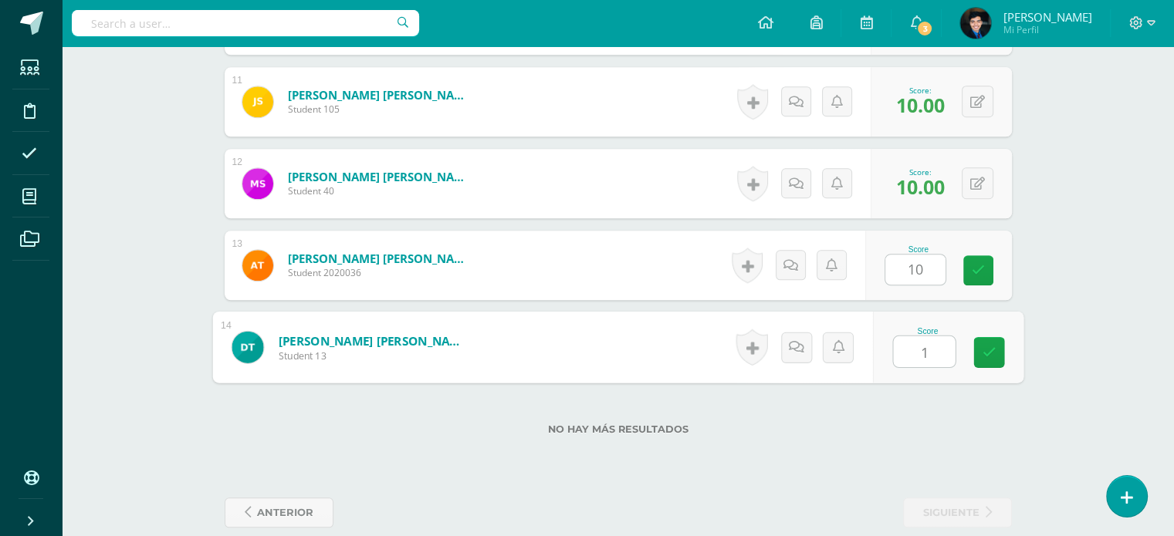
type input "10"
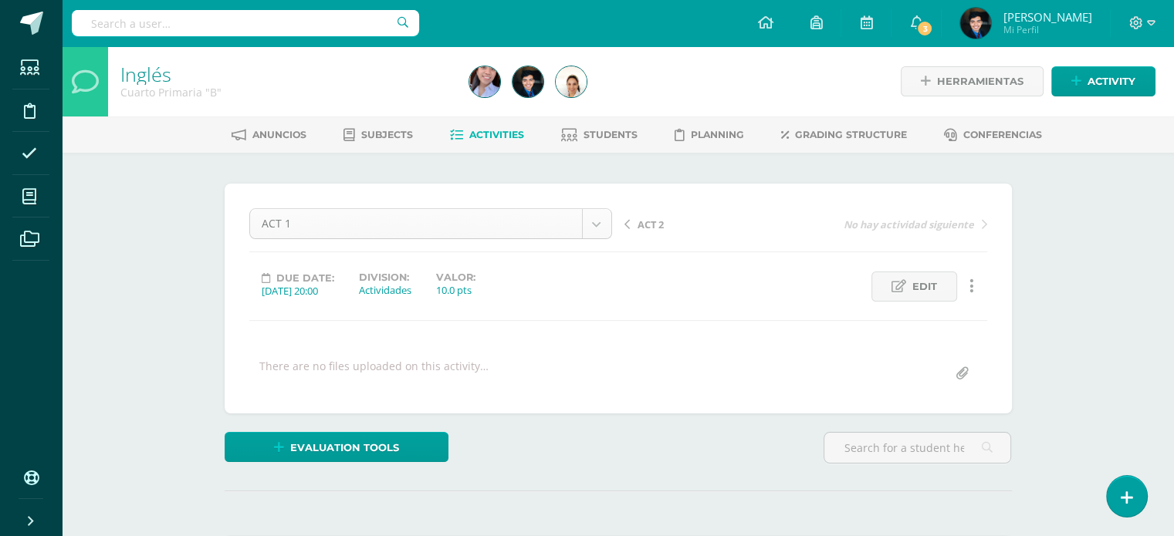
scroll to position [80, 0]
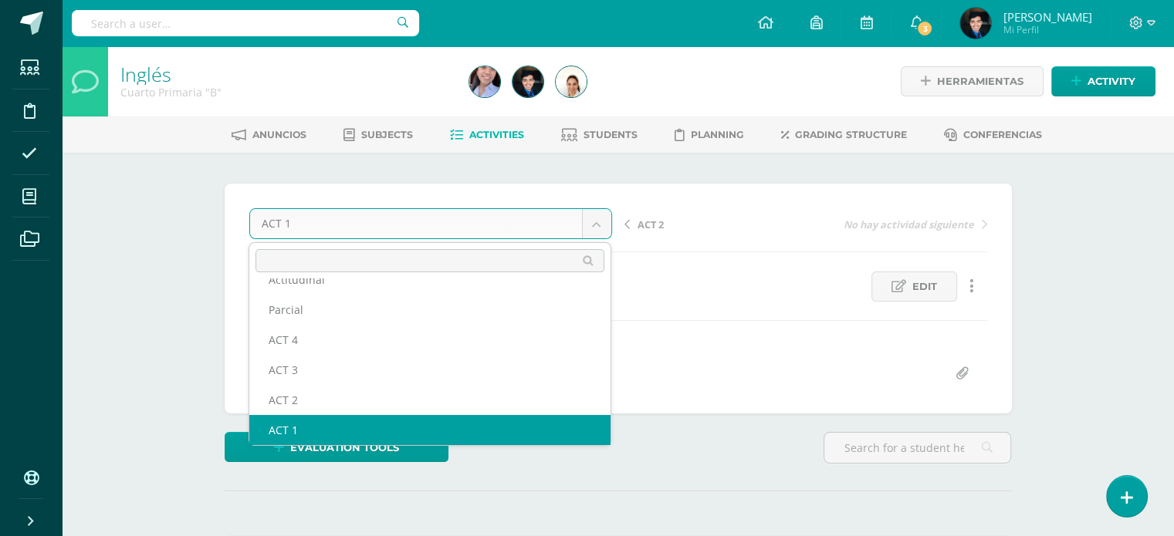
scroll to position [66, 0]
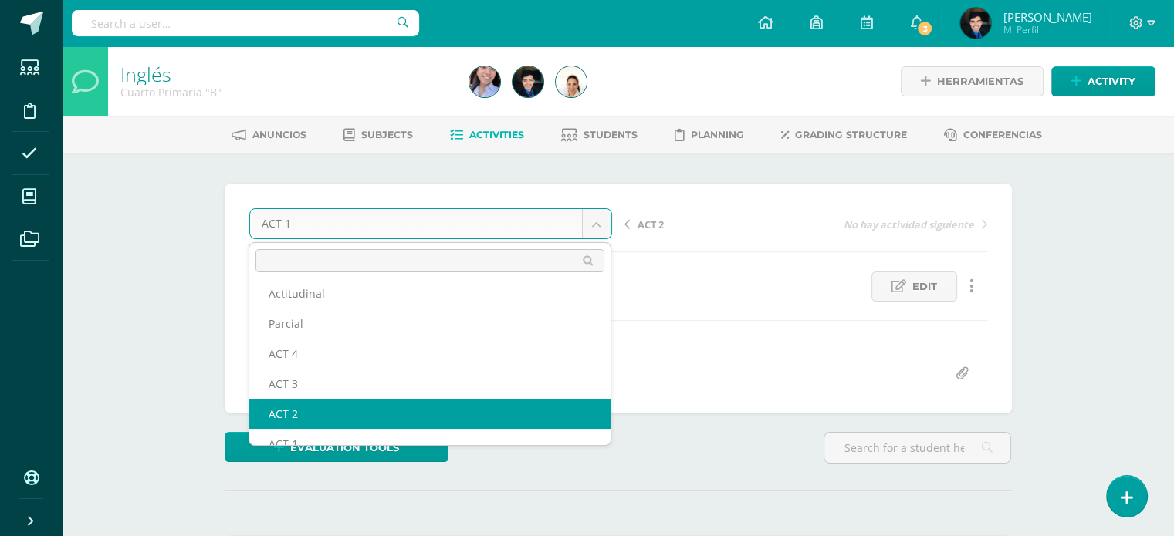
select select "/dashboard/teacher/grade-activity/123452/"
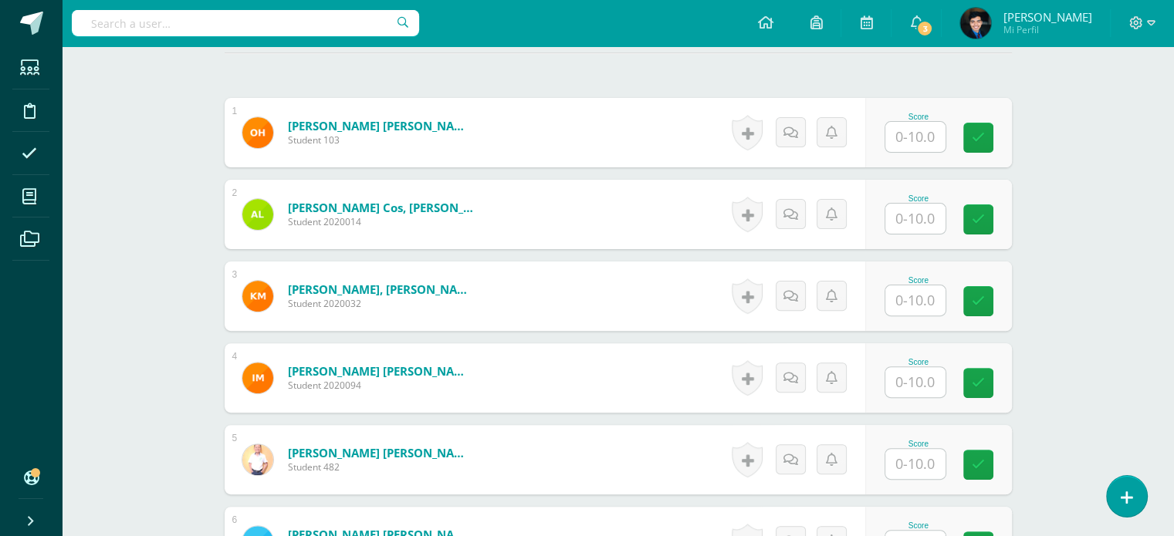
scroll to position [340, 0]
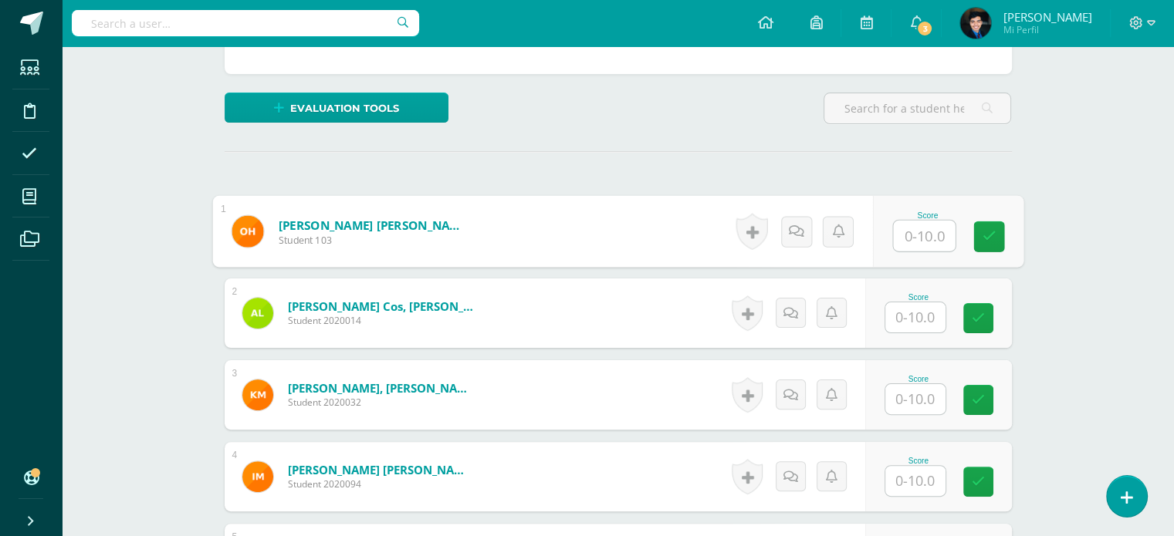
click at [910, 234] on input "text" at bounding box center [924, 236] width 62 height 31
type input "10"
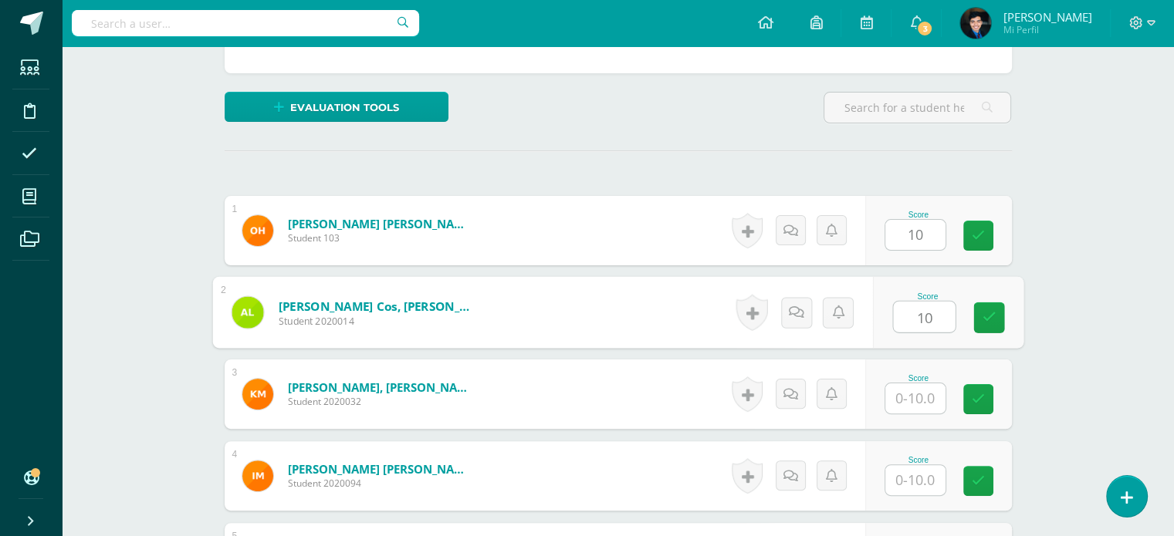
type input "10"
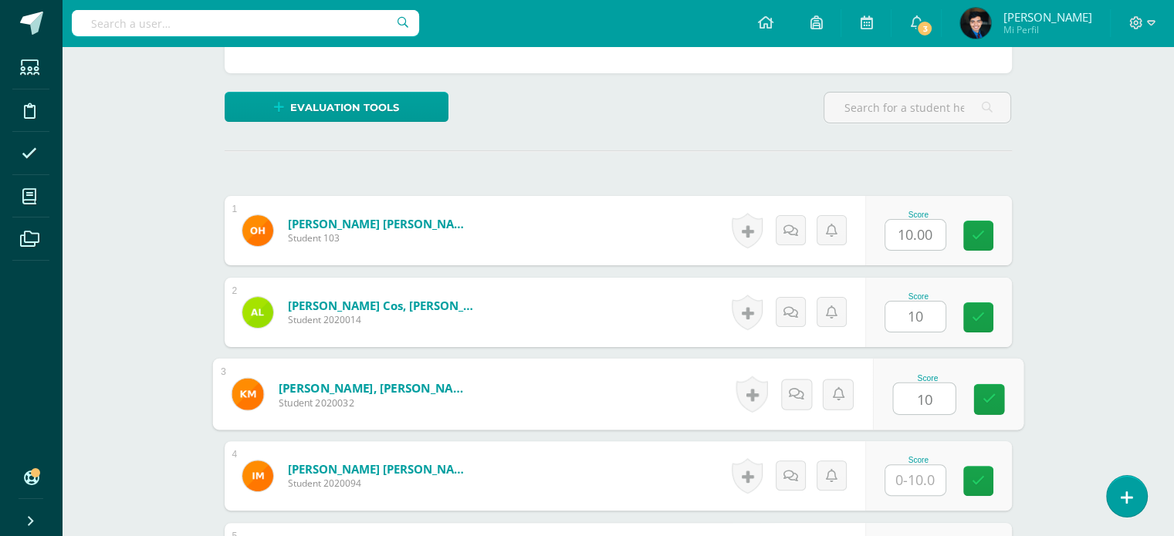
type input "10"
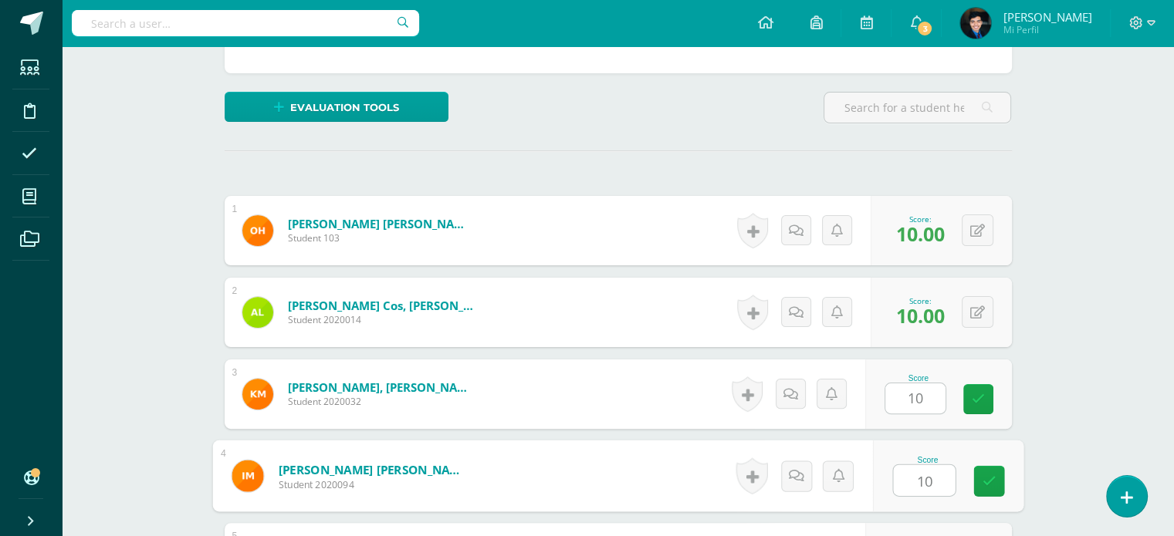
type input "10"
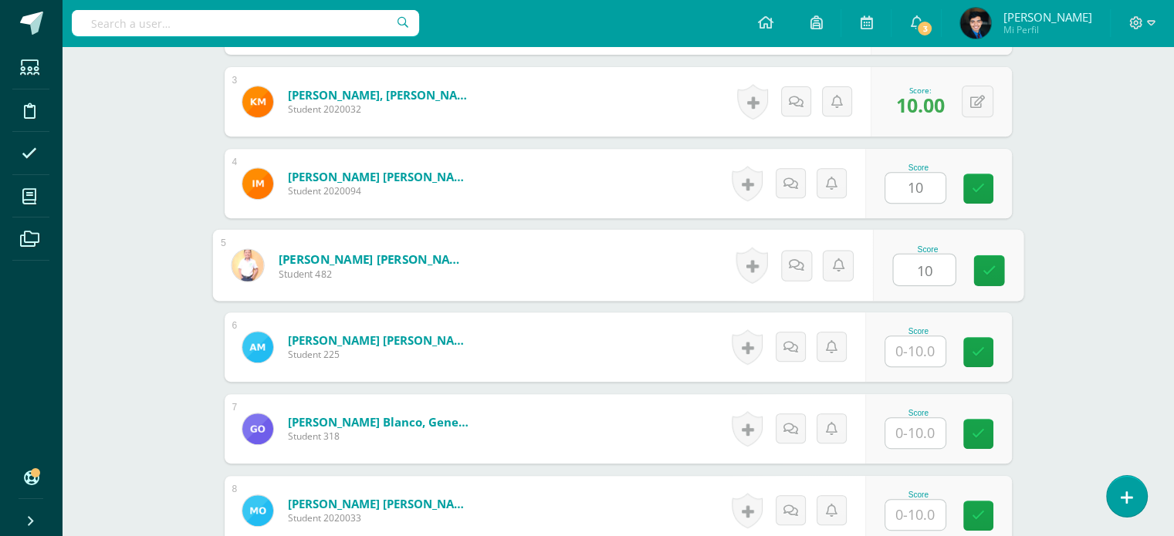
type input "10"
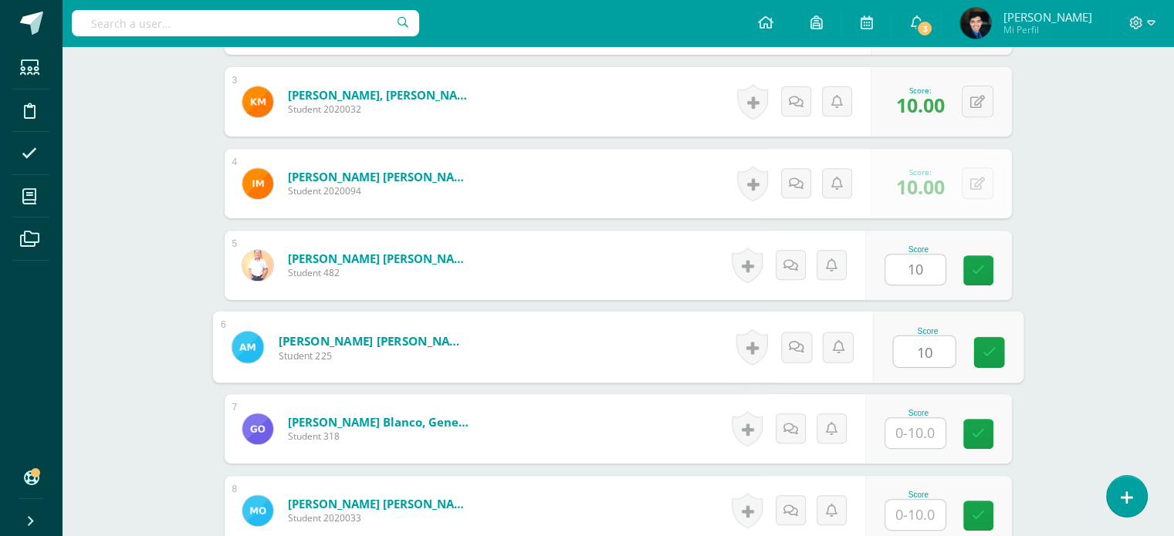
type input "10"
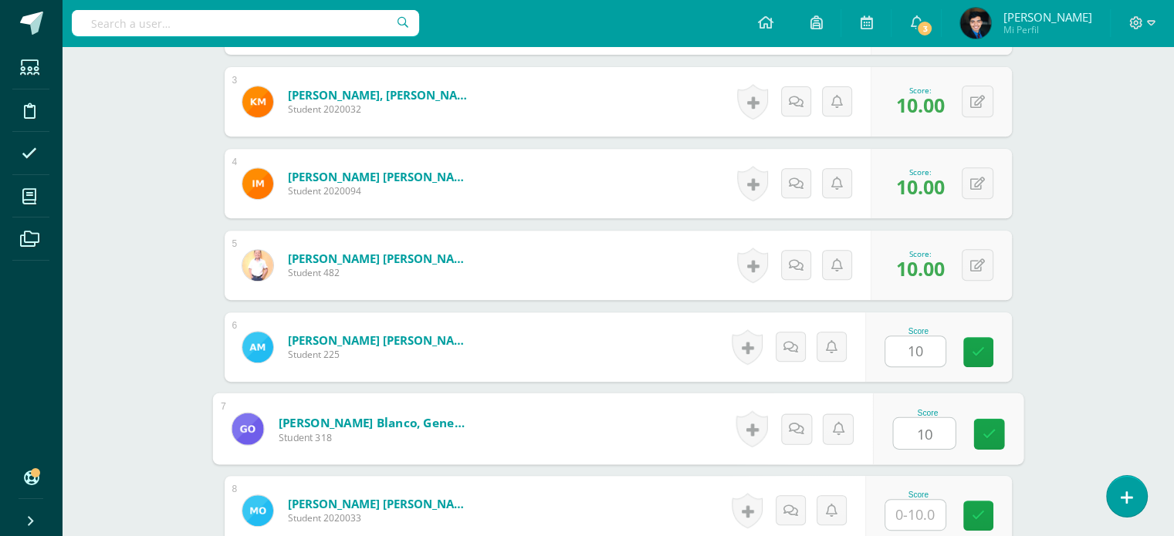
type input "10"
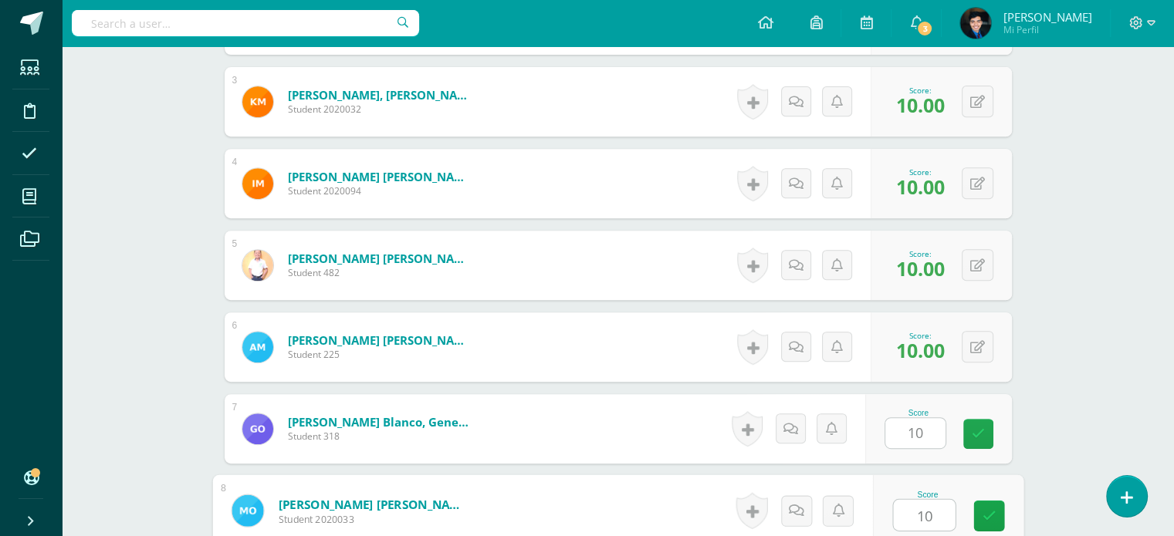
type input "10"
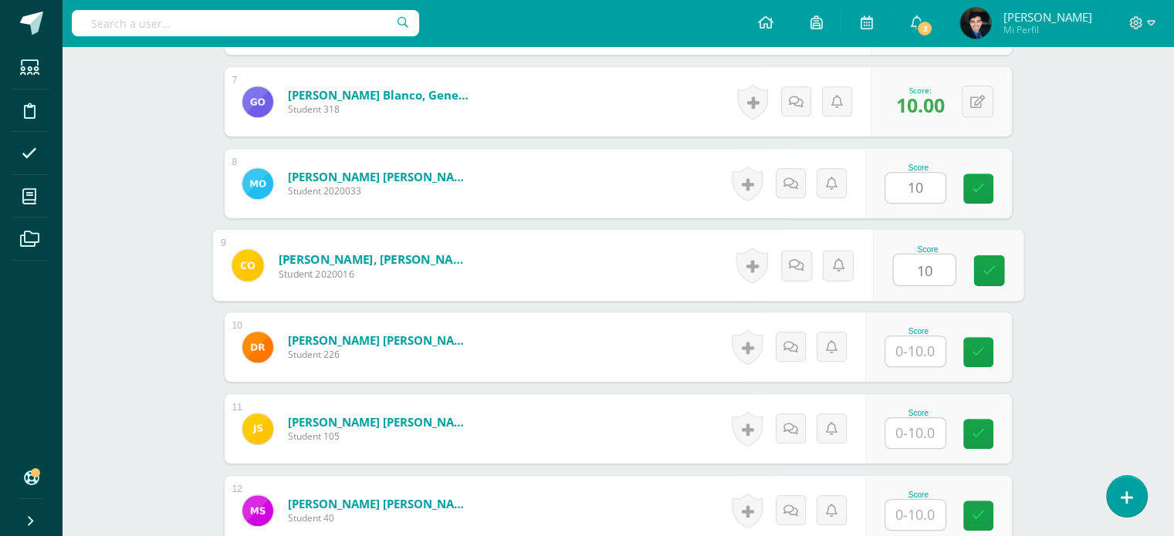
type input "10"
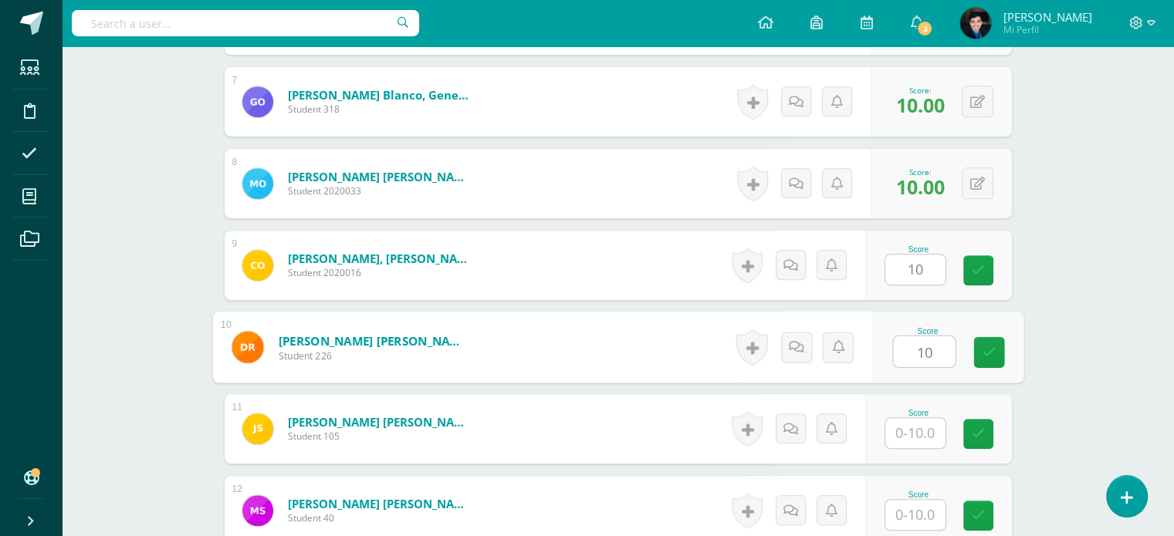
type input "10"
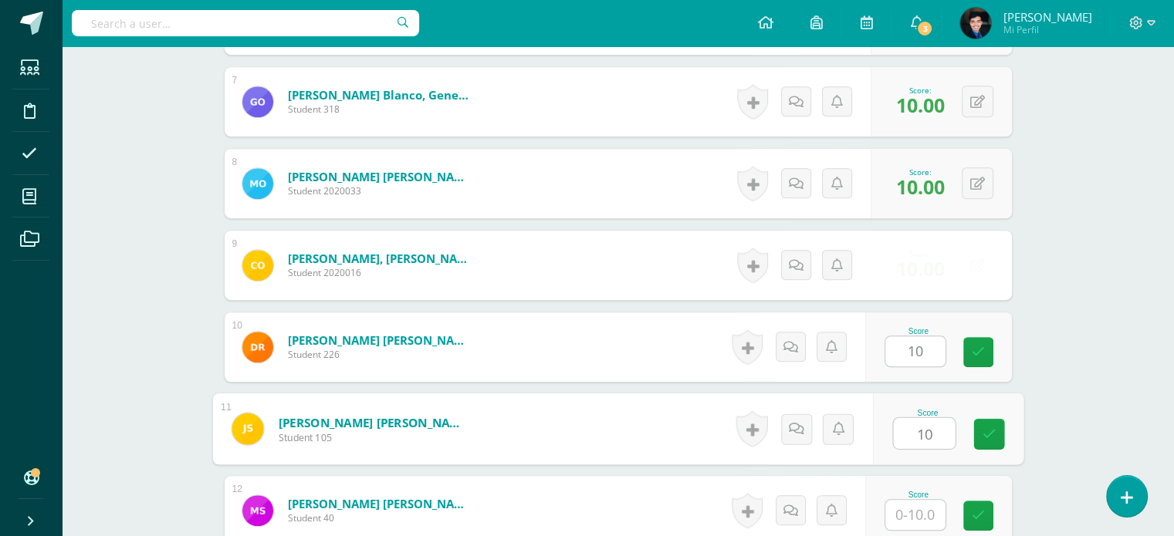
type input "10"
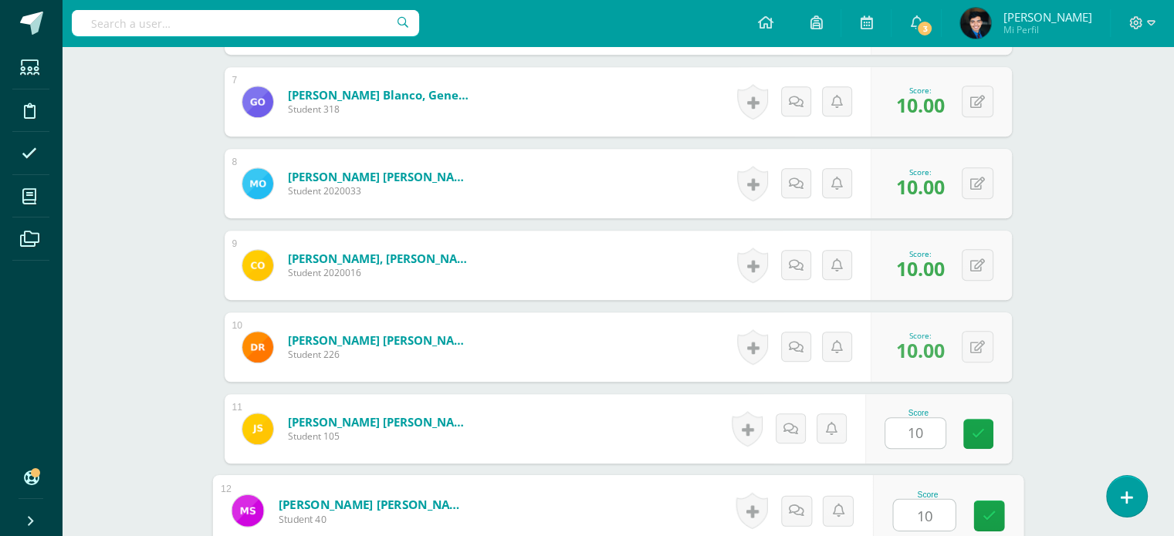
type input "10"
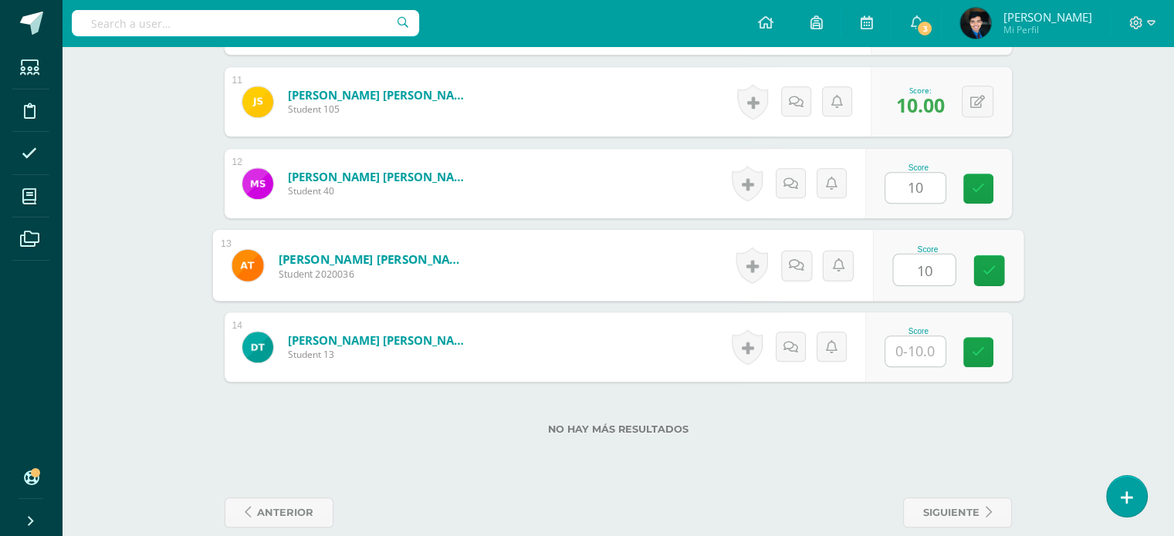
type input "10"
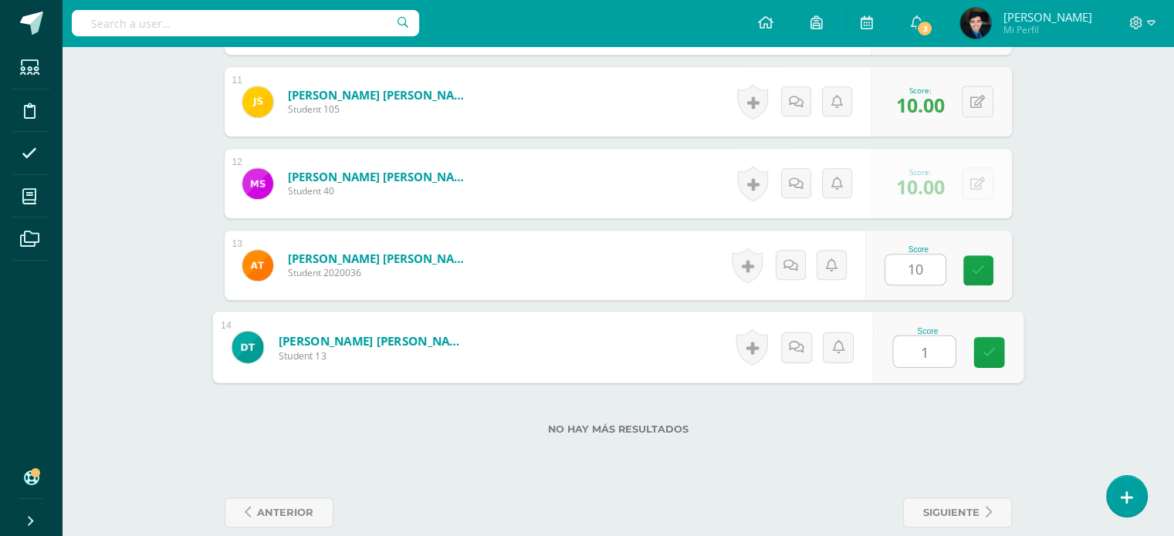
type input "10"
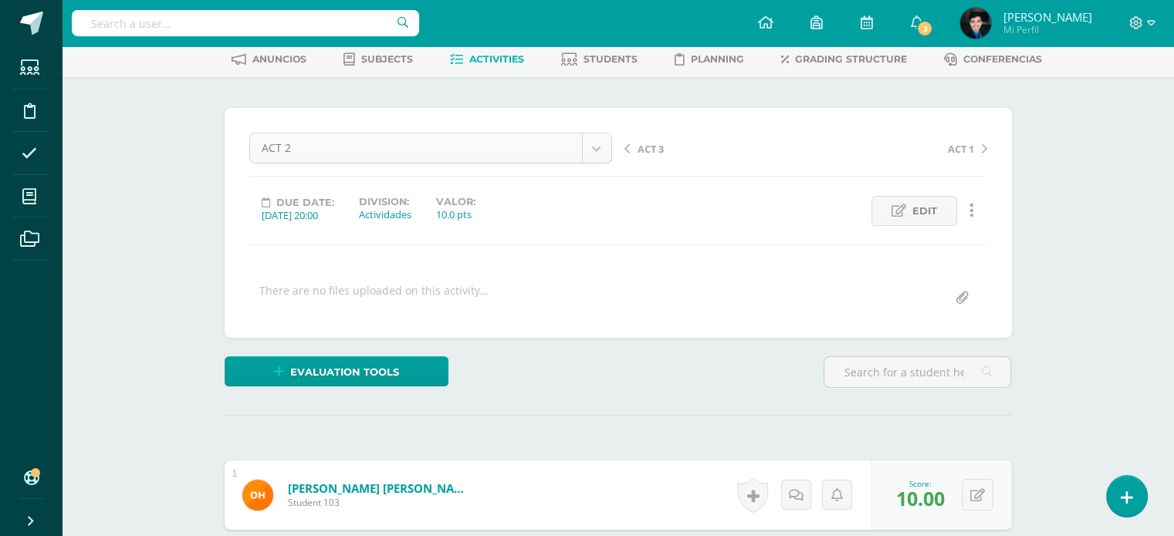
scroll to position [49, 0]
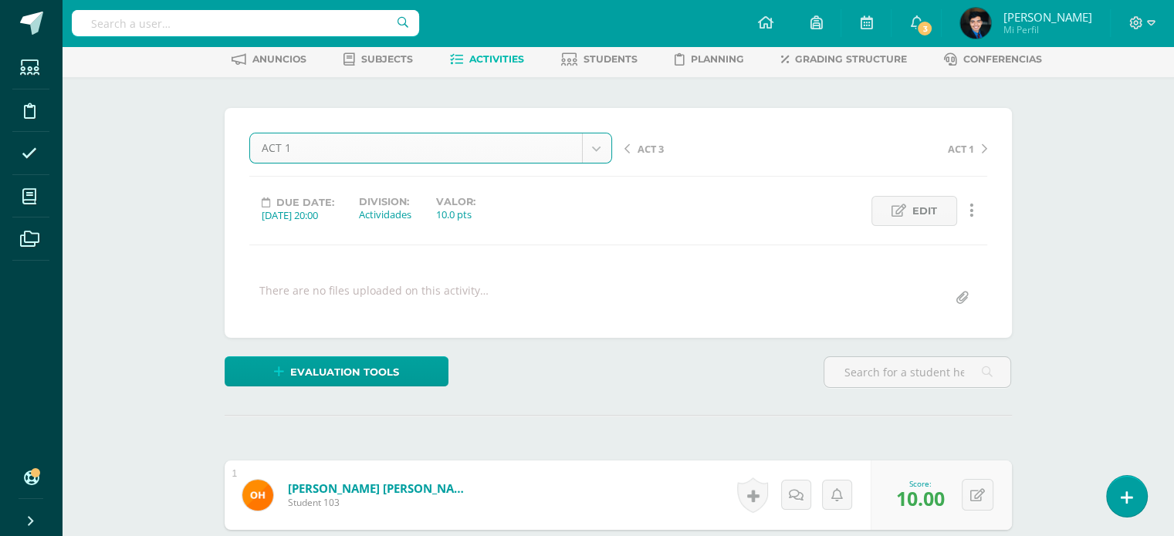
select select "/dashboard/teacher/grade-activity/123446/"
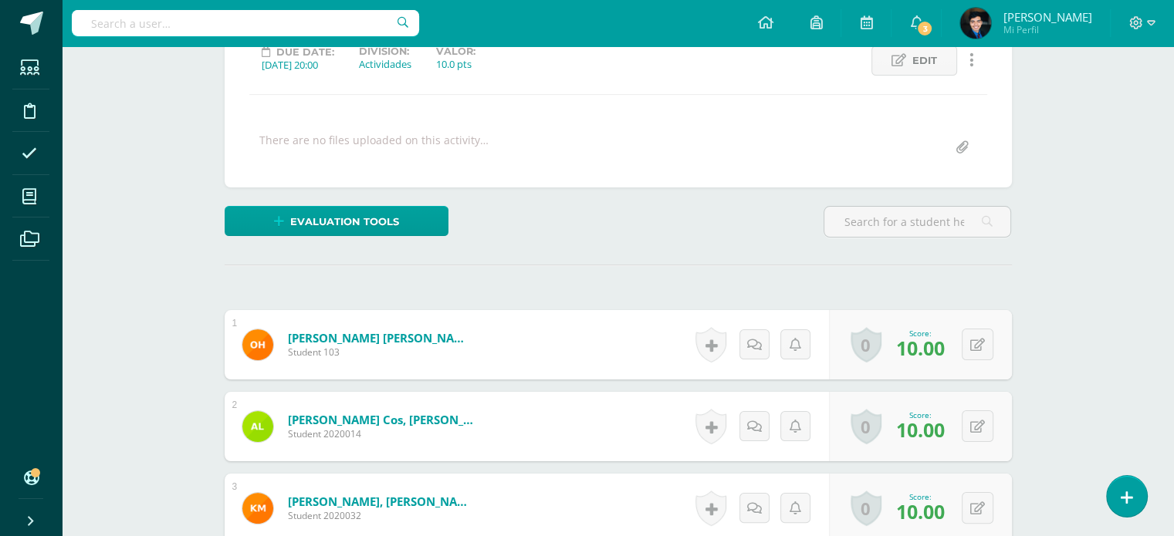
scroll to position [225, 0]
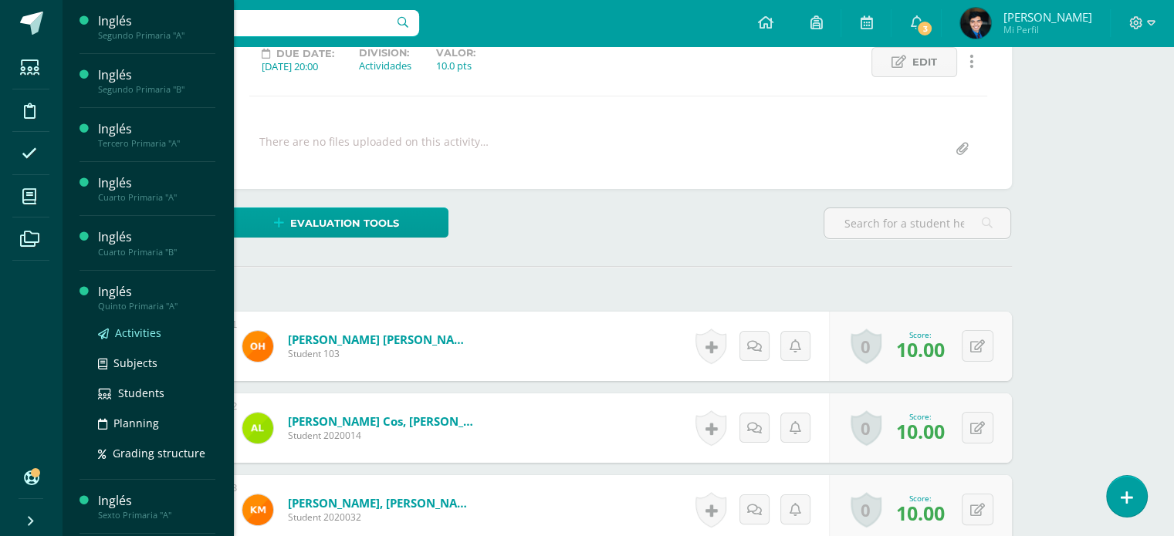
click at [140, 333] on span "Activities" at bounding box center [138, 333] width 46 height 15
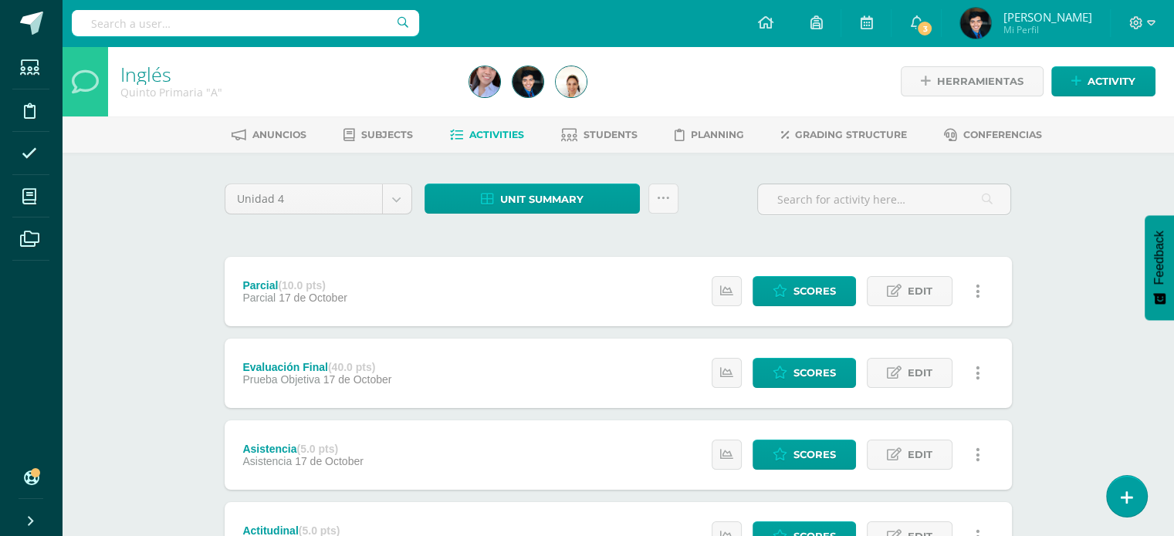
click at [393, 248] on div "Unidad 4 Unidad 1 Unidad 2 Unidad 3 Unidad 4 Unit summary Download as HTML Down…" at bounding box center [617, 536] width 799 height 705
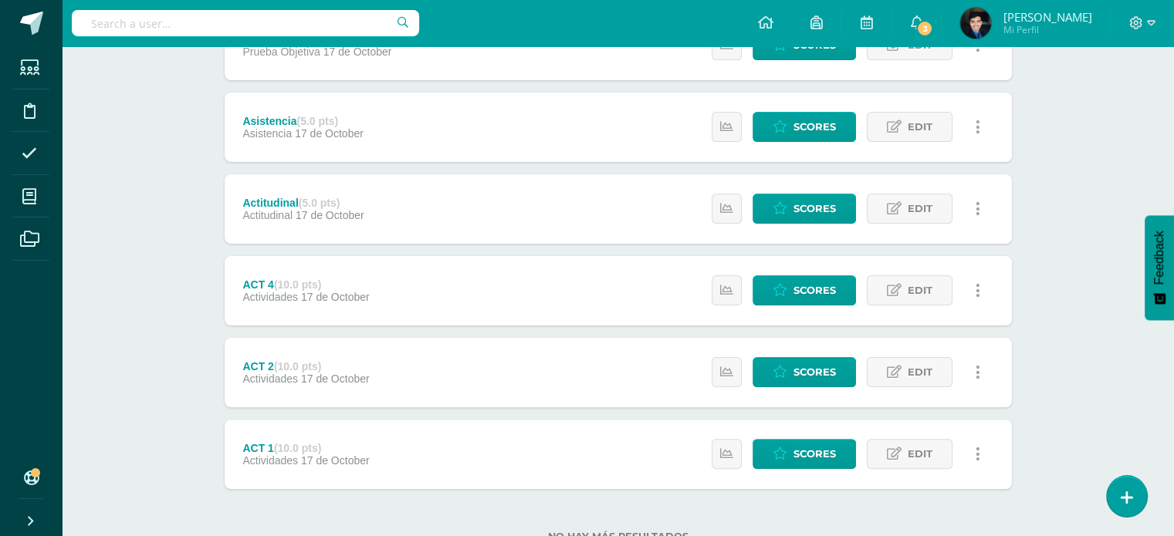
scroll to position [383, 0]
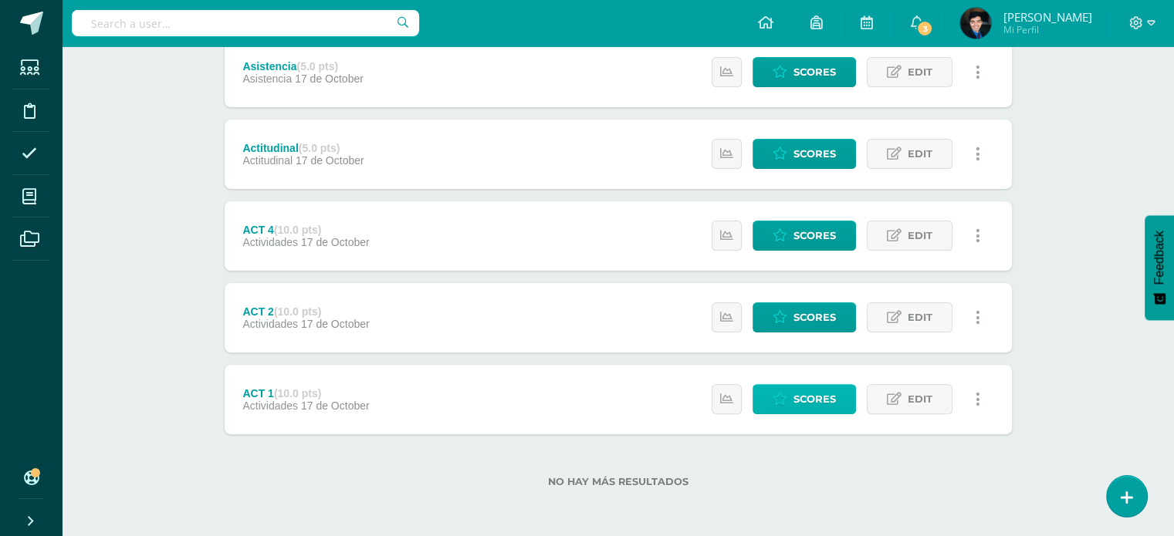
click at [783, 401] on icon at bounding box center [779, 399] width 15 height 13
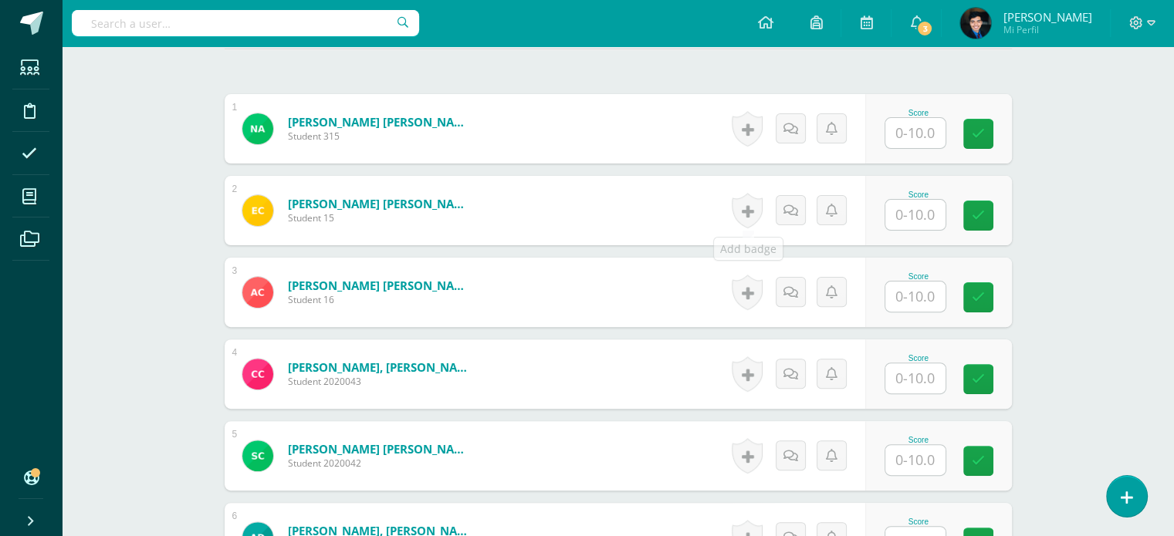
scroll to position [443, 0]
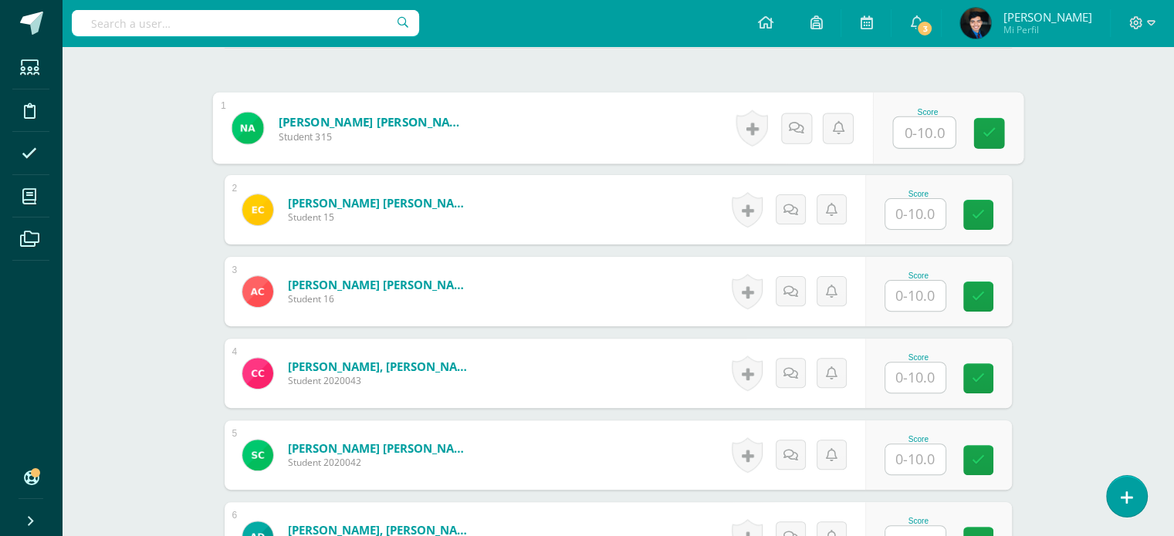
click at [913, 129] on input "text" at bounding box center [924, 132] width 62 height 31
type input "10"
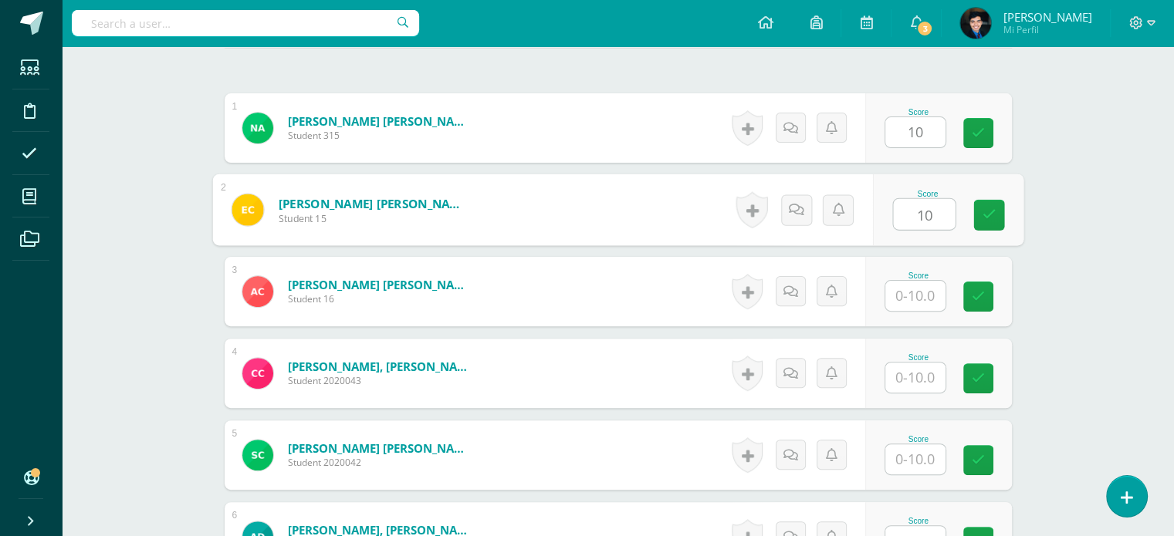
type input "10"
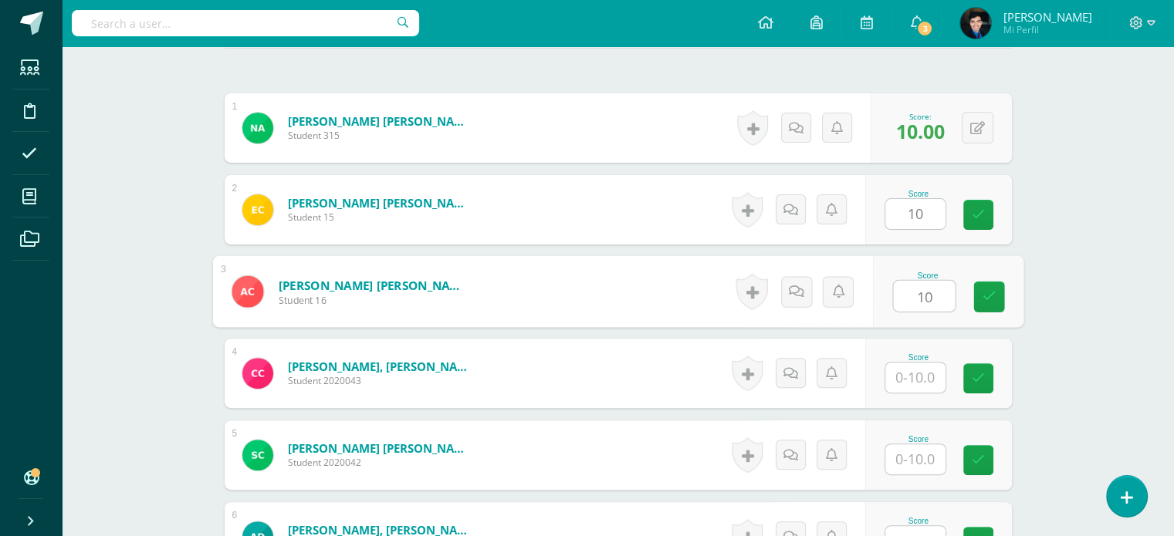
type input "10"
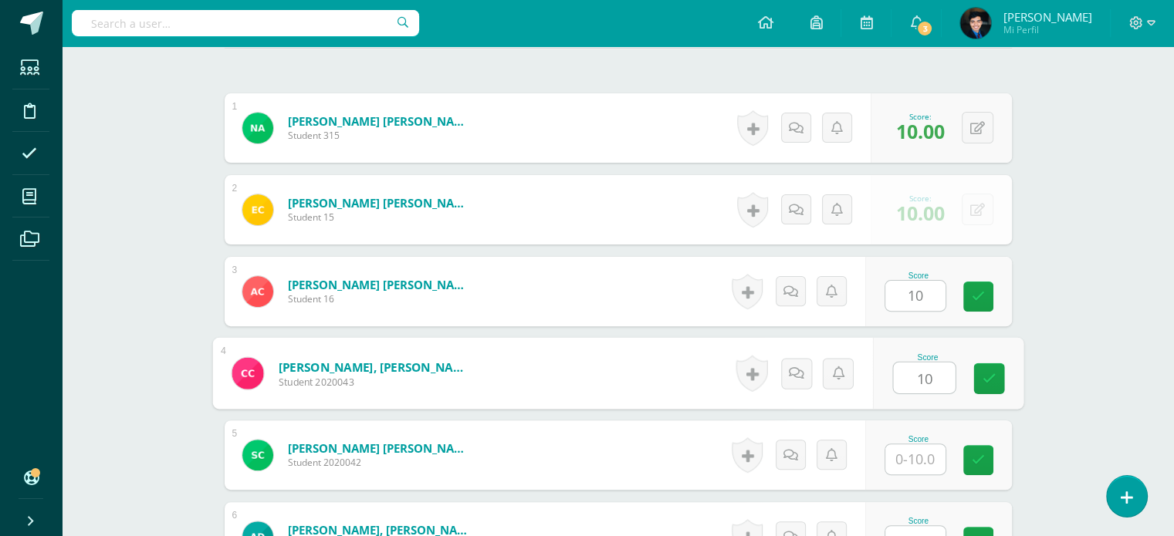
type input "10"
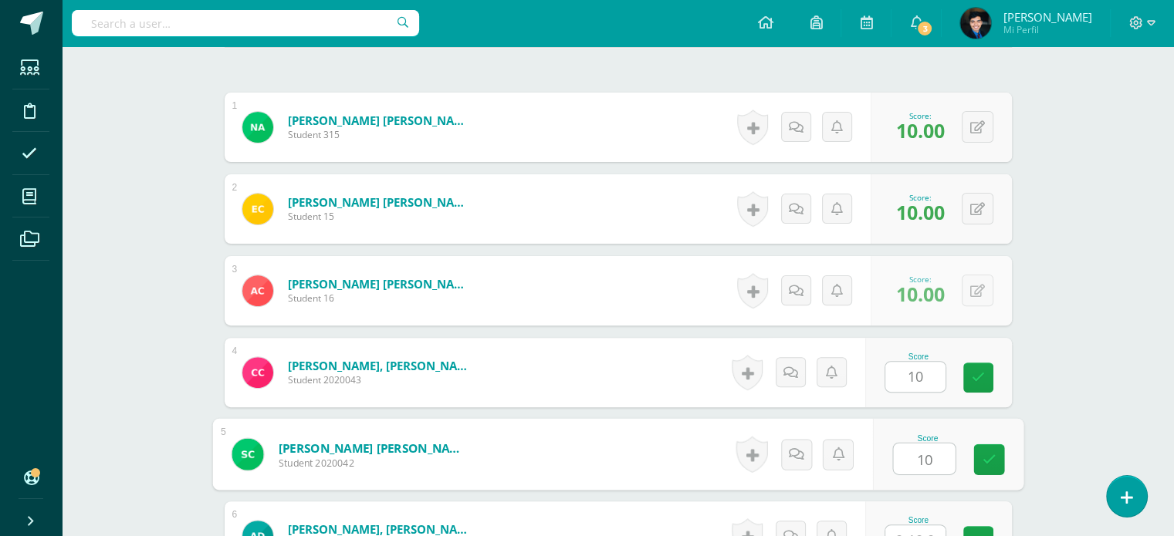
type input "10"
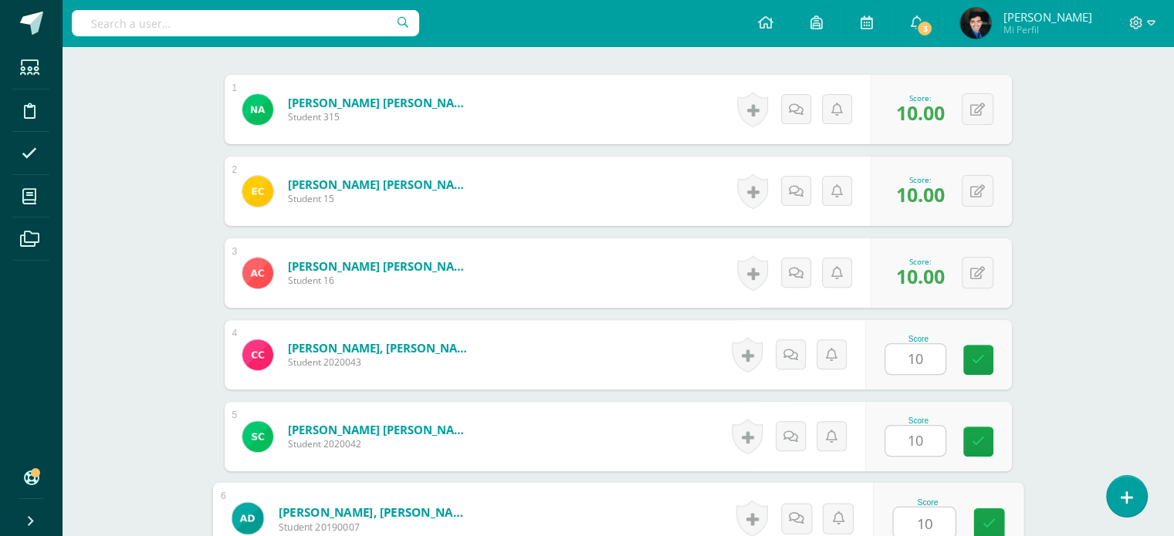
type input "10"
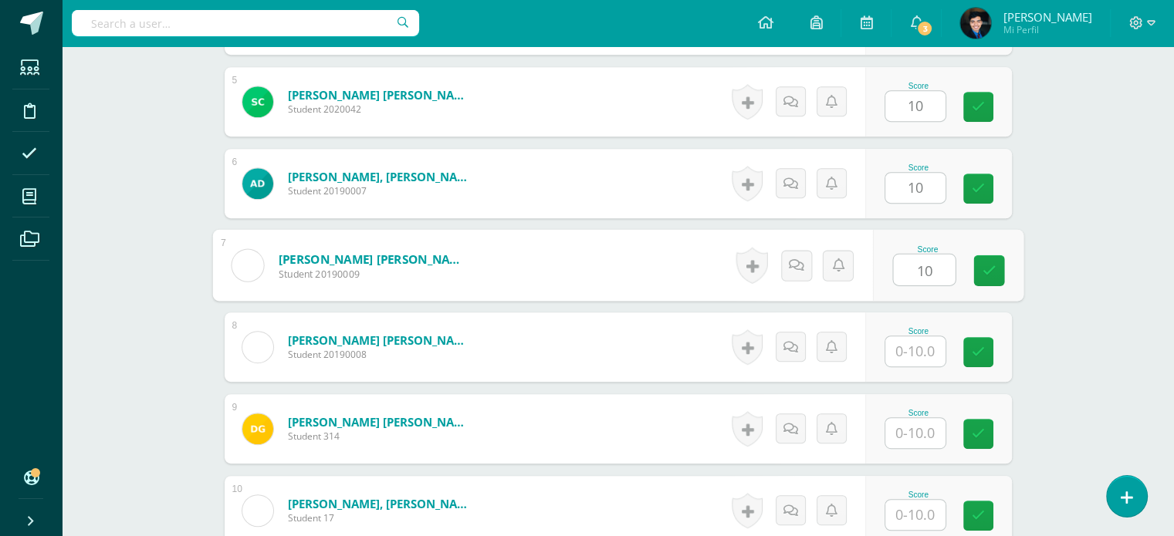
type input "10"
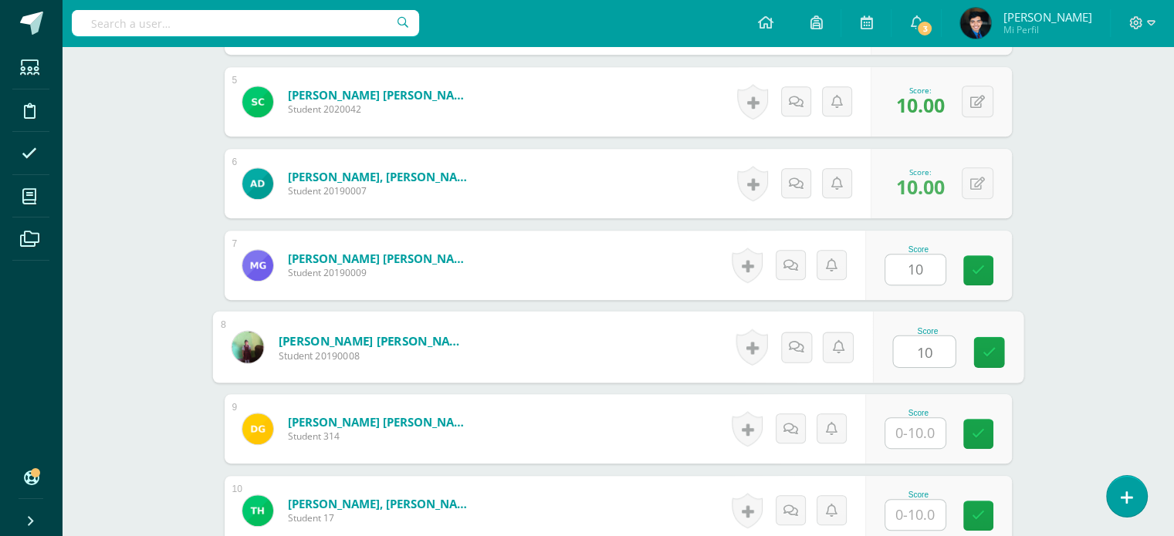
type input "10"
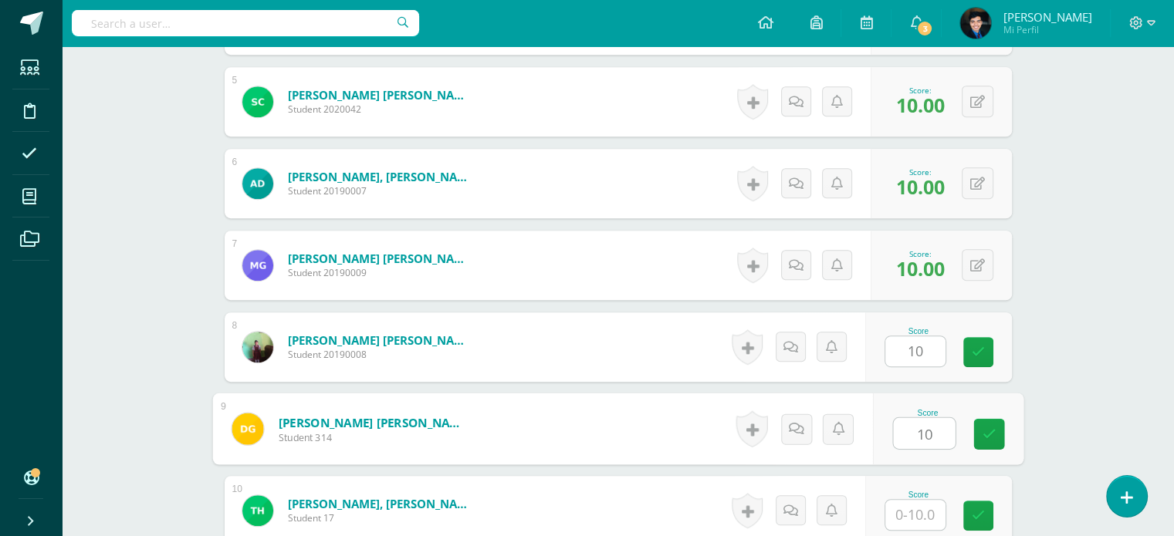
type input "10"
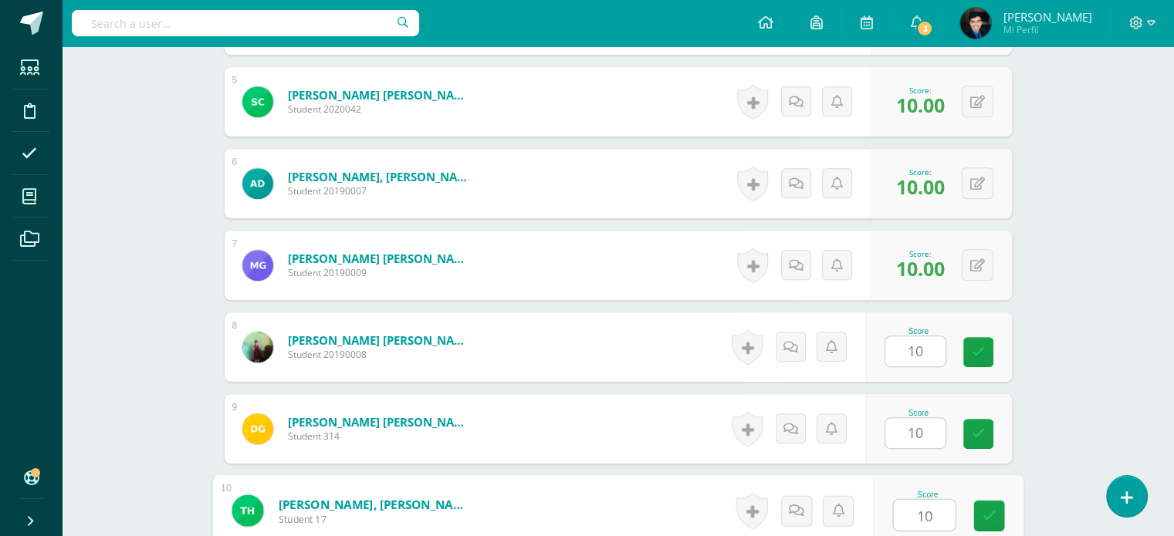
type input "10"
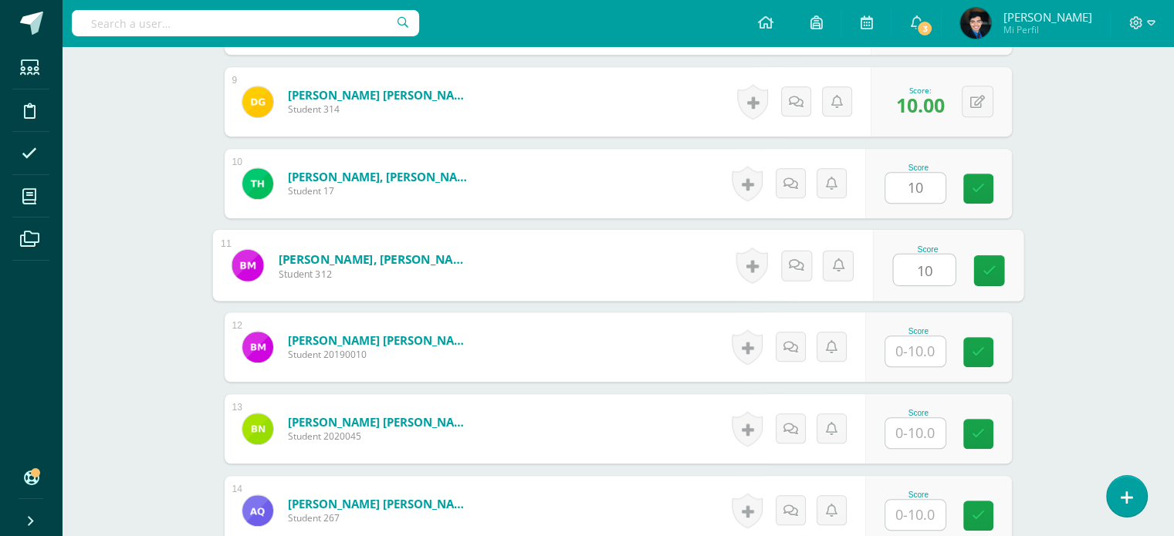
type input "10"
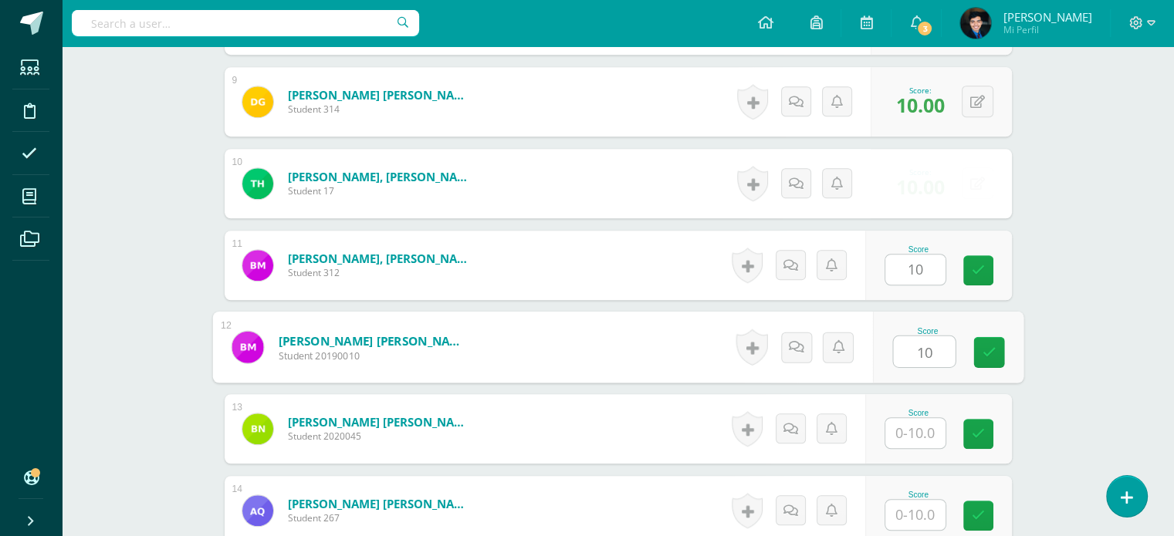
scroll to position [1124, 0]
type input "10"
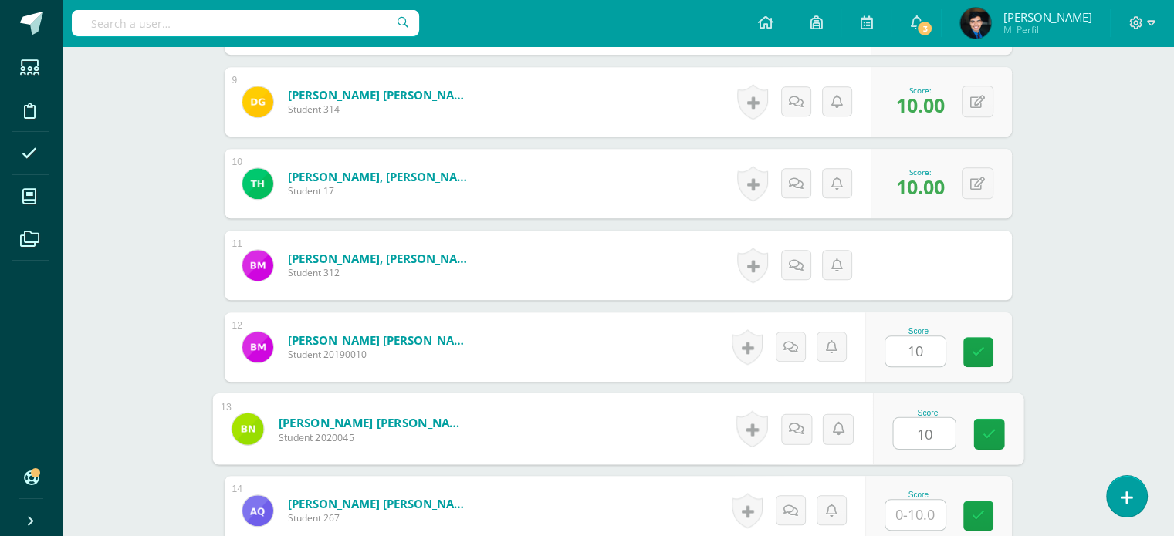
type input "10"
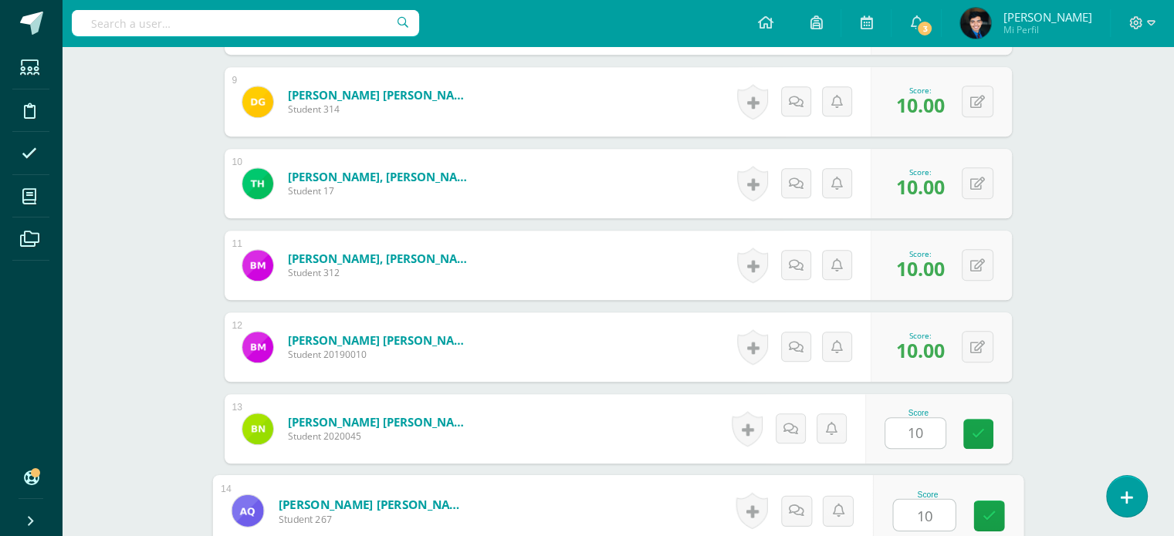
type input "10"
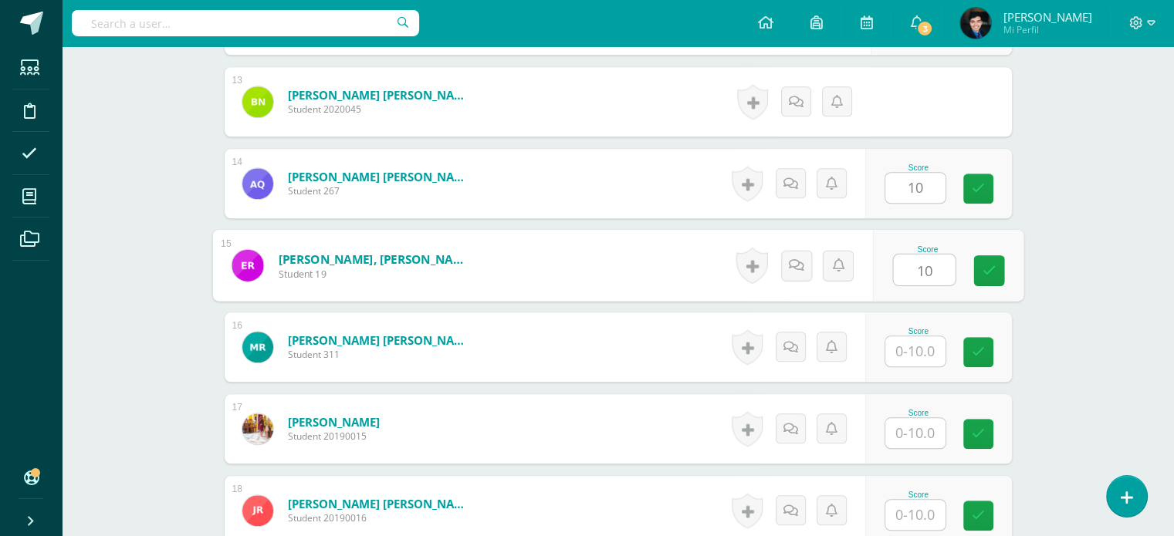
type input "10"
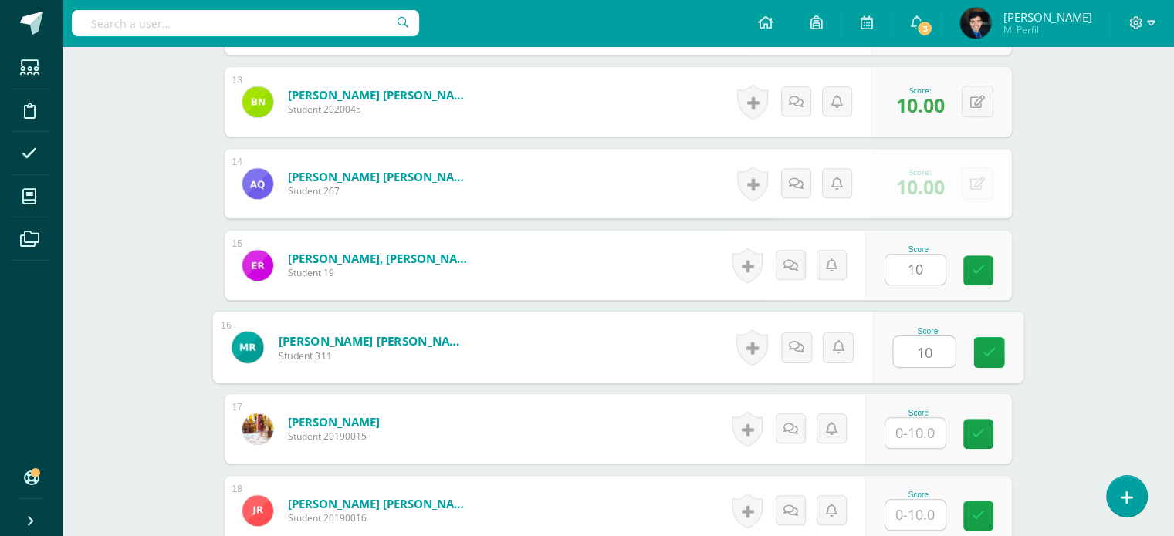
type input "10"
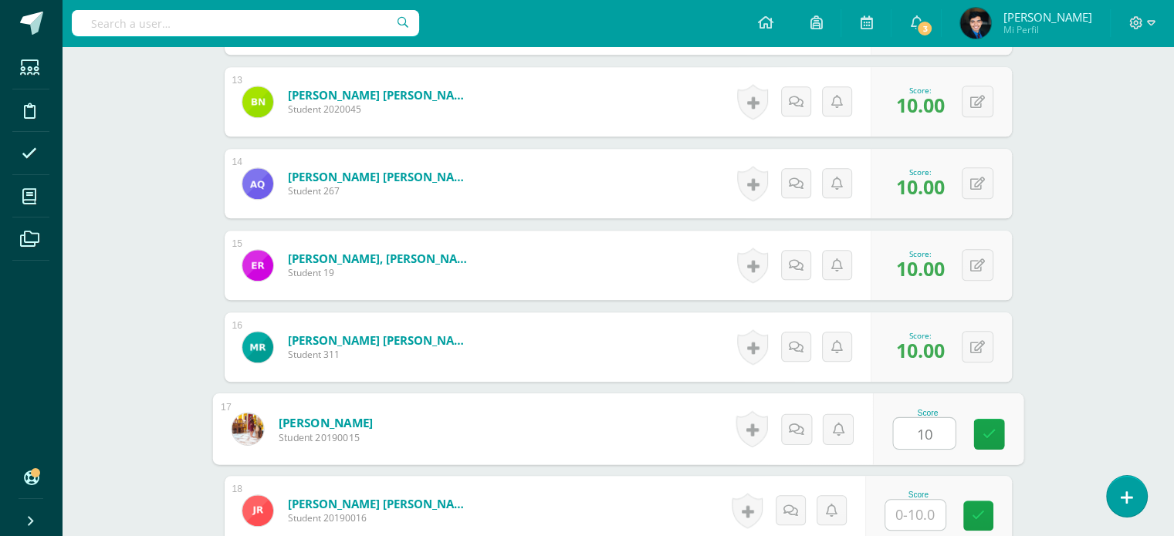
type input "10"
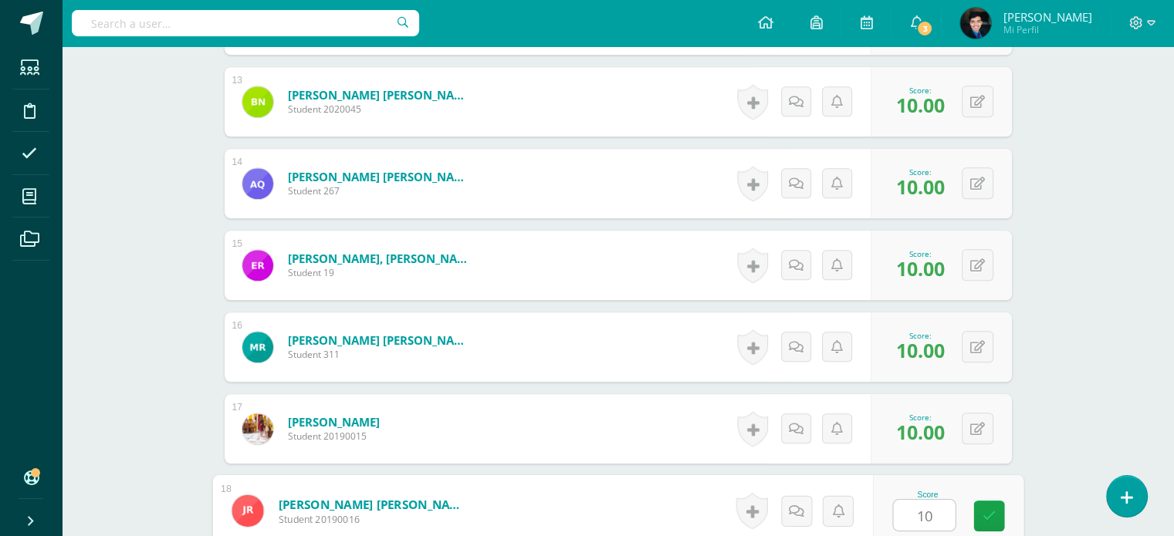
type input "10"
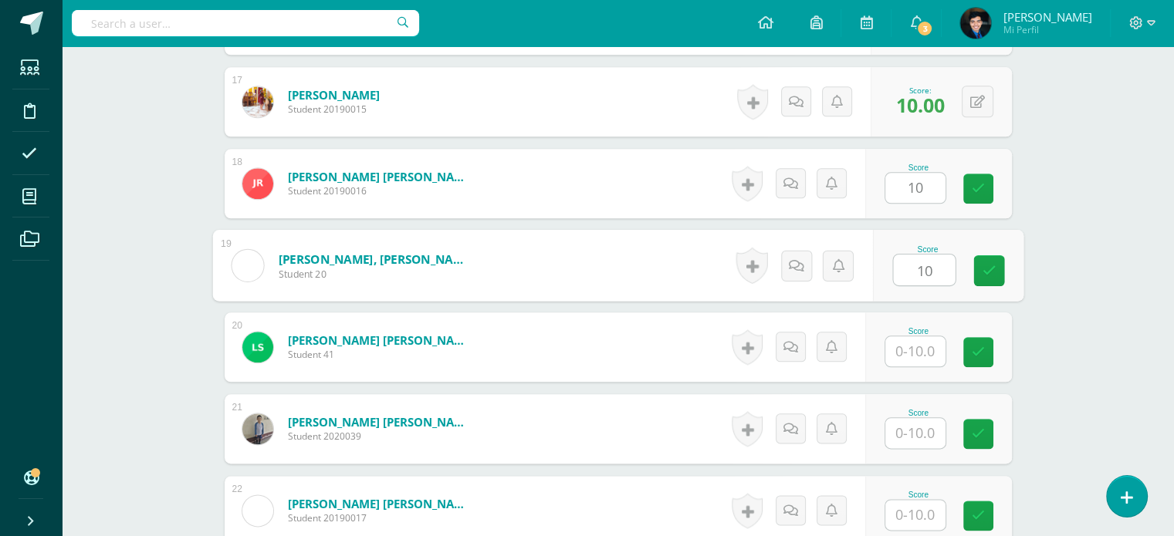
type input "10"
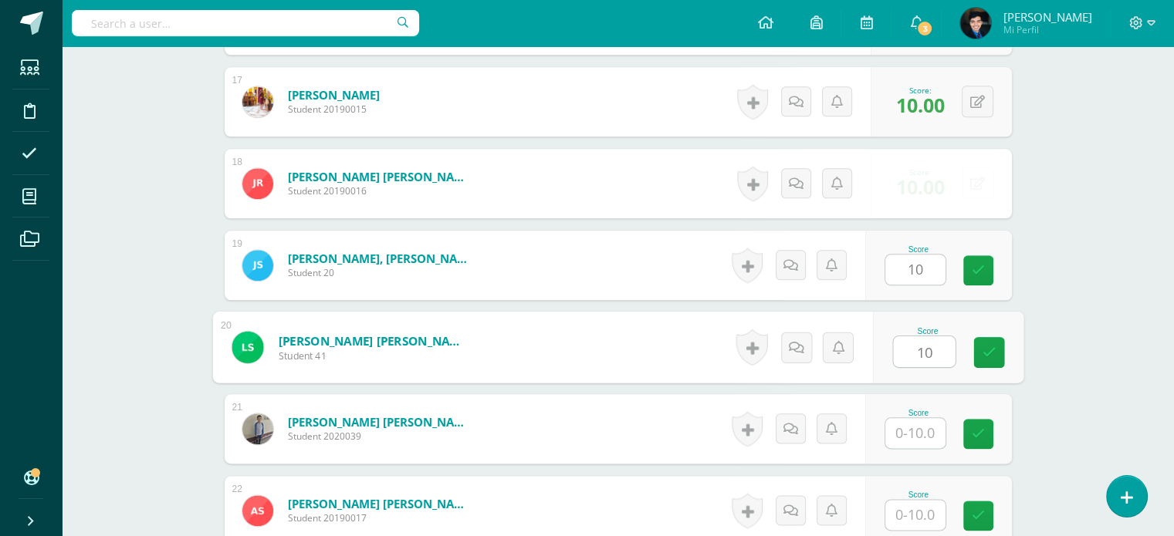
type input "10"
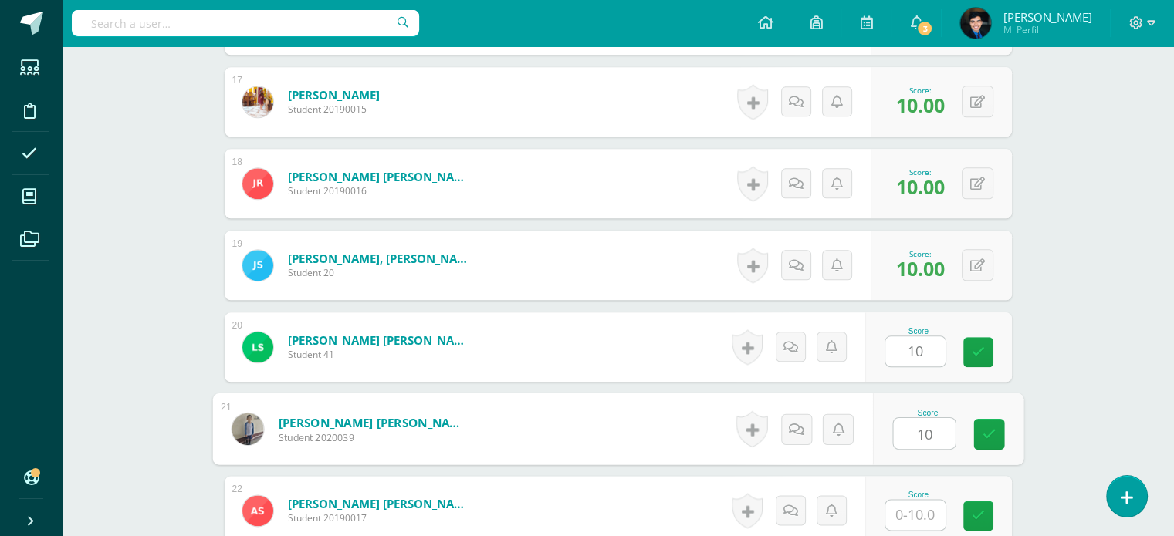
type input "10"
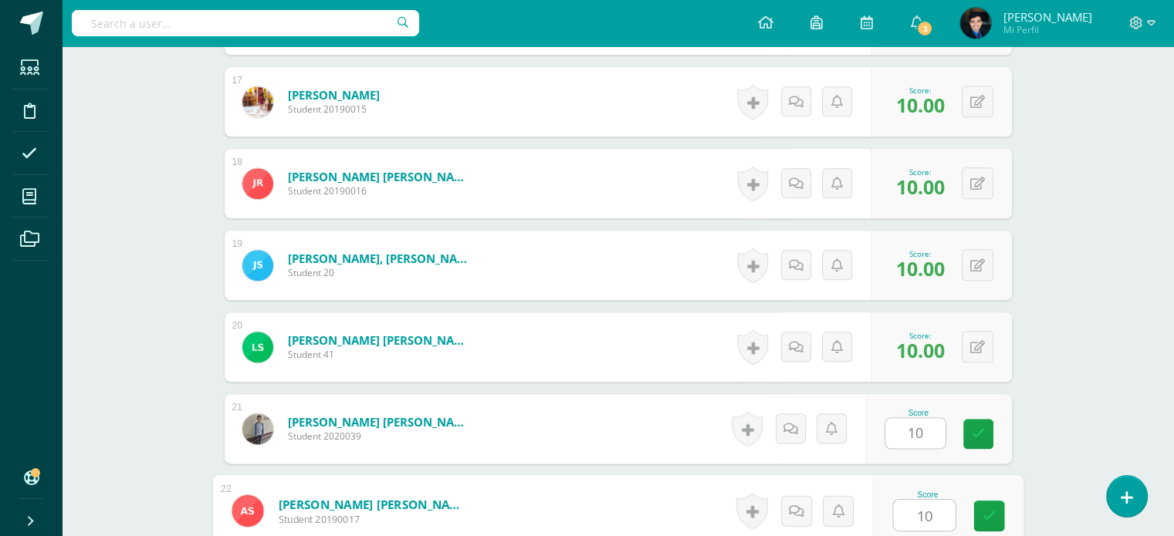
type input "10"
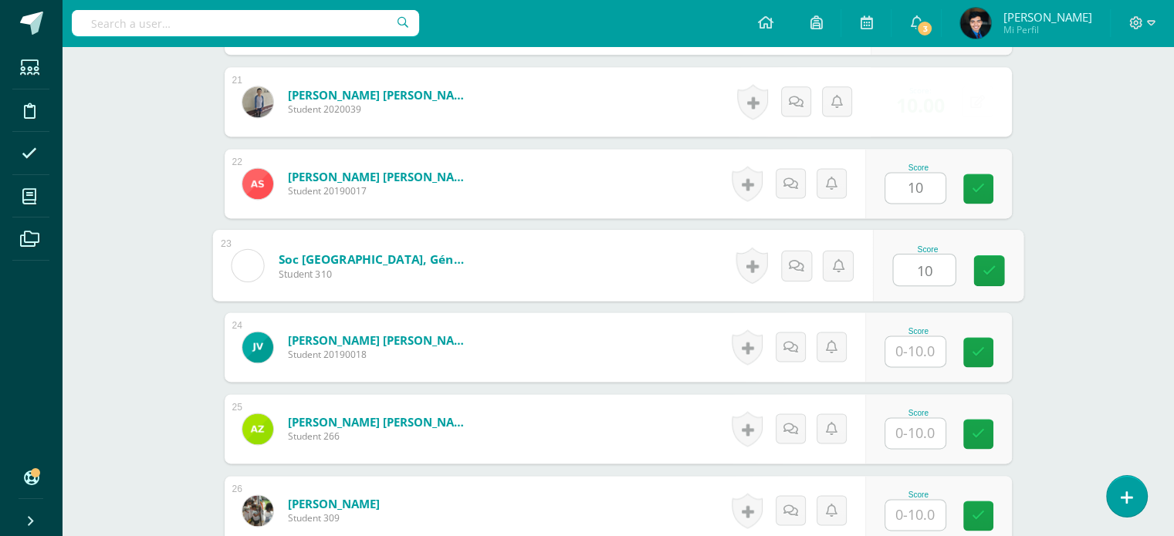
type input "10"
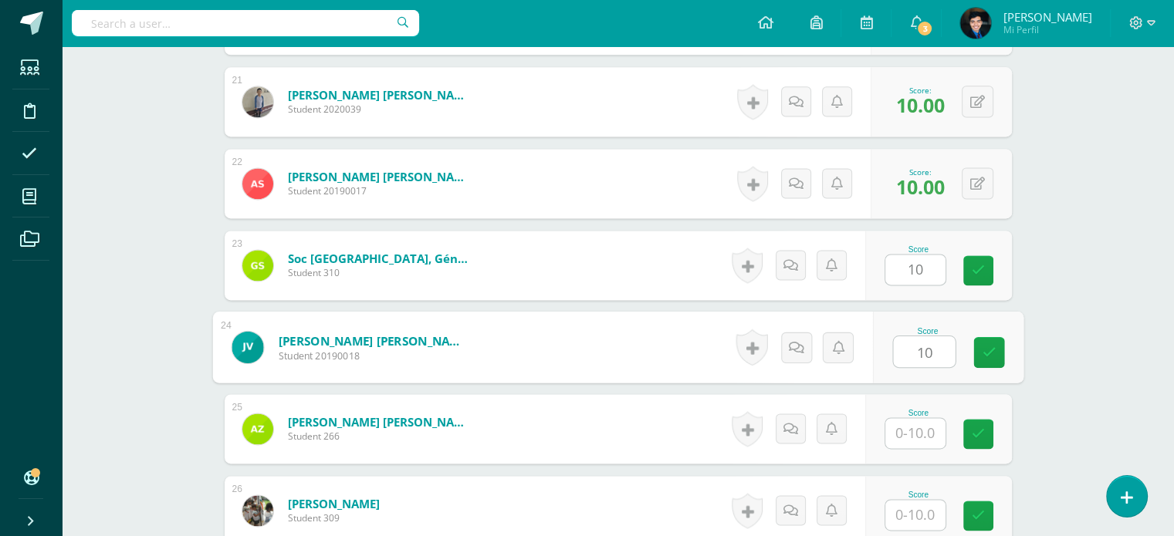
type input "10"
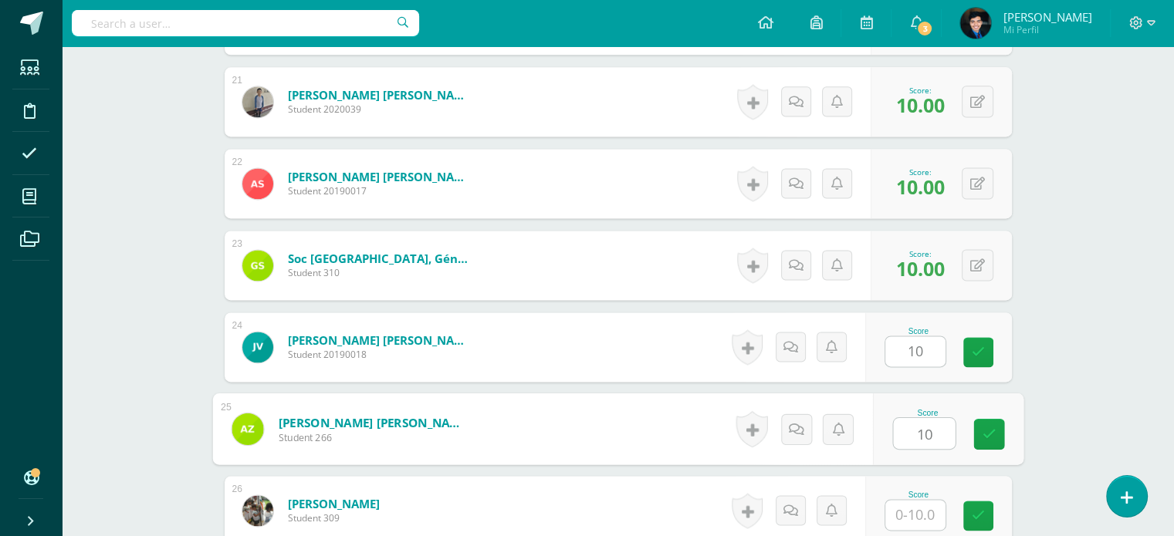
type input "10"
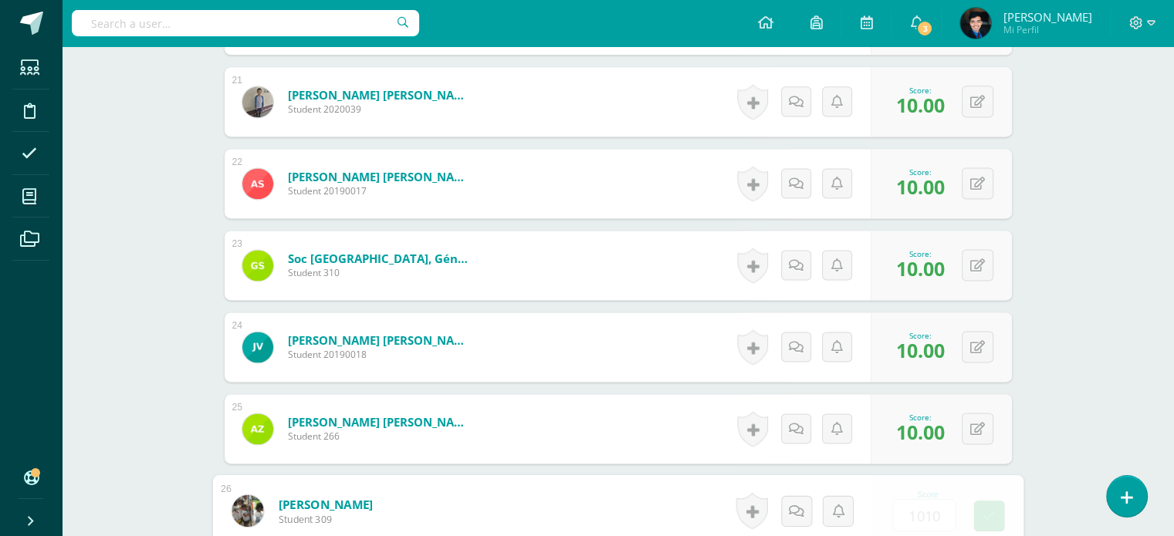
type input "10101"
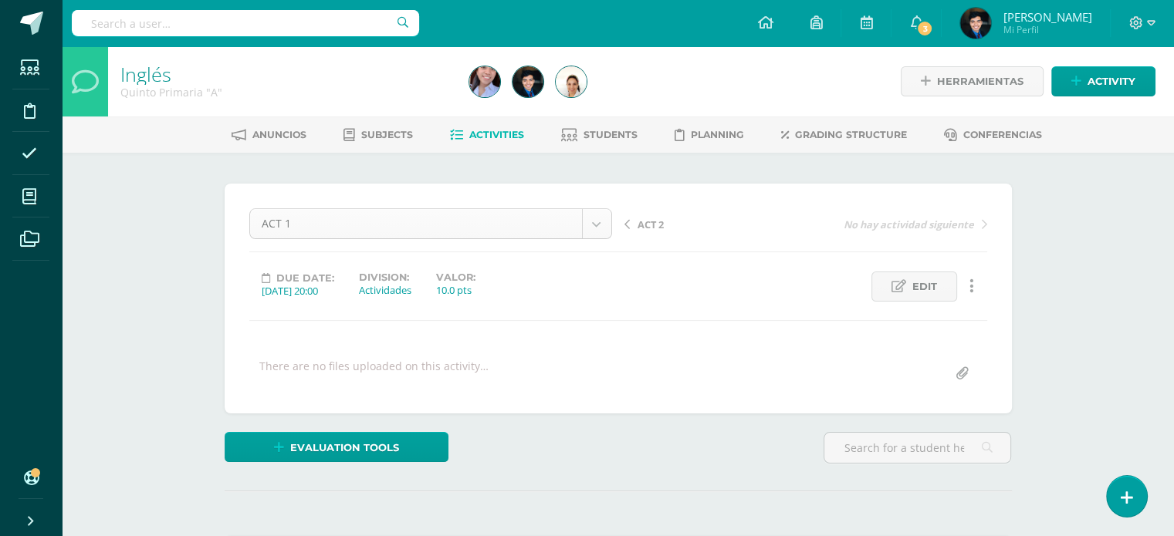
scroll to position [49, 0]
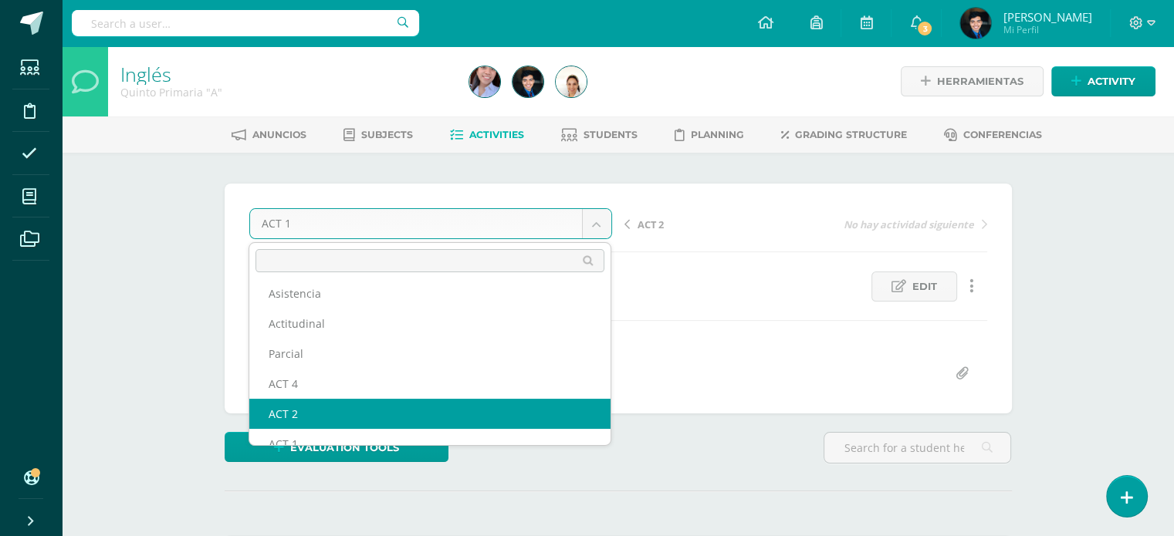
scroll to position [56, 0]
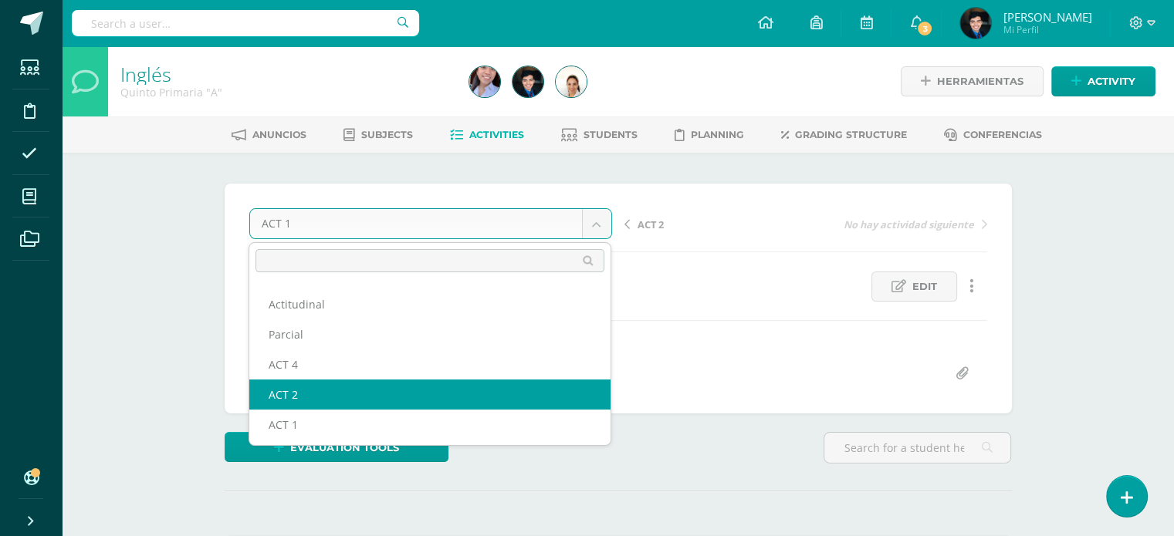
select select "/dashboard/teacher/grade-activity/123451/"
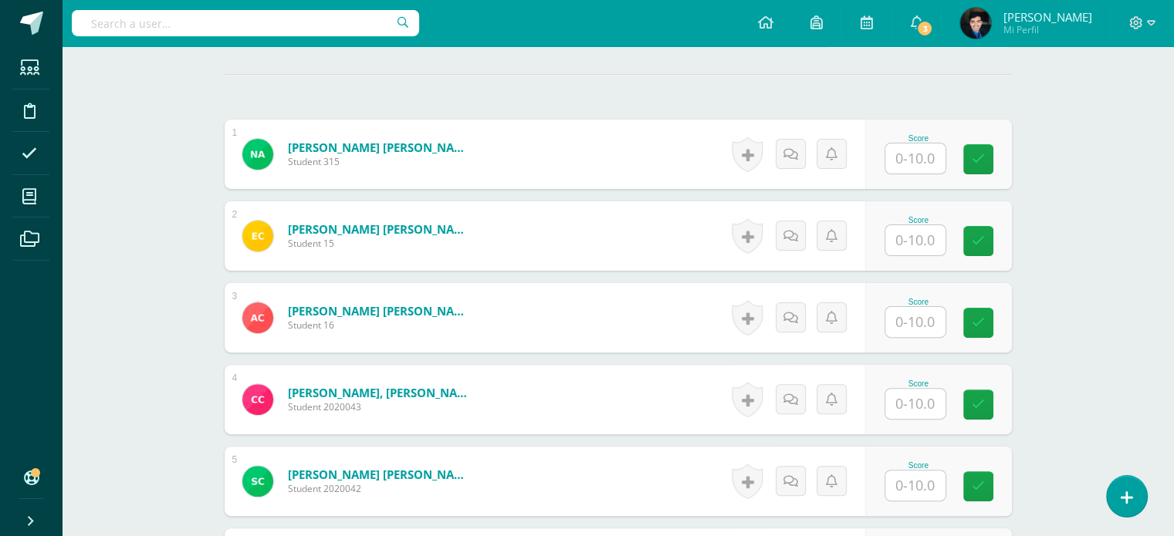
scroll to position [418, 0]
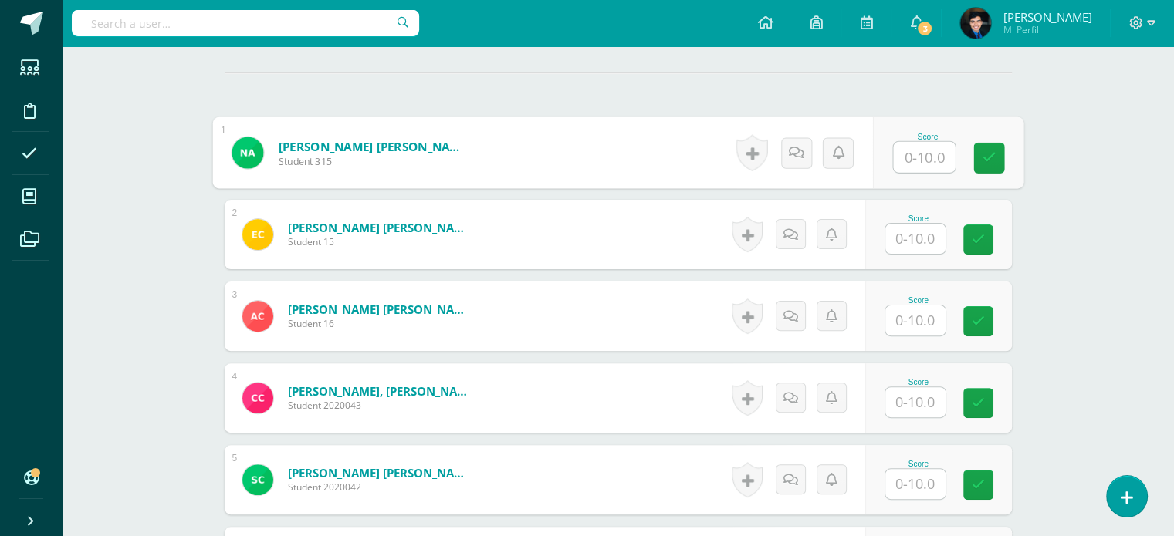
click at [928, 154] on input "text" at bounding box center [924, 157] width 62 height 31
type input "10"
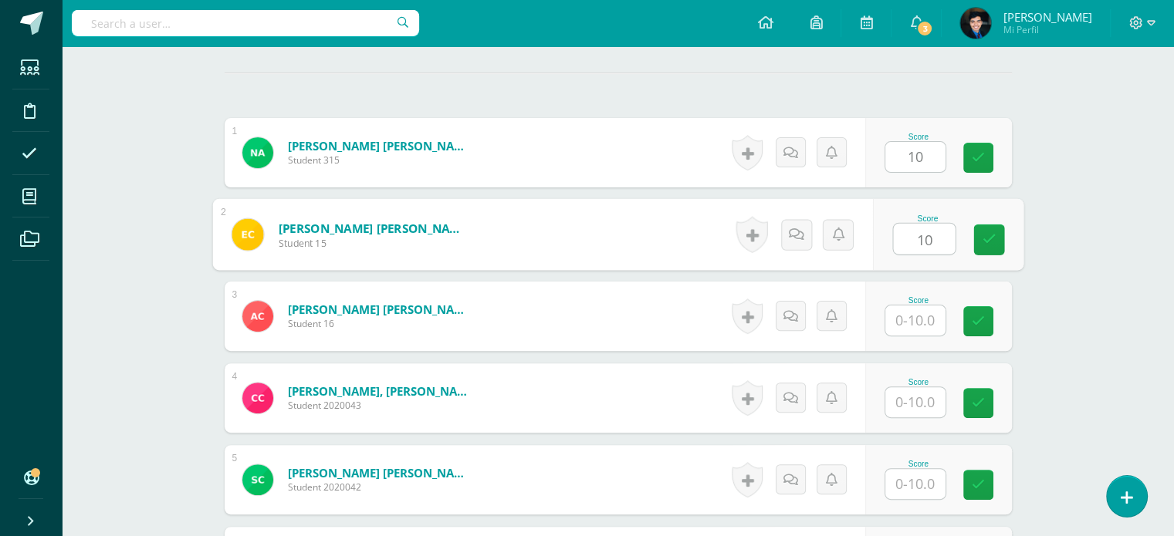
type input "10"
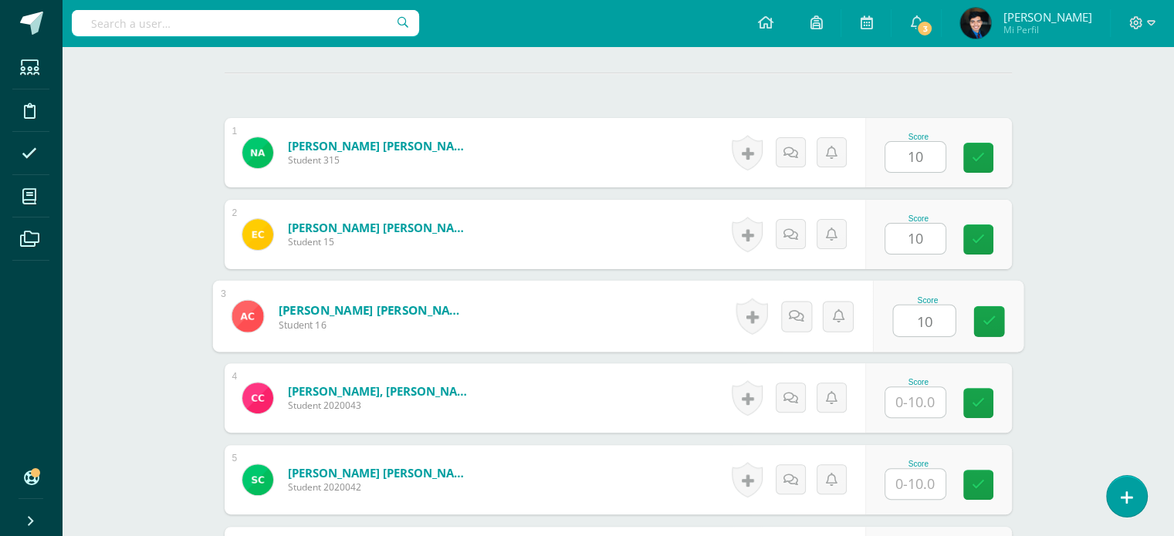
type input "10"
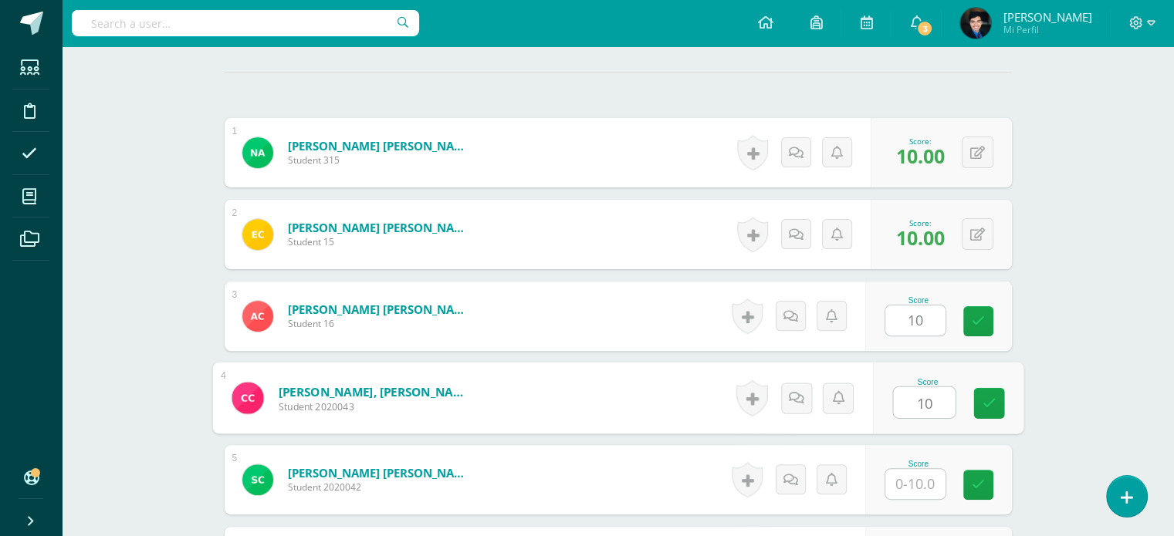
type input "10"
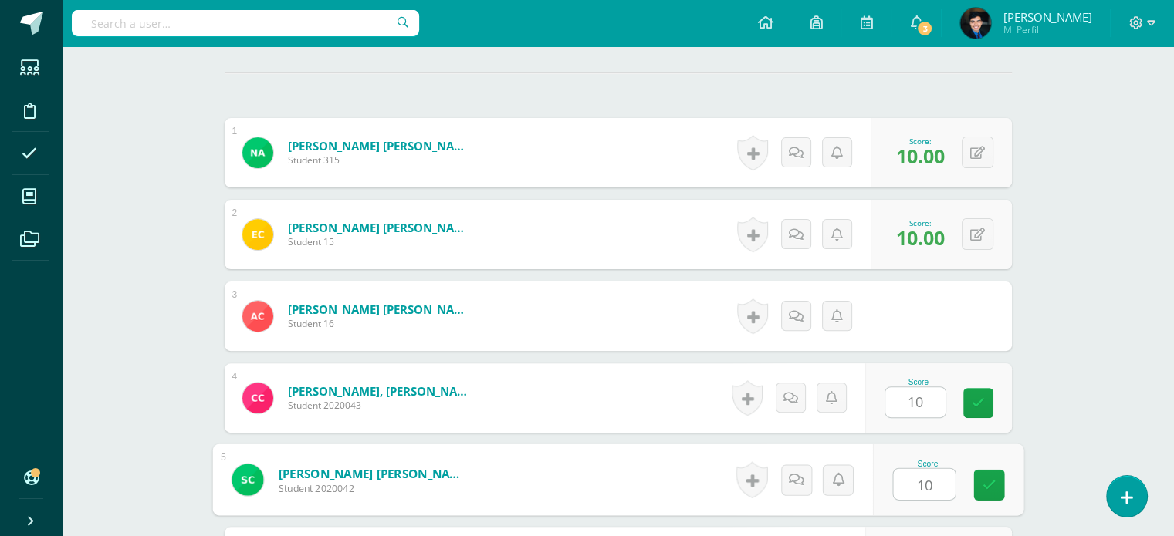
type input "10"
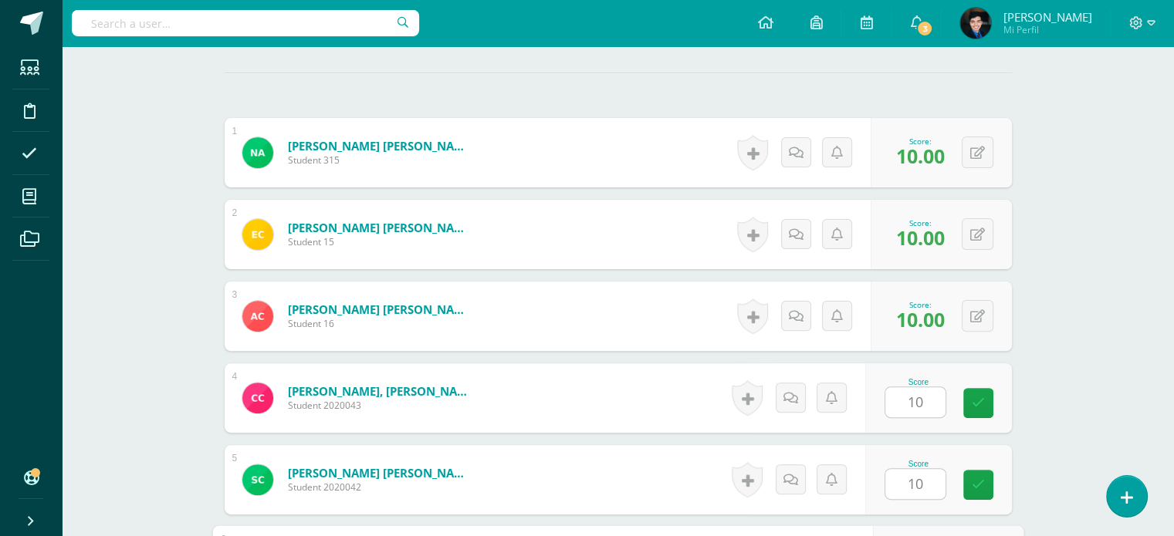
scroll to position [715, 0]
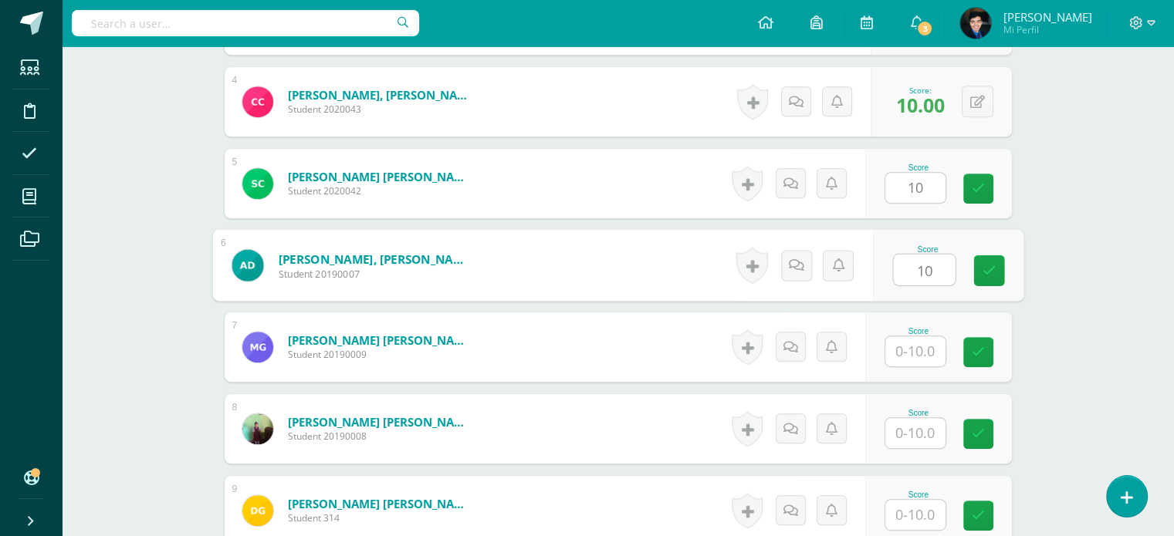
type input "10"
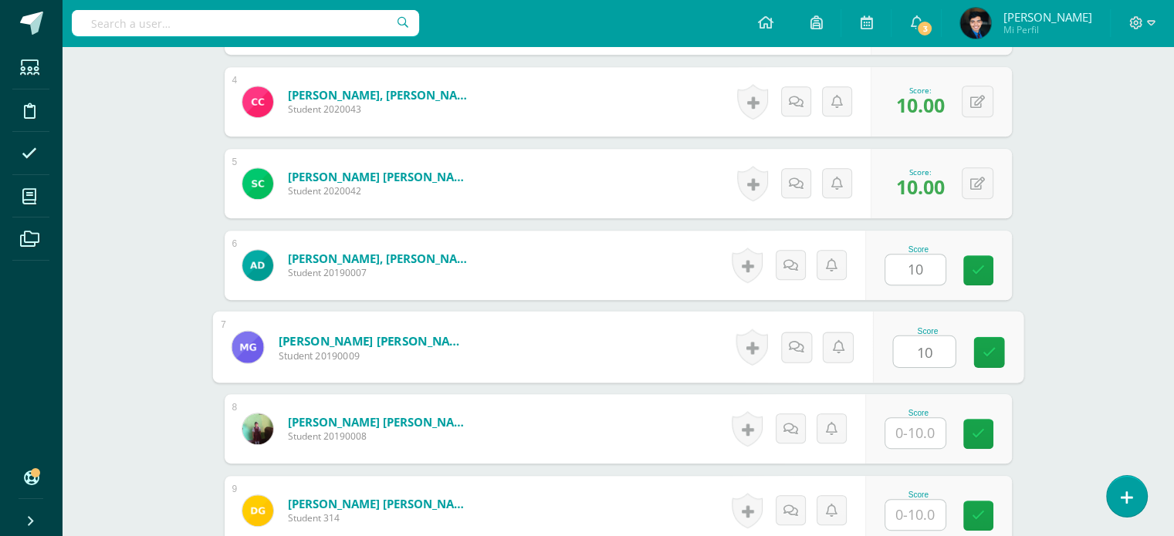
type input "10"
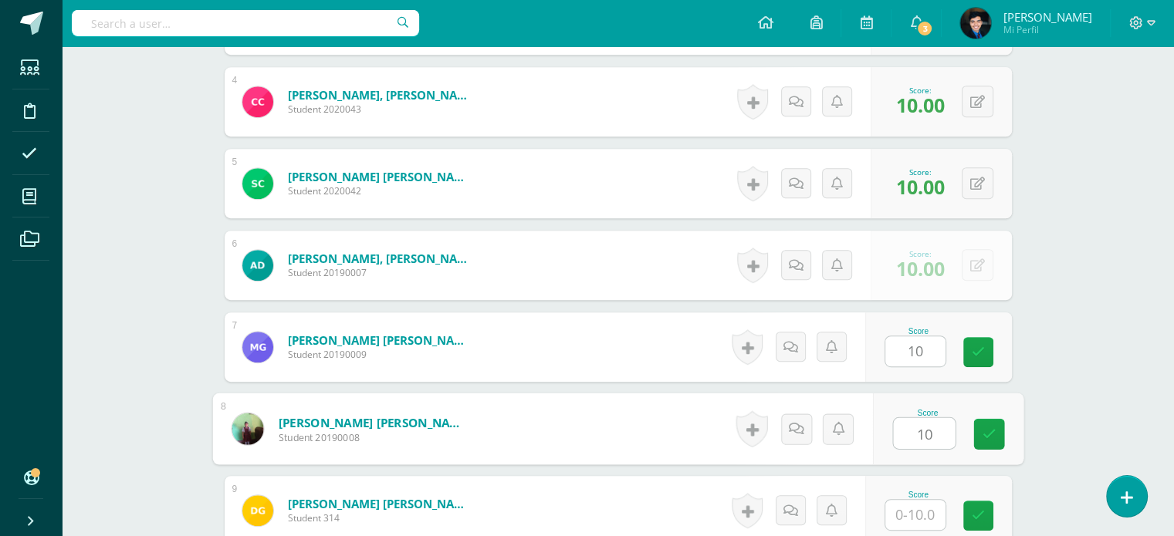
type input "10"
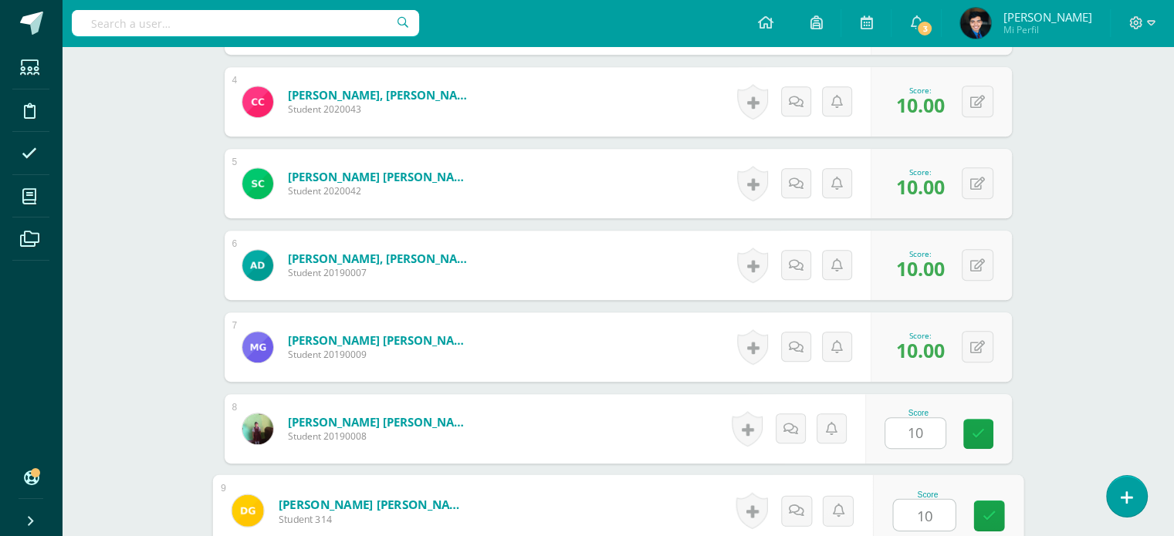
type input "10"
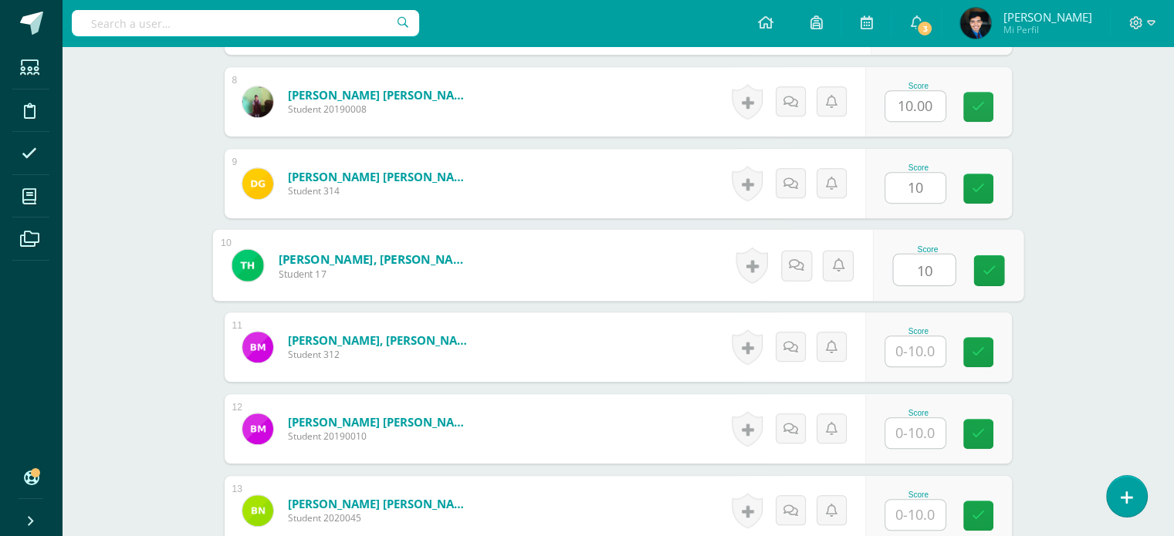
type input "10"
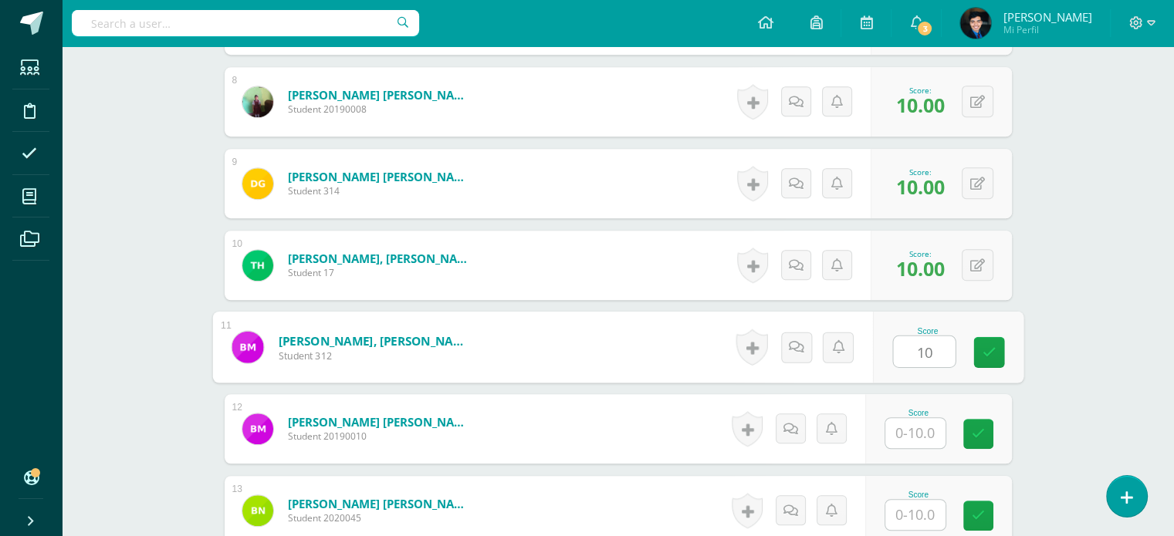
type input "10"
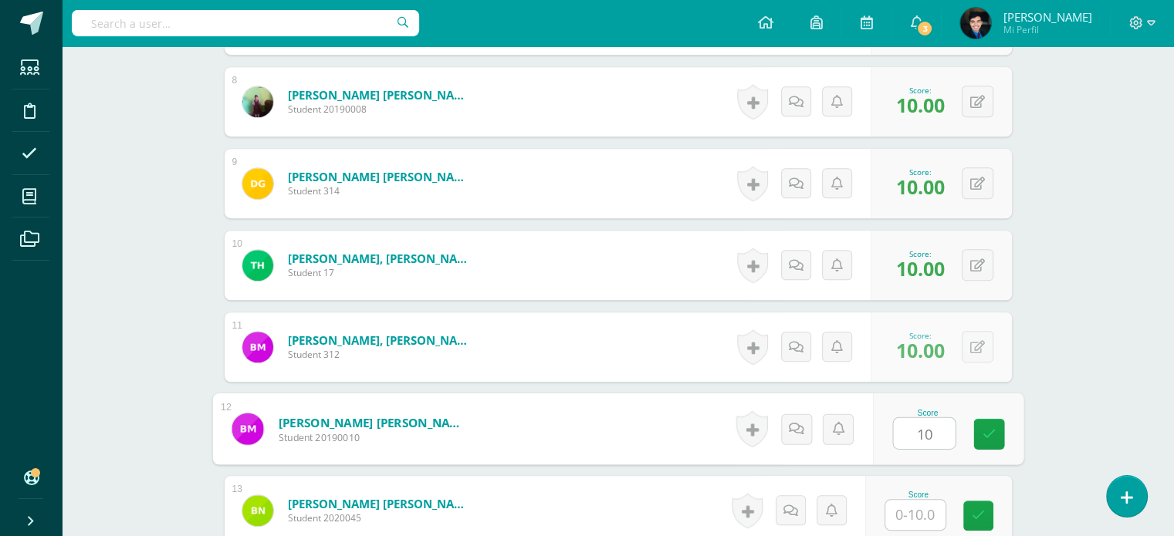
type input "10"
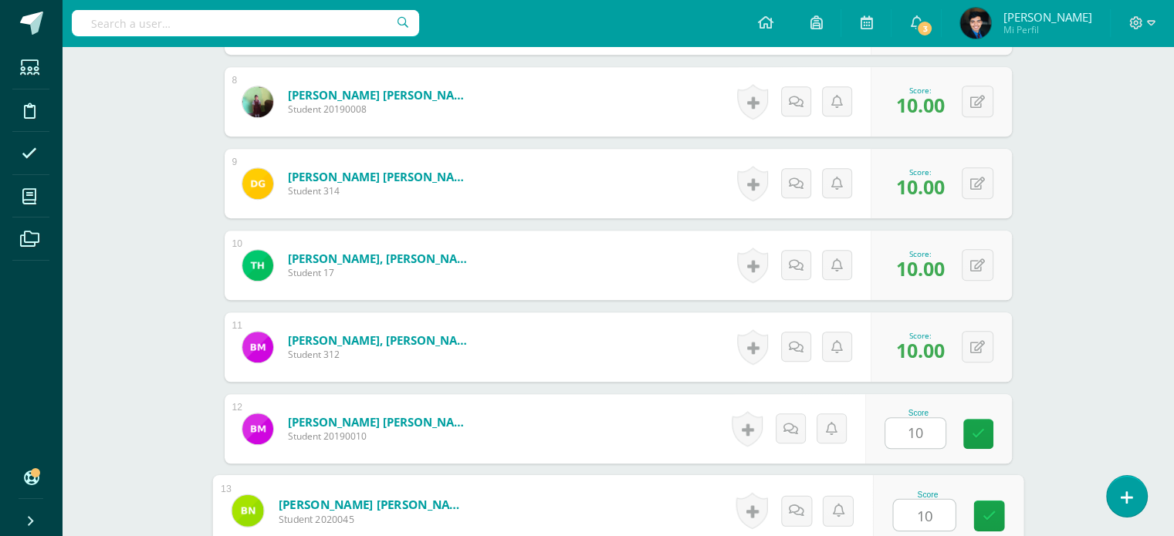
type input "10"
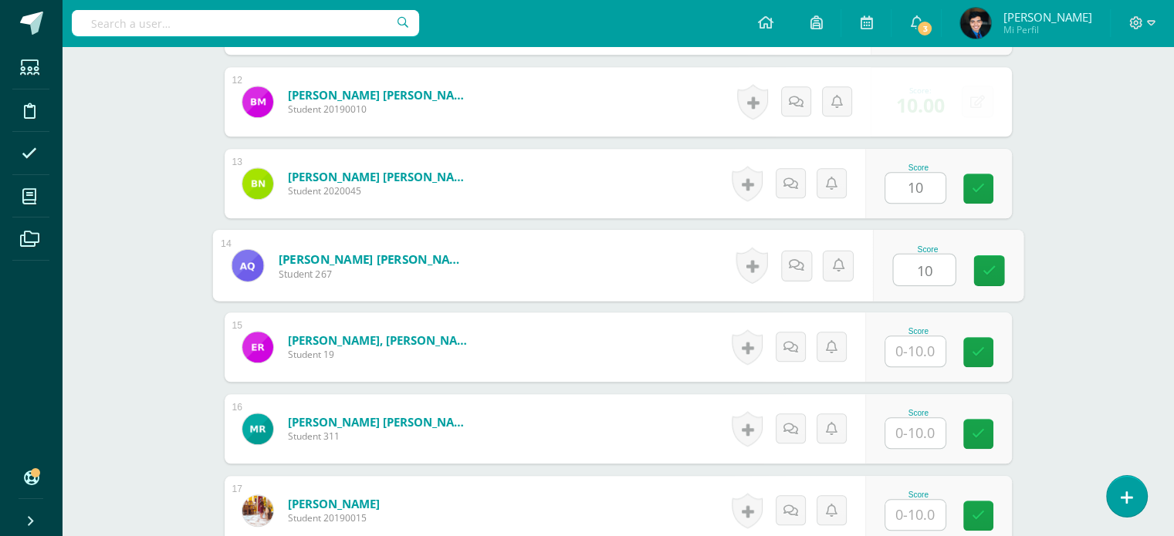
type input "10"
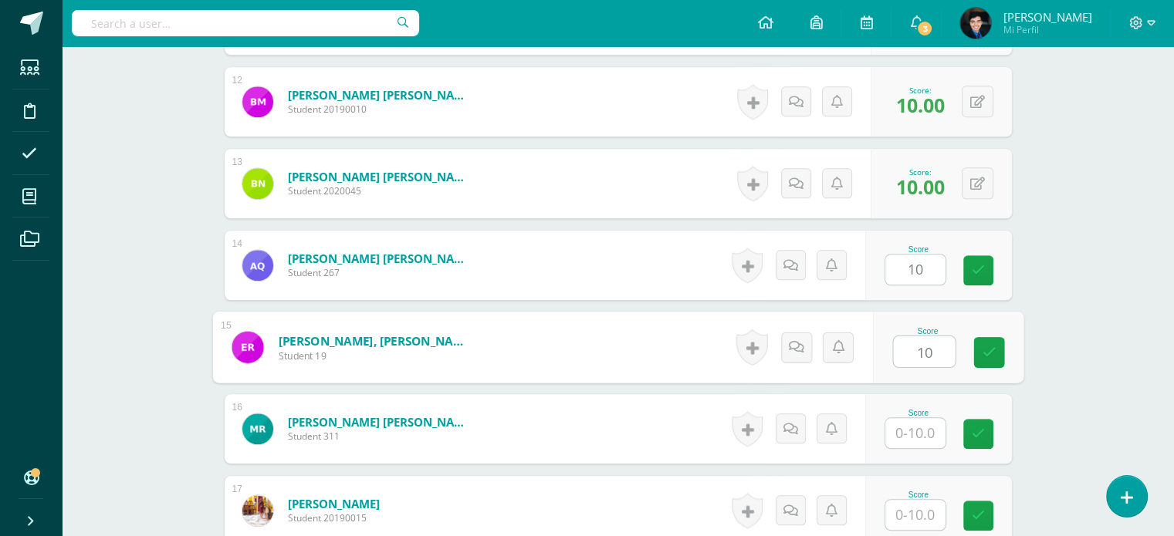
type input "10"
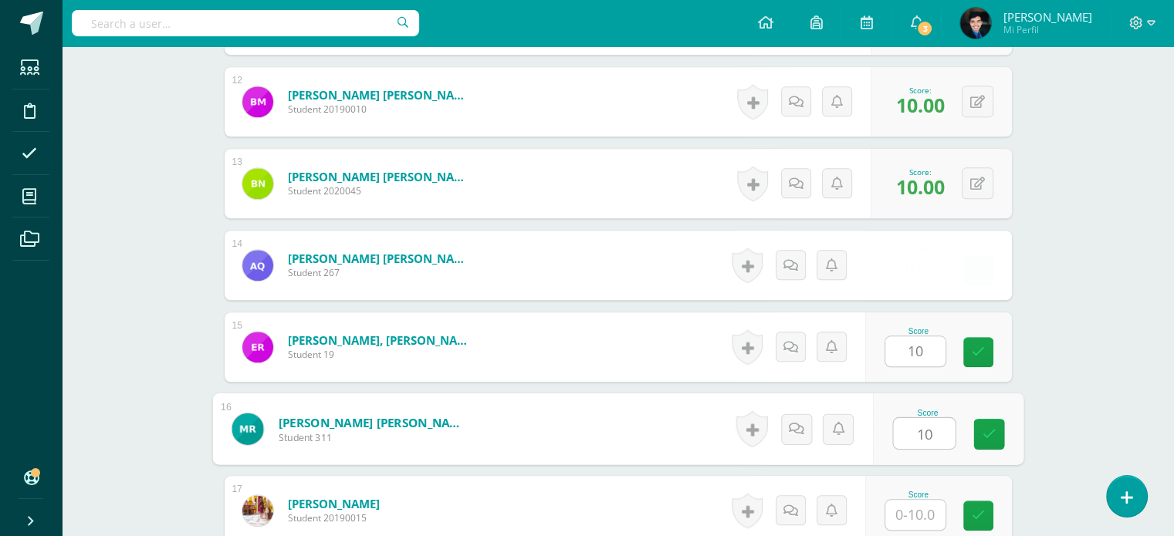
type input "10"
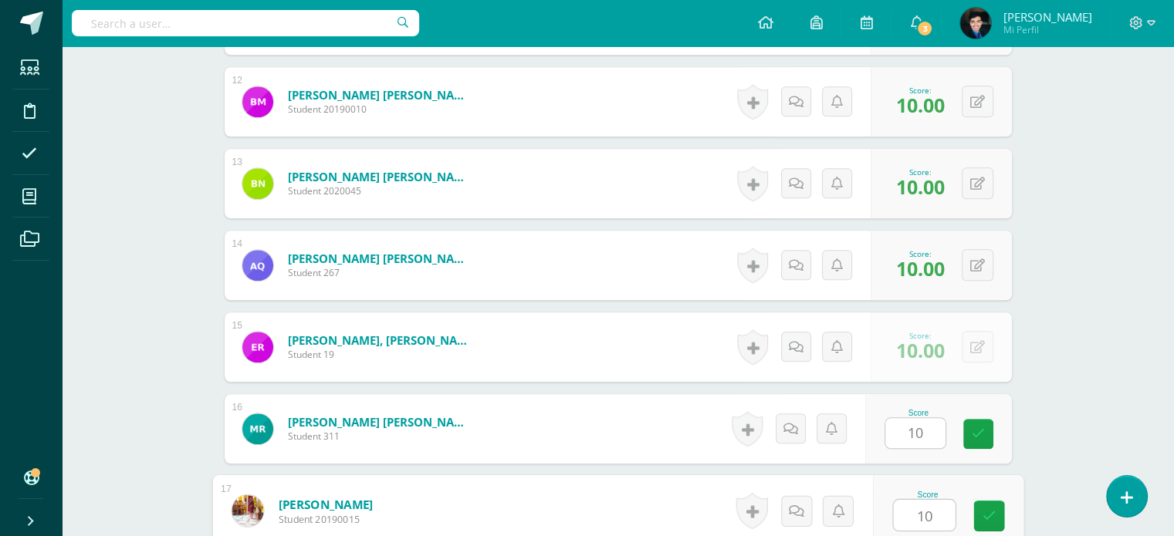
type input "10"
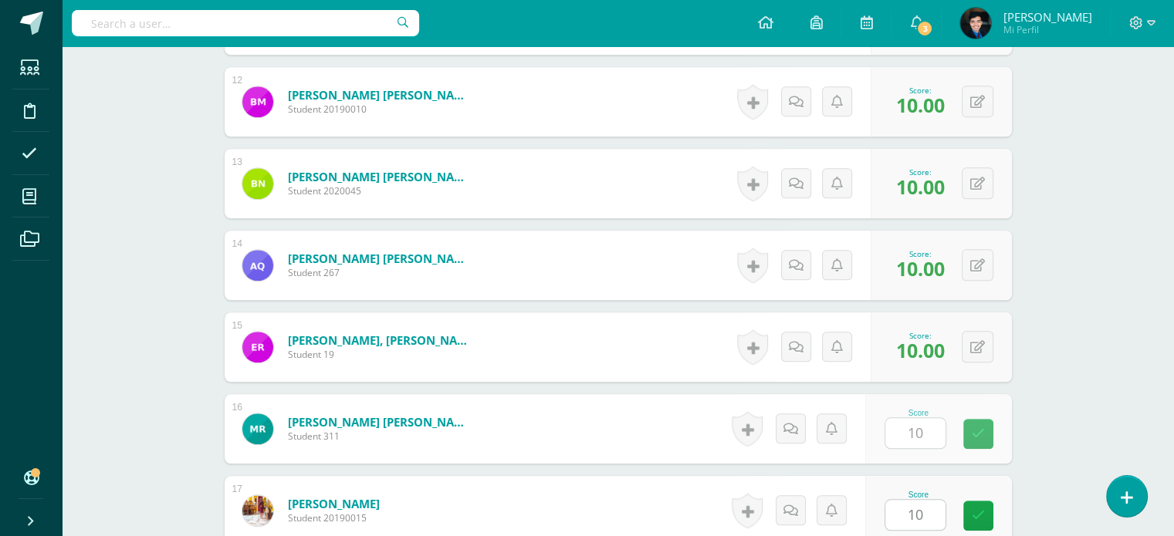
scroll to position [1696, 0]
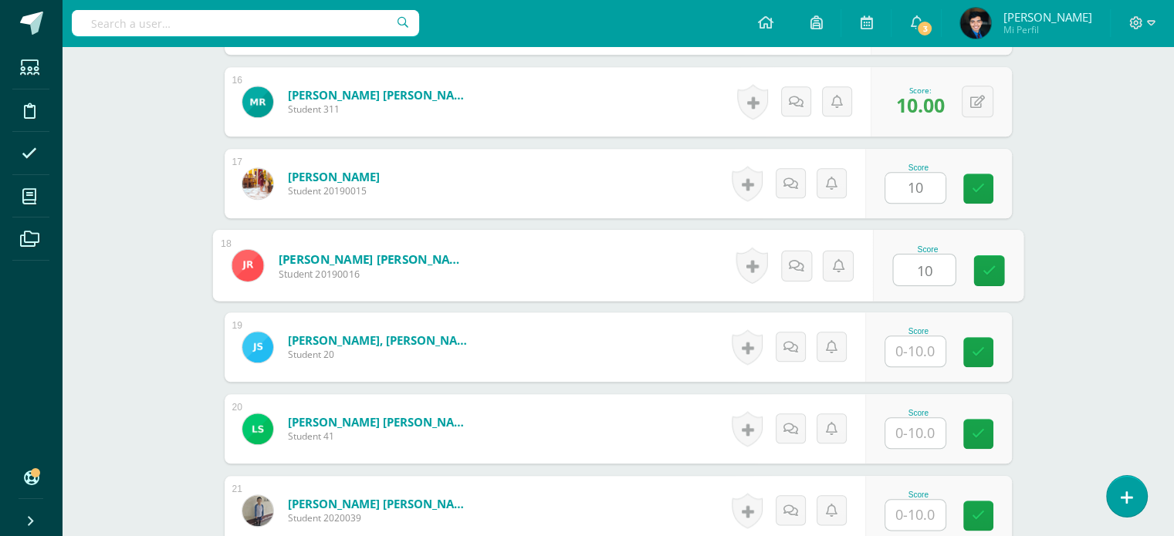
type input "10"
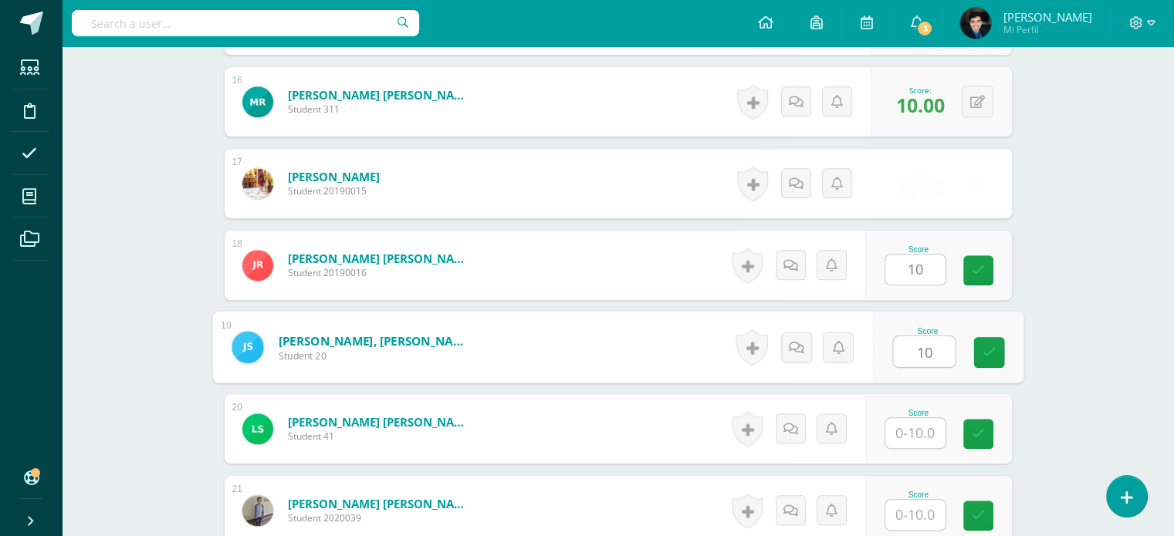
type input "10"
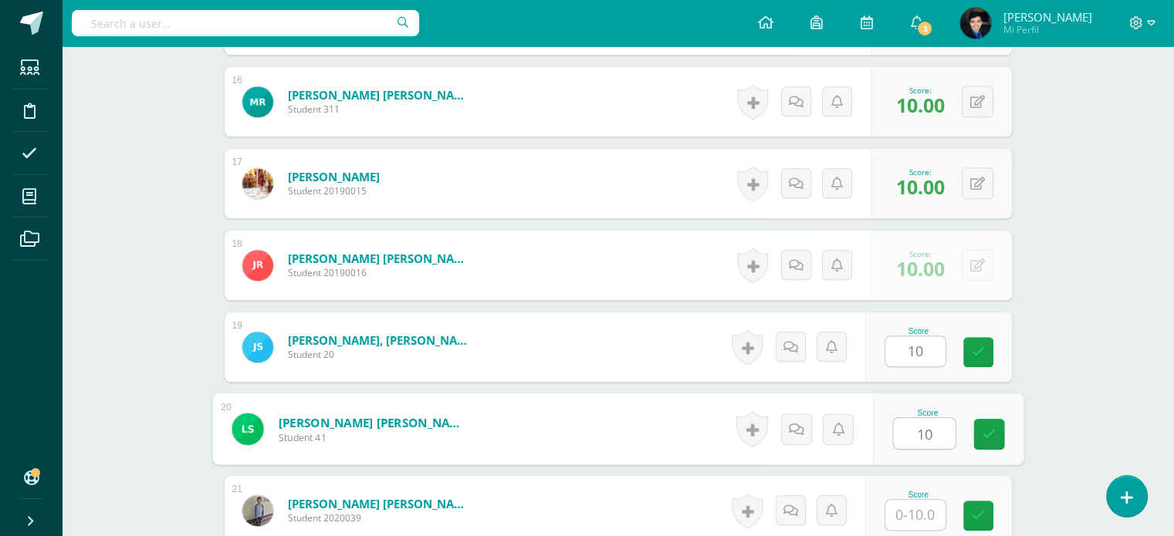
type input "10"
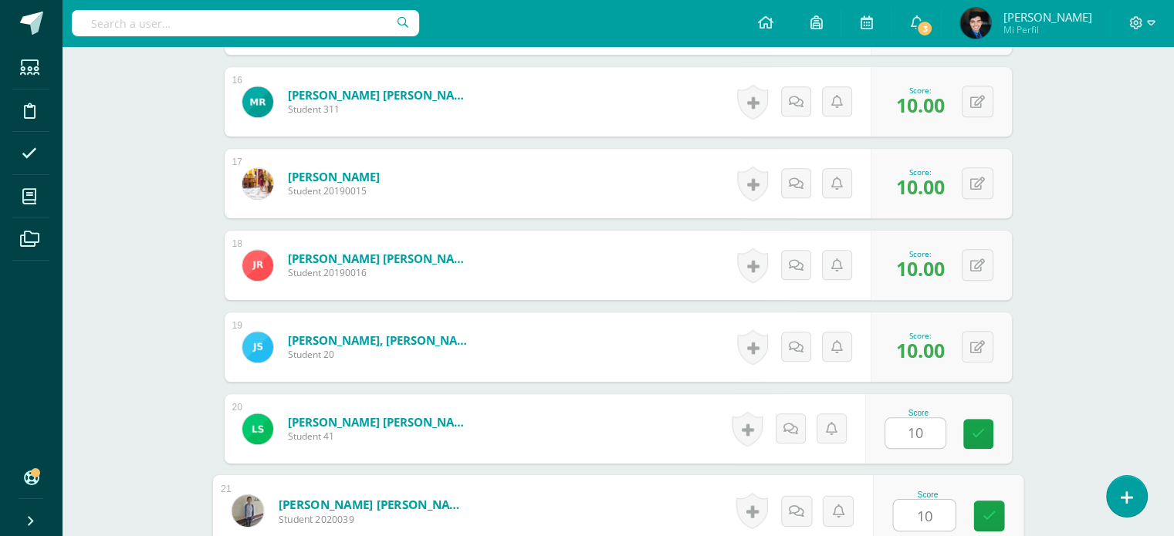
type input "10"
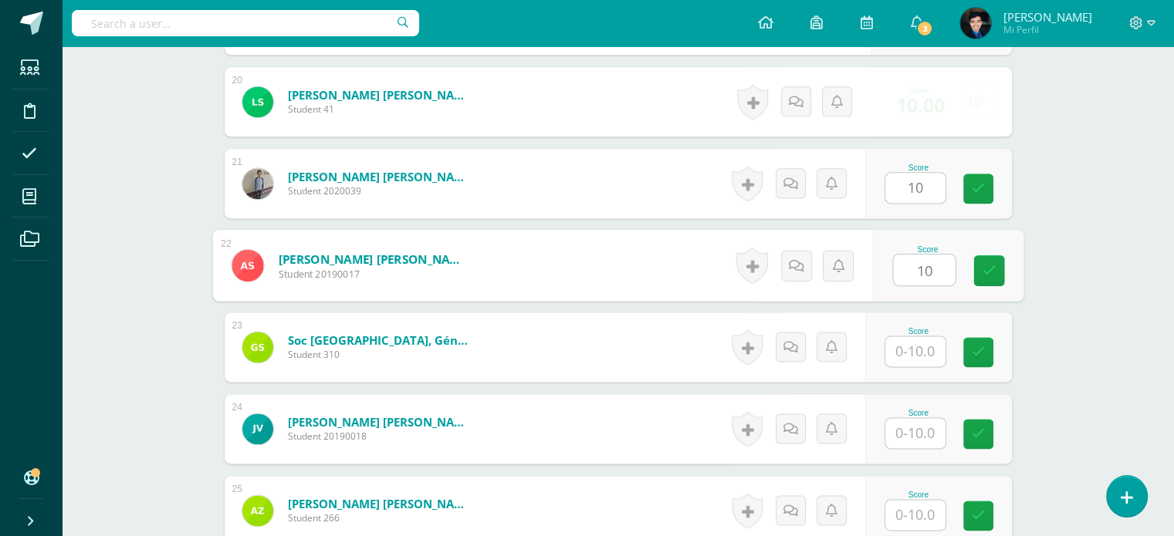
type input "10"
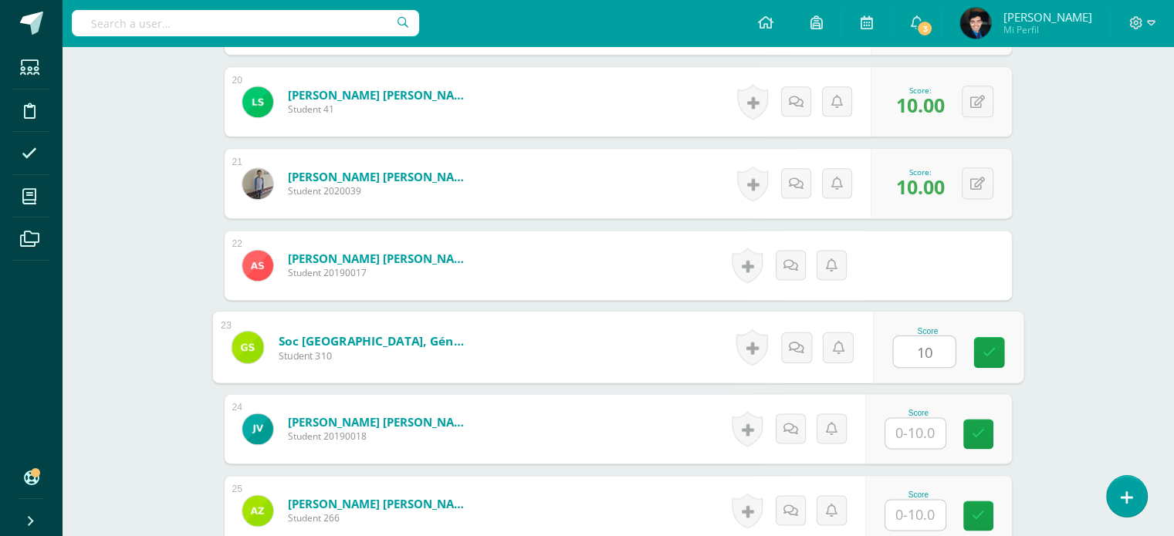
type input "10"
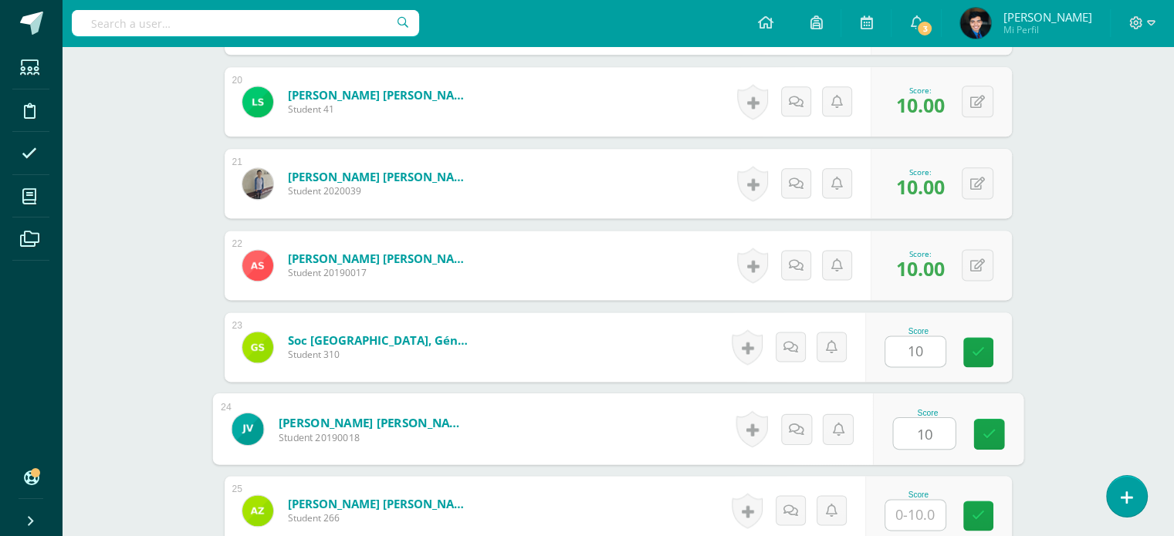
type input "10"
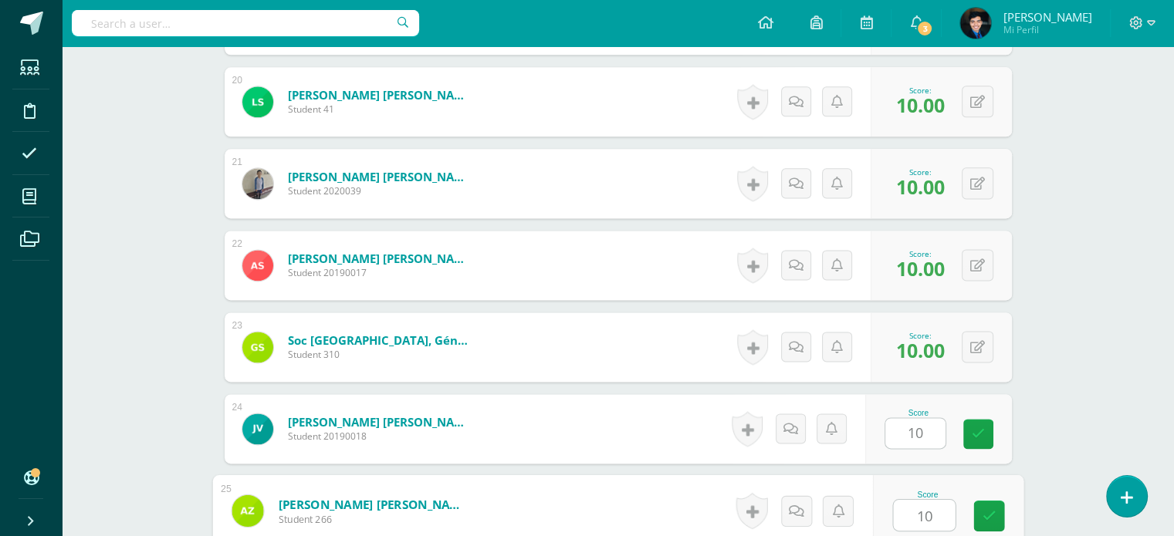
type input "10"
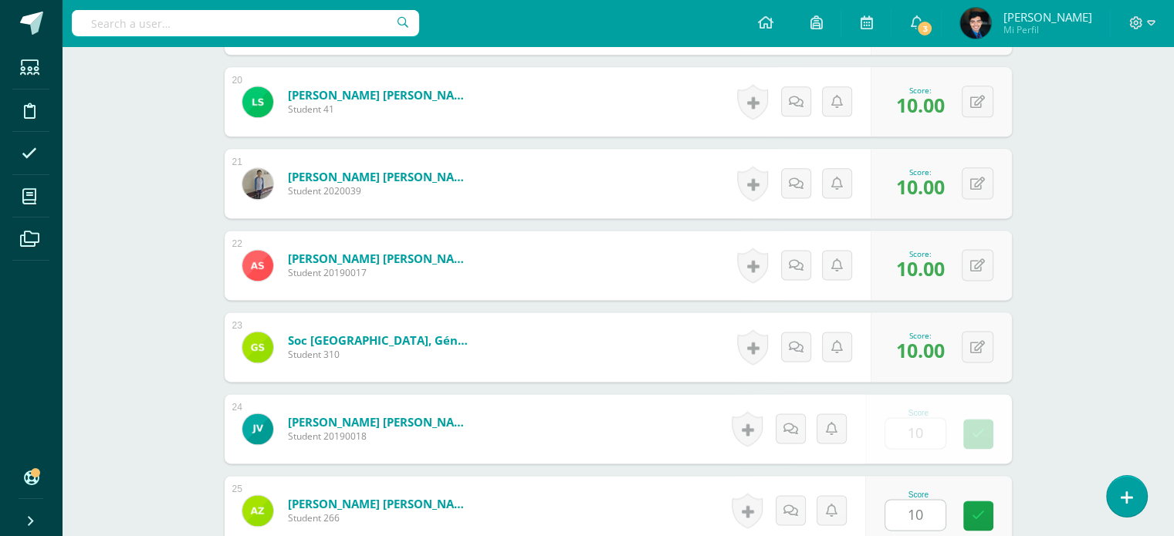
scroll to position [2290, 0]
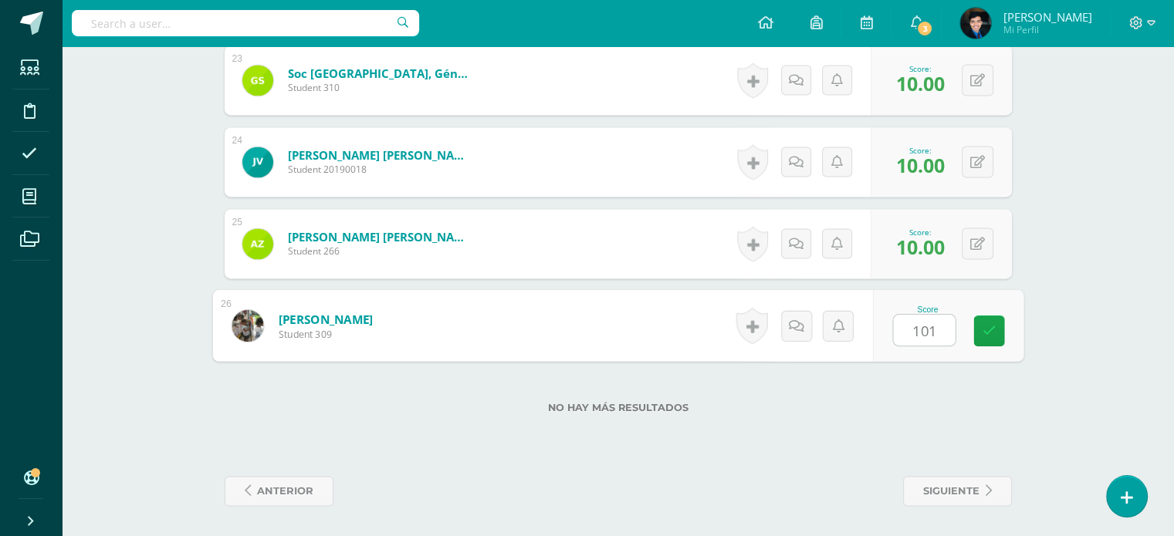
type input "1010"
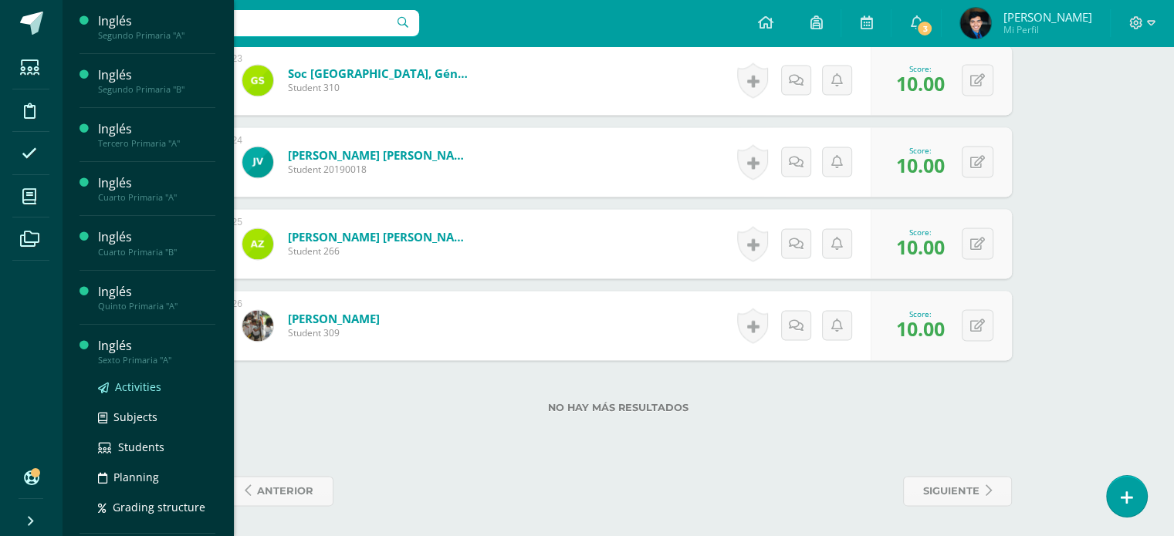
click at [136, 386] on span "Activities" at bounding box center [138, 387] width 46 height 15
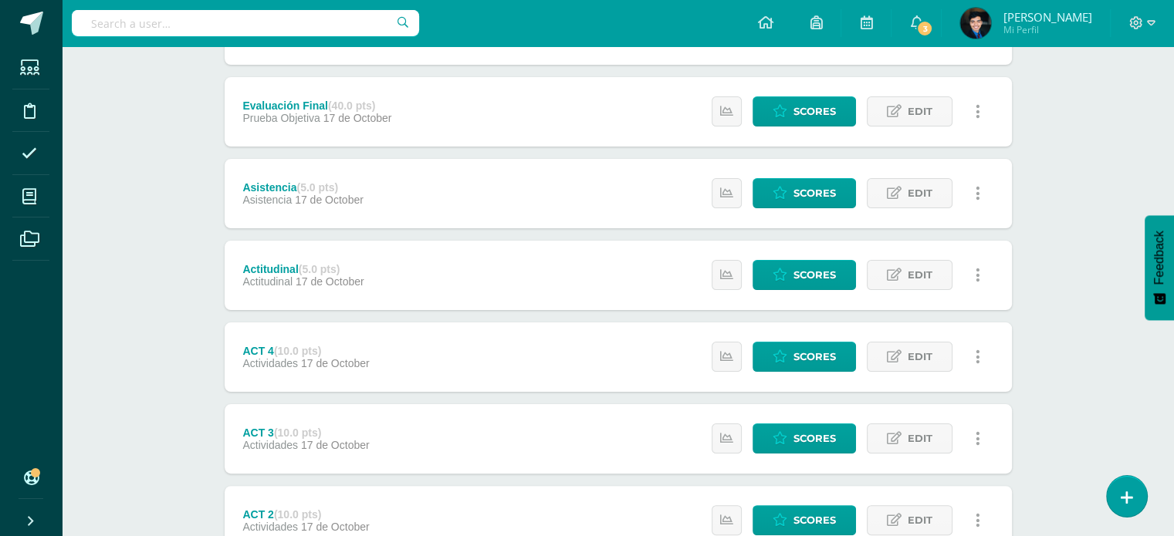
scroll to position [465, 0]
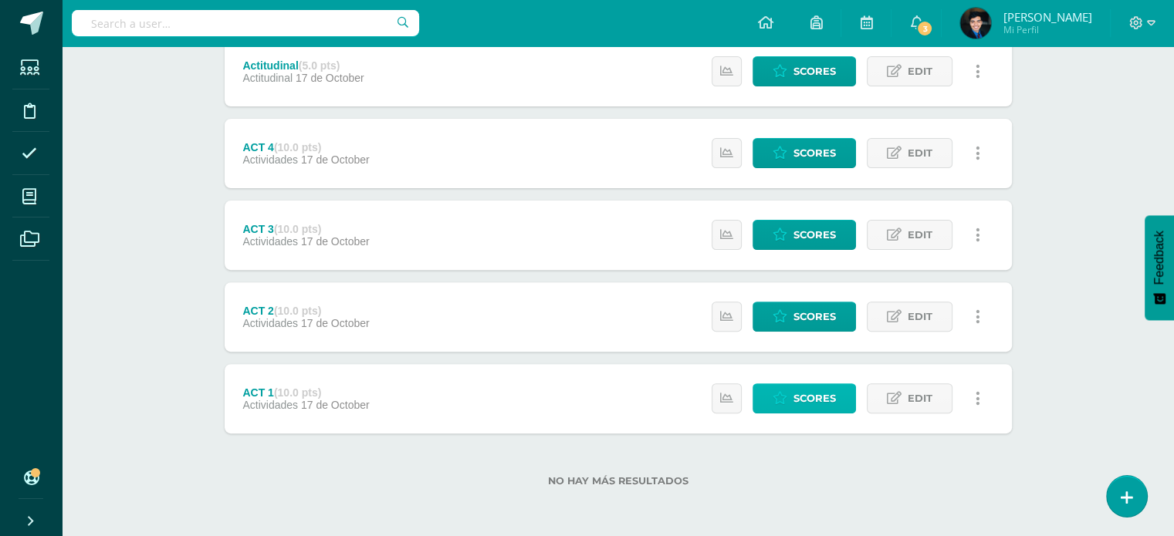
click at [843, 391] on link "Scores" at bounding box center [803, 399] width 103 height 30
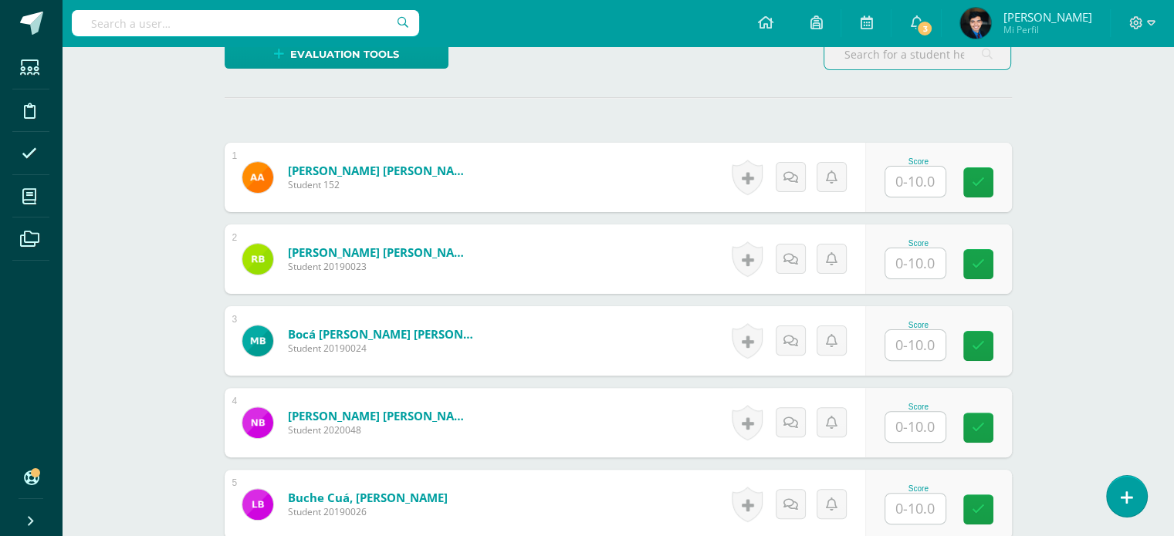
scroll to position [407, 0]
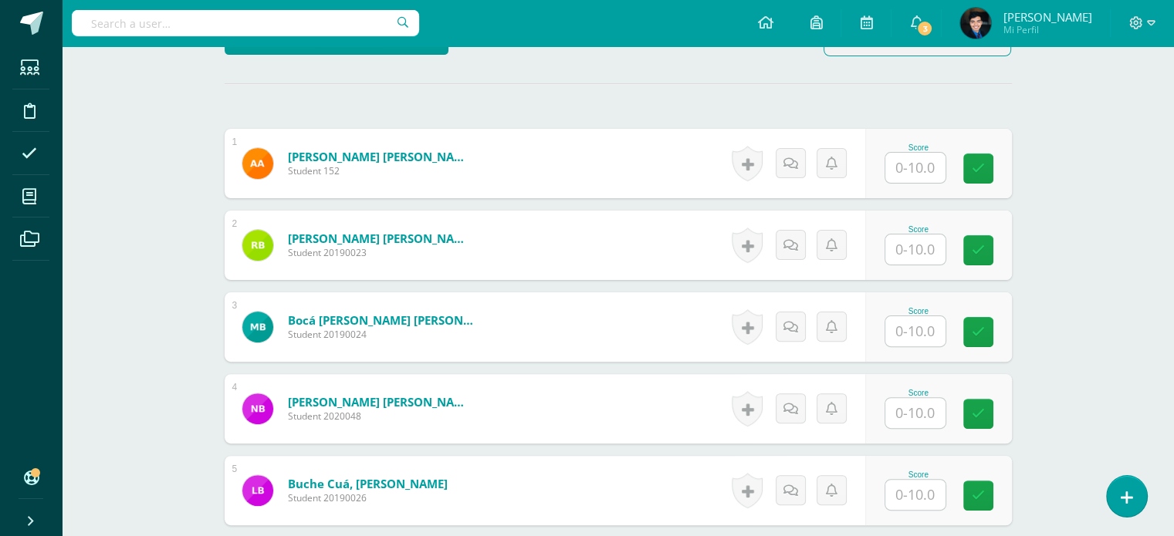
click at [928, 158] on input "text" at bounding box center [915, 168] width 60 height 30
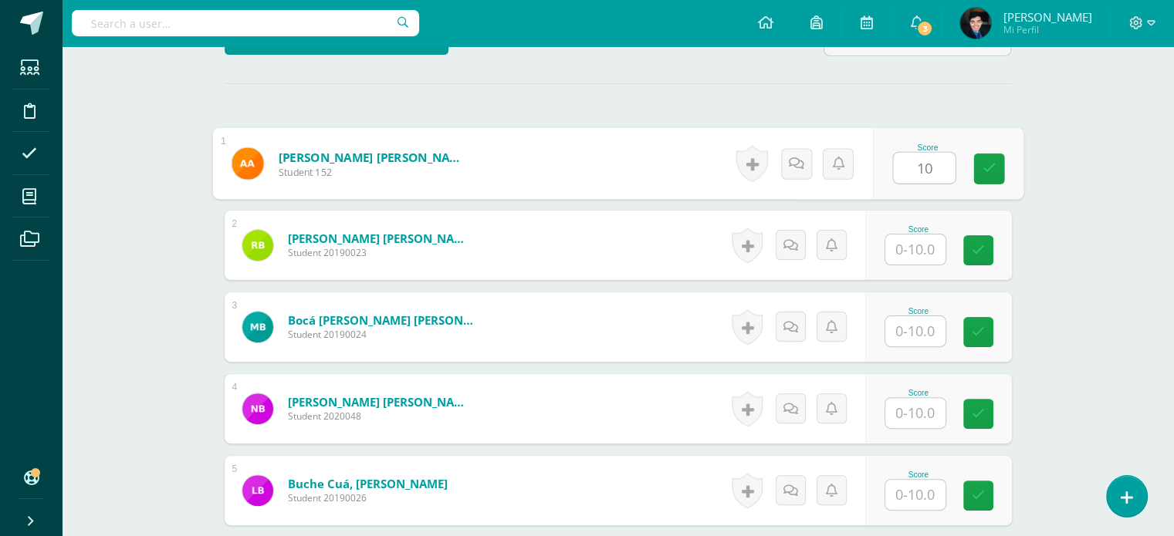
type input "10"
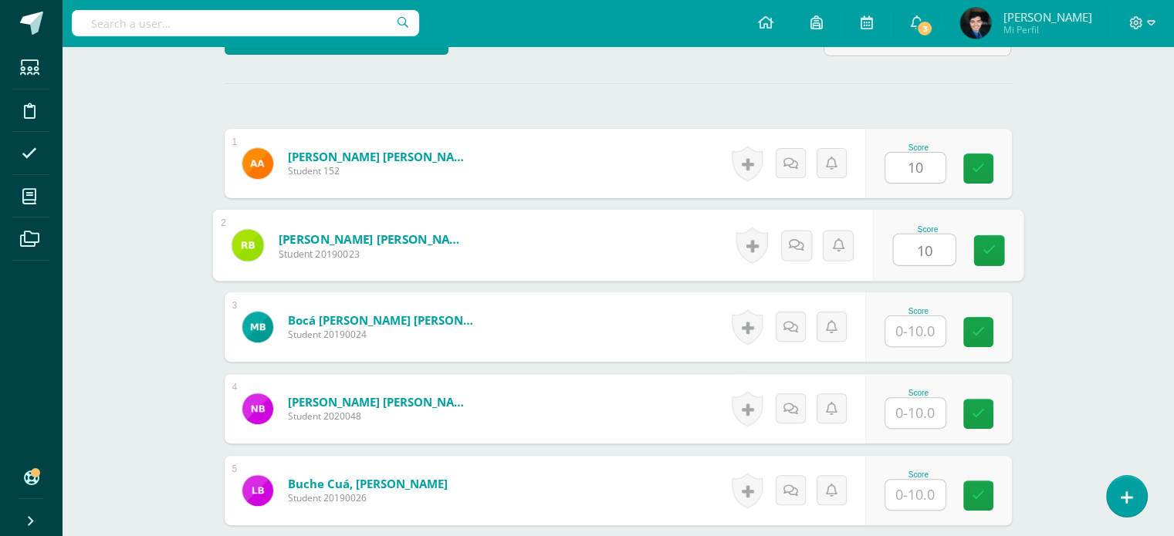
type input "10"
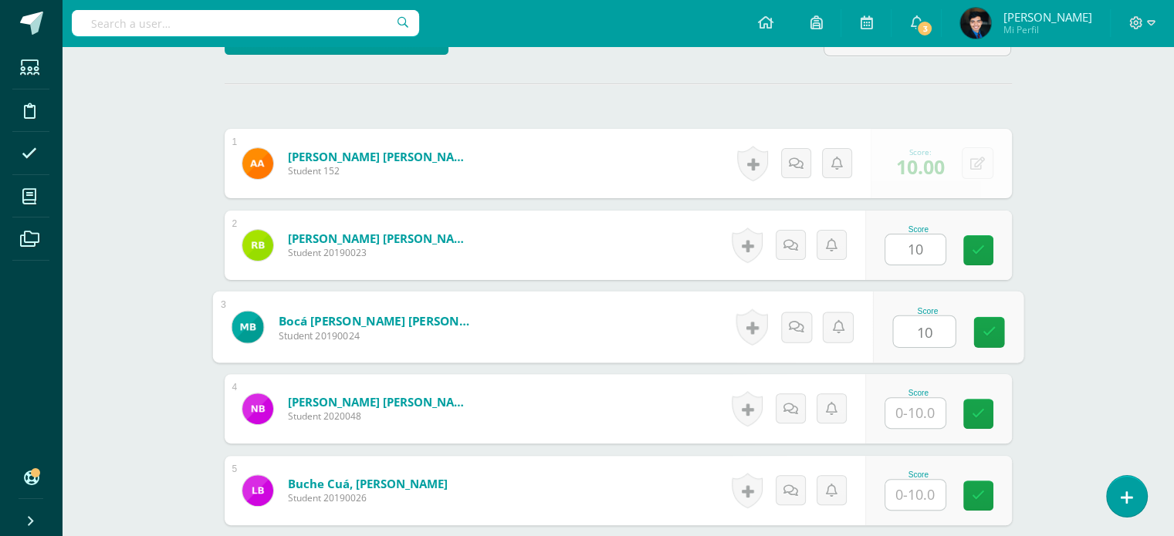
type input "10"
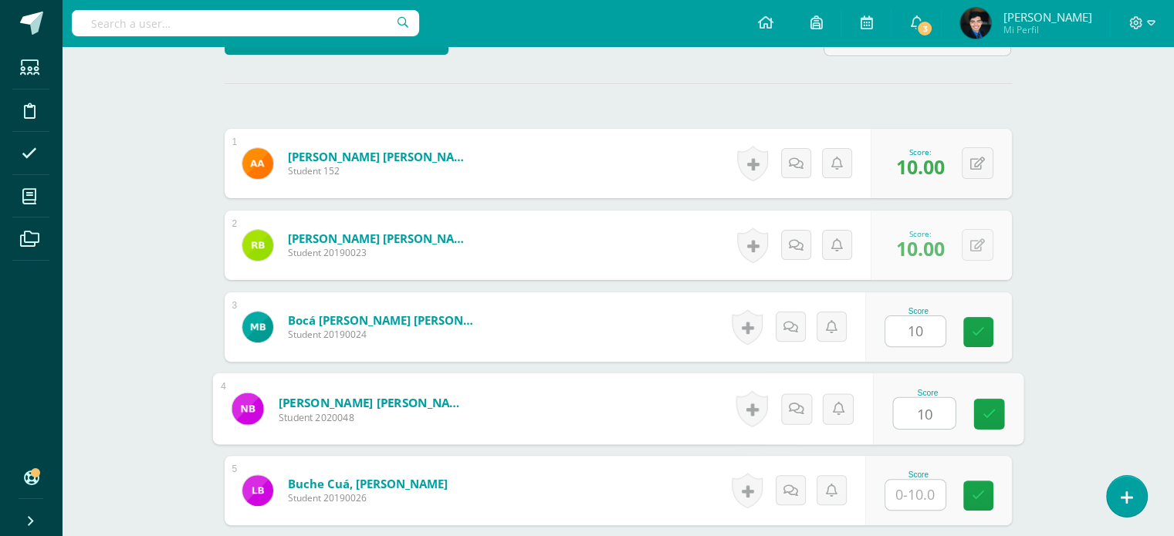
type input "10"
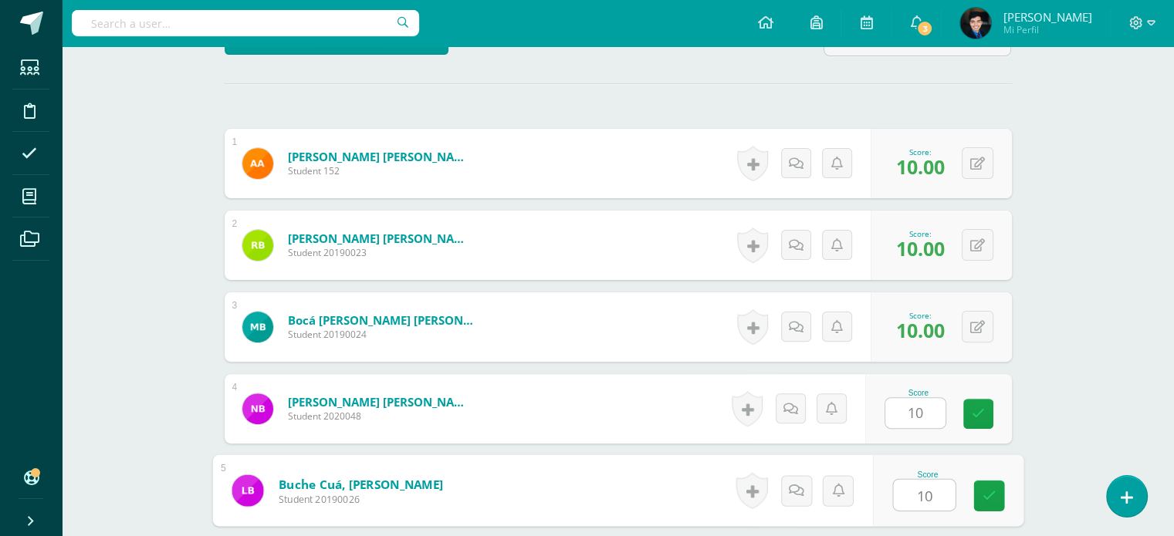
type input "10"
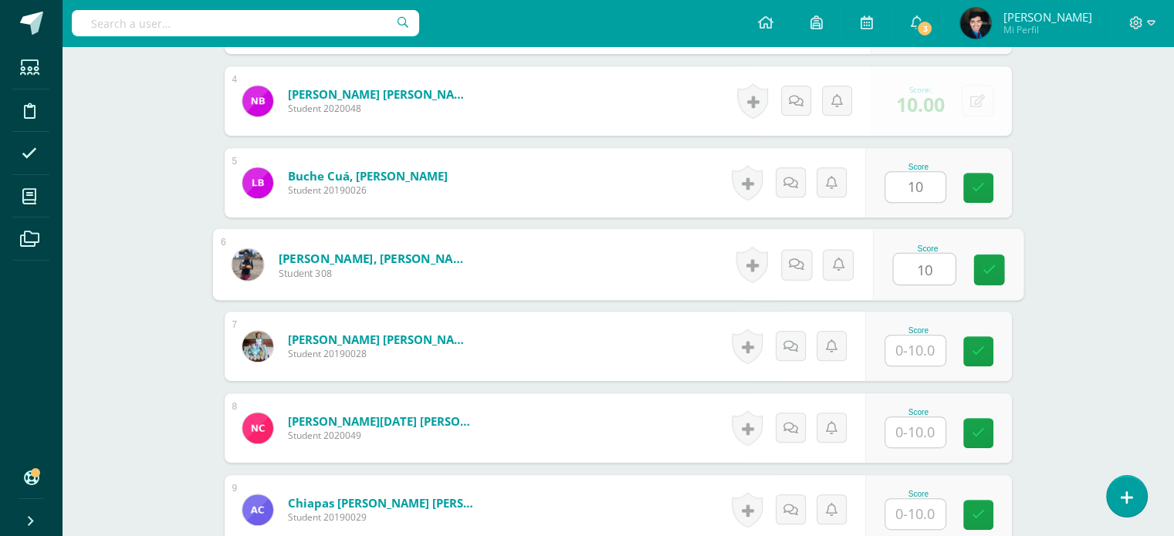
type input "10"
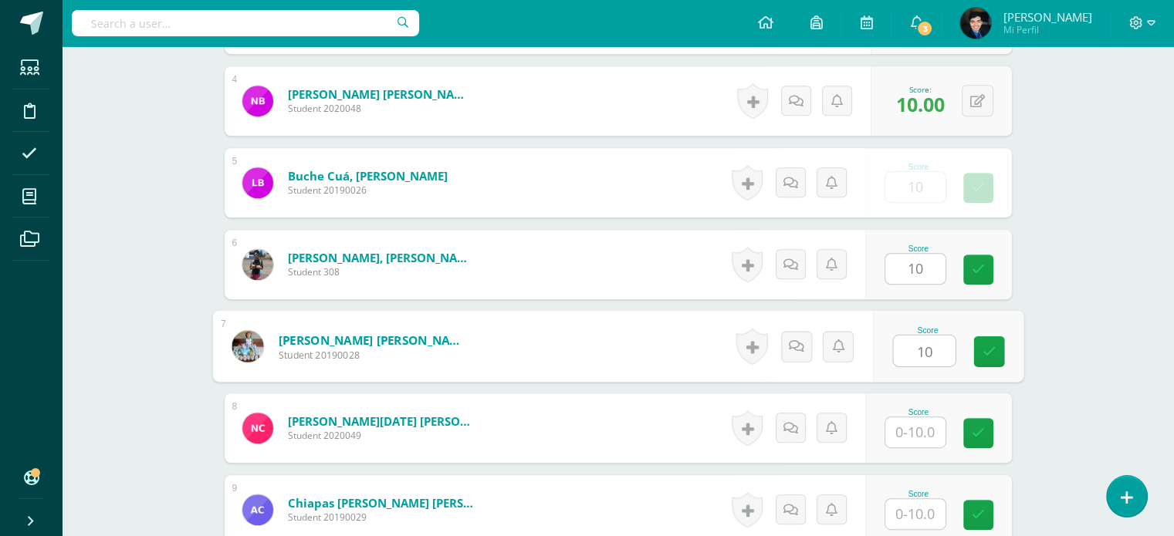
type input "10"
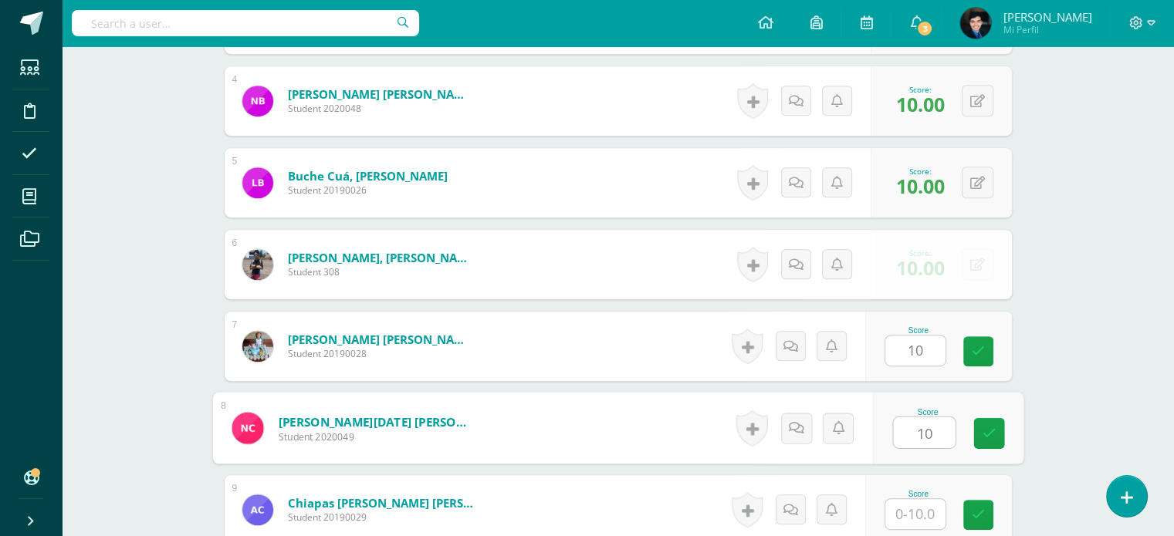
type input "10"
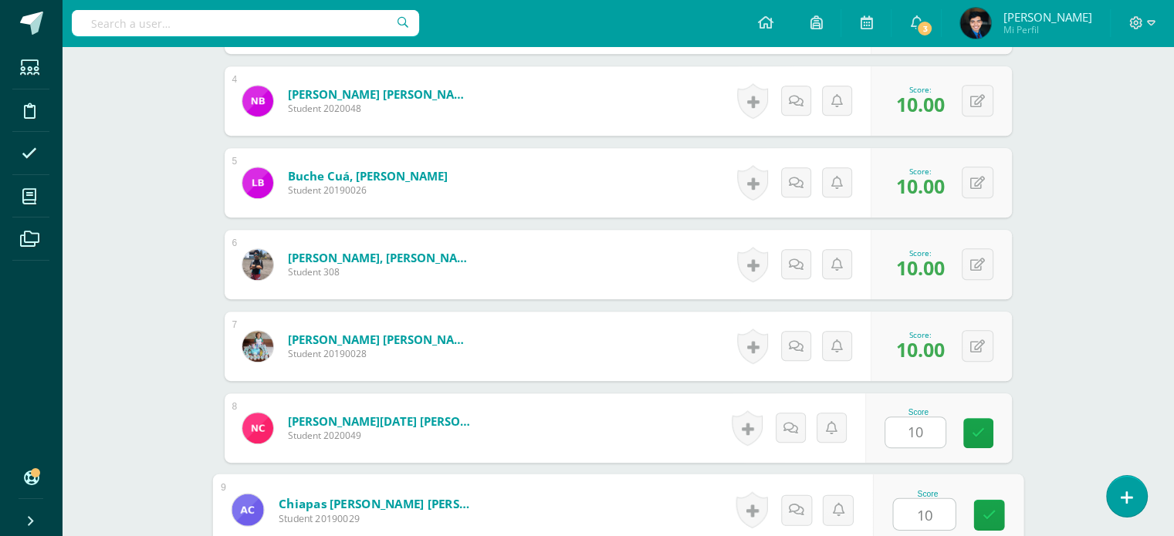
type input "10"
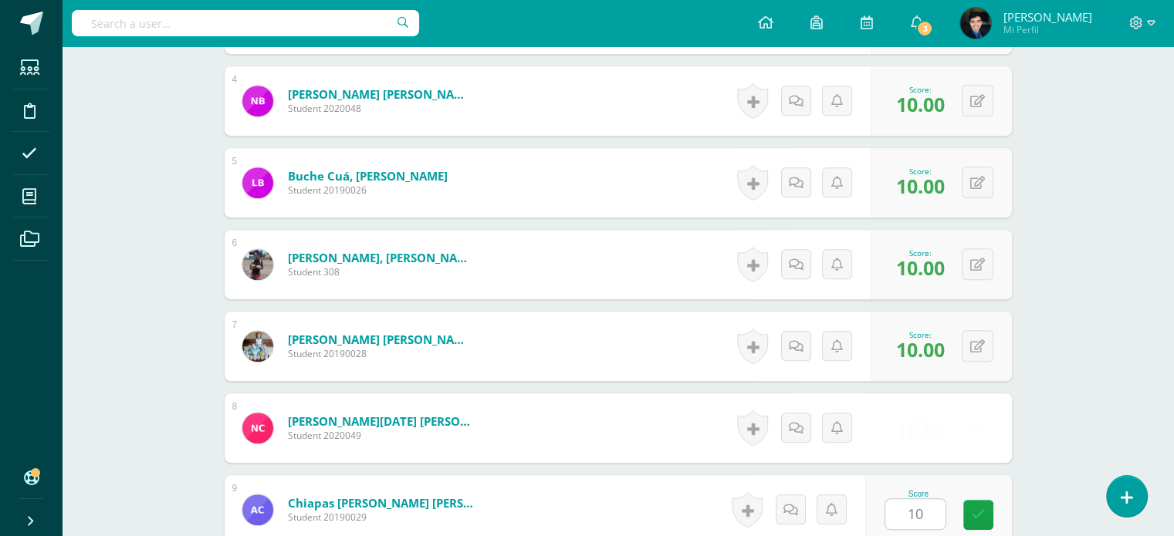
scroll to position [1042, 0]
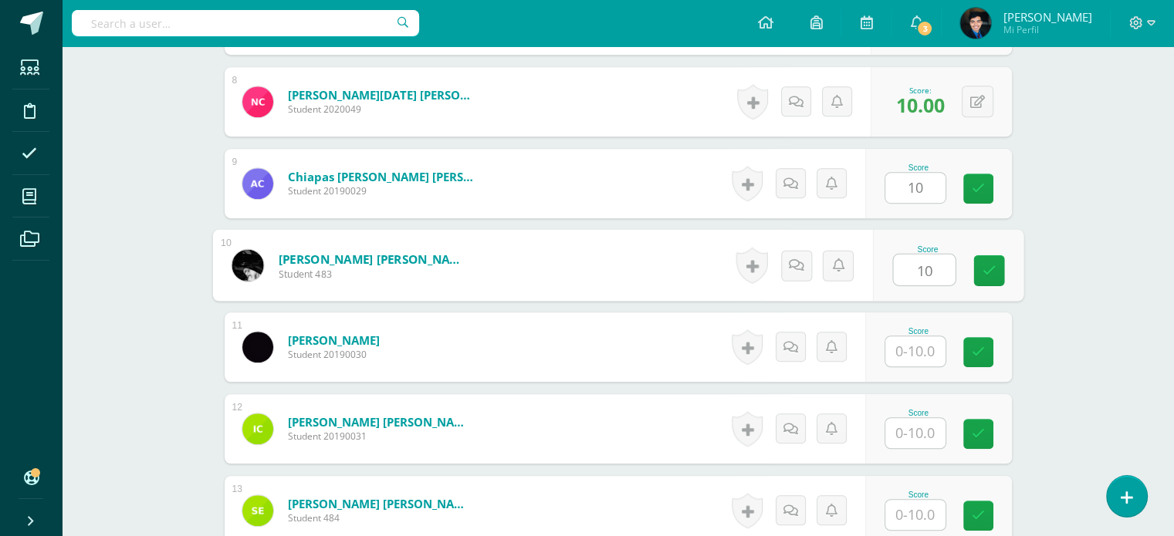
type input "10"
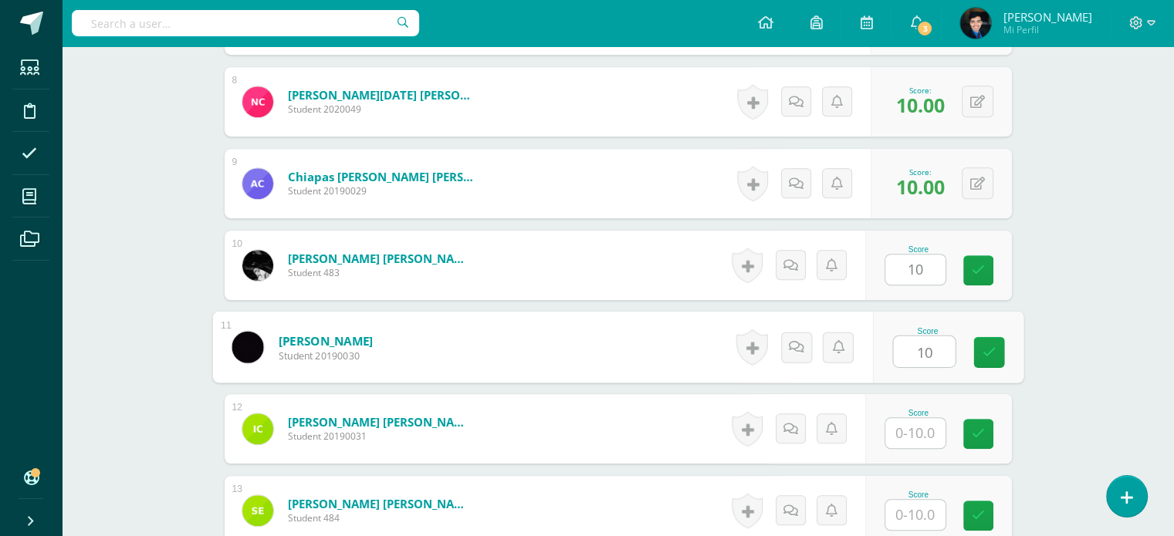
type input "10"
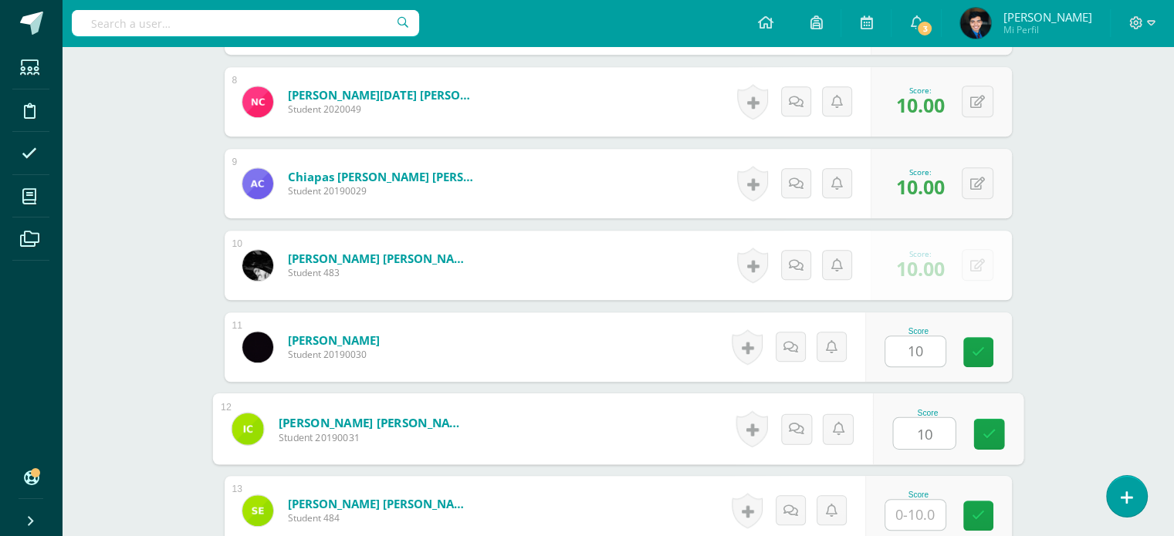
type input "10"
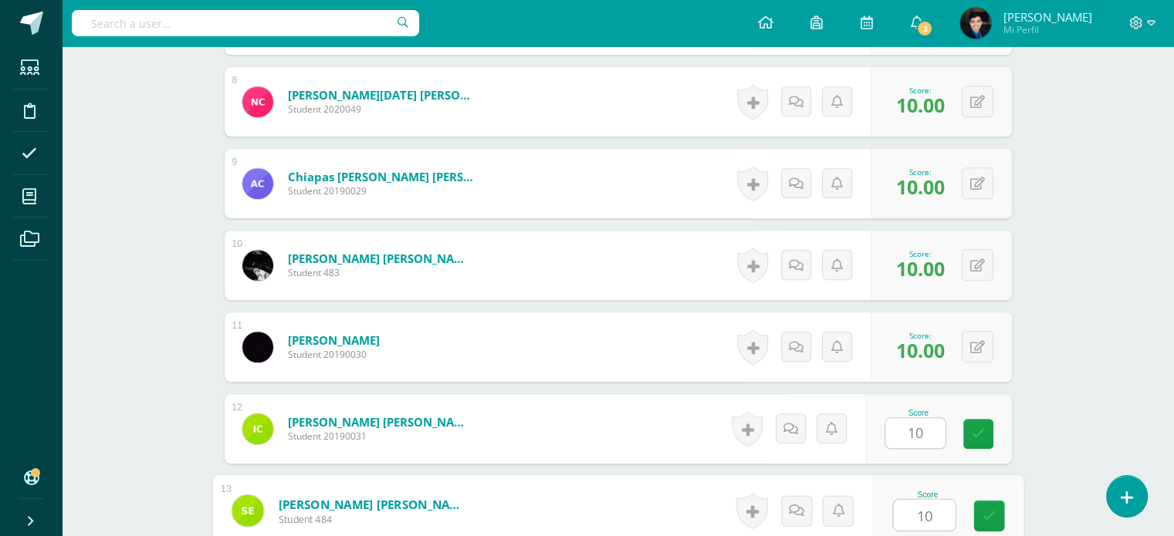
type input "10"
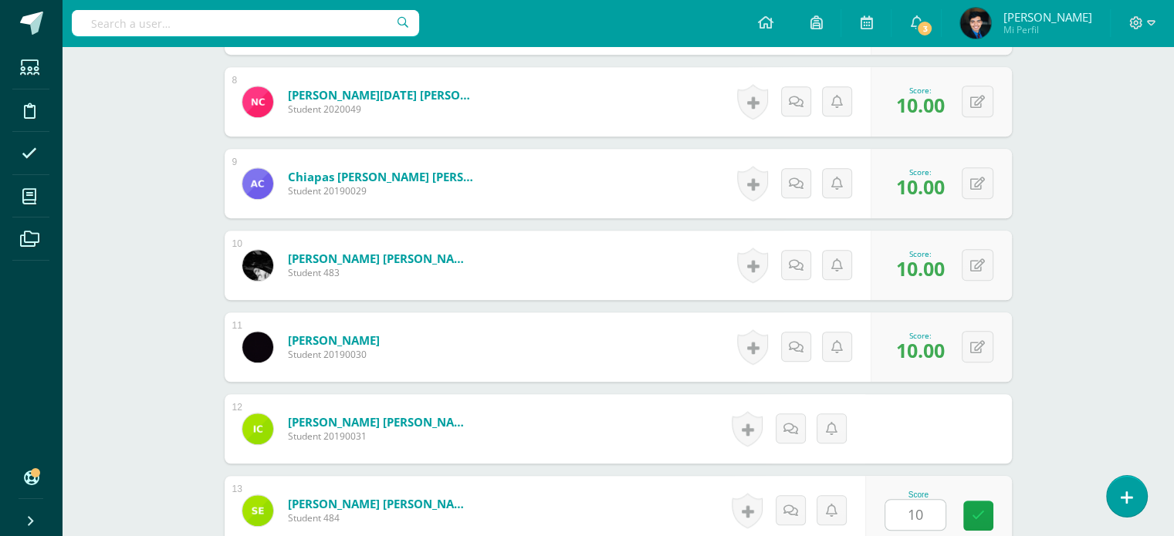
scroll to position [1369, 0]
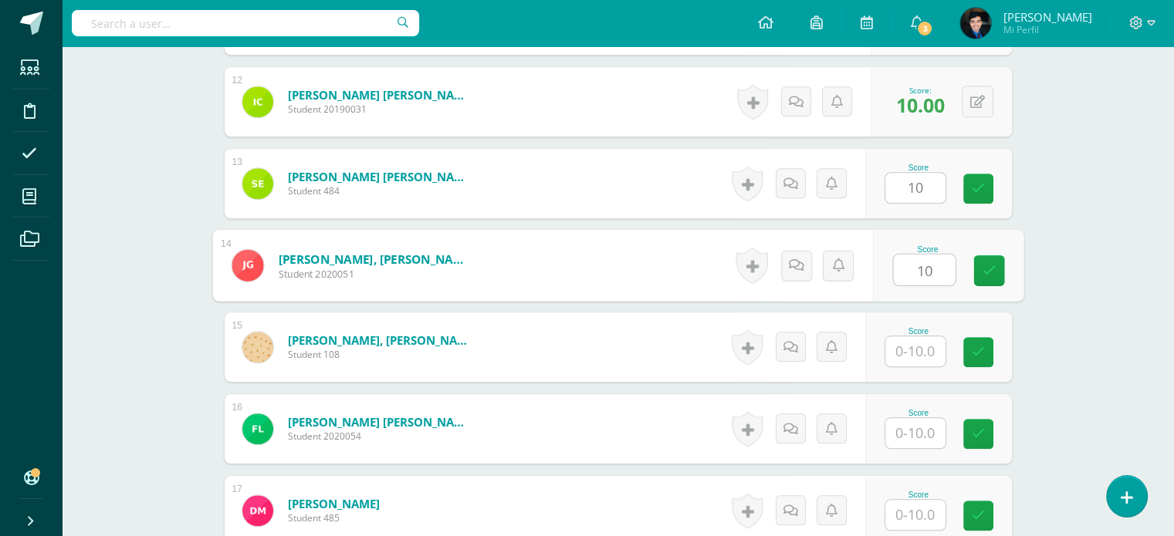
type input "10"
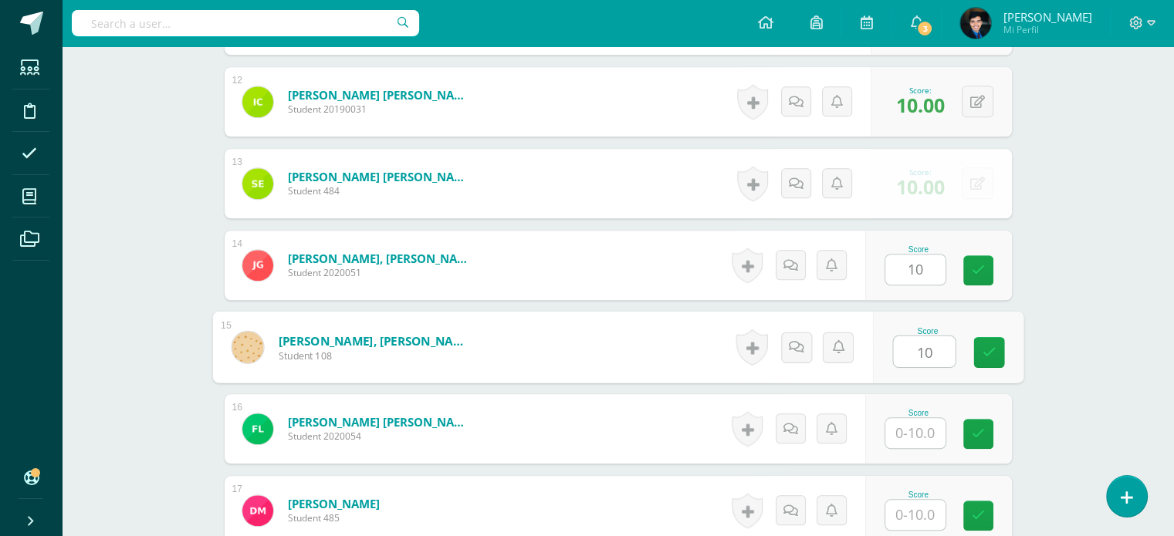
type input "10"
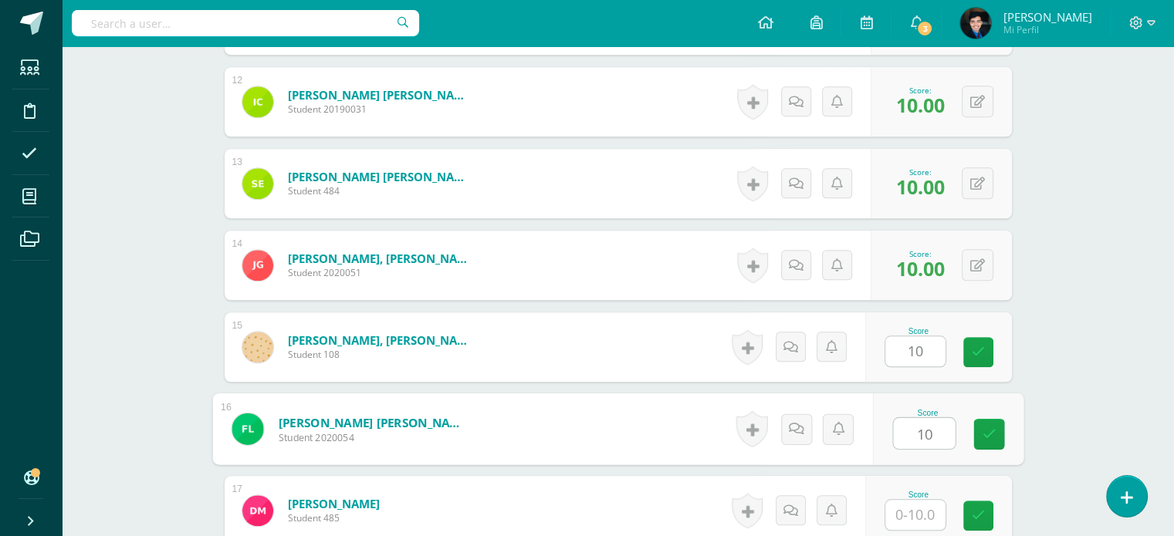
type input "10"
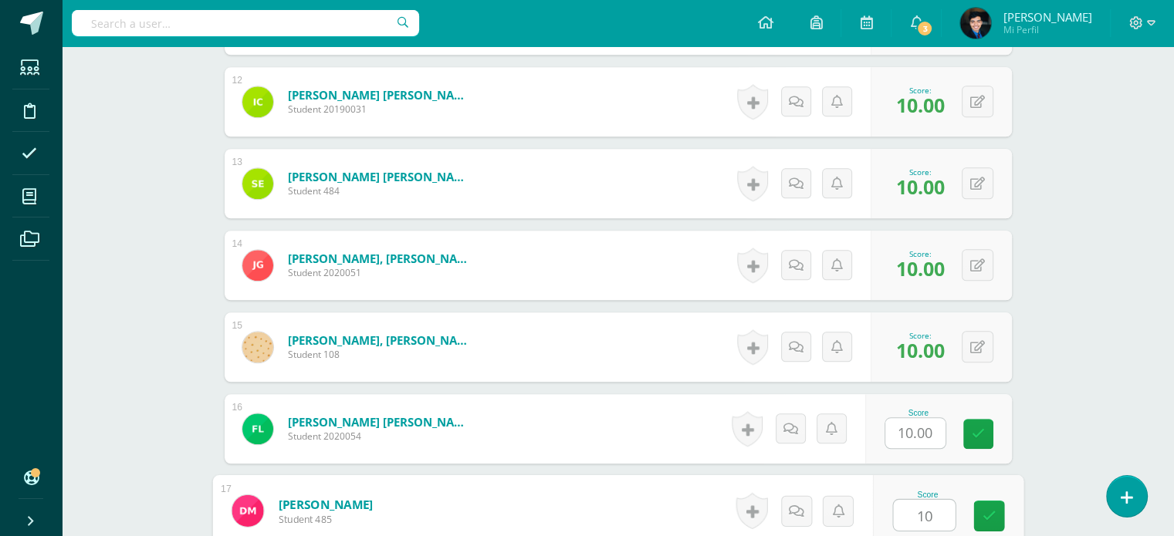
type input "10"
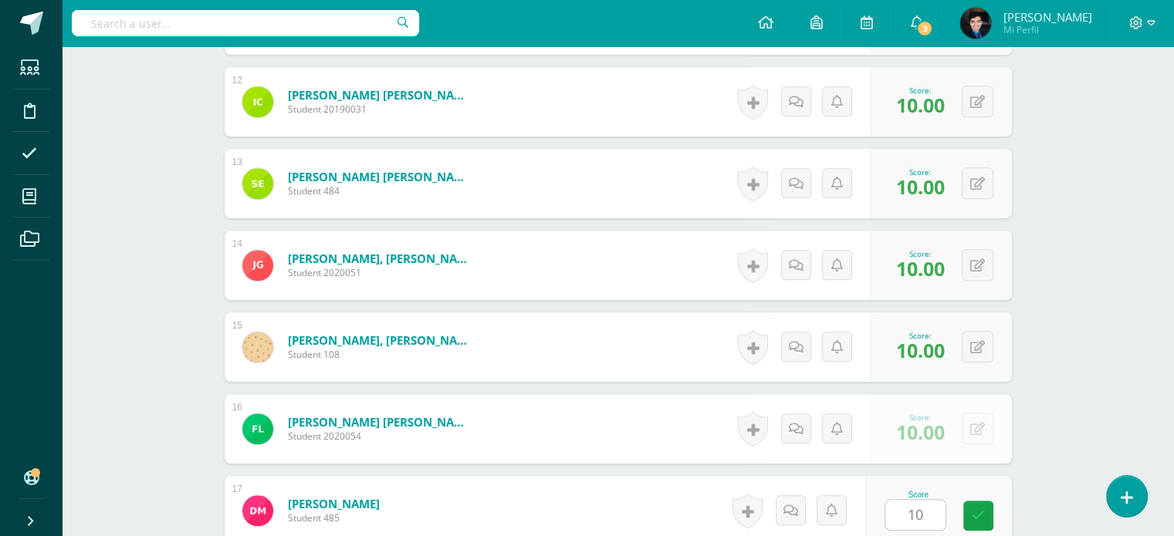
scroll to position [1696, 0]
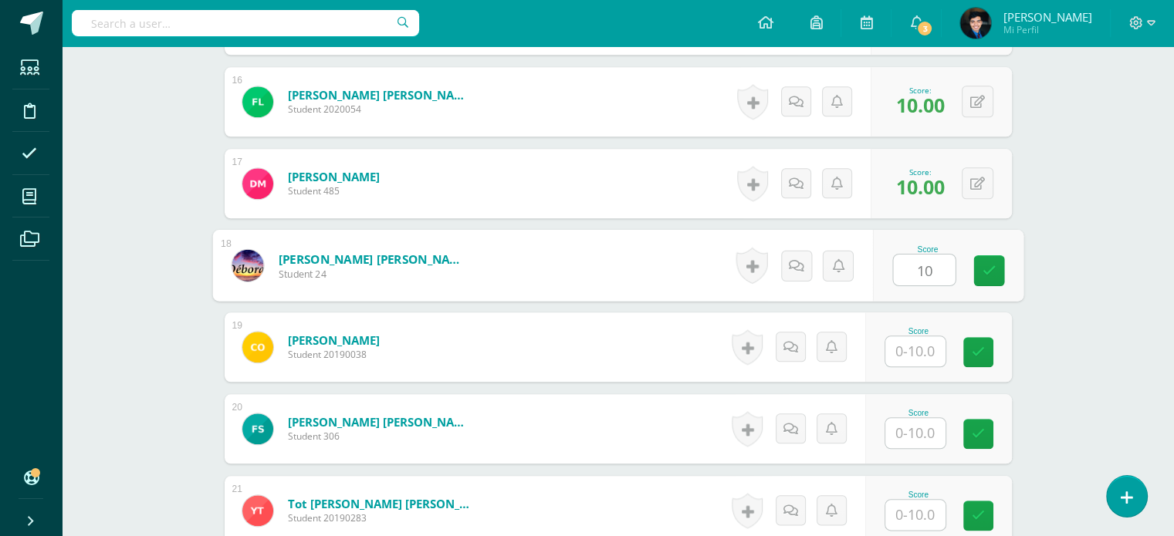
type input "10"
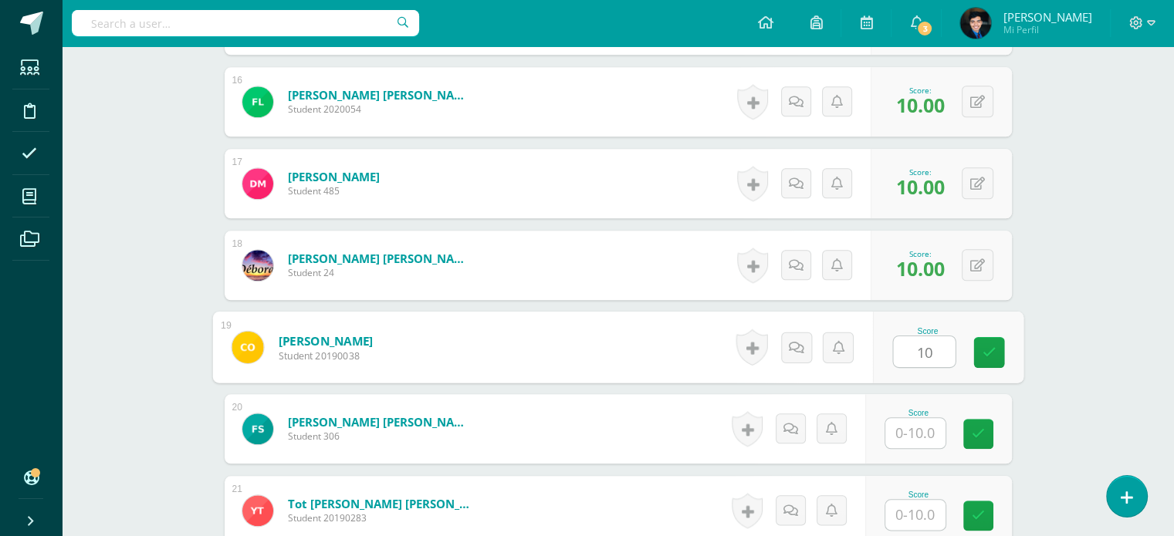
type input "10"
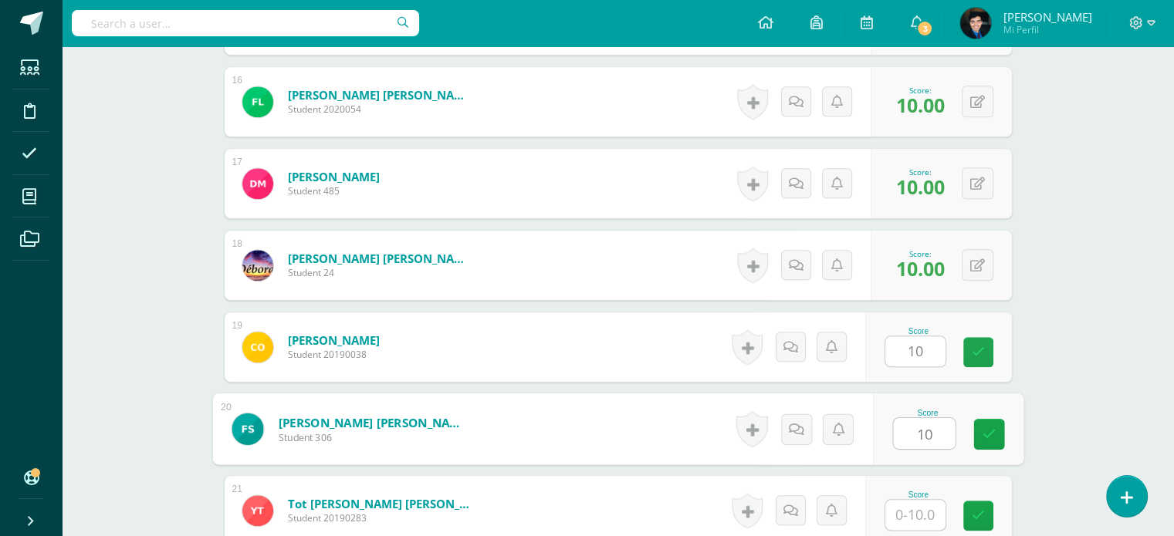
type input "10"
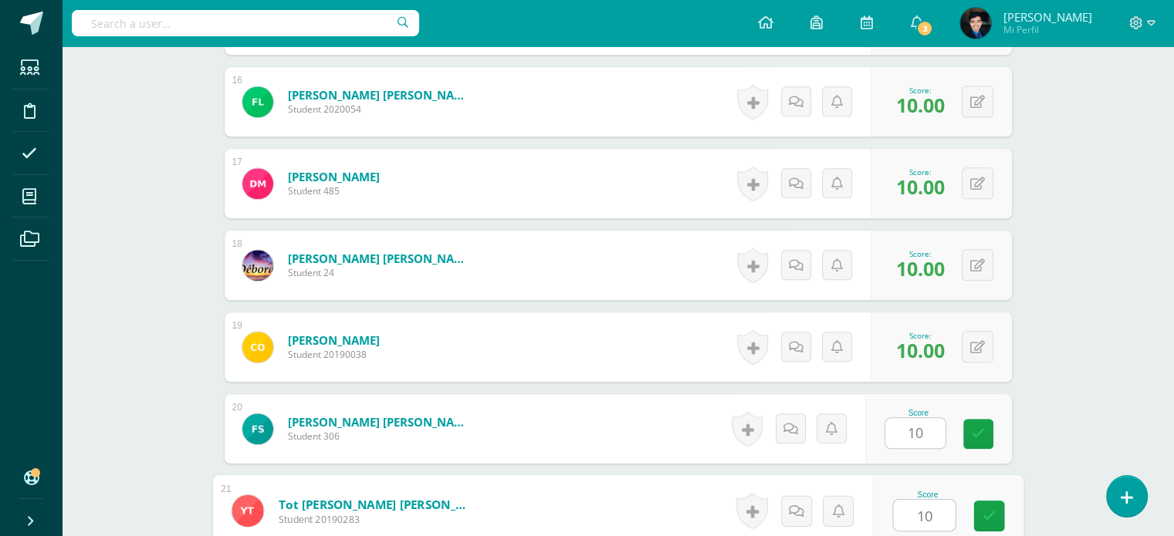
type input "10"
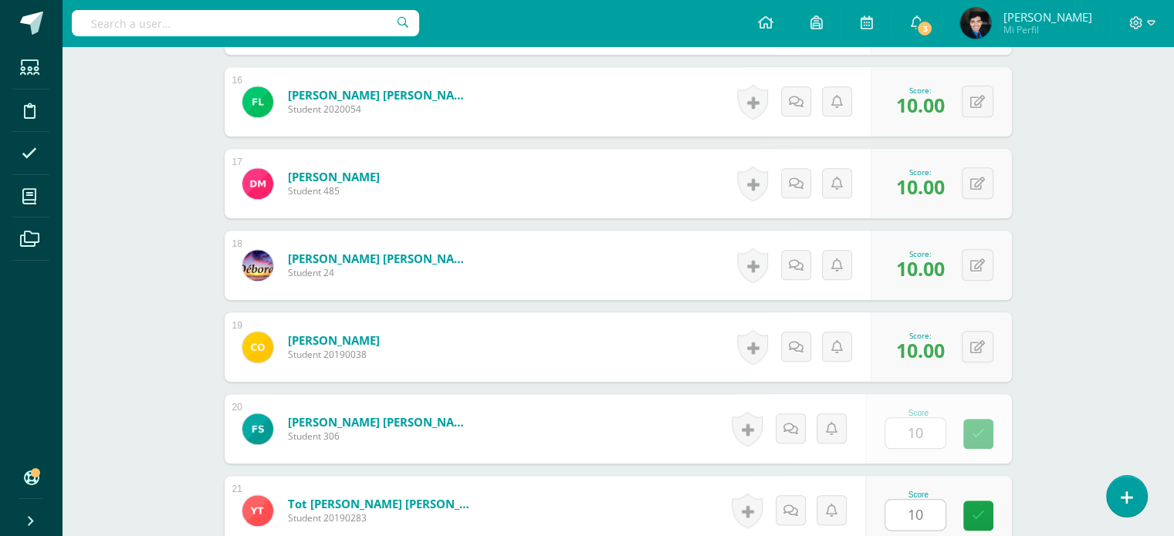
scroll to position [2023, 0]
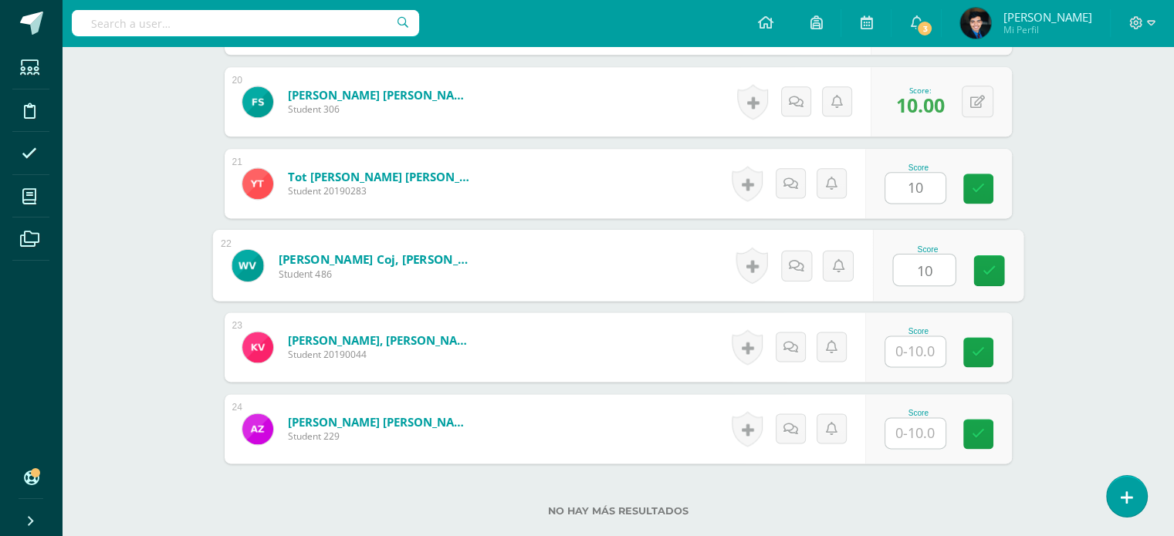
type input "10"
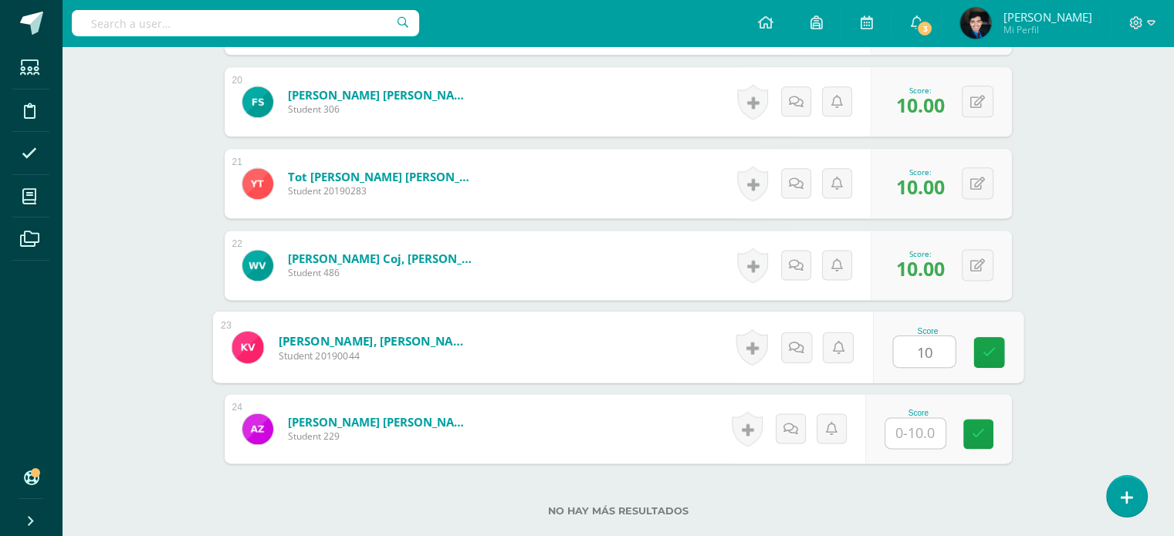
type input "10"
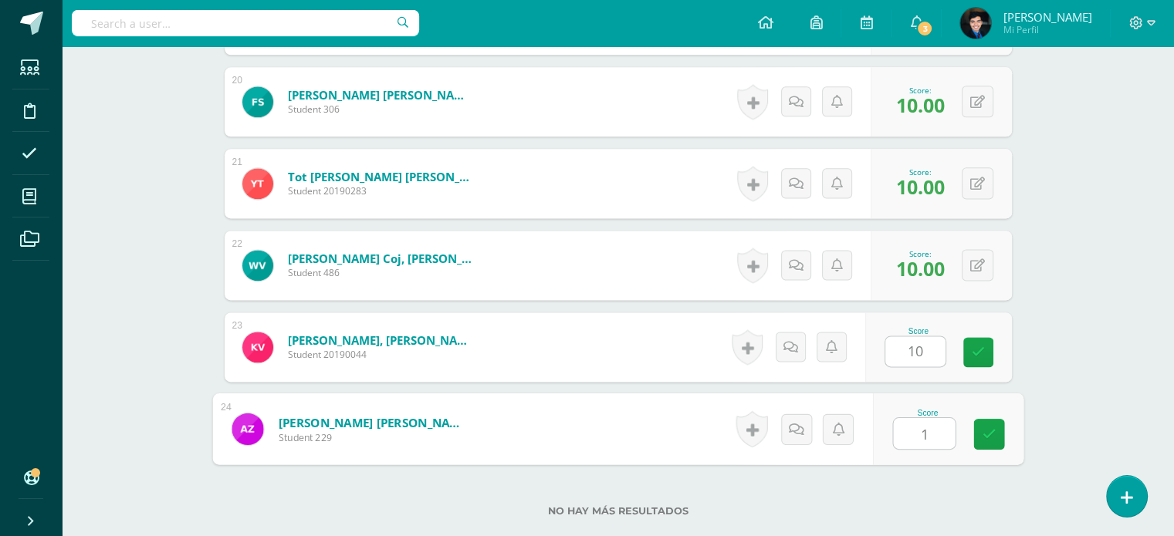
type input "10"
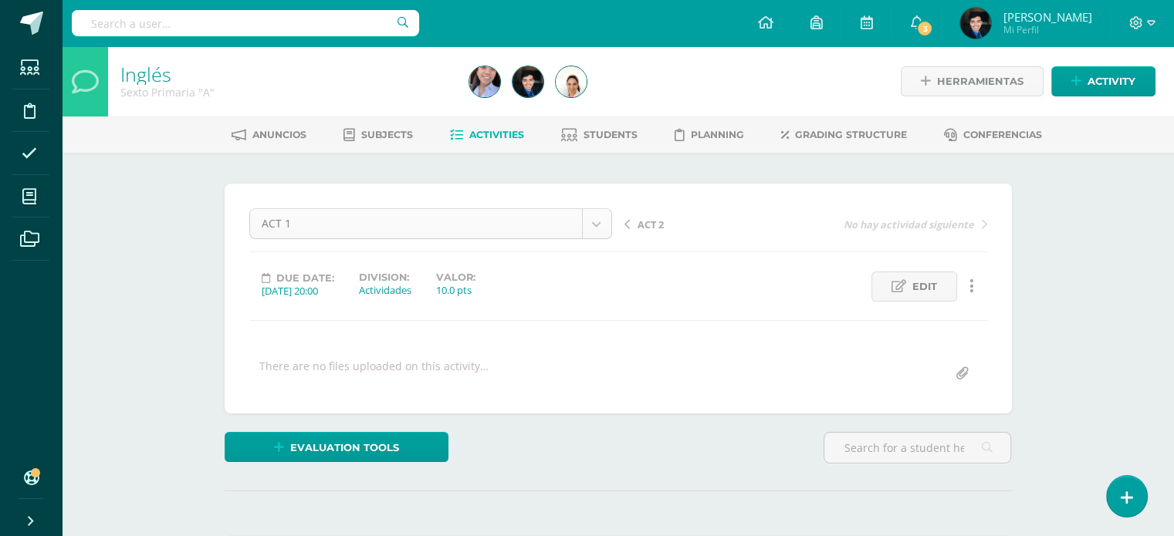
scroll to position [80, 0]
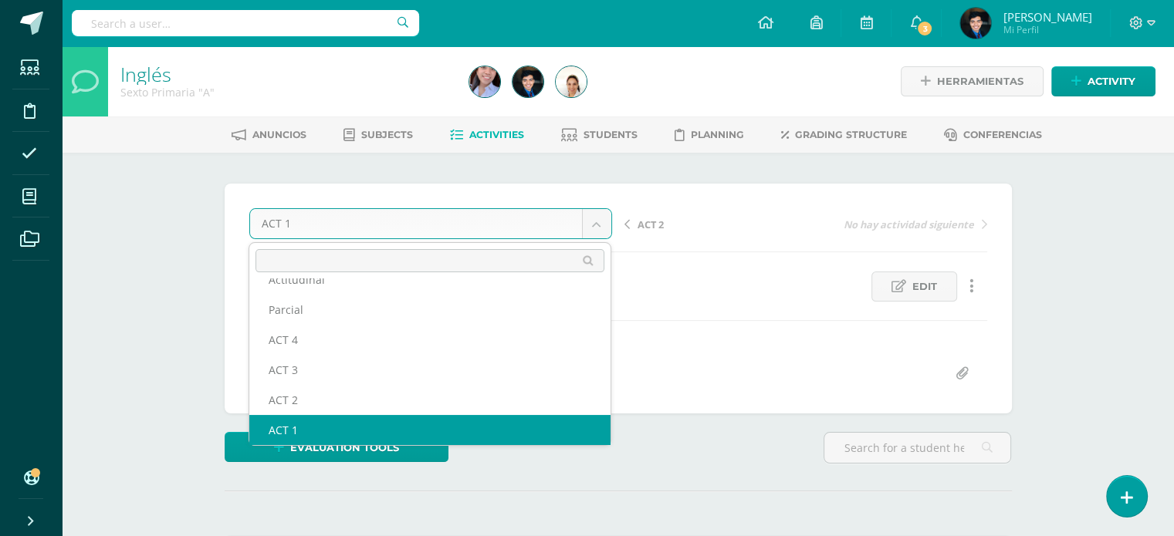
scroll to position [66, 0]
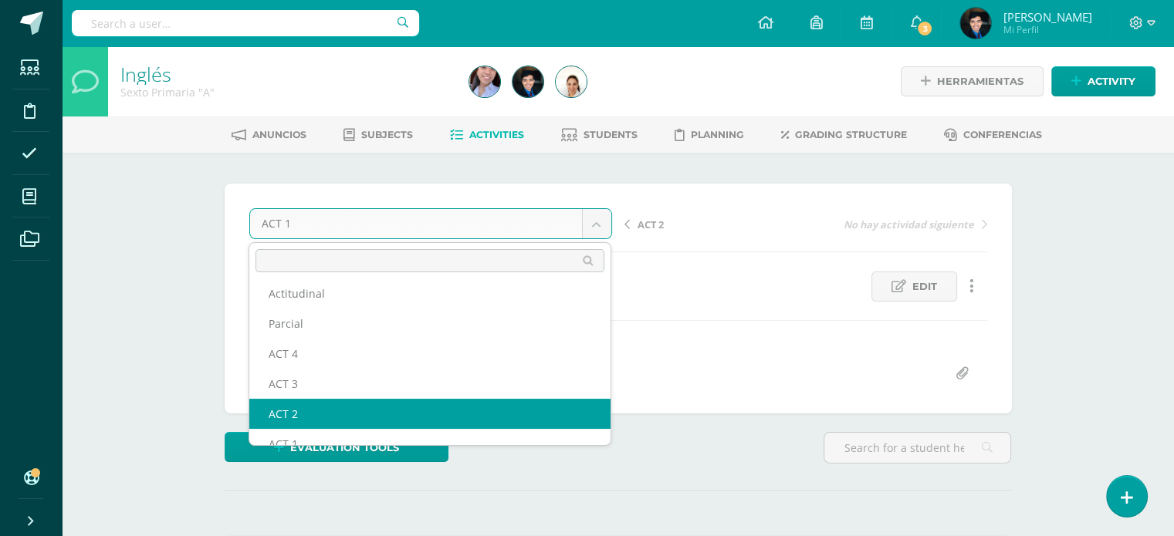
select select "/dashboard/teacher/grade-activity/123471/"
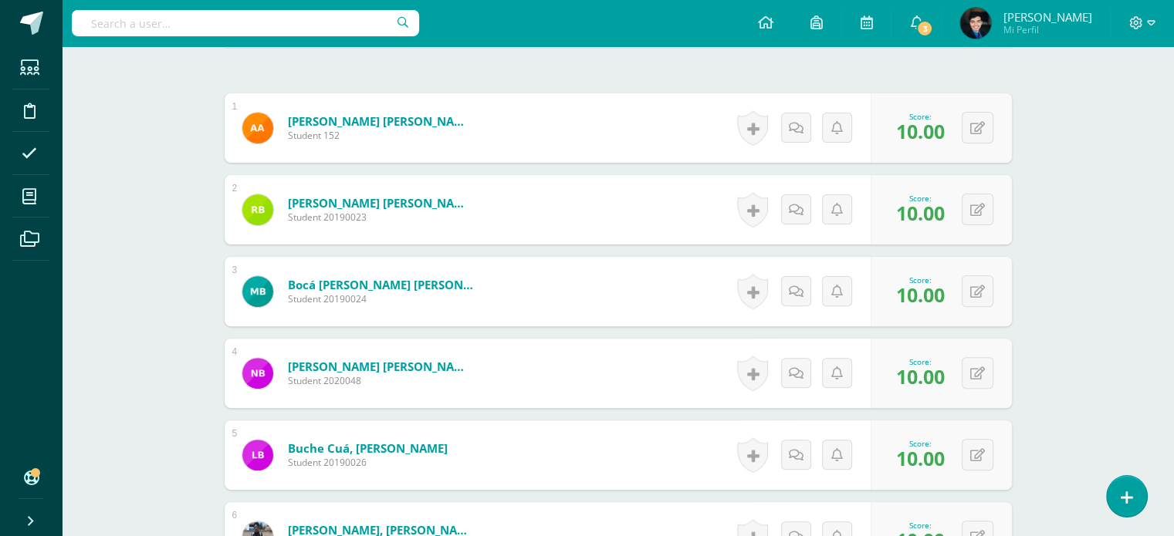
scroll to position [461, 0]
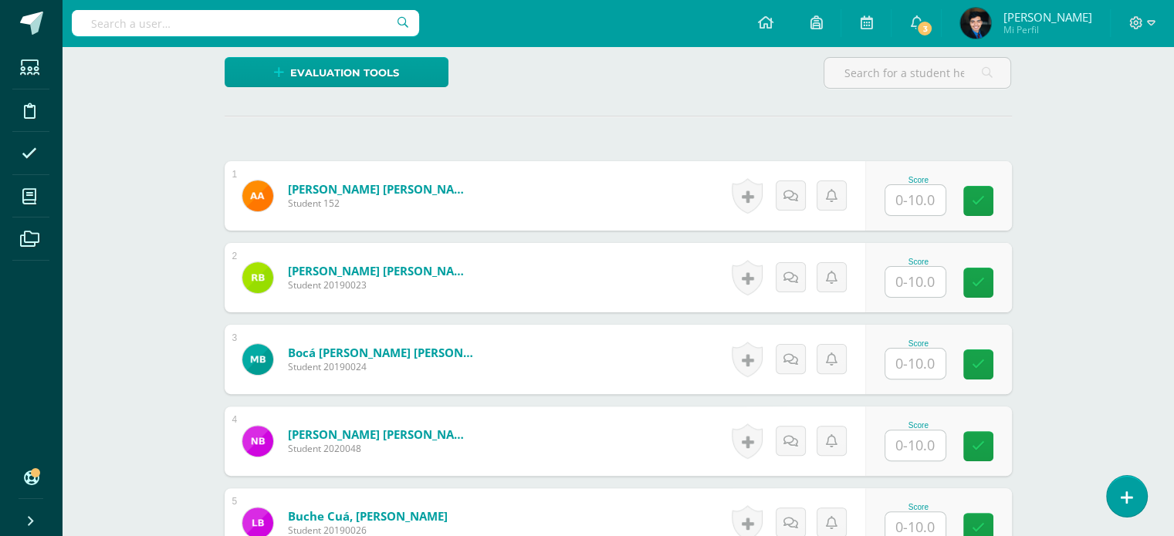
scroll to position [376, 0]
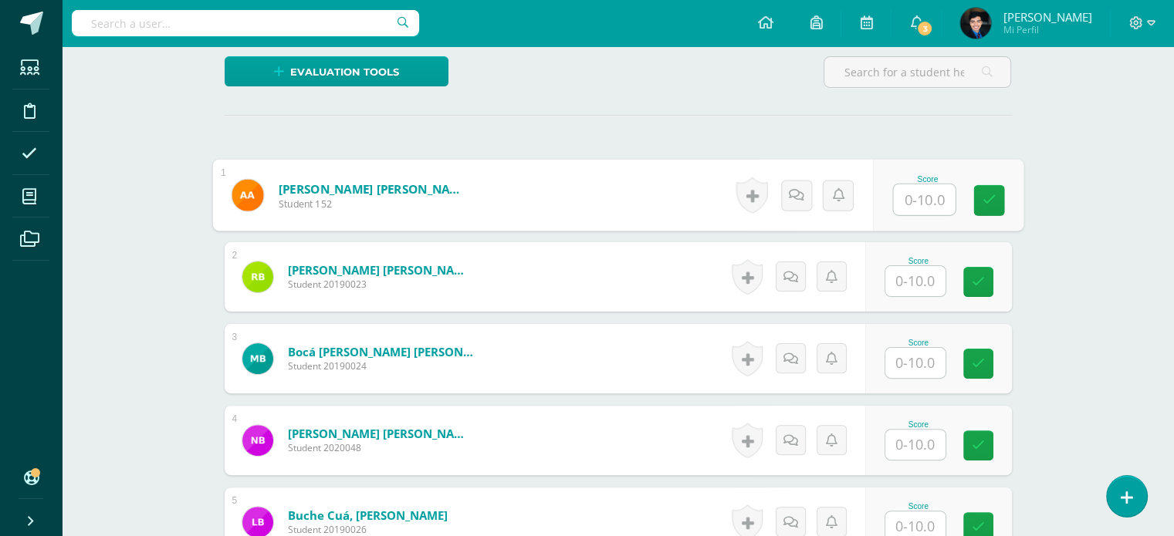
click at [907, 198] on input "text" at bounding box center [924, 199] width 62 height 31
type input "10"
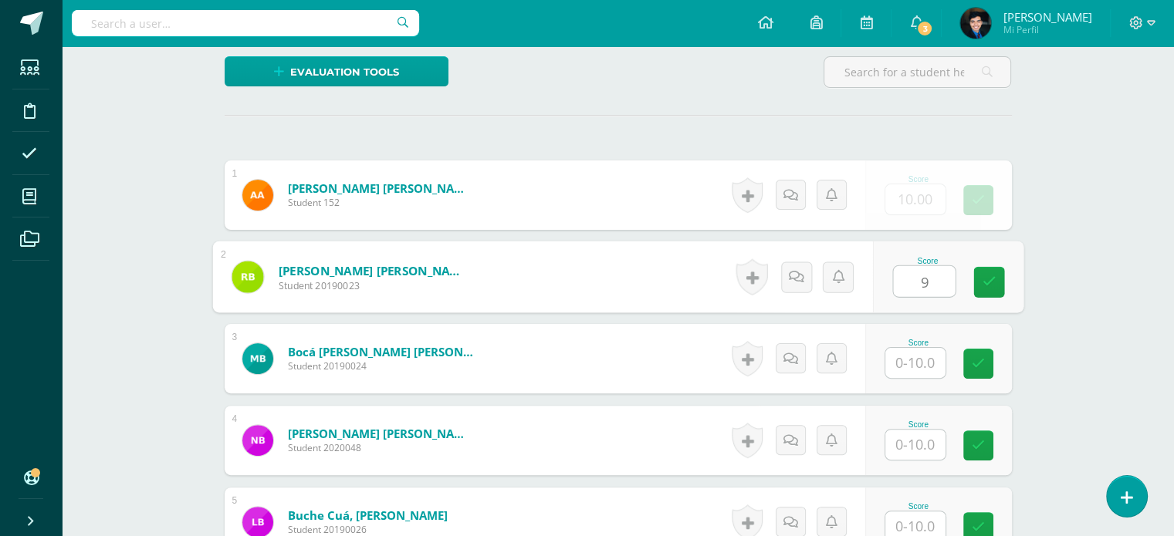
type input "9"
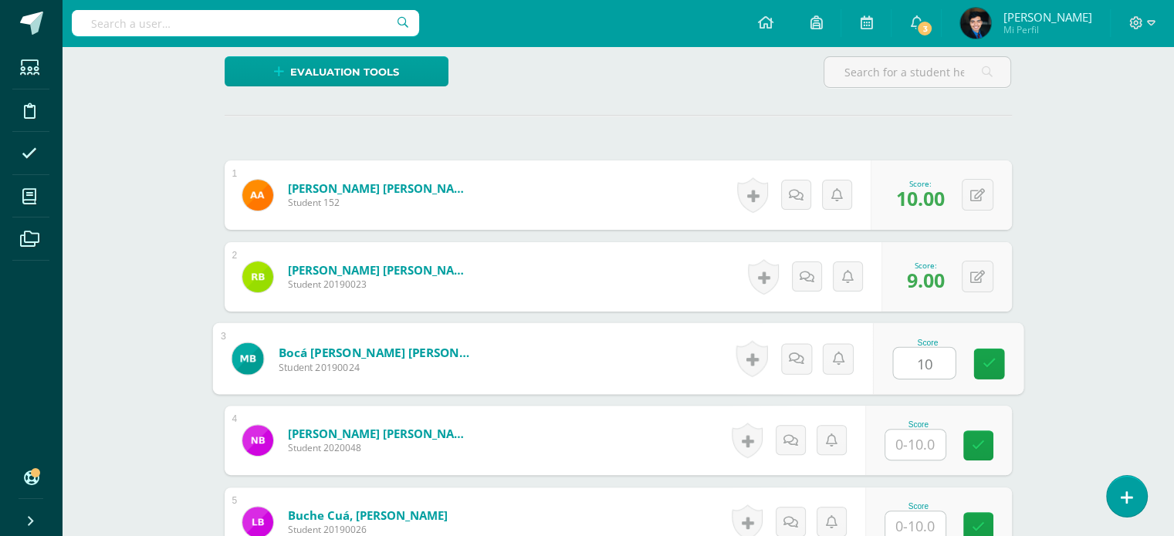
type input "10"
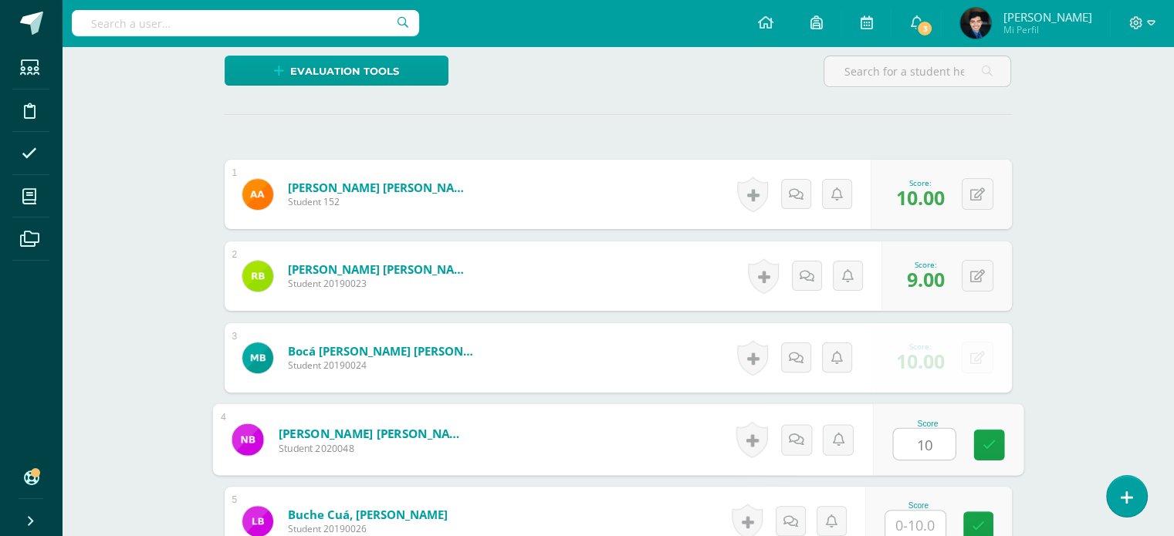
type input "10"
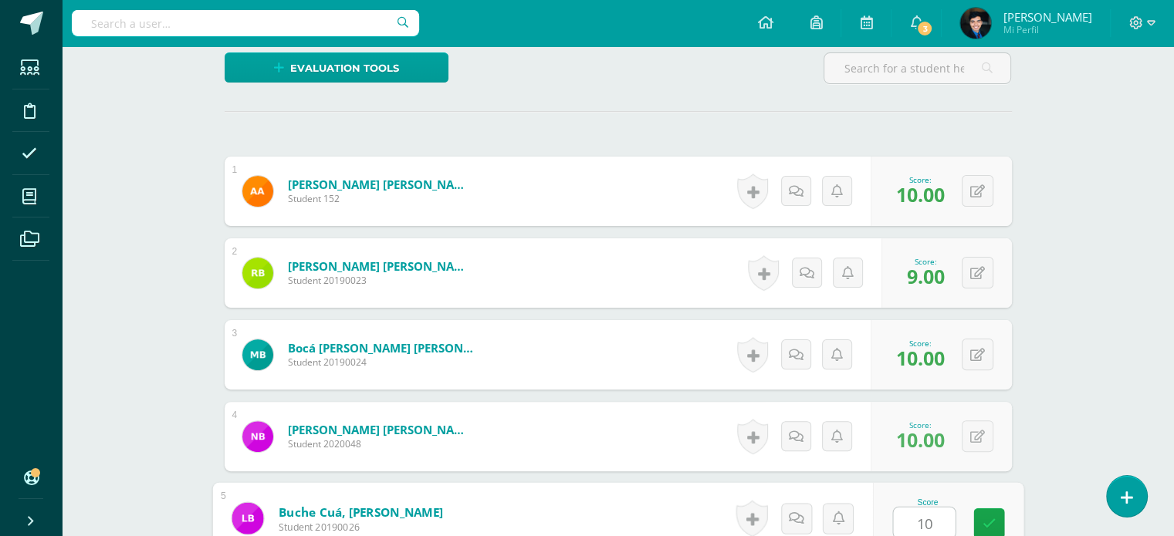
type input "10"
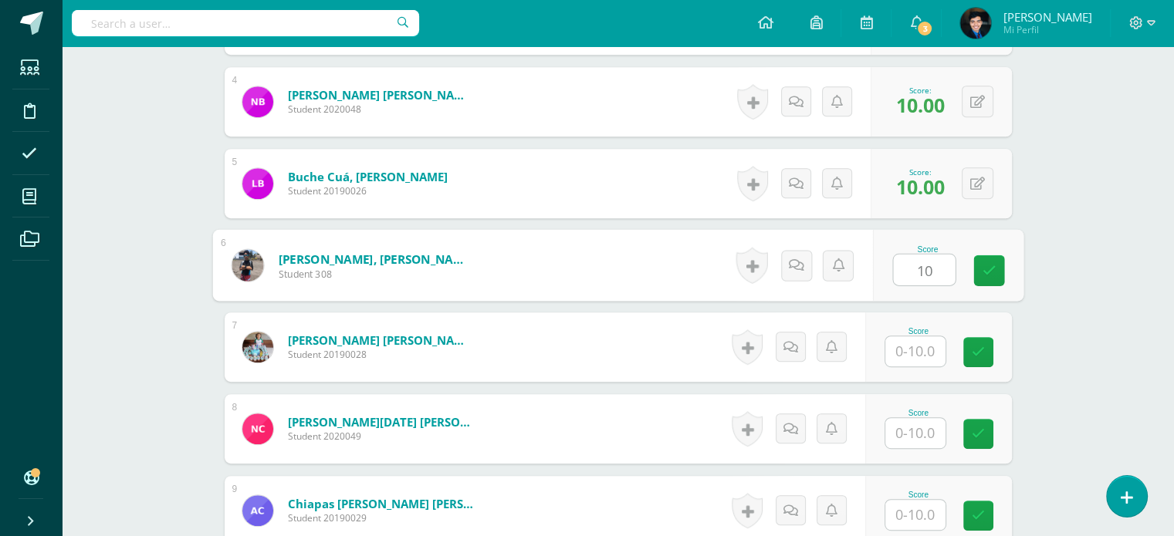
type input "10"
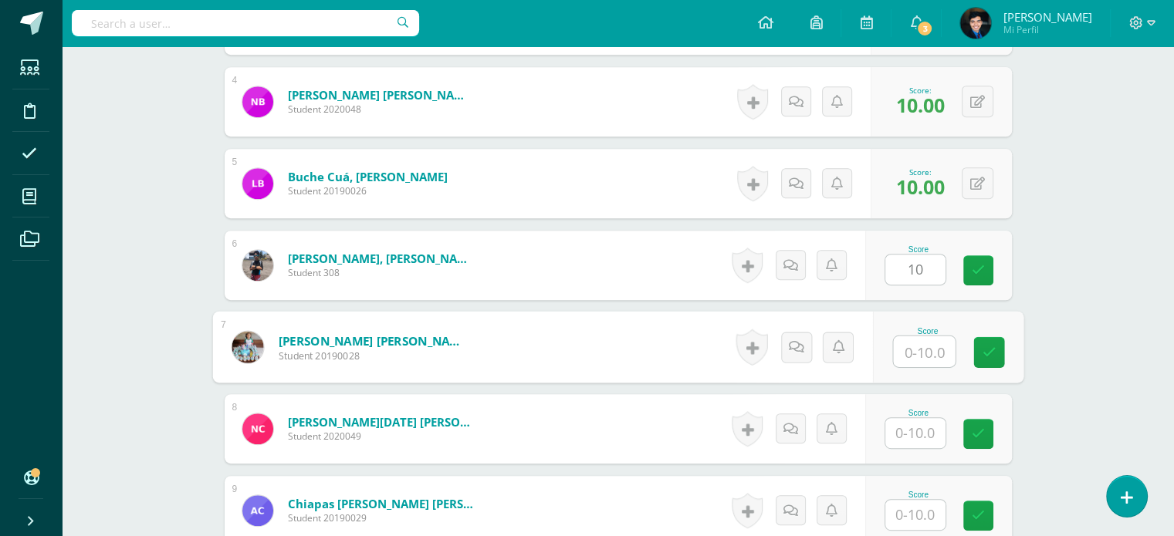
scroll to position [715, 0]
type input "10"
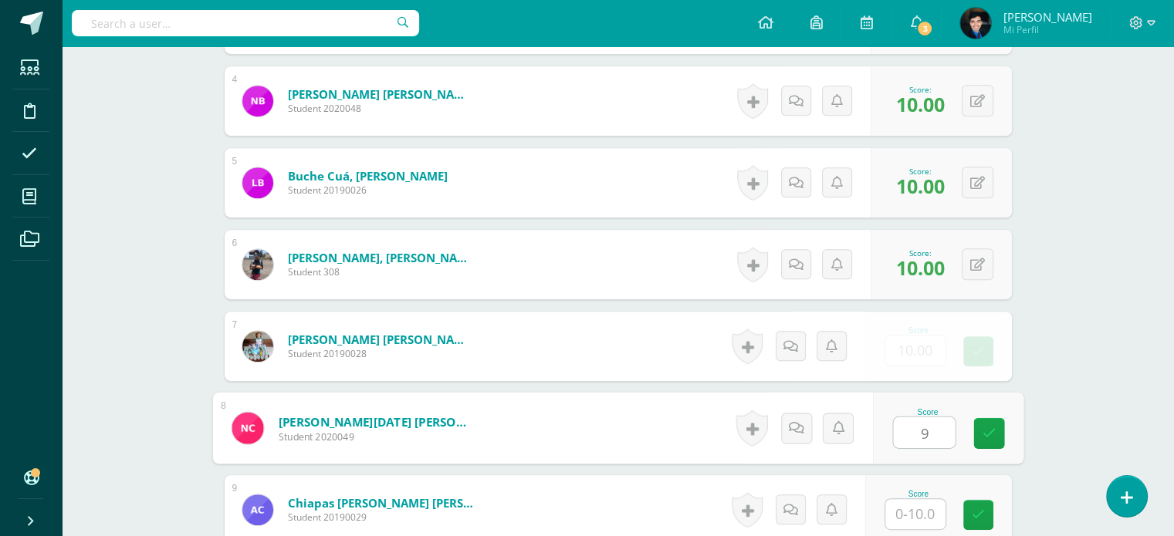
type input "9"
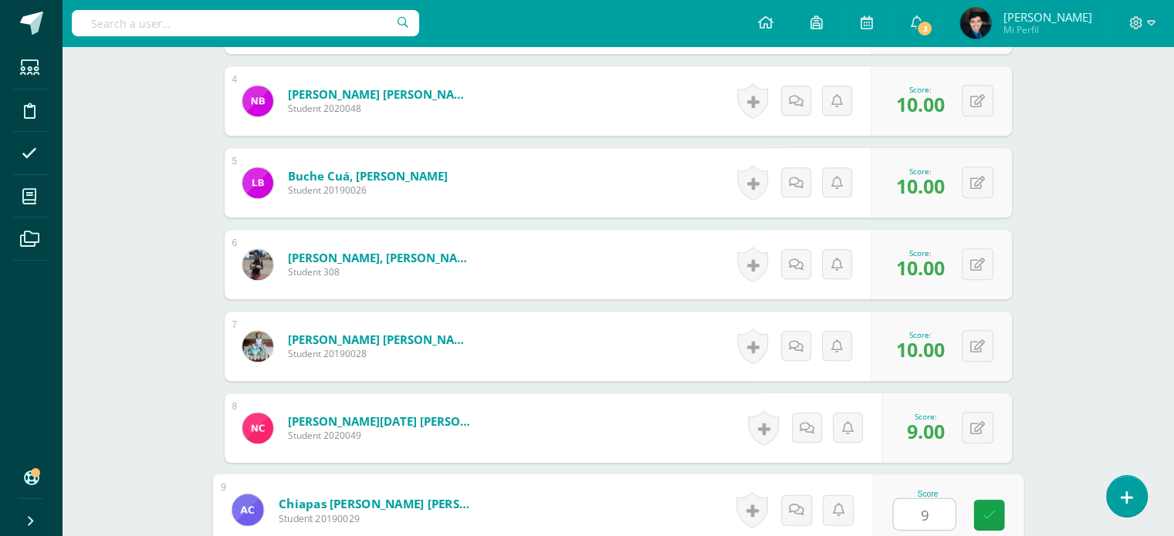
type input "9"
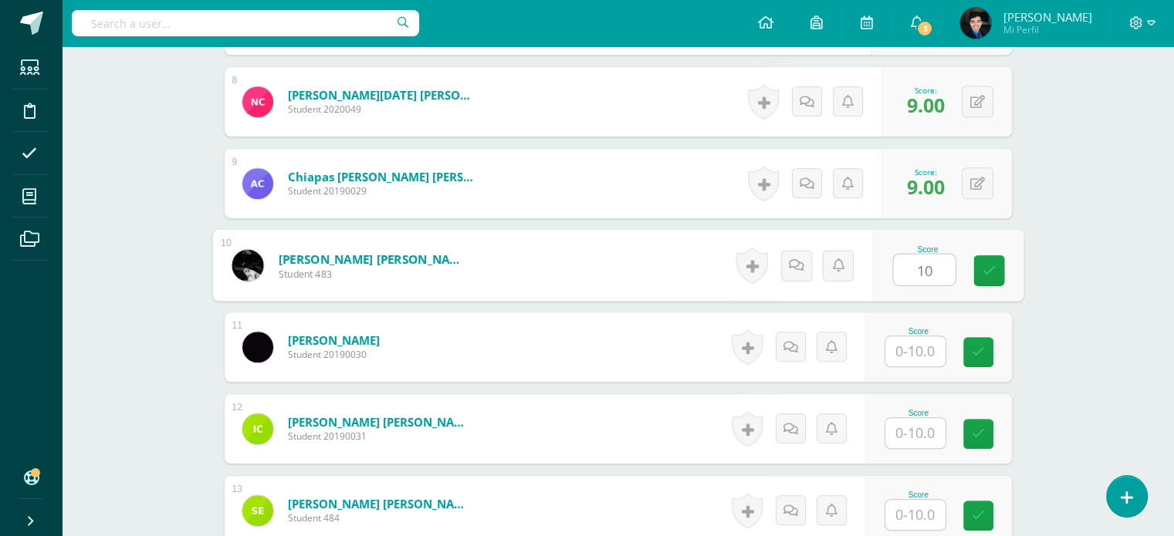
type input "10"
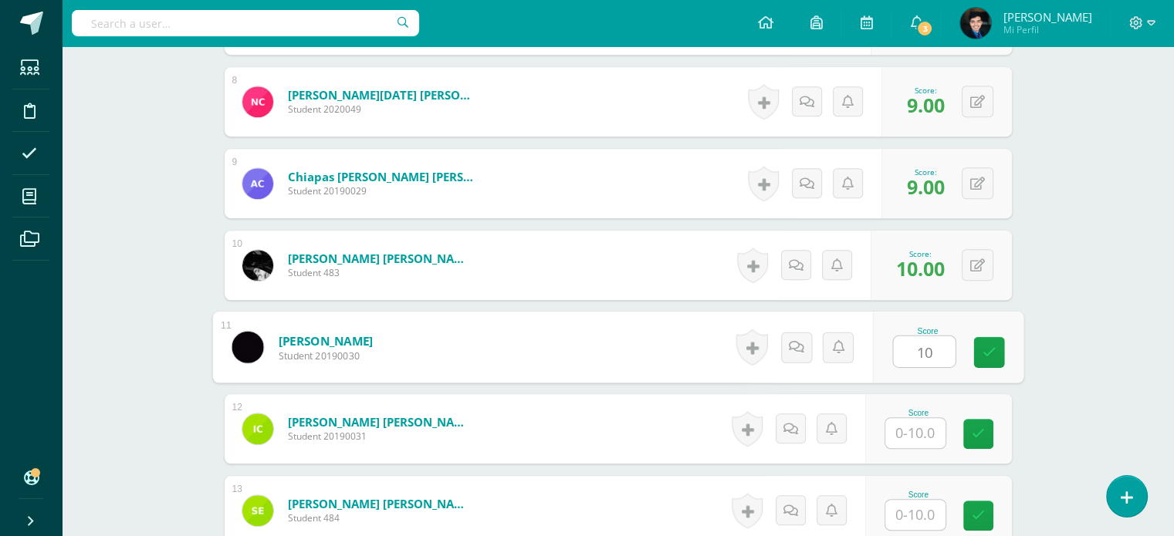
type input "10"
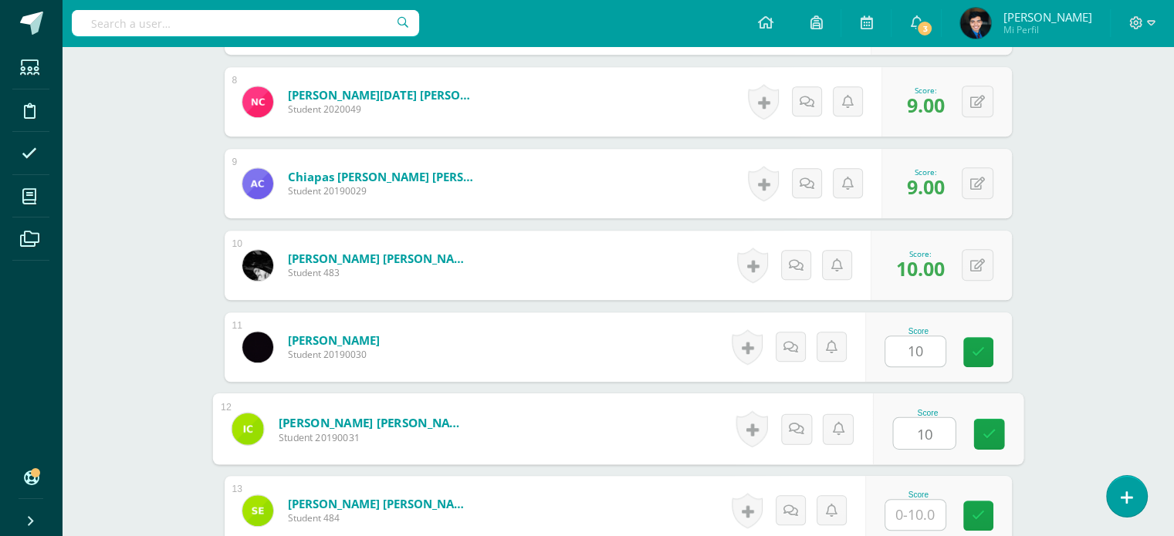
type input "10"
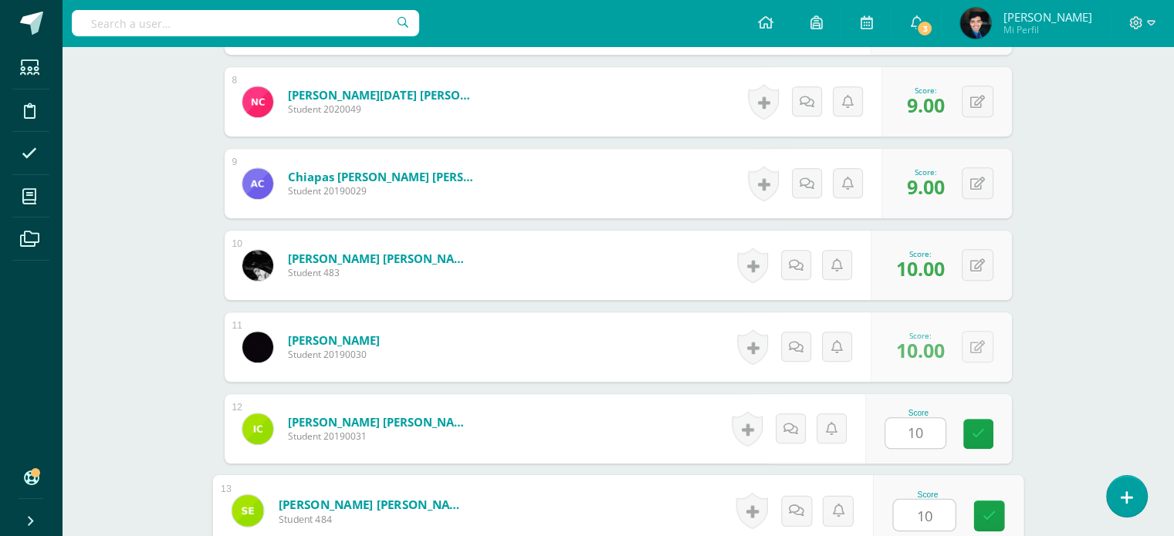
type input "10"
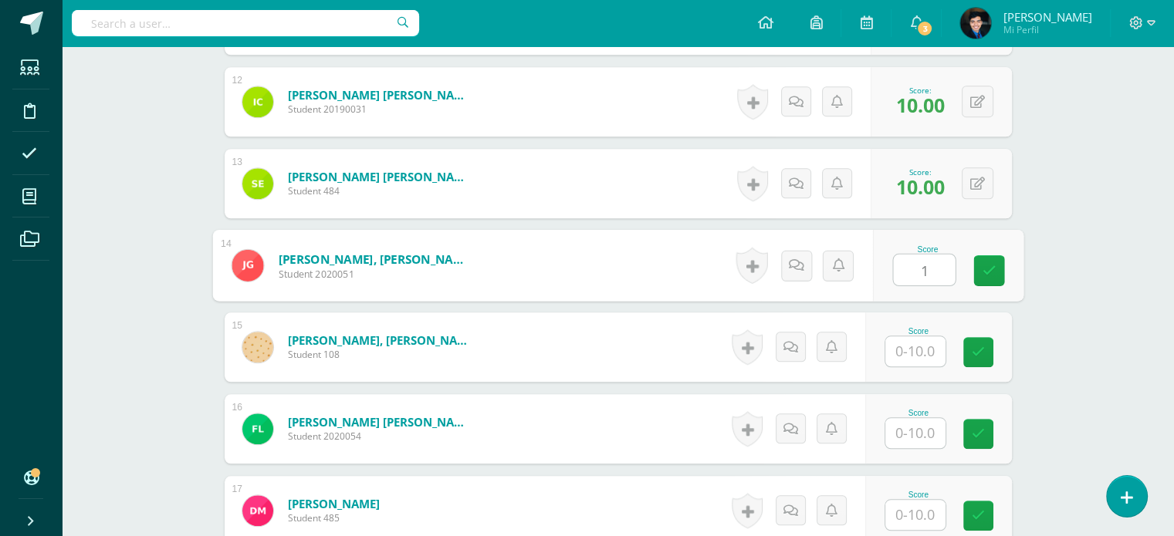
type input "1"
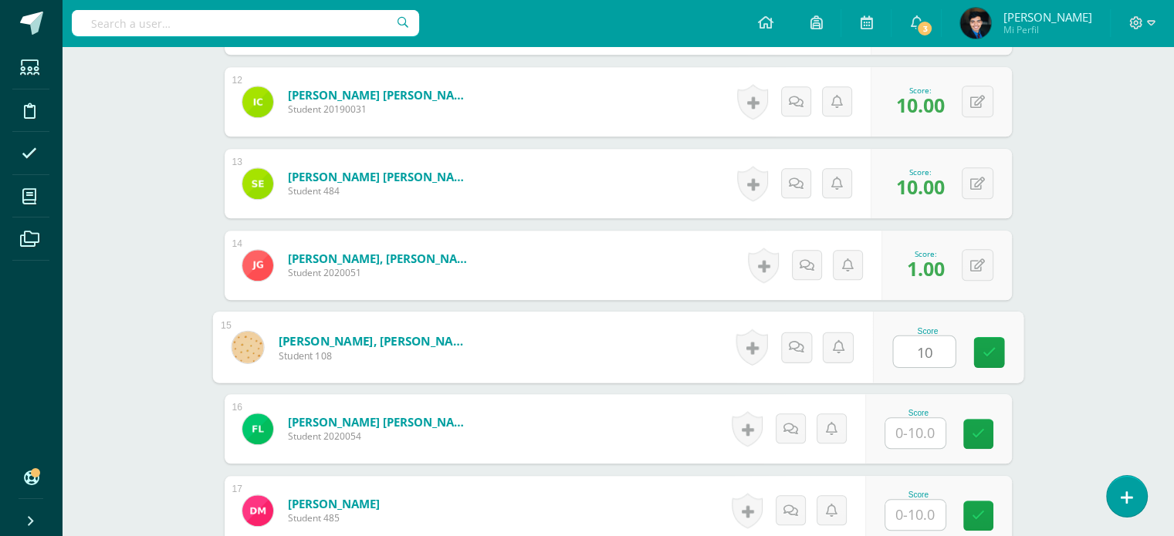
type input "10"
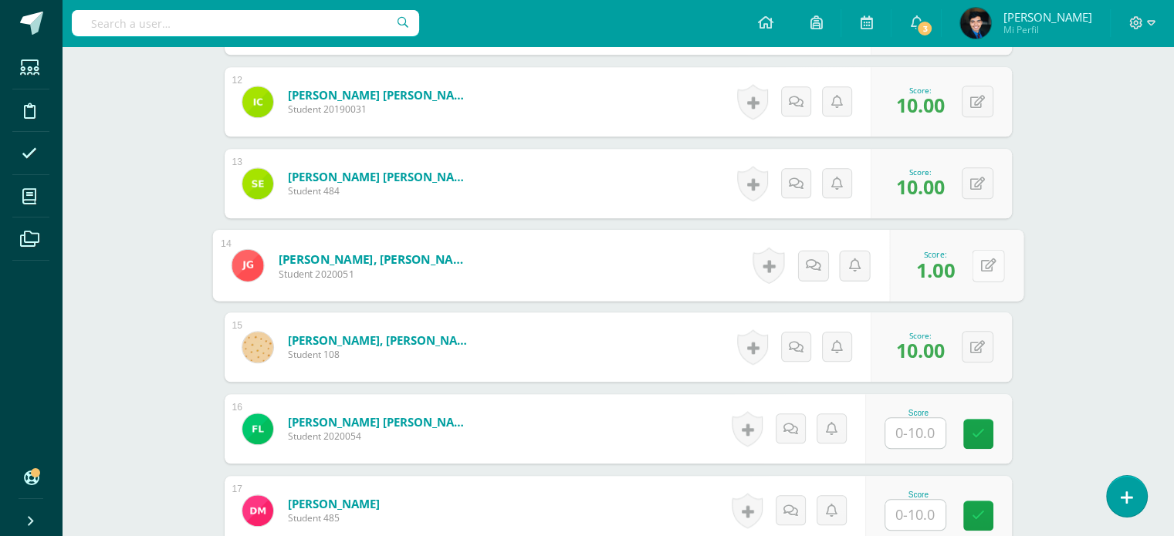
click at [970, 268] on div "0 Badges Badges obtained Aún no hay logros agregados Score: 1.00" at bounding box center [956, 266] width 134 height 72
click at [980, 268] on icon at bounding box center [987, 265] width 15 height 13
type input "10"
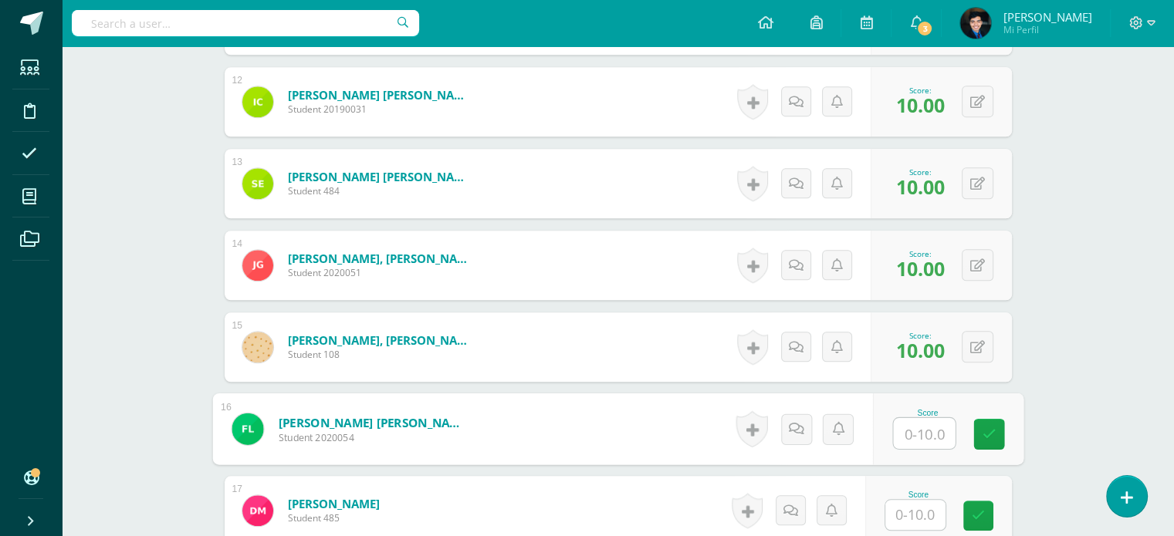
click at [913, 436] on input "text" at bounding box center [924, 433] width 62 height 31
type input "10"
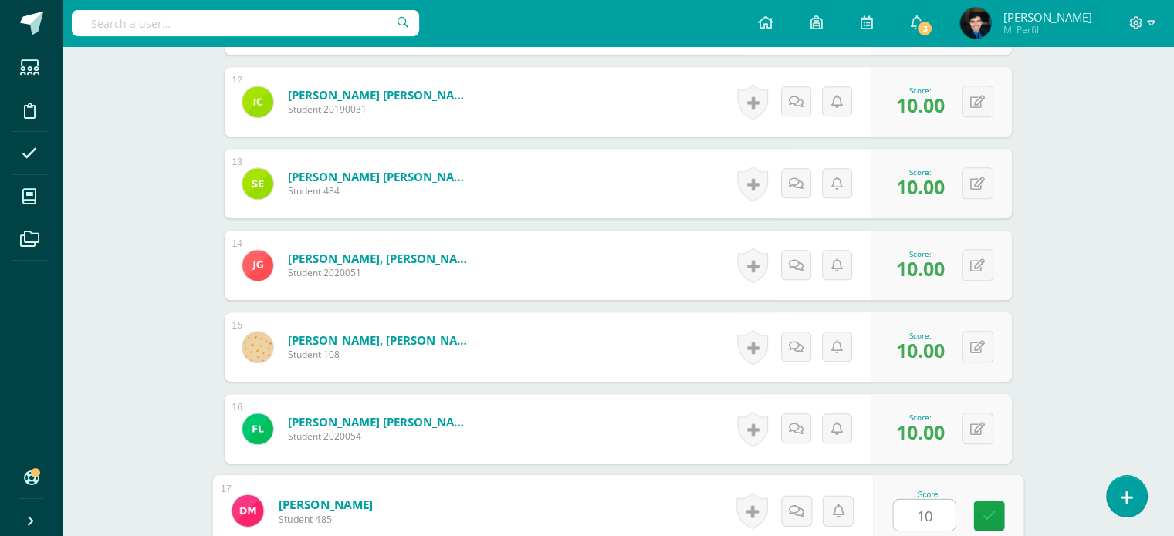
type input "10"
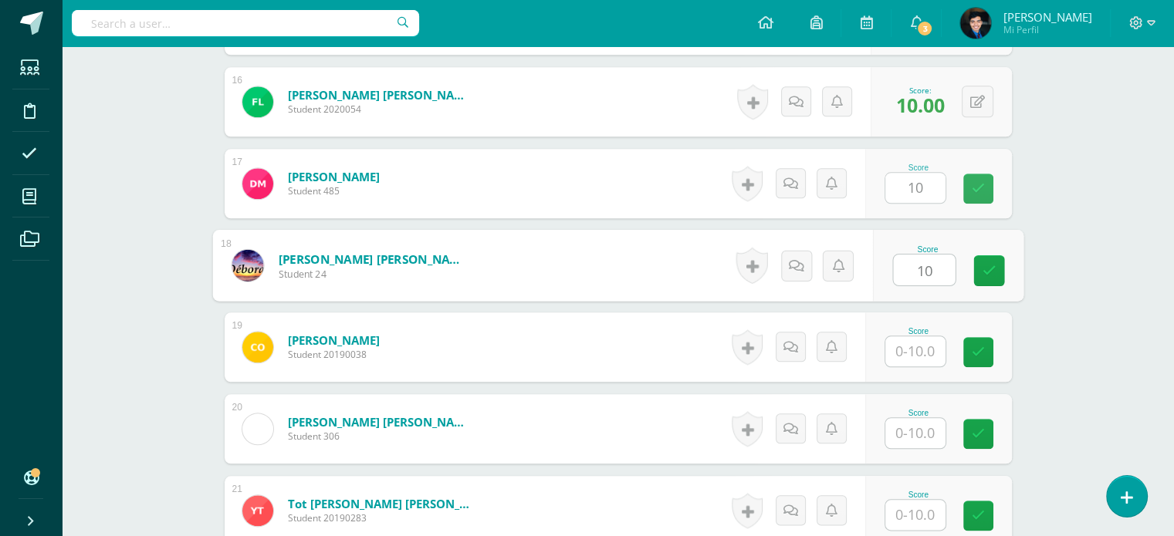
type input "10"
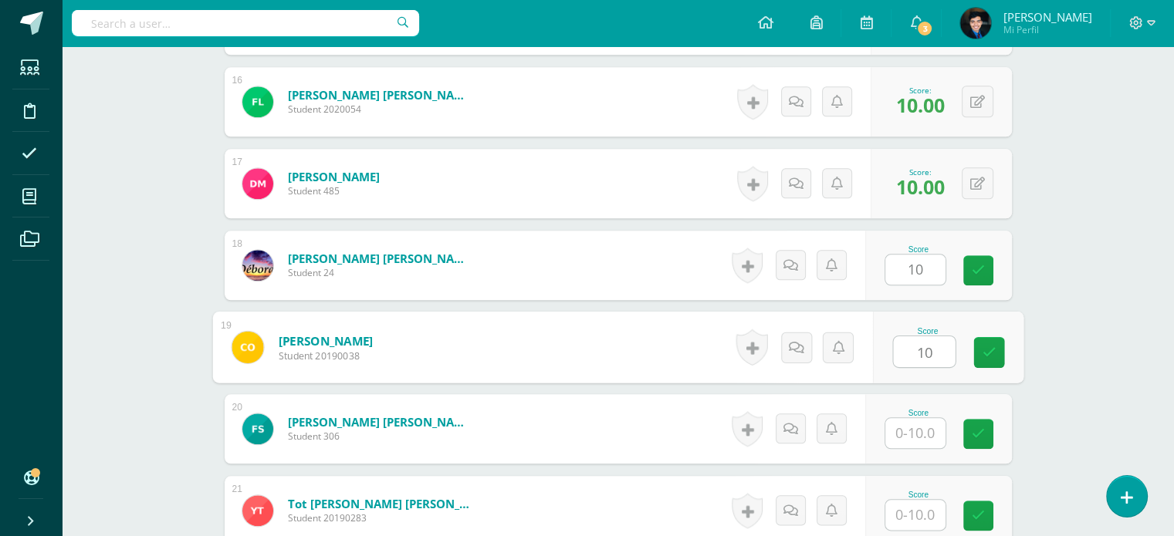
type input "10"
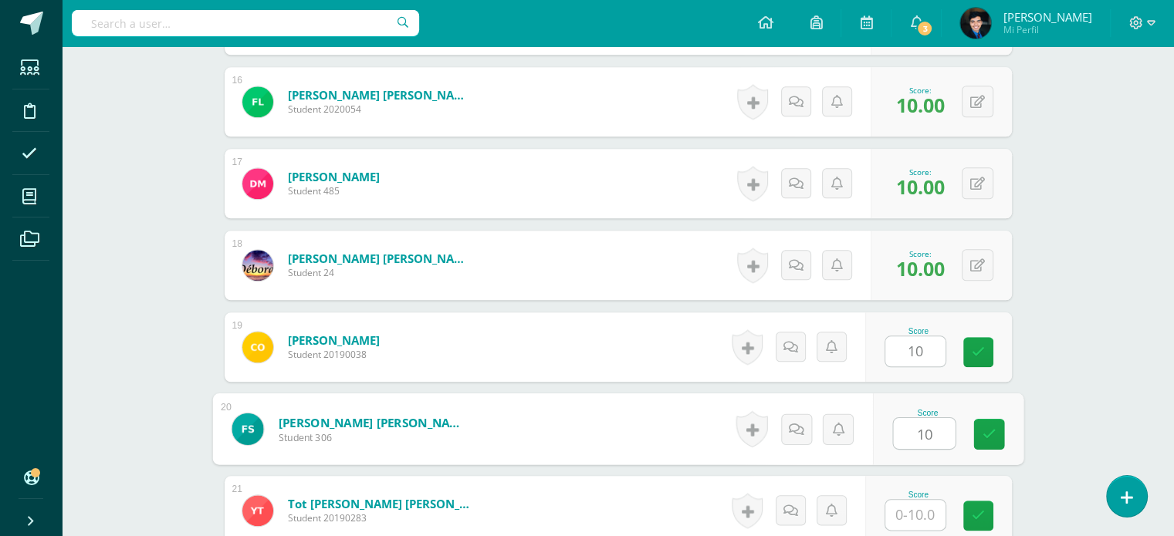
type input "10"
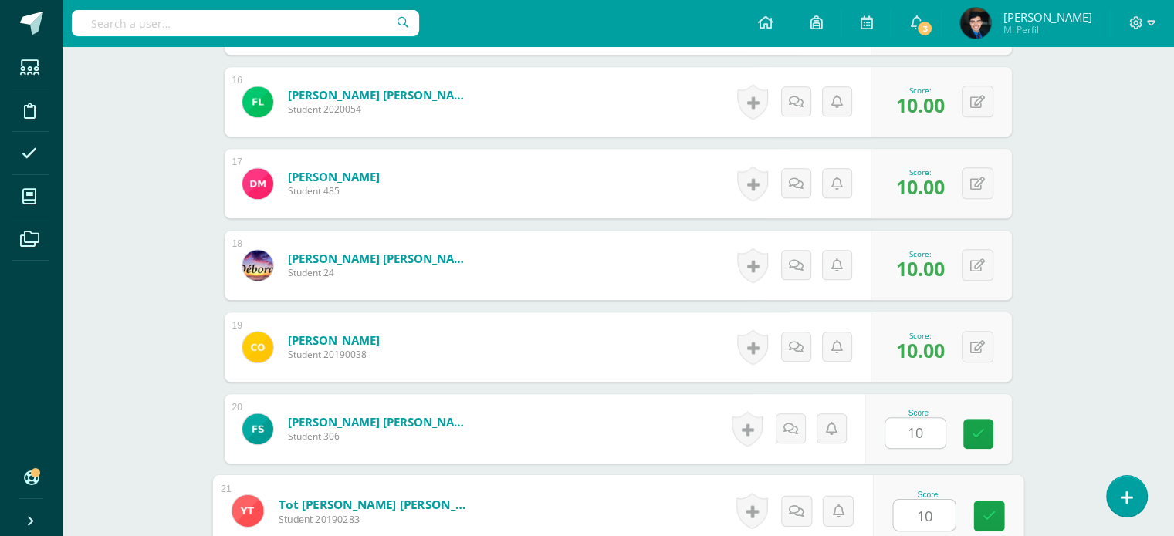
type input "10"
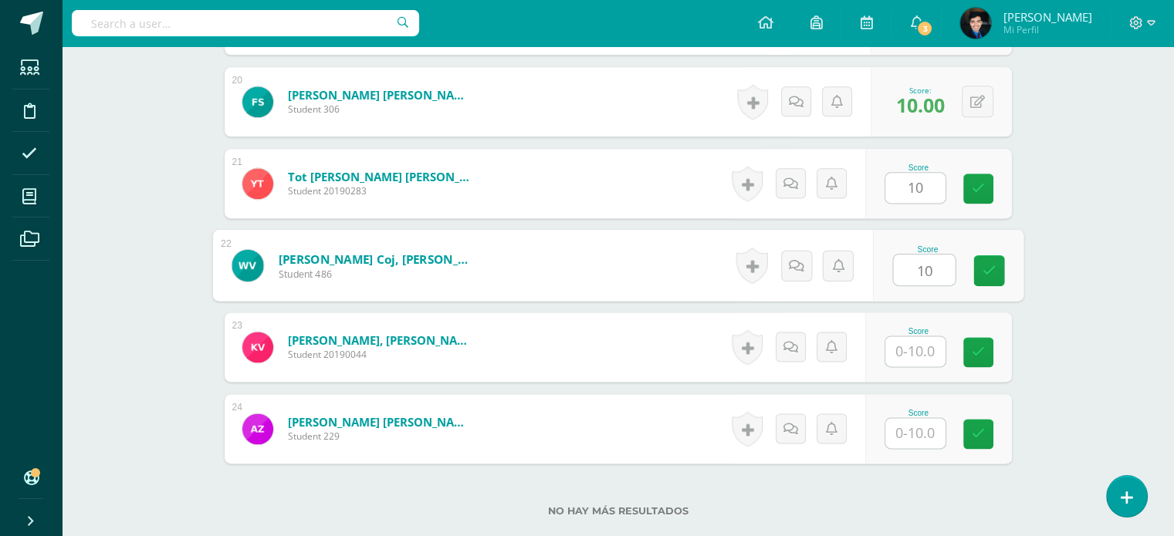
type input "10"
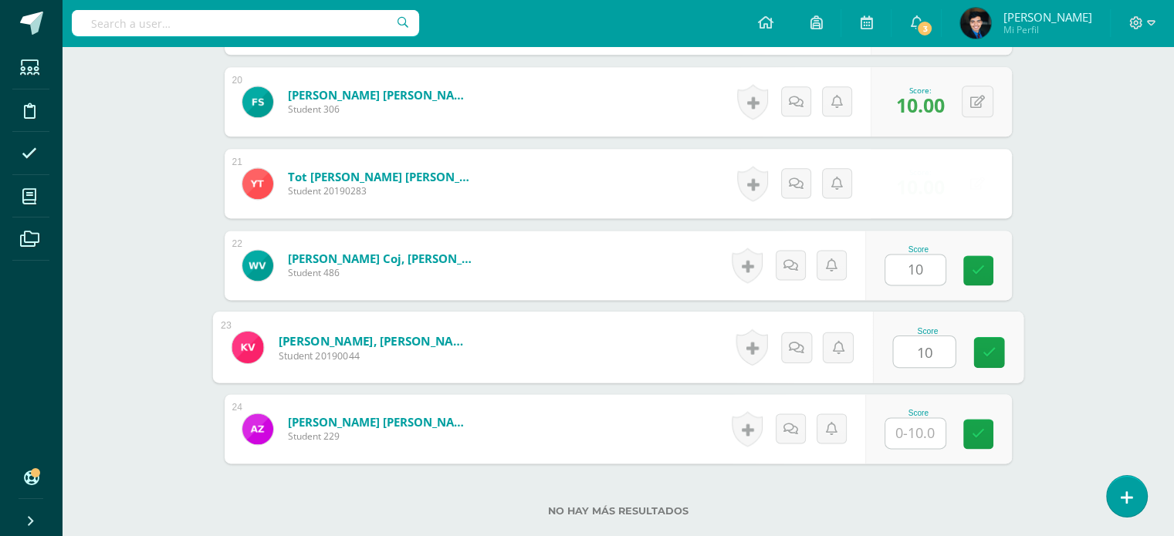
type input "10"
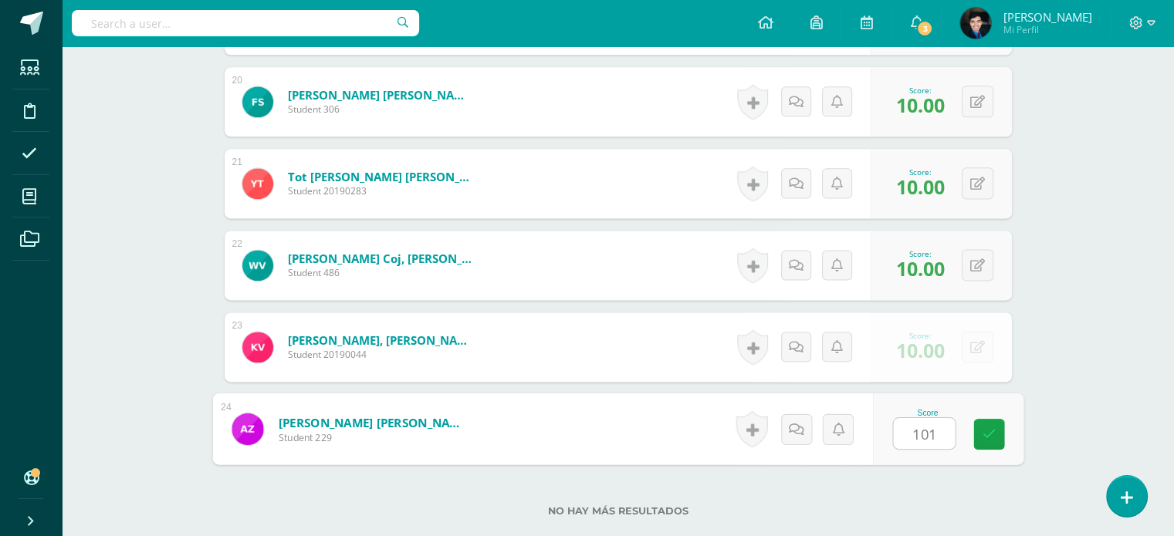
type input "1010"
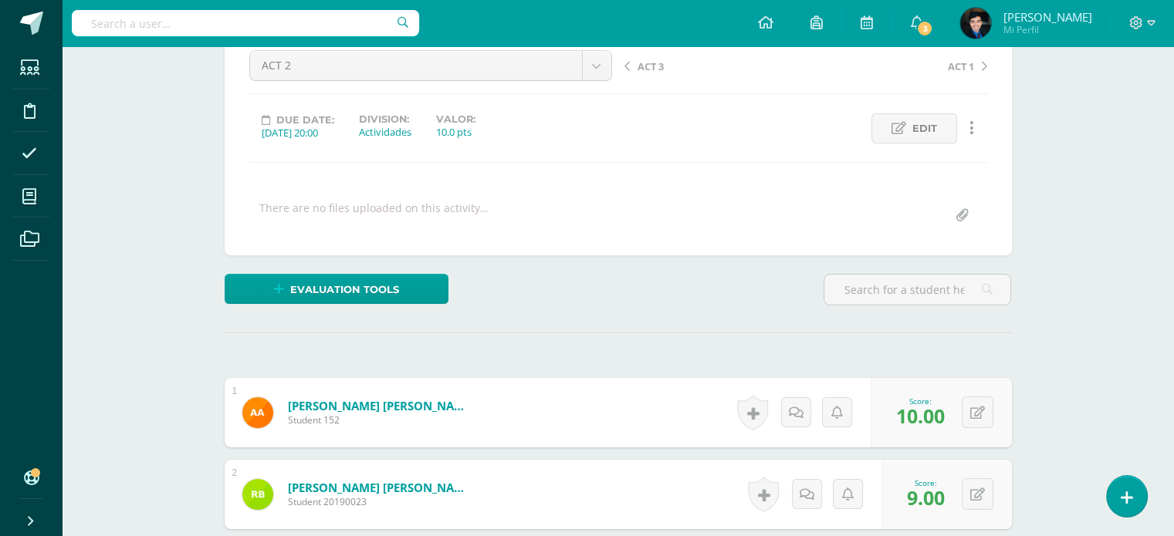
scroll to position [0, 0]
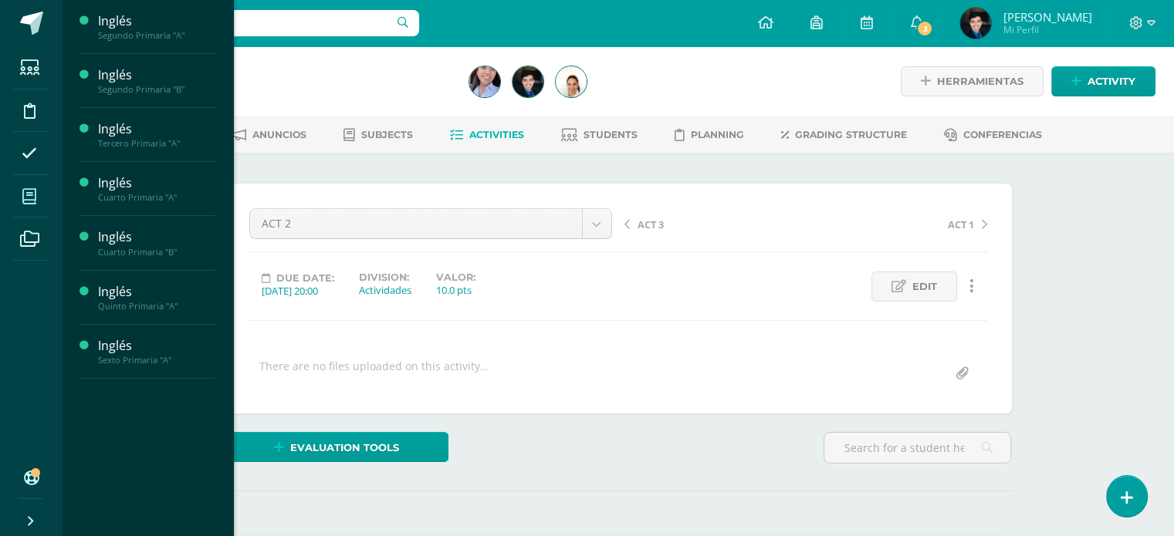
click at [37, 191] on span at bounding box center [29, 196] width 35 height 35
